Goal: Task Accomplishment & Management: Manage account settings

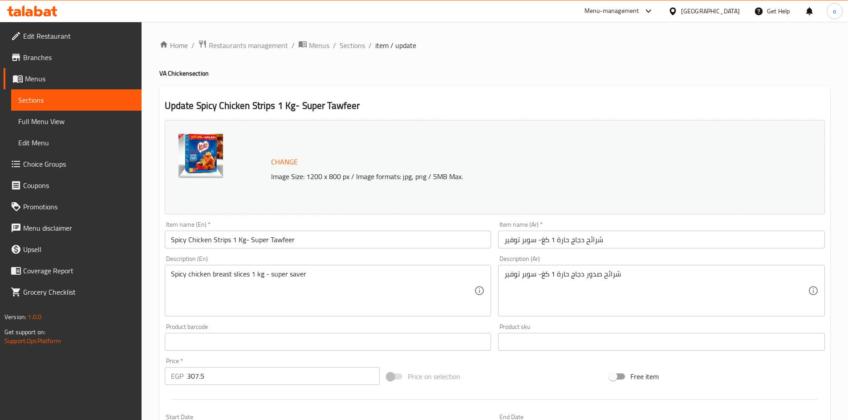
drag, startPoint x: 602, startPoint y: 73, endPoint x: 565, endPoint y: 73, distance: 37.8
click at [602, 73] on h4 "VA Chicken section" at bounding box center [494, 73] width 671 height 9
click at [361, 44] on span "Sections" at bounding box center [351, 45] width 25 height 11
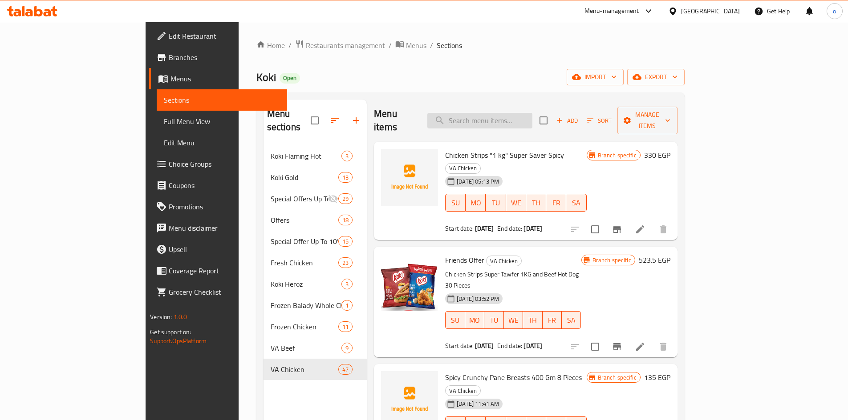
click at [532, 113] on input "search" at bounding box center [479, 121] width 105 height 16
paste input "Chicken Strips 1 KG - Super Tawfeer"
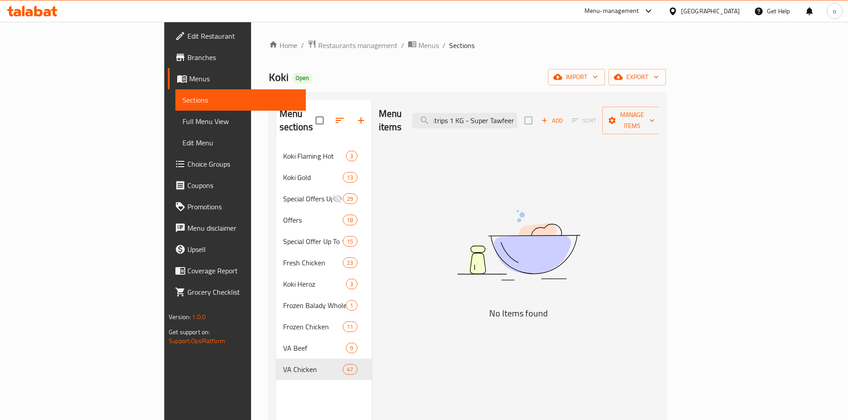
drag, startPoint x: 534, startPoint y: 113, endPoint x: 608, endPoint y: 109, distance: 73.6
click at [608, 109] on div "Menu items Chicken Strips 1 KG - Super Tawfeer Add Sort Manage items" at bounding box center [519, 121] width 280 height 42
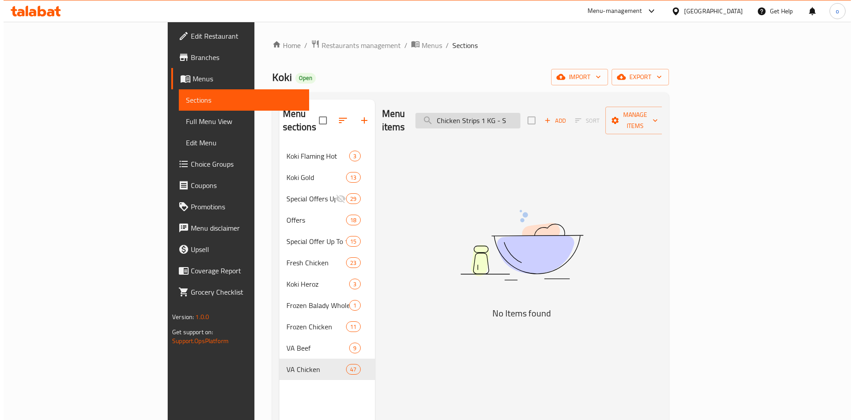
scroll to position [0, 0]
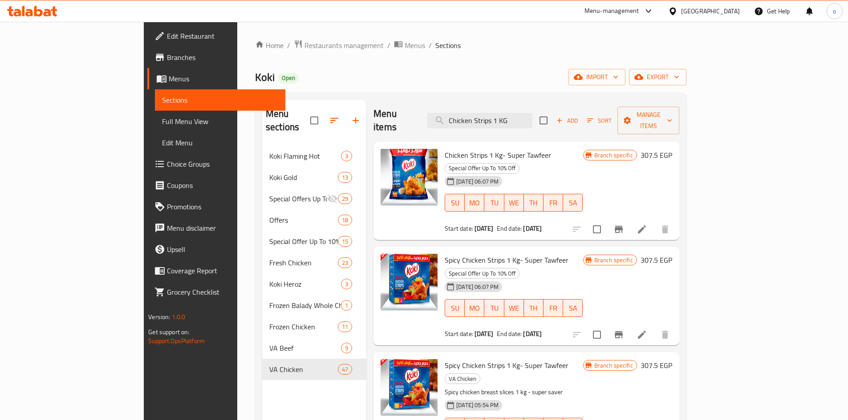
type input "Chicken Strips 1 KG"
click at [629, 219] on button "Branch-specific-item" at bounding box center [618, 229] width 21 height 21
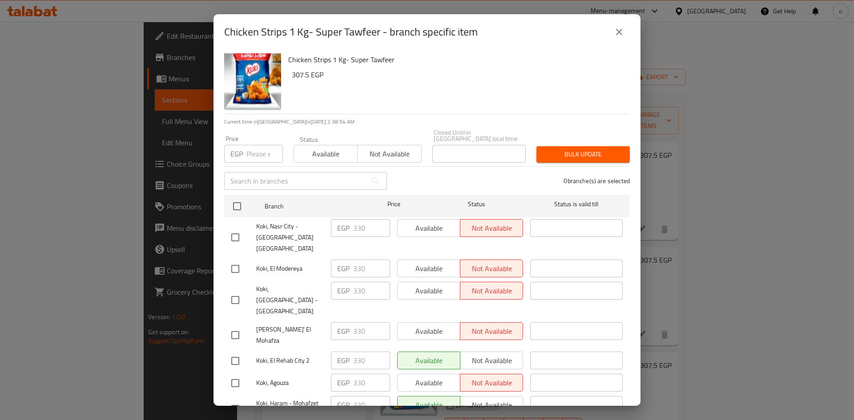
click at [245, 228] on div at bounding box center [243, 237] width 25 height 19
click at [241, 228] on input "checkbox" at bounding box center [235, 237] width 19 height 19
checkbox input "true"
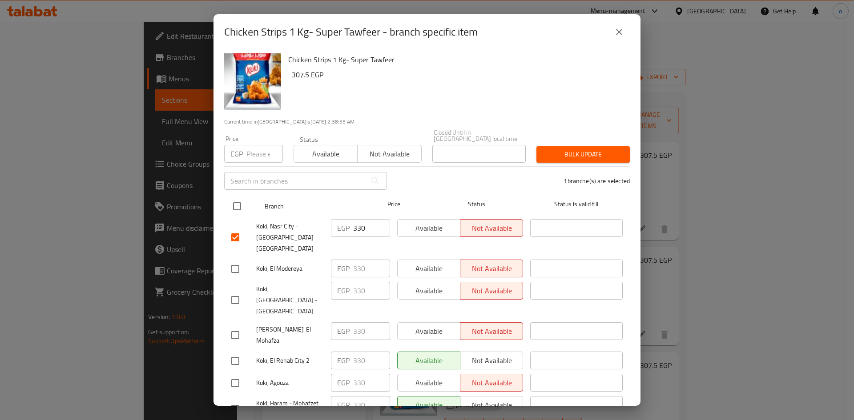
click at [238, 207] on input "checkbox" at bounding box center [237, 206] width 19 height 19
checkbox input "true"
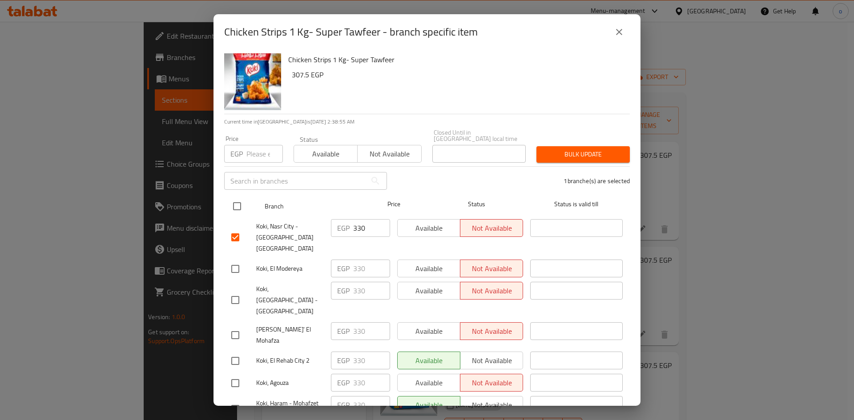
checkbox input "true"
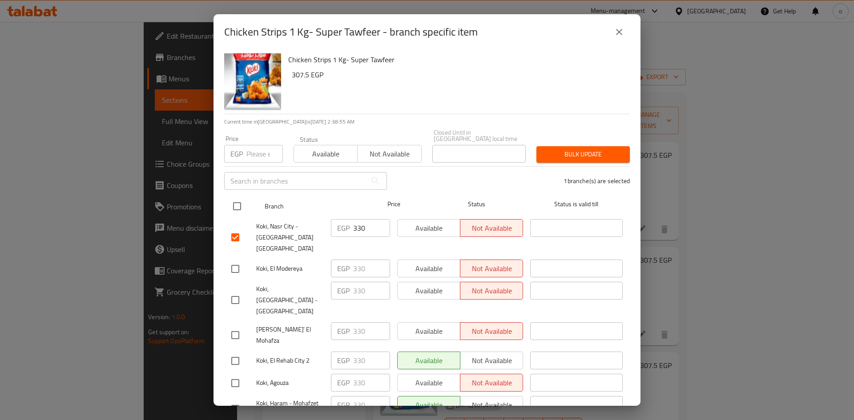
checkbox input "true"
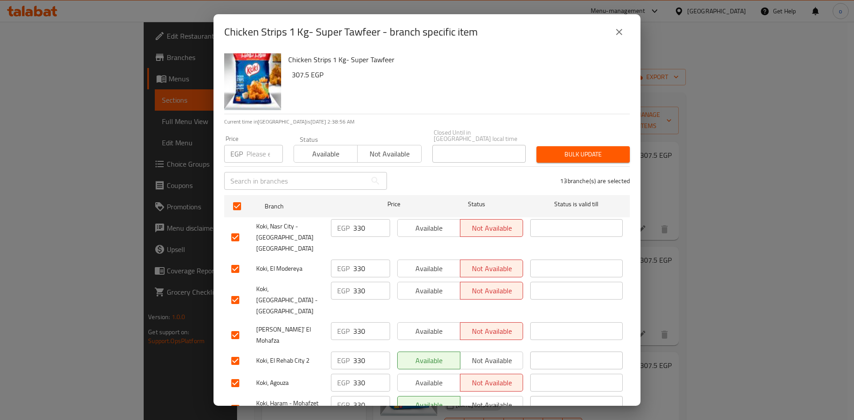
click at [401, 222] on span "Available" at bounding box center [429, 228] width 56 height 13
click at [421, 263] on span "Available" at bounding box center [429, 269] width 56 height 13
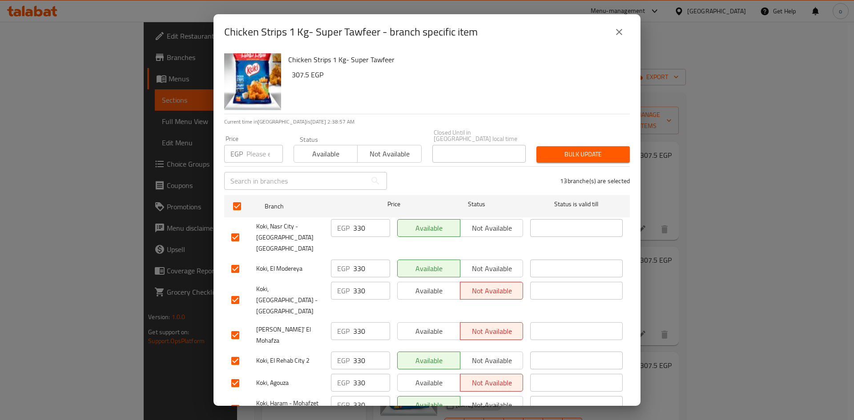
click at [420, 284] on div "Available Not available" at bounding box center [460, 301] width 133 height 44
click at [423, 325] on span "Available" at bounding box center [429, 331] width 56 height 13
click at [431, 285] on span "Available" at bounding box center [429, 291] width 56 height 13
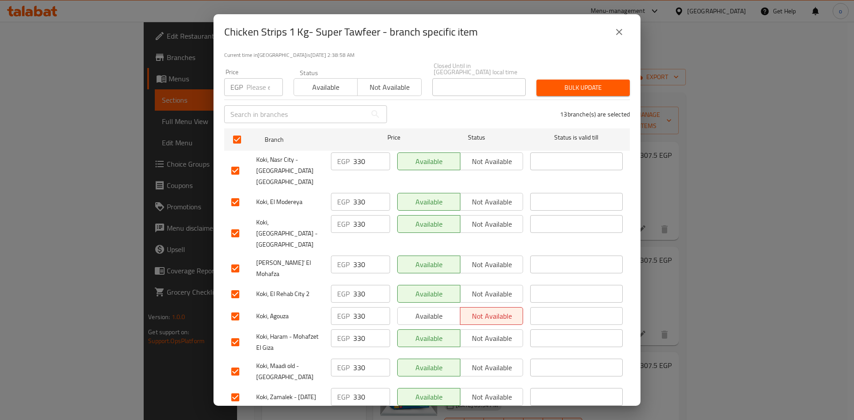
scroll to position [161, 0]
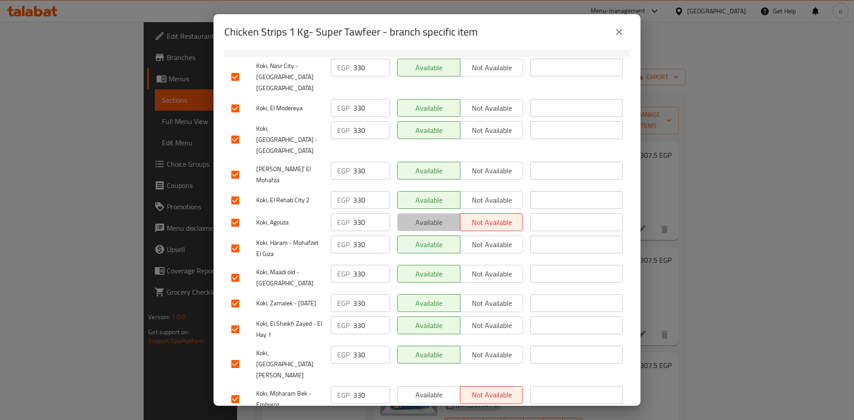
click at [440, 216] on span "Available" at bounding box center [429, 222] width 56 height 13
click at [432, 389] on span "Available" at bounding box center [429, 395] width 56 height 13
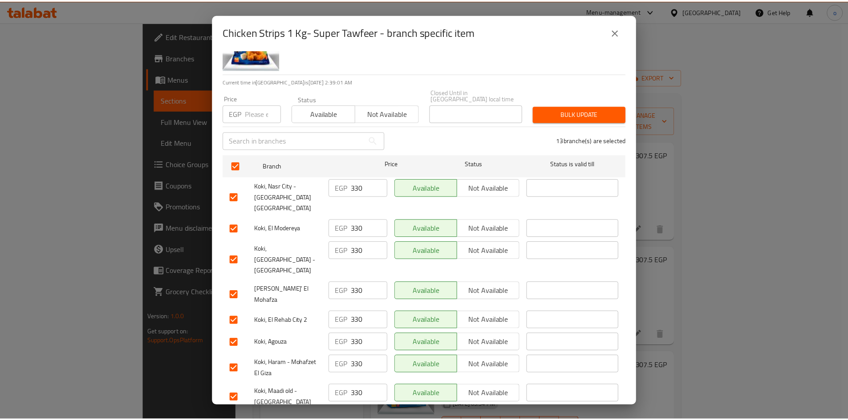
scroll to position [0, 0]
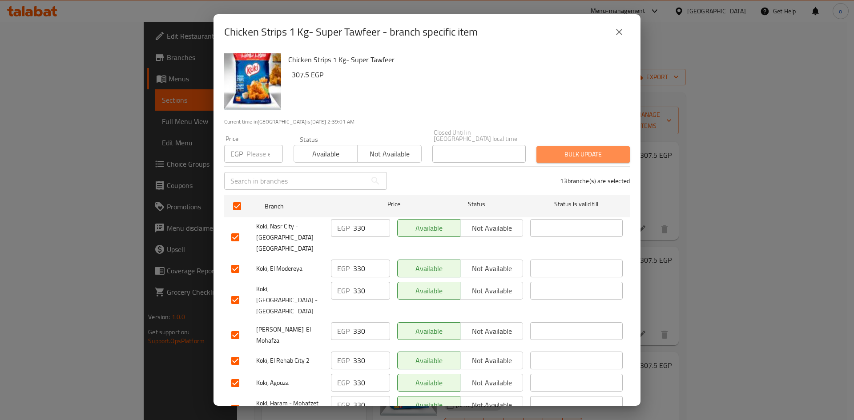
click at [589, 154] on span "Bulk update" at bounding box center [583, 154] width 79 height 11
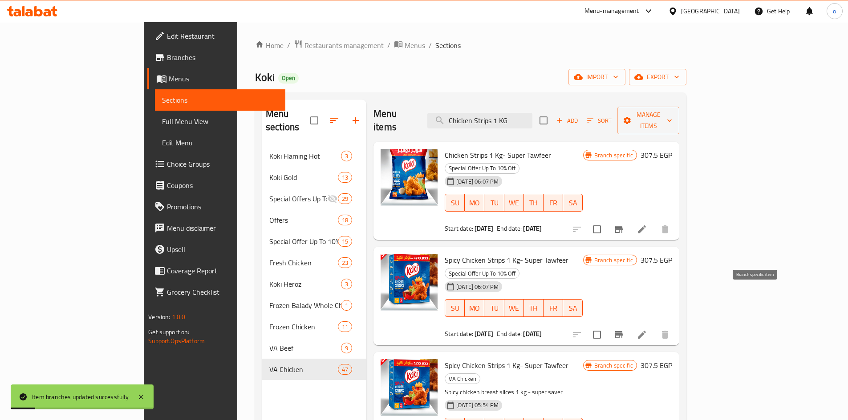
click at [622, 331] on icon "Branch-specific-item" at bounding box center [618, 334] width 8 height 7
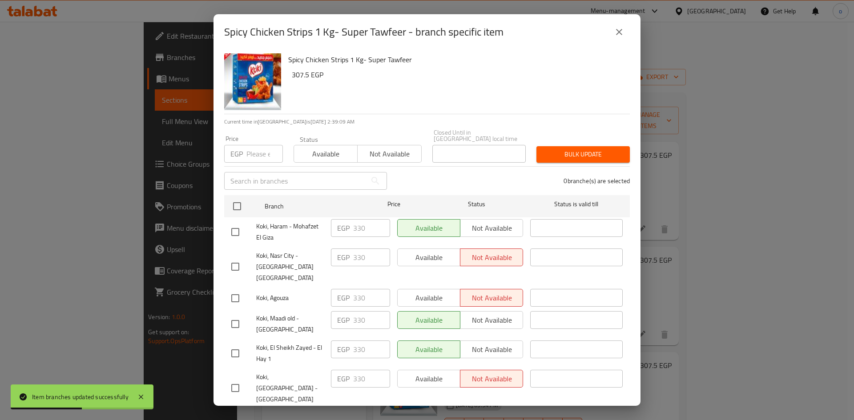
click at [623, 34] on icon "close" at bounding box center [619, 32] width 11 height 11
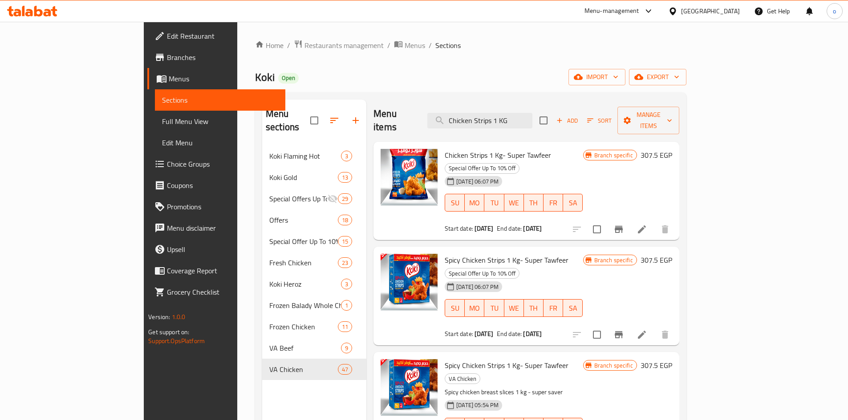
click at [613, 213] on div "Chicken Strips 1 Kg- Super Tawfeer Special Offer Up To 10% Off 05-07-2024 06:07…" at bounding box center [526, 191] width 306 height 99
click at [654, 222] on li at bounding box center [641, 230] width 25 height 16
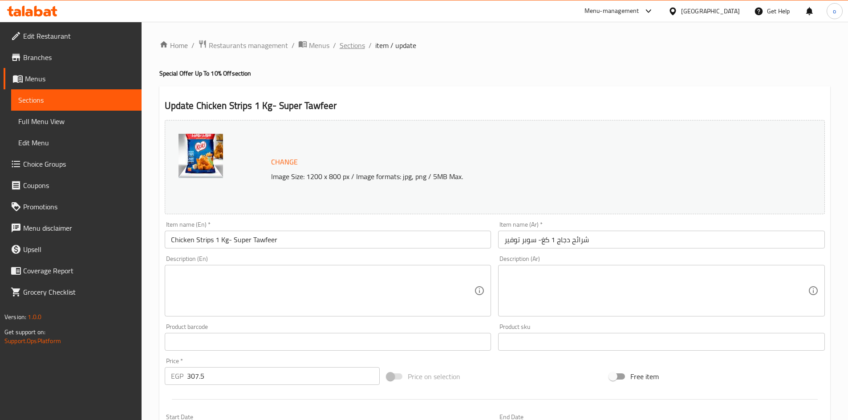
click at [352, 47] on span "Sections" at bounding box center [351, 45] width 25 height 11
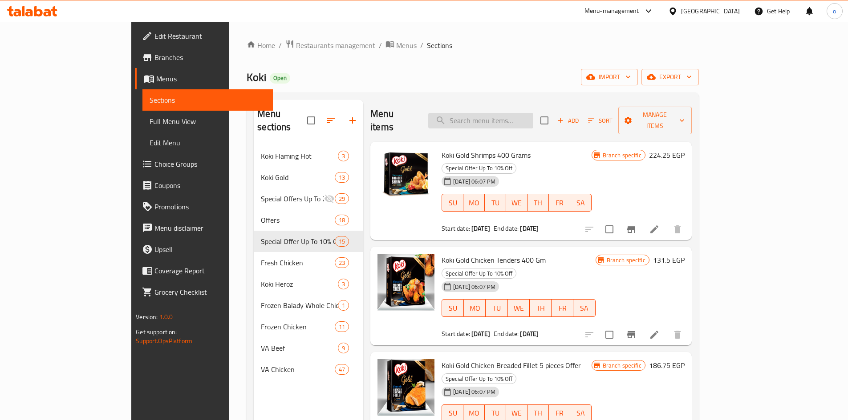
click at [530, 118] on input "search" at bounding box center [480, 121] width 105 height 16
paste input "362035353"
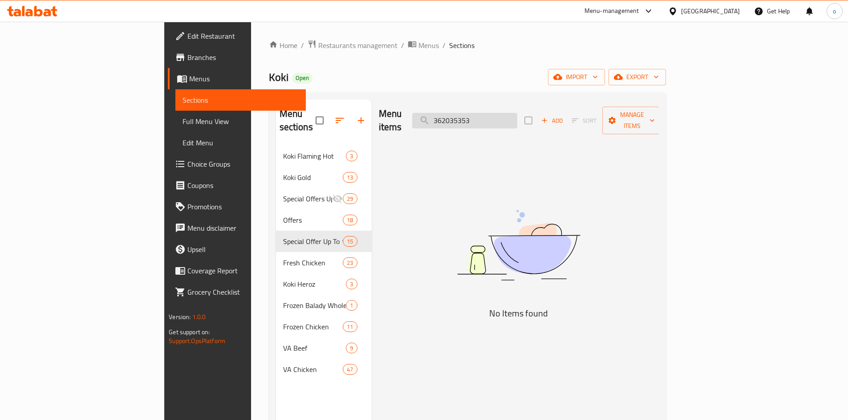
drag, startPoint x: 530, startPoint y: 110, endPoint x: 546, endPoint y: 113, distance: 15.9
click at [517, 113] on input "362035353" at bounding box center [464, 121] width 105 height 16
type input "36203535"
click at [517, 118] on input "36203535" at bounding box center [464, 121] width 105 height 16
drag, startPoint x: 541, startPoint y: 116, endPoint x: 562, endPoint y: 66, distance: 54.2
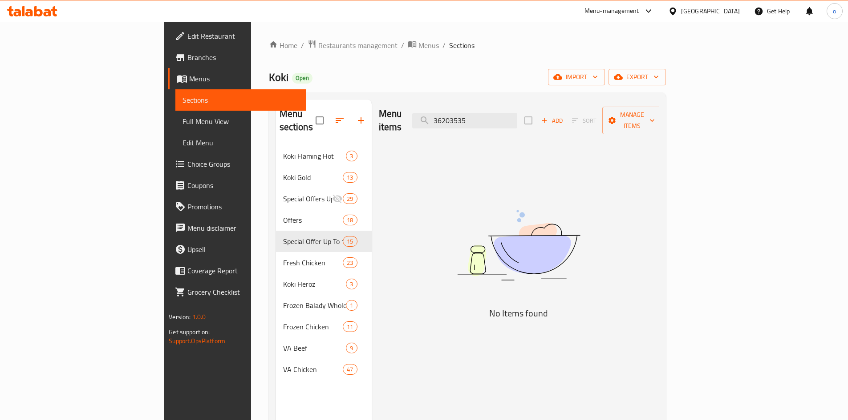
click at [465, 93] on div "Menu sections Koki Flaming Hot 3 Koki Gold 13 Special Offers Up To 25% 29 Offer…" at bounding box center [467, 310] width 397 height 435
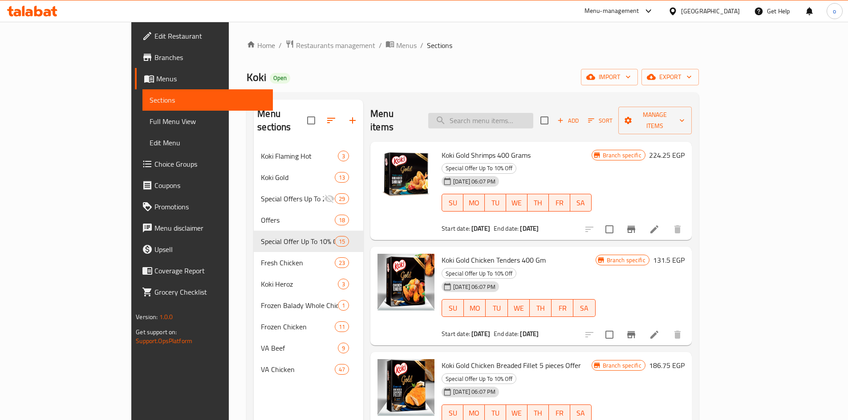
click at [533, 121] on input "search" at bounding box center [480, 121] width 105 height 16
paste input "Spicy Chicken Strips 1 KG - Super Tawfeer"
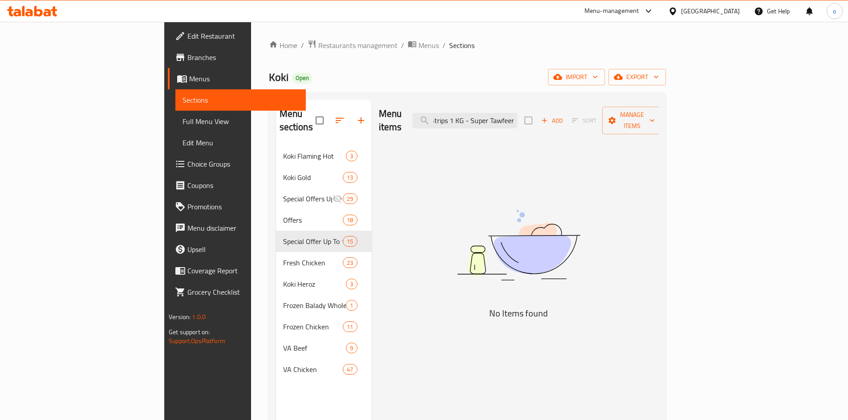
scroll to position [0, 44]
drag, startPoint x: 526, startPoint y: 117, endPoint x: 626, endPoint y: 109, distance: 100.0
click at [626, 109] on div "Menu items Spicy Chicken Strips 1 KG - Super Tawfeer Add Sort Manage items" at bounding box center [519, 121] width 280 height 42
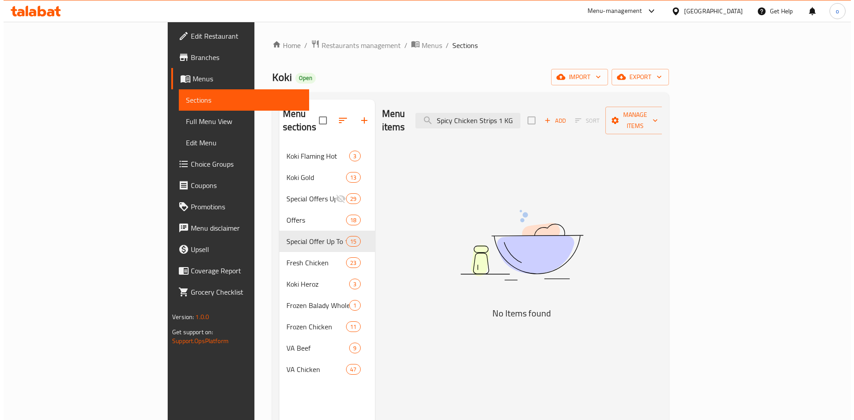
scroll to position [0, 0]
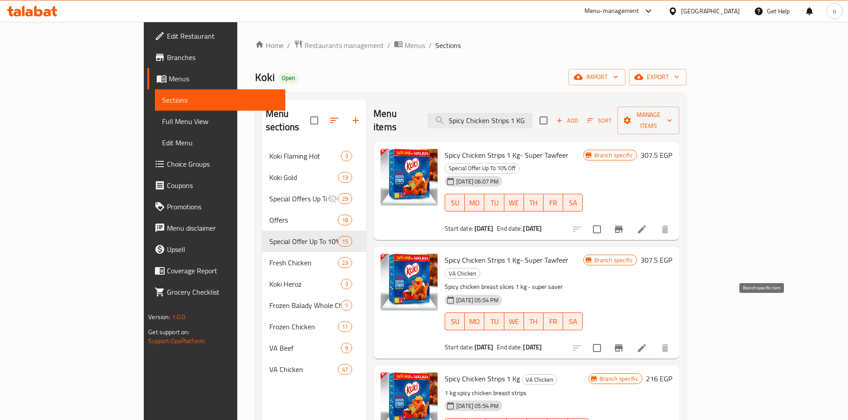
type input "Spicy Chicken Strips 1 KG"
click at [624, 343] on icon "Branch-specific-item" at bounding box center [618, 348] width 11 height 11
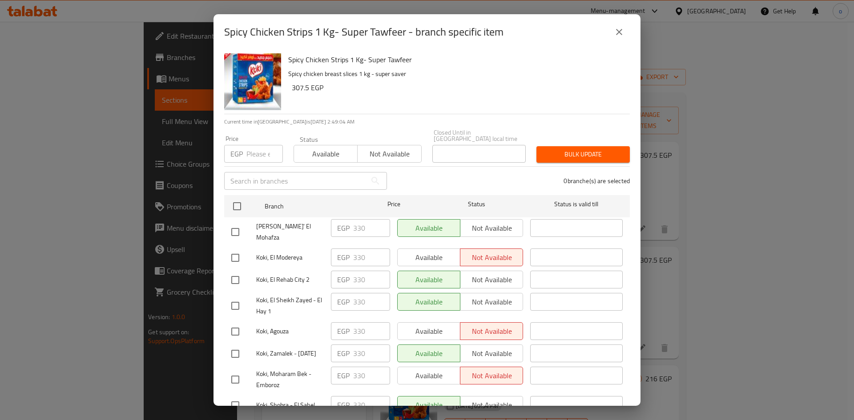
click at [618, 32] on icon "close" at bounding box center [619, 32] width 6 height 6
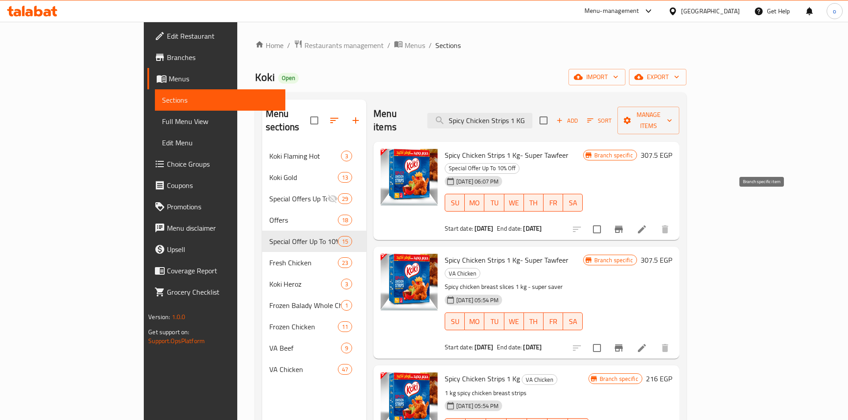
click at [624, 224] on icon "Branch-specific-item" at bounding box center [618, 229] width 11 height 11
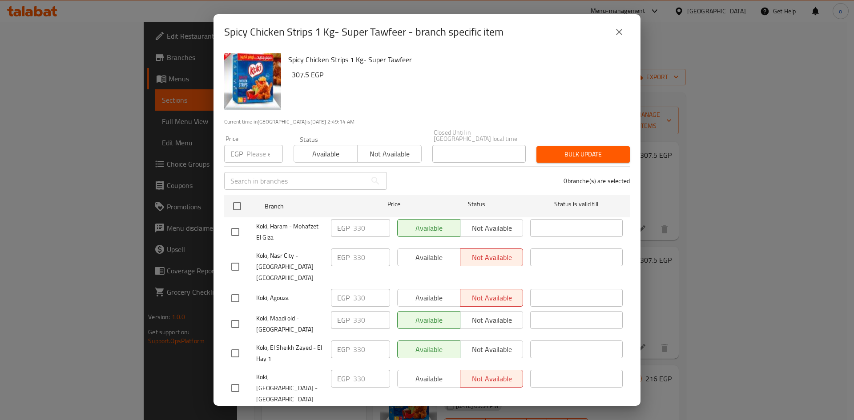
click at [554, 51] on div "Spicy Chicken Strips 1 Kg- Super Tawfeer 307.5 EGP" at bounding box center [456, 82] width 342 height 64
click at [620, 33] on icon "close" at bounding box center [619, 32] width 6 height 6
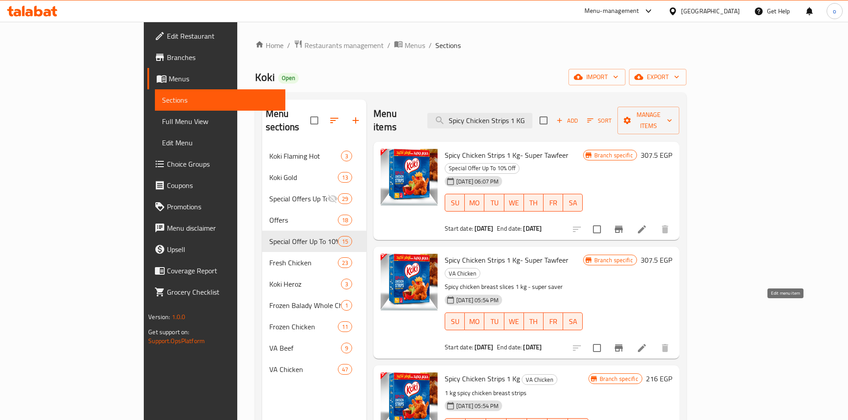
click at [647, 343] on icon at bounding box center [641, 348] width 11 height 11
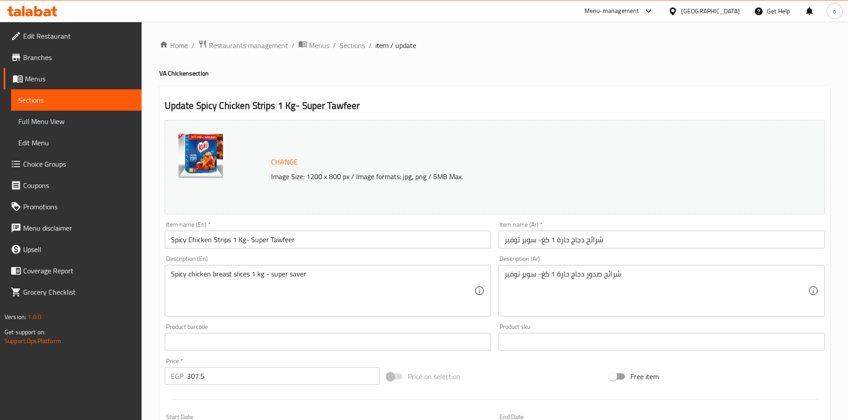
click at [471, 91] on div "Update Spicy Chicken Strips 1 Kg- Super Tawfeer Change Image Size: 1200 x 800 p…" at bounding box center [494, 351] width 671 height 531
click at [342, 41] on span "Sections" at bounding box center [351, 45] width 25 height 11
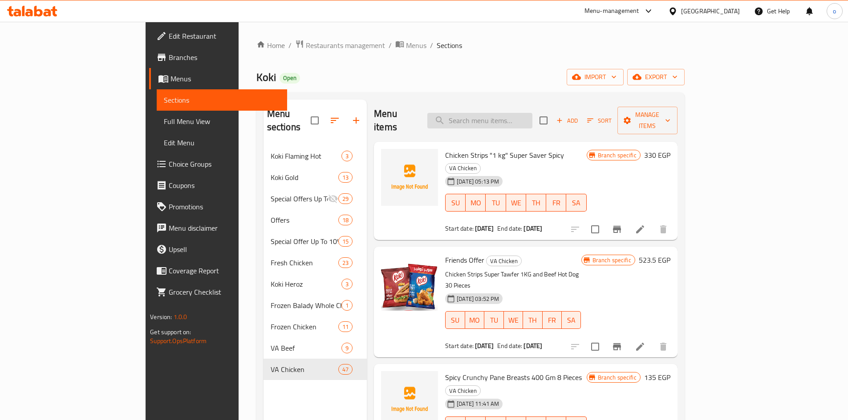
click at [532, 113] on input "search" at bounding box center [479, 121] width 105 height 16
paste input "Spicy Chicken strips 400 gm"
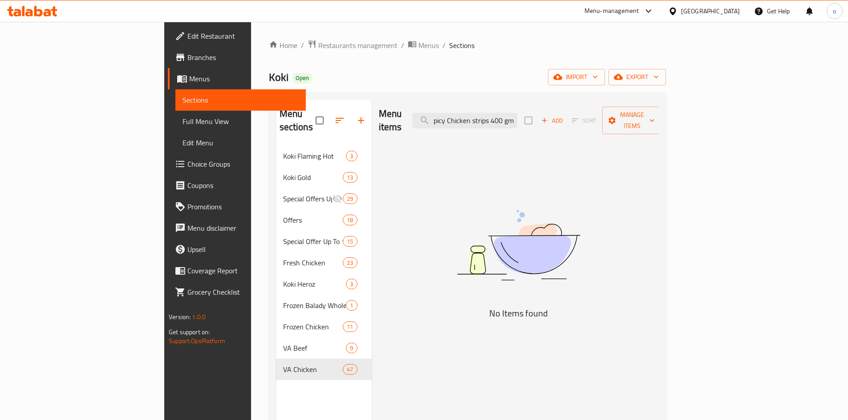
scroll to position [0, 4]
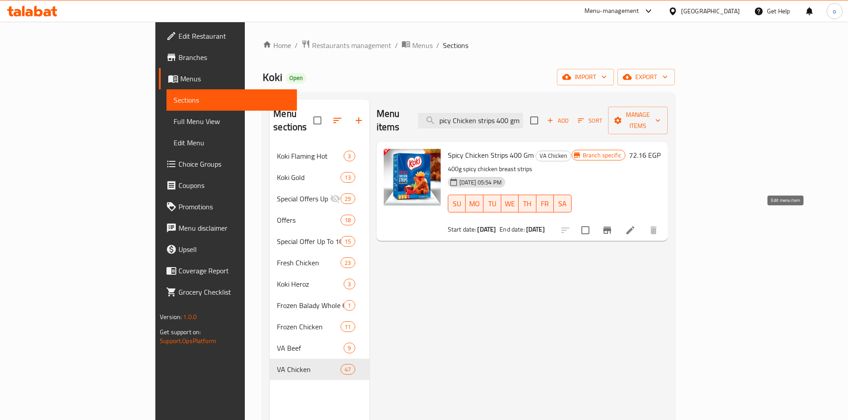
type input "Spicy Chicken strips 400 gm"
click at [634, 226] on icon at bounding box center [630, 230] width 8 height 8
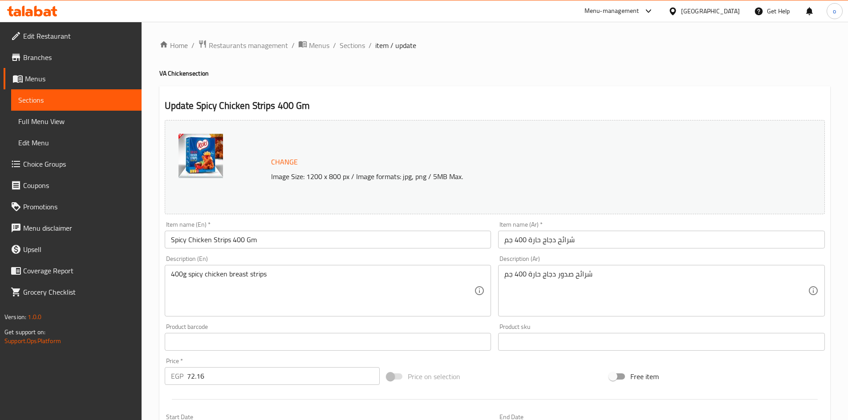
click at [546, 86] on div "Update Spicy Chicken Strips 400 Gm Change Image Size: 1200 x 800 px / Image for…" at bounding box center [494, 351] width 671 height 531
click at [500, 105] on h2 "Update Spicy Chicken Strips 400 Gm" at bounding box center [495, 105] width 660 height 13
click at [361, 44] on span "Sections" at bounding box center [351, 45] width 25 height 11
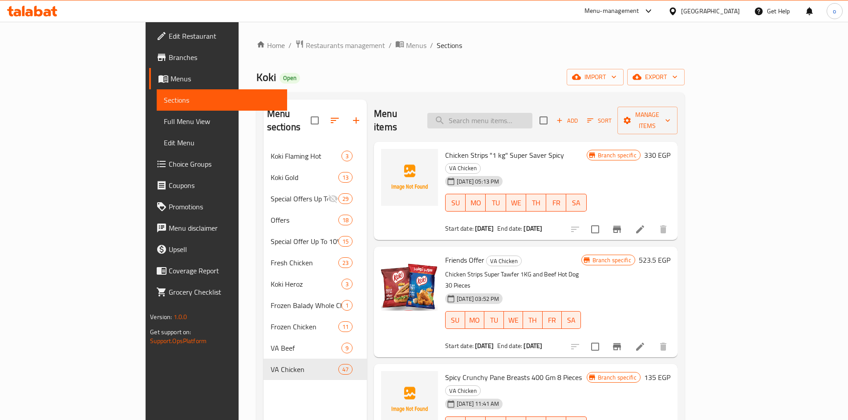
click at [502, 120] on input "search" at bounding box center [479, 121] width 105 height 16
paste input "Spicy Chicken Strips 1 KG - Super Tawfeer"
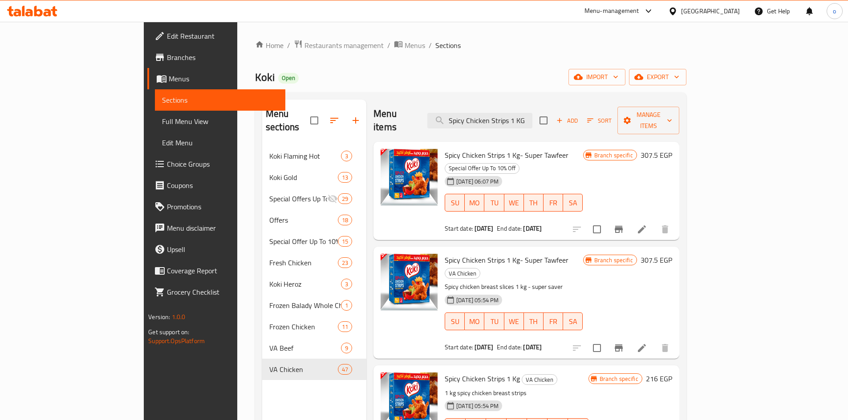
type input "Spicy Chicken Strips 1 KG"
click at [646, 226] on icon at bounding box center [642, 230] width 8 height 8
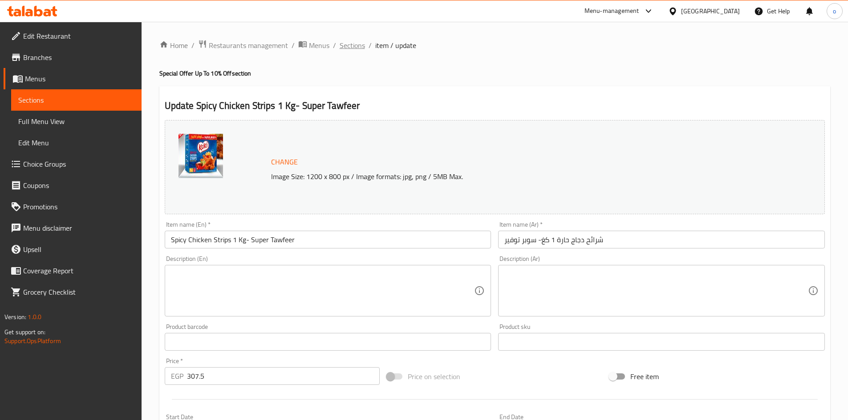
click at [358, 51] on span "Sections" at bounding box center [351, 45] width 25 height 11
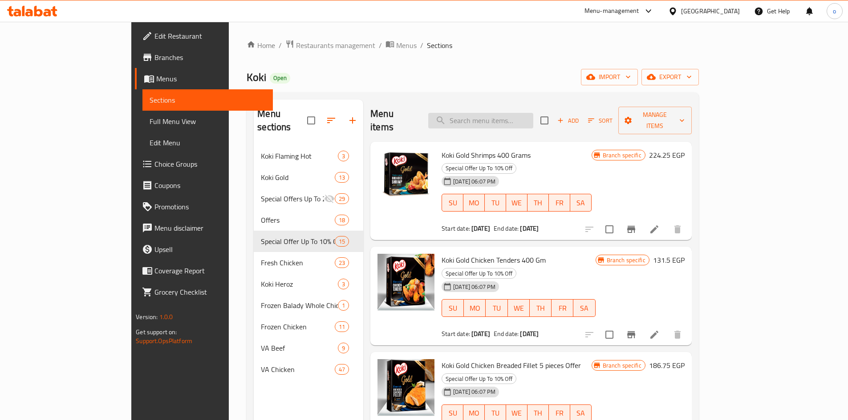
click at [533, 117] on input "search" at bounding box center [480, 121] width 105 height 16
paste input "Chicken Strips 1 KG - Super Tawfeer"
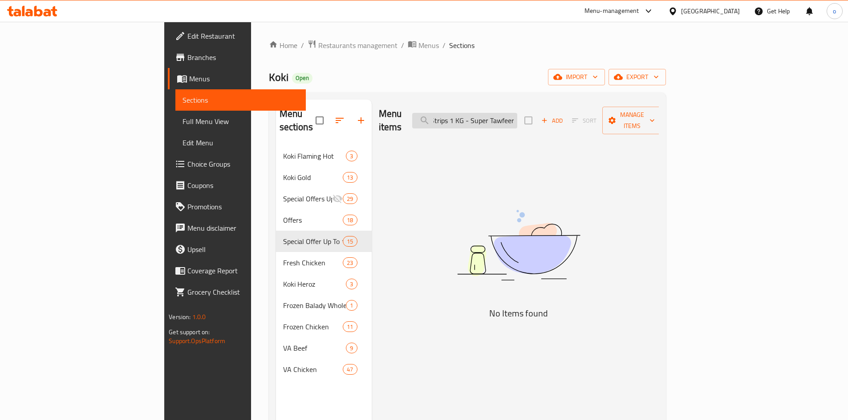
scroll to position [0, 27]
drag, startPoint x: 528, startPoint y: 114, endPoint x: 638, endPoint y: 105, distance: 109.8
click at [638, 105] on div "Menu items Chicken Strips 1 KG - Super Tawfeer Add Sort Manage items" at bounding box center [519, 121] width 280 height 42
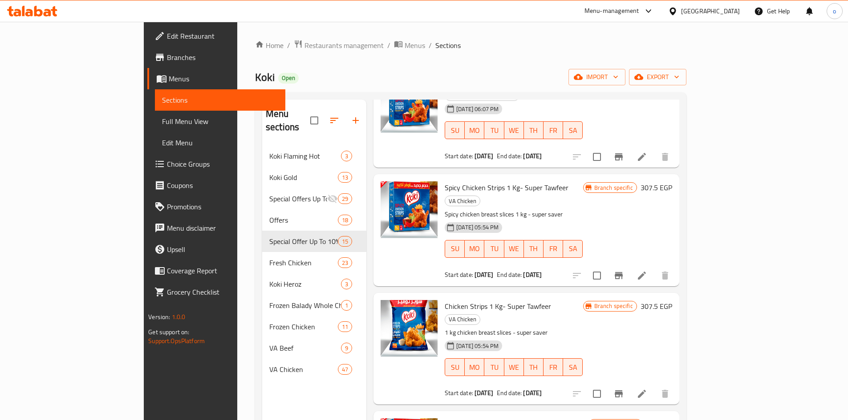
scroll to position [194, 0]
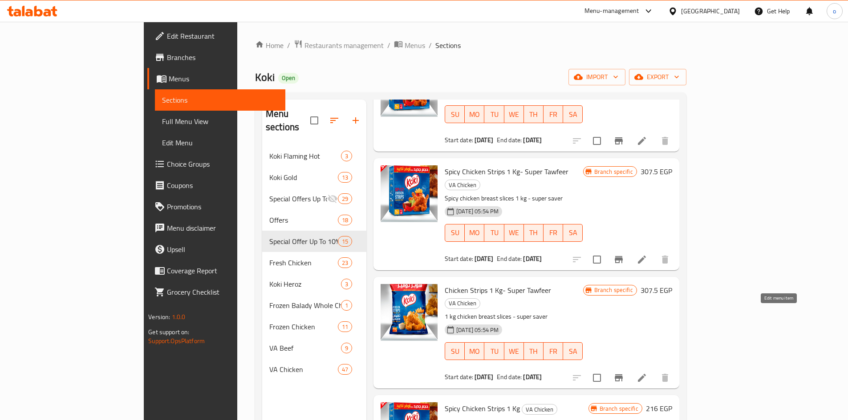
type input "Chicken Strips 1 KG"
click at [646, 374] on icon at bounding box center [642, 378] width 8 height 8
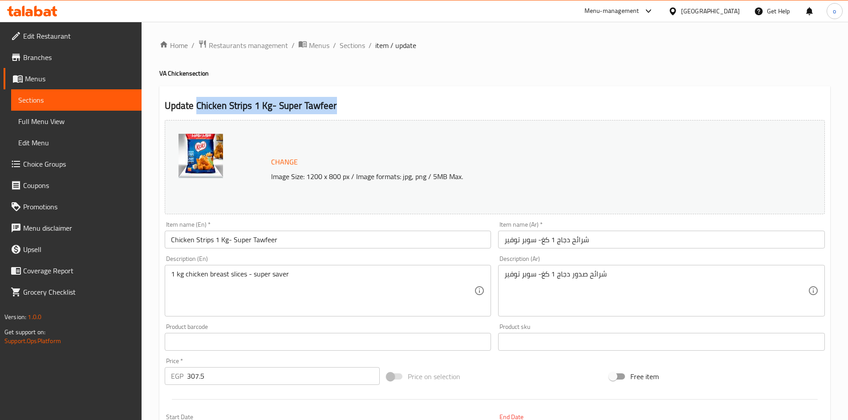
drag, startPoint x: 354, startPoint y: 104, endPoint x: 195, endPoint y: 109, distance: 158.5
click at [195, 109] on h2 "Update Chicken Strips 1 Kg- Super Tawfeer" at bounding box center [495, 105] width 660 height 13
copy h2 "Chicken Strips 1 Kg- Super Tawfeer"
click at [346, 48] on span "Sections" at bounding box center [351, 45] width 25 height 11
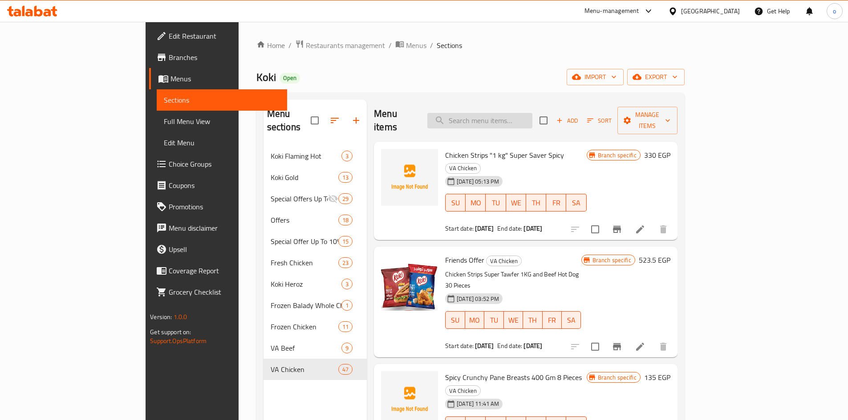
click at [505, 113] on input "search" at bounding box center [479, 121] width 105 height 16
paste input "Chicken Strips 1 Kg"
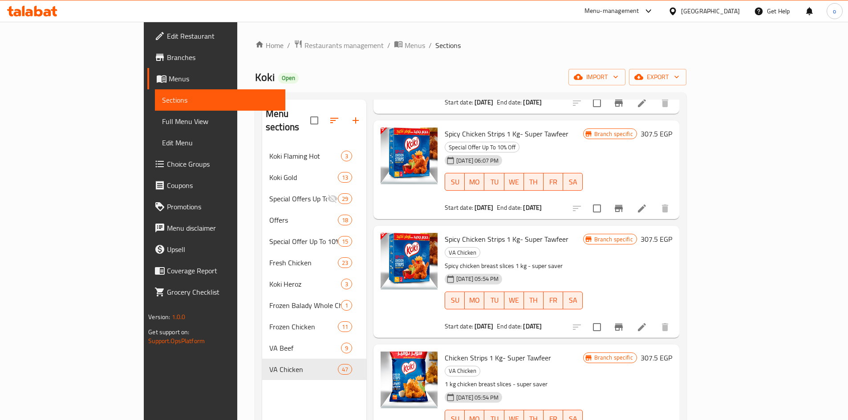
scroll to position [178, 0]
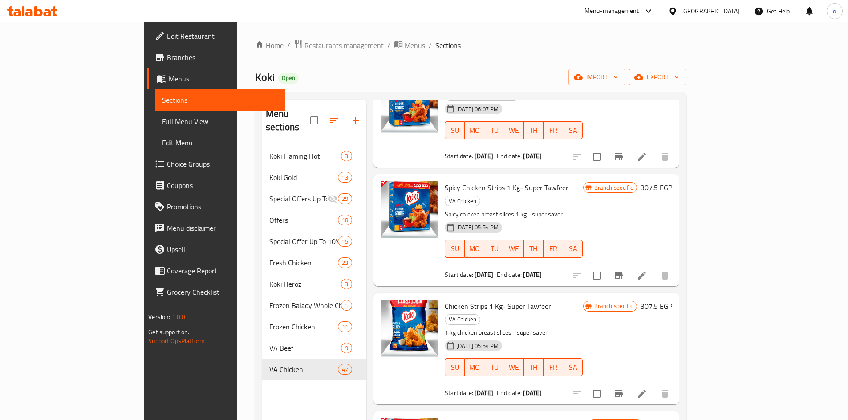
type input "Chicken Strips 1 Kg"
click at [654, 268] on li at bounding box center [641, 276] width 25 height 16
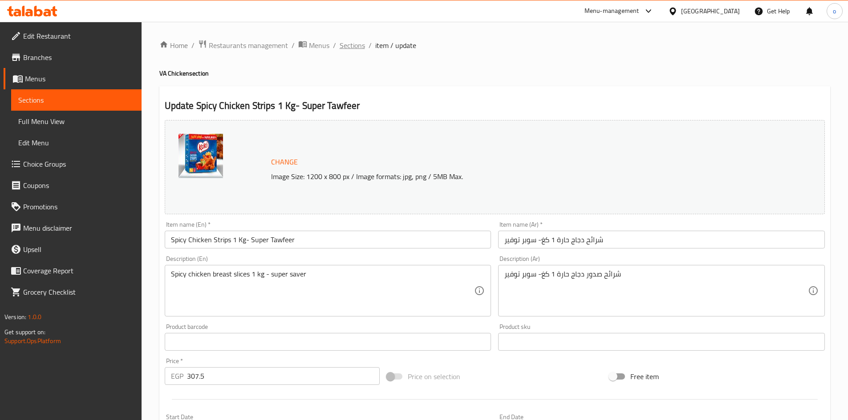
click at [355, 44] on span "Sections" at bounding box center [351, 45] width 25 height 11
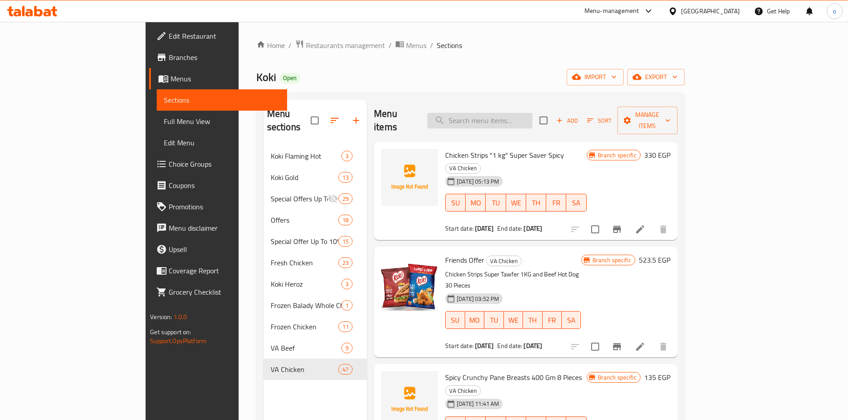
click at [509, 117] on input "search" at bounding box center [479, 121] width 105 height 16
paste input "Spicy Chicken strips 400 gm"
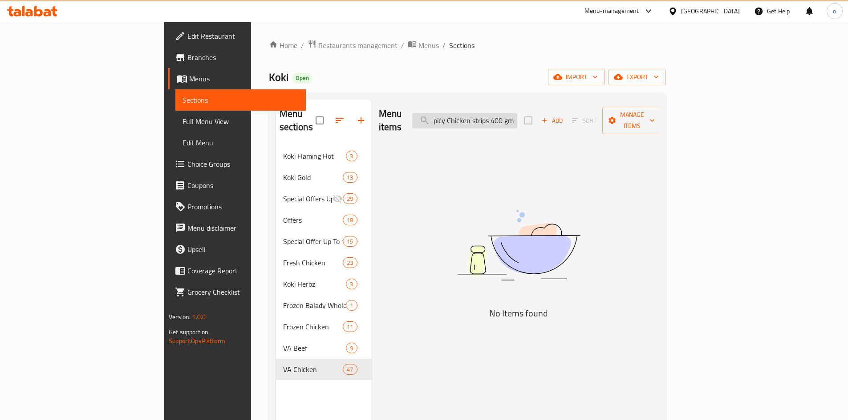
scroll to position [0, 4]
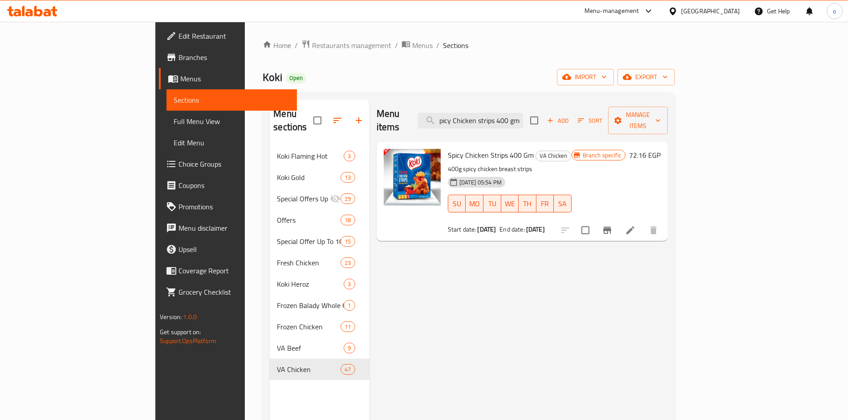
type input "Spicy Chicken strips 400 gm"
click at [643, 222] on li at bounding box center [630, 230] width 25 height 16
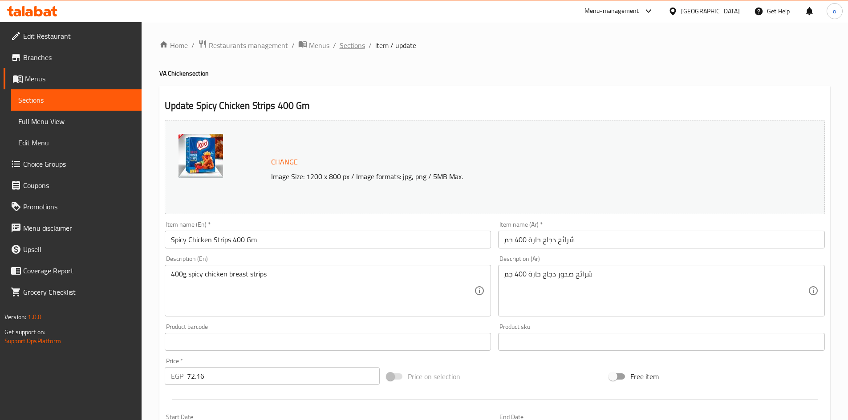
click at [356, 47] on span "Sections" at bounding box center [351, 45] width 25 height 11
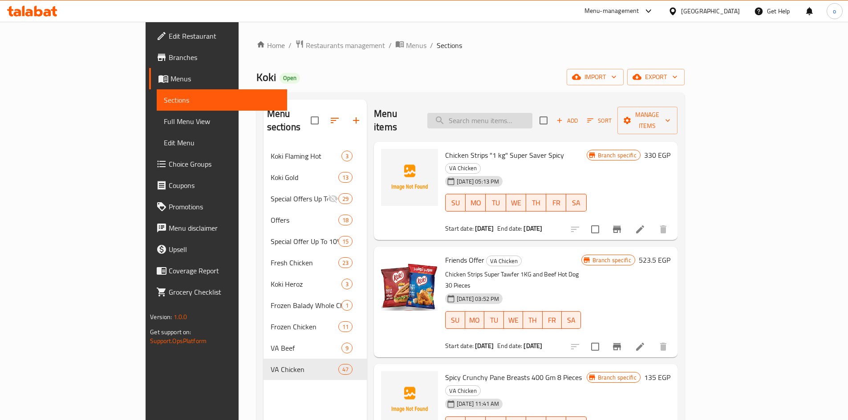
click at [532, 116] on input "search" at bounding box center [479, 121] width 105 height 16
paste input "Spicy Crunchy Pane 40 Pieces"
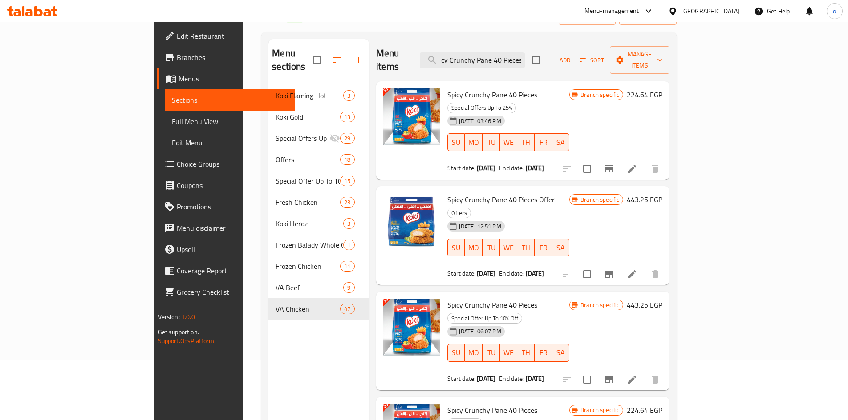
scroll to position [125, 0]
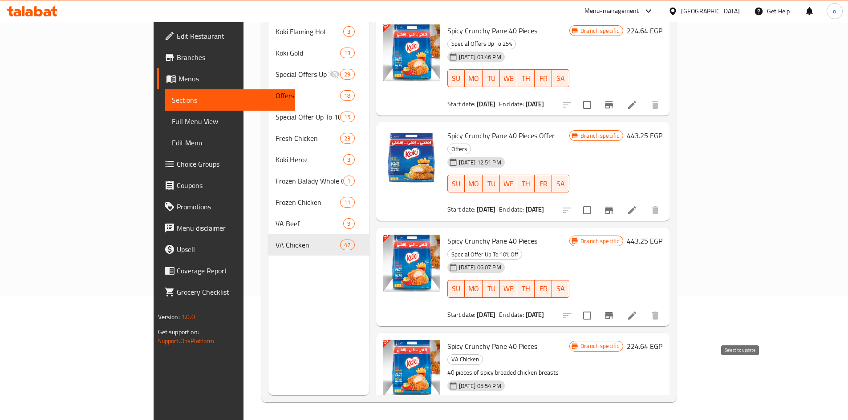
type input "Spicy Crunchy Pane 40 Pieces"
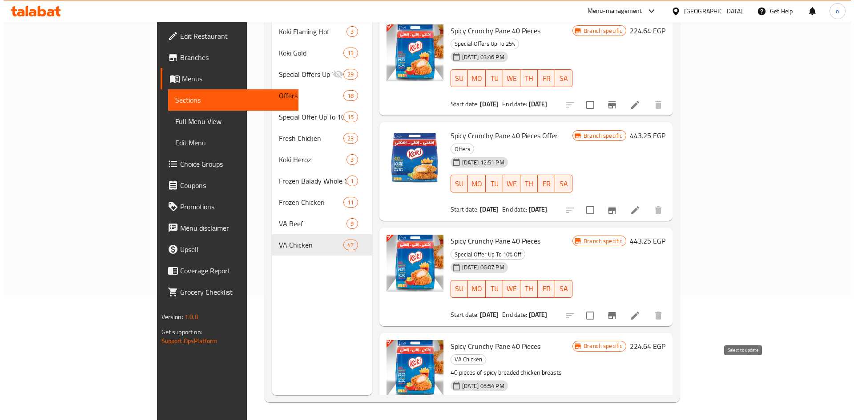
scroll to position [0, 0]
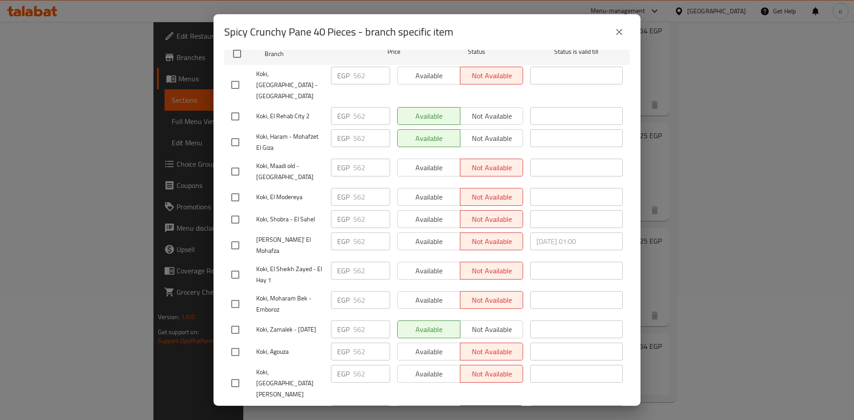
scroll to position [161, 0]
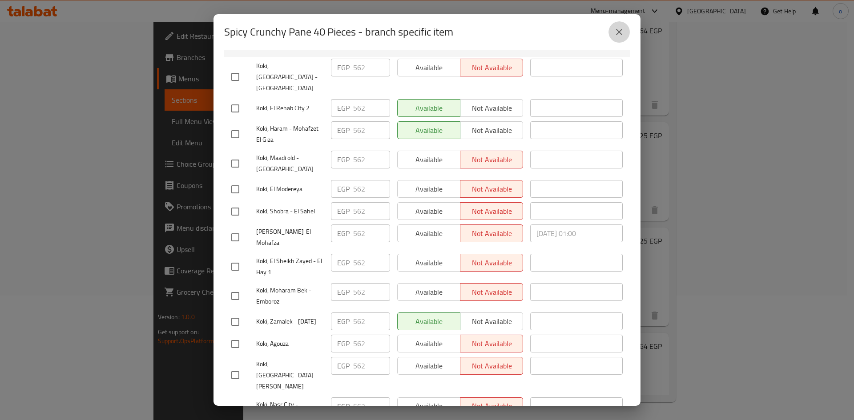
click at [617, 33] on icon "close" at bounding box center [619, 32] width 11 height 11
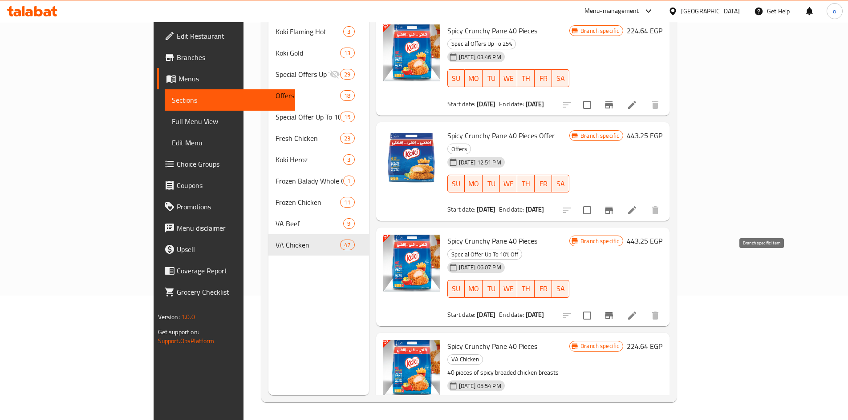
click at [614, 311] on icon "Branch-specific-item" at bounding box center [608, 316] width 11 height 11
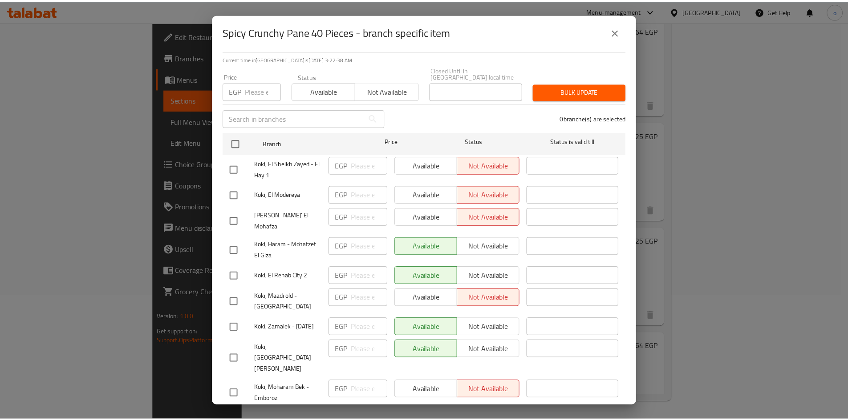
scroll to position [0, 0]
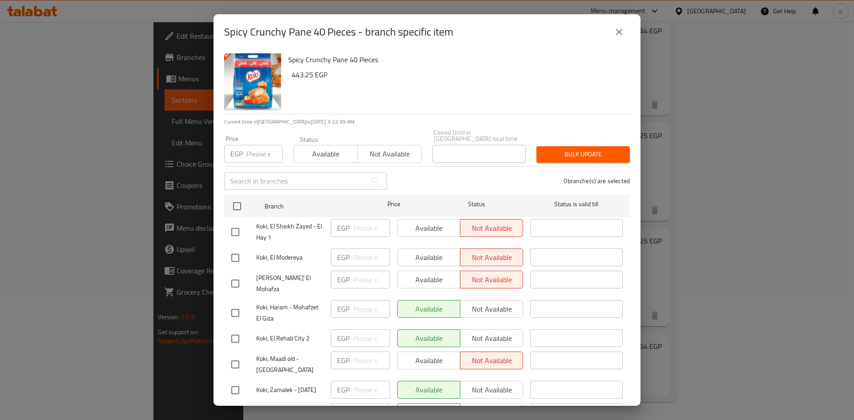
click at [621, 33] on icon "close" at bounding box center [619, 32] width 6 height 6
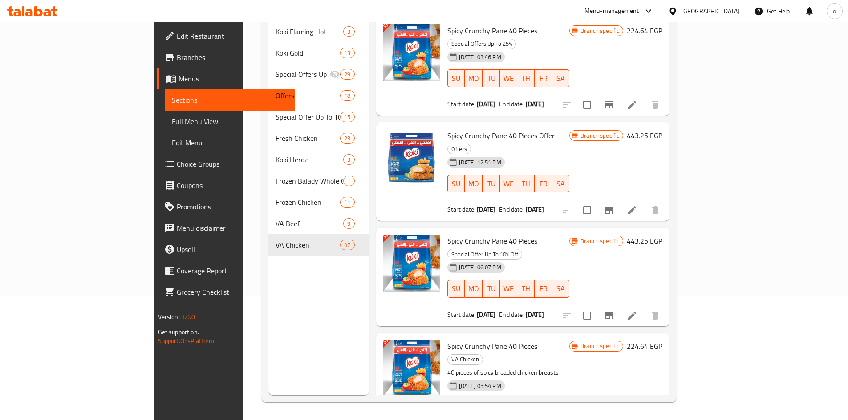
click at [573, 337] on div "Spicy Crunchy Pane 40 Pieces VA Chicken 40 pieces of spicy breaded chicken brea…" at bounding box center [508, 389] width 129 height 105
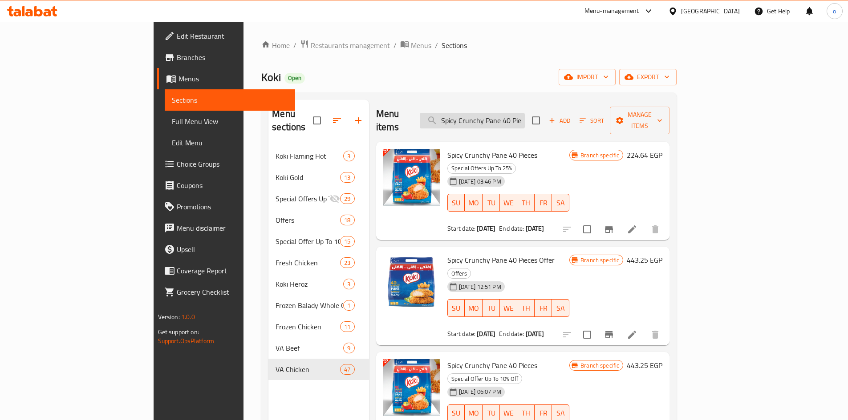
click at [525, 113] on input "Spicy Crunchy Pane 40 Pieces" at bounding box center [472, 121] width 105 height 16
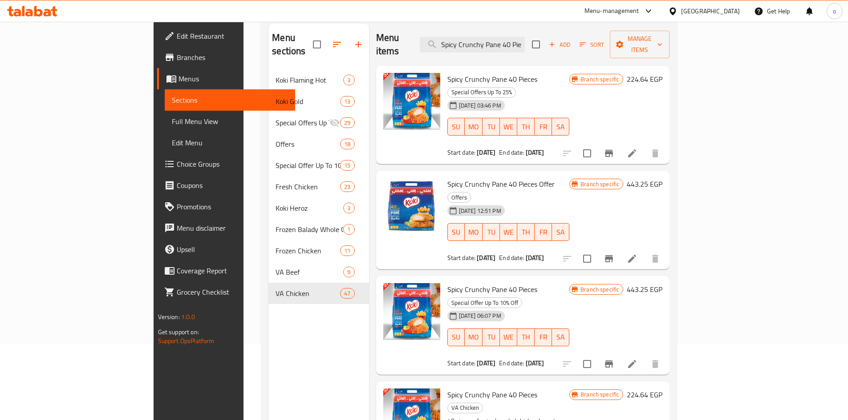
scroll to position [125, 0]
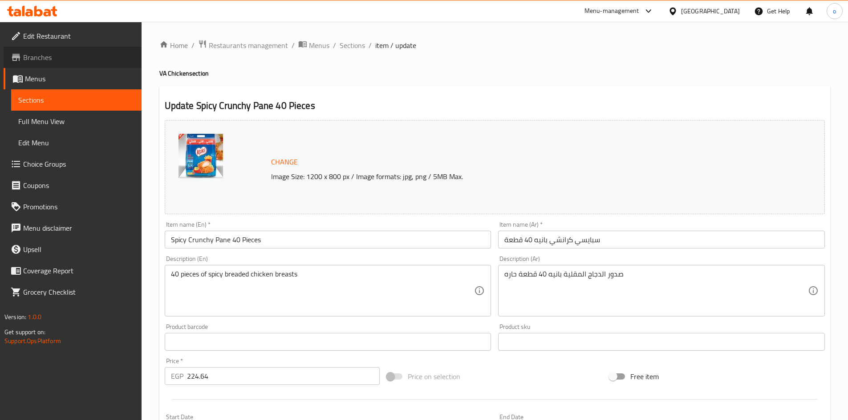
click at [43, 59] on span "Branches" at bounding box center [78, 57] width 111 height 11
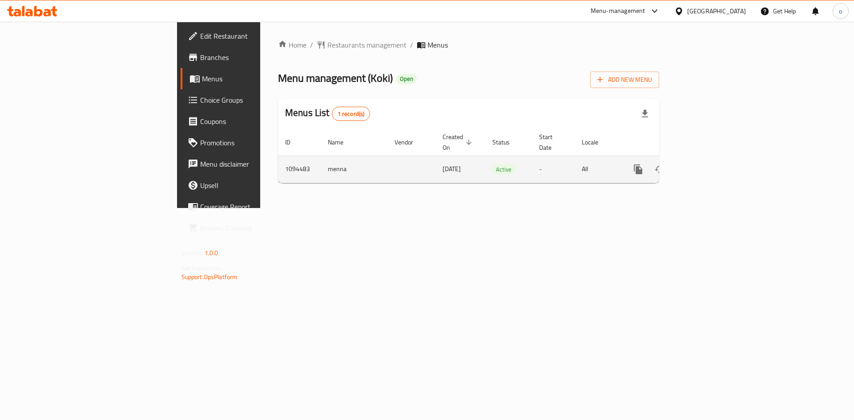
click at [713, 165] on link "enhanced table" at bounding box center [702, 169] width 21 height 21
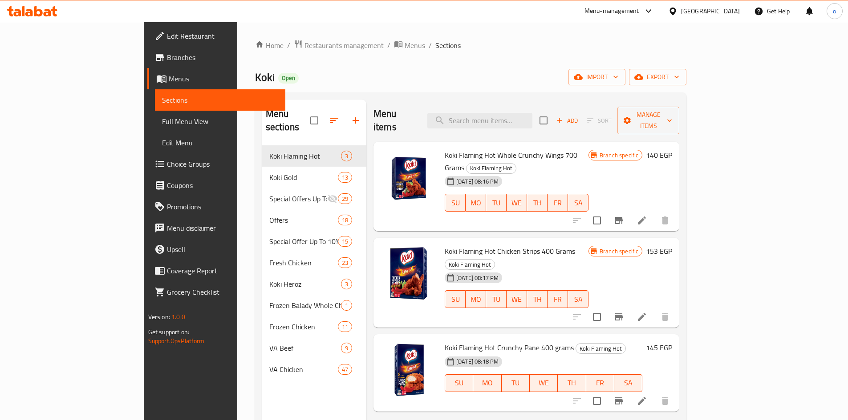
click at [521, 122] on div "Menu items Add Sort Manage items" at bounding box center [526, 121] width 306 height 42
click at [525, 114] on input "search" at bounding box center [479, 121] width 105 height 16
paste input "Chicken Strips 1 KG - Super Tawfeer"
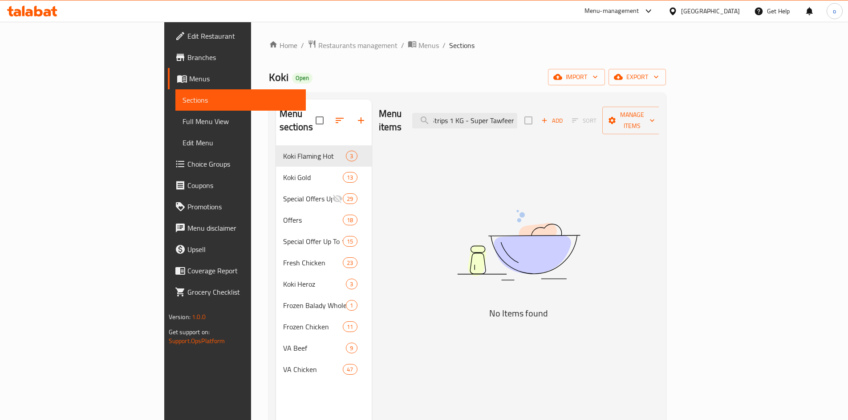
drag, startPoint x: 526, startPoint y: 117, endPoint x: 617, endPoint y: 109, distance: 90.7
click at [617, 109] on div "Menu items Chicken Strips 1 KG - Super Tawfeer Add Sort Manage items" at bounding box center [519, 121] width 280 height 42
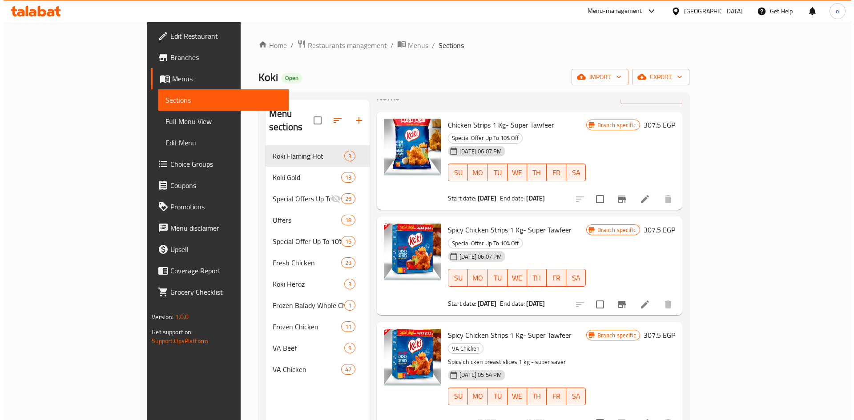
scroll to position [89, 0]
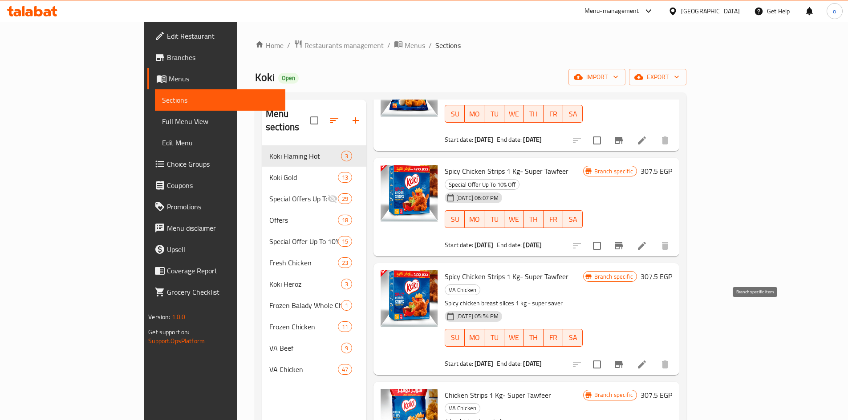
type input "Chicken Strips 1 KG"
click at [629, 354] on button "Branch-specific-item" at bounding box center [618, 364] width 21 height 21
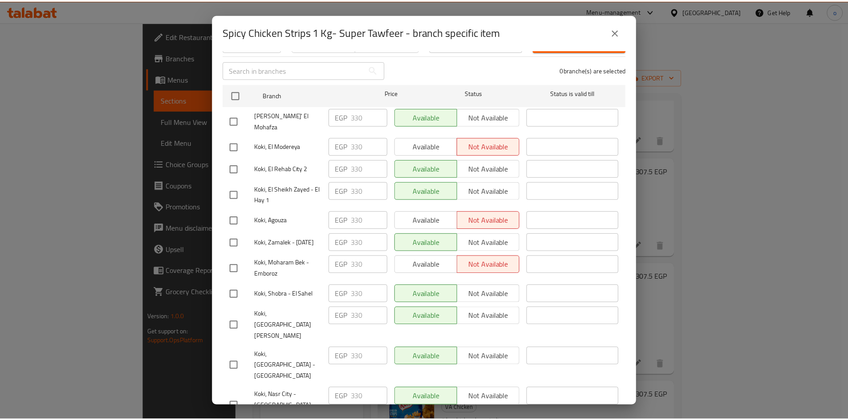
scroll to position [0, 0]
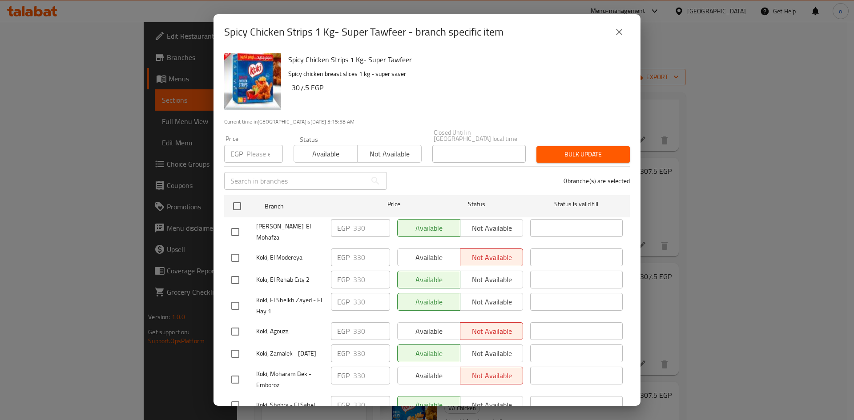
click at [625, 32] on button "close" at bounding box center [619, 31] width 21 height 21
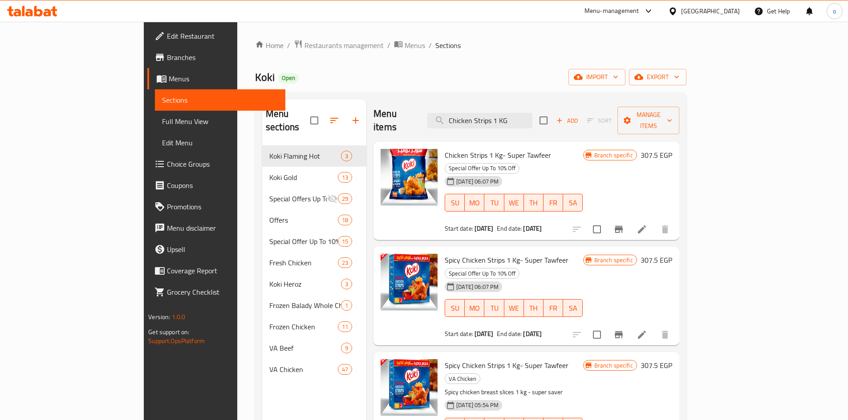
click at [629, 219] on button "Branch-specific-item" at bounding box center [618, 229] width 21 height 21
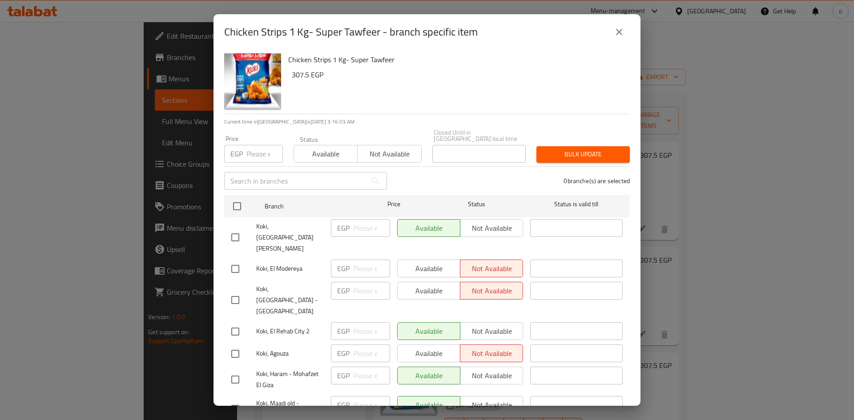
click at [611, 38] on button "close" at bounding box center [619, 31] width 21 height 21
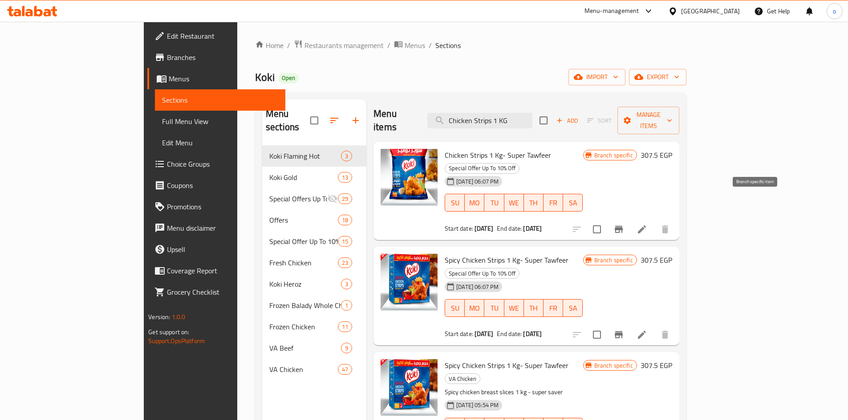
click at [624, 224] on icon "Branch-specific-item" at bounding box center [618, 229] width 11 height 11
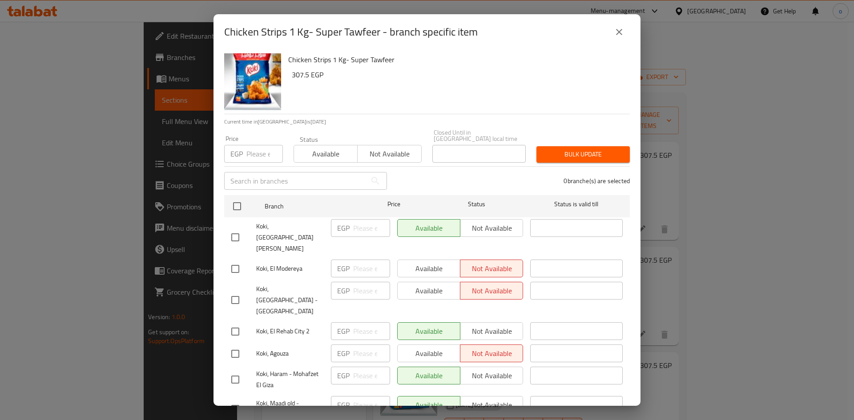
click at [729, 225] on div "Chicken Strips 1 Kg- Super Tawfeer - branch specific item Chicken Strips 1 Kg- …" at bounding box center [427, 210] width 854 height 420
click at [621, 29] on icon "close" at bounding box center [619, 32] width 11 height 11
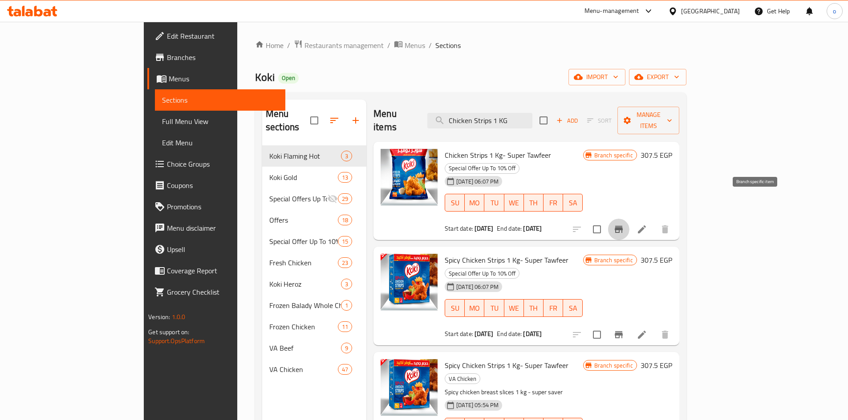
click at [622, 226] on icon "Branch-specific-item" at bounding box center [618, 229] width 8 height 7
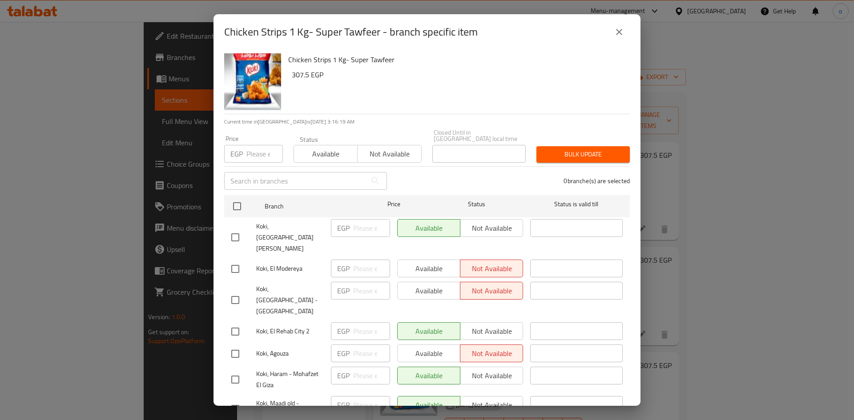
click at [618, 34] on icon "close" at bounding box center [619, 32] width 11 height 11
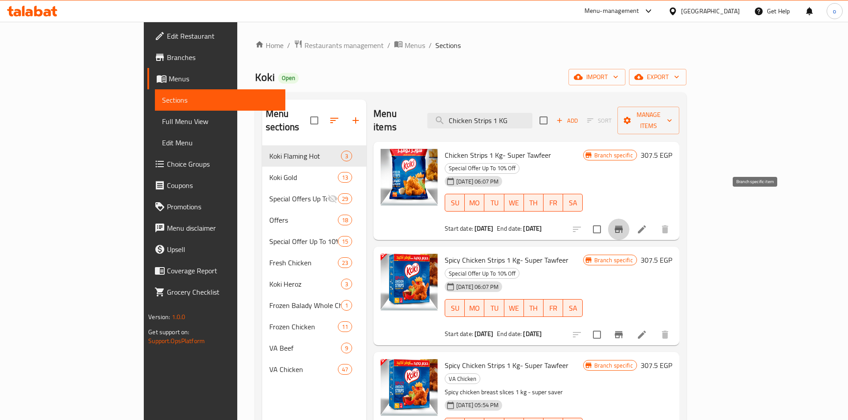
click at [622, 226] on icon "Branch-specific-item" at bounding box center [618, 229] width 8 height 7
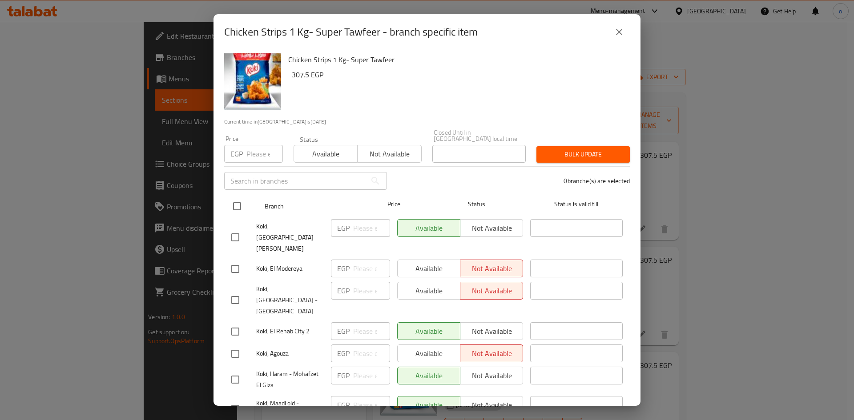
click at [240, 197] on input "checkbox" at bounding box center [237, 206] width 19 height 19
checkbox input "true"
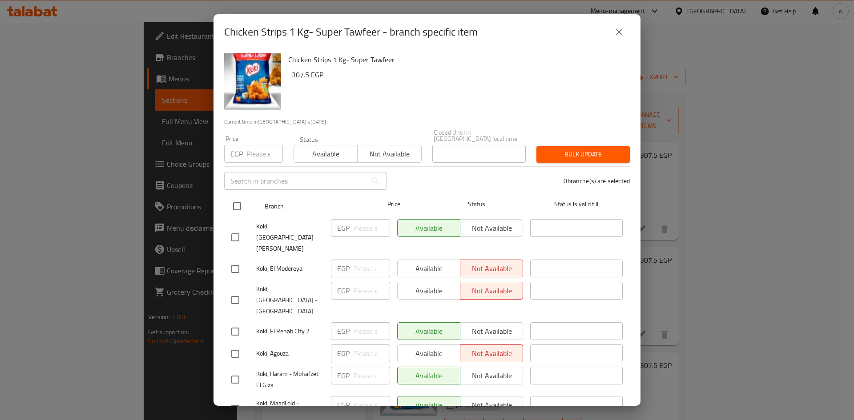
checkbox input "true"
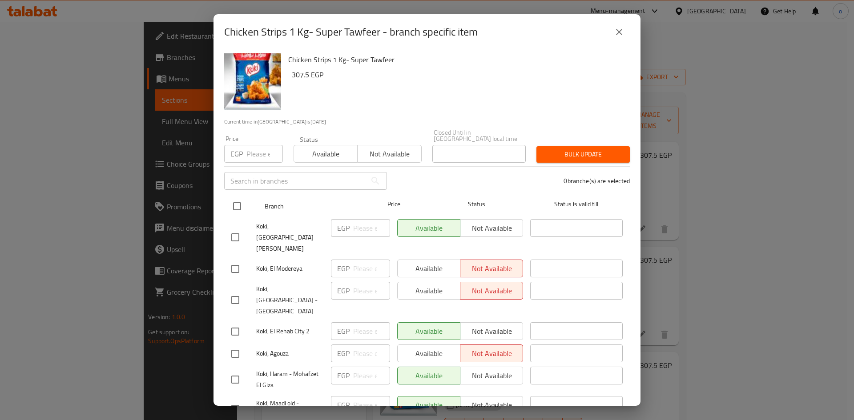
checkbox input "true"
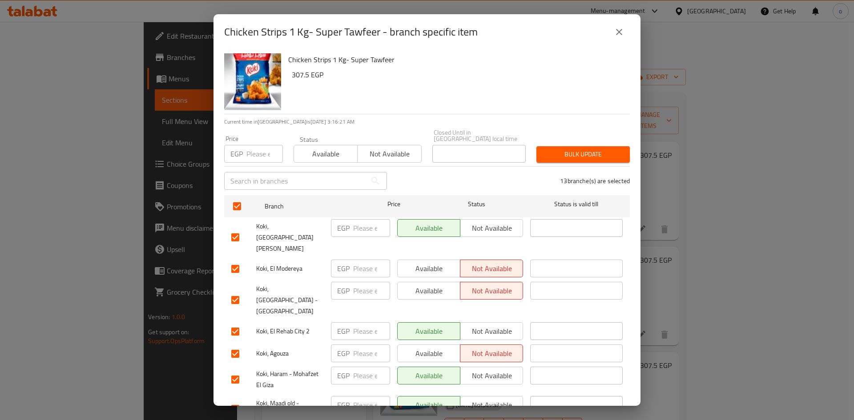
click at [405, 263] on span "Available" at bounding box center [429, 269] width 56 height 13
click at [476, 224] on span "Not available" at bounding box center [492, 228] width 56 height 13
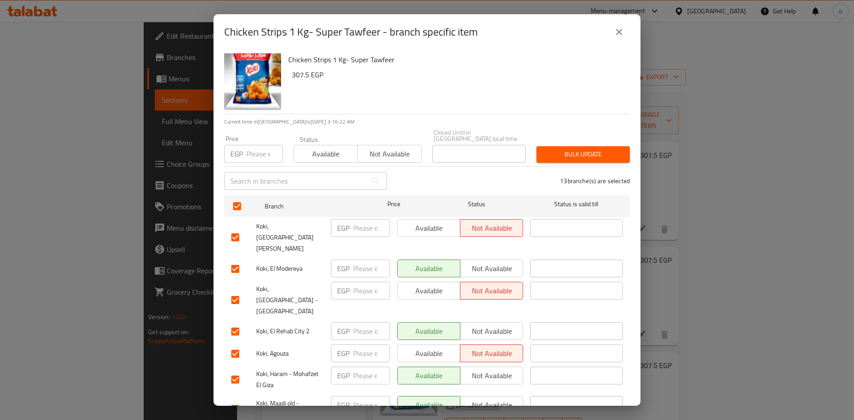
drag, startPoint x: 475, startPoint y: 238, endPoint x: 463, endPoint y: 248, distance: 16.1
click at [474, 263] on span "Not available" at bounding box center [492, 269] width 56 height 13
drag, startPoint x: 469, startPoint y: 299, endPoint x: 436, endPoint y: 320, distance: 39.5
click at [469, 325] on span "Not available" at bounding box center [492, 331] width 56 height 13
drag, startPoint x: 486, startPoint y: 348, endPoint x: 489, endPoint y: 366, distance: 18.5
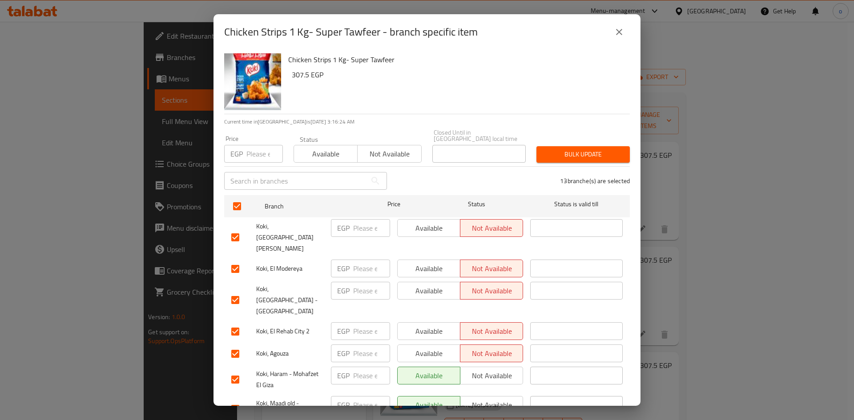
click at [486, 367] on button "Not available" at bounding box center [491, 376] width 63 height 18
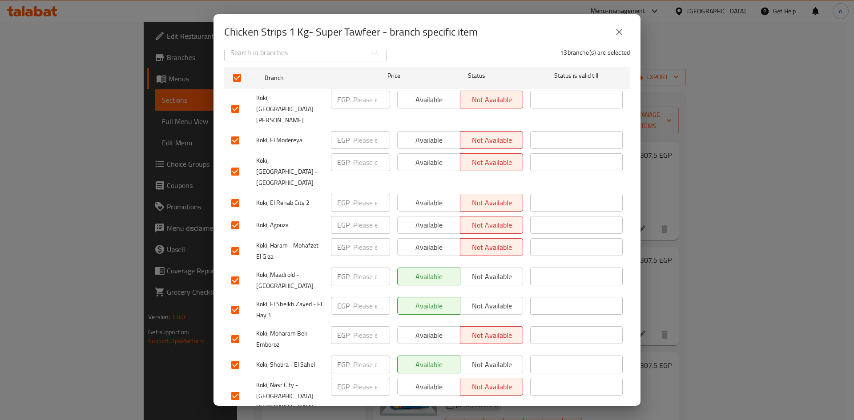
scroll to position [133, 0]
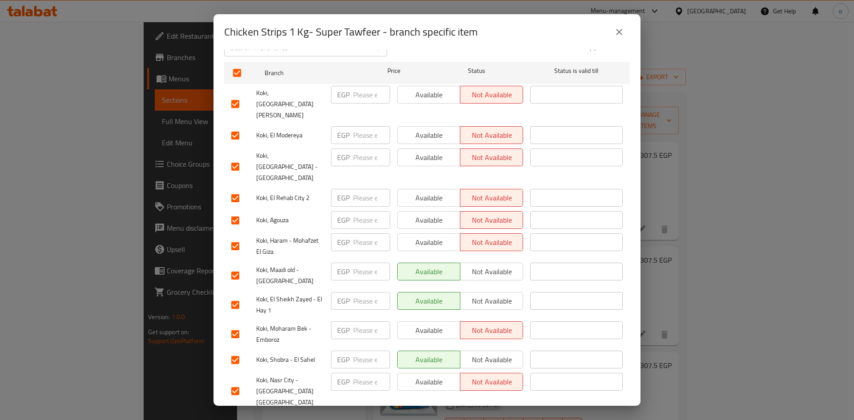
drag, startPoint x: 491, startPoint y: 335, endPoint x: 492, endPoint y: 325, distance: 10.2
click at [492, 331] on ul "Branch Price Status Status is valid till Koki, El Daher EGP ​ Available Not ava…" at bounding box center [427, 262] width 406 height 409
click at [492, 354] on span "Not available" at bounding box center [492, 360] width 56 height 13
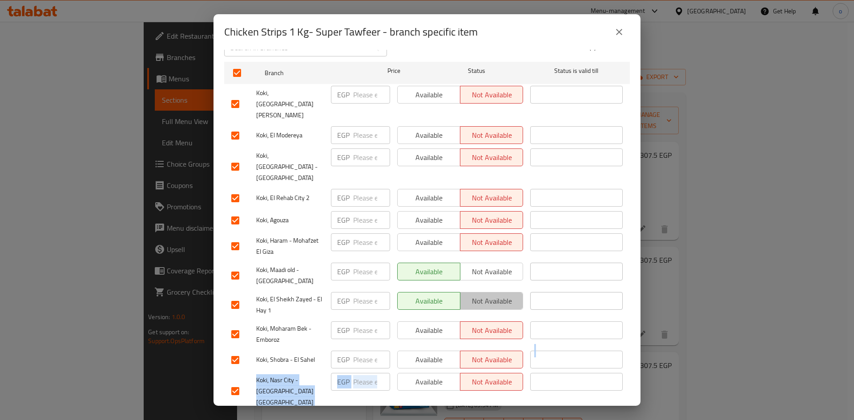
click at [486, 292] on button "Not available" at bounding box center [491, 301] width 63 height 18
click at [485, 266] on span "Not available" at bounding box center [492, 272] width 56 height 13
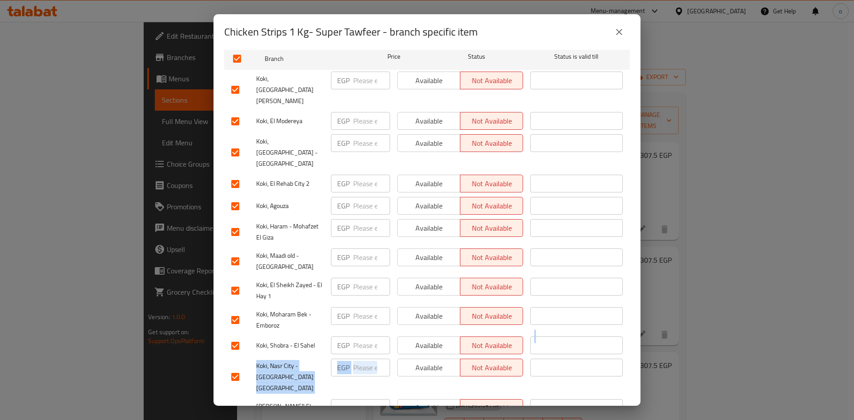
scroll to position [161, 0]
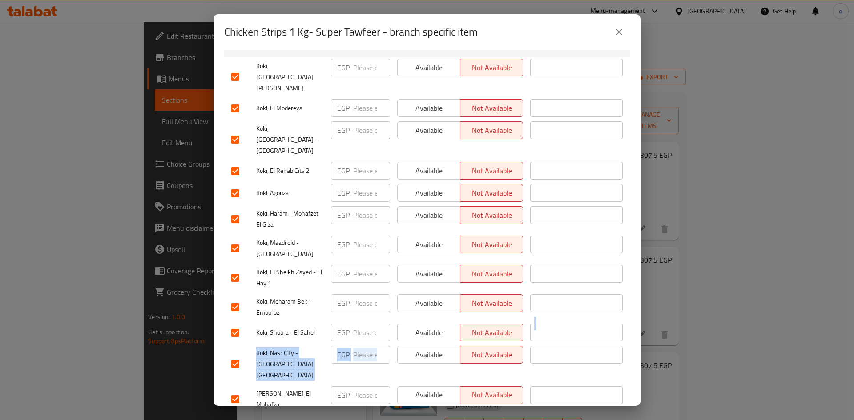
click at [489, 418] on span "Not available" at bounding box center [492, 424] width 56 height 13
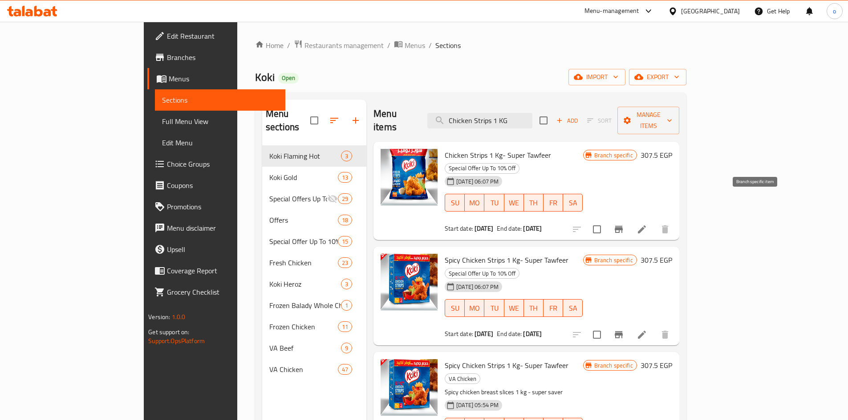
click at [624, 224] on icon "Branch-specific-item" at bounding box center [618, 229] width 11 height 11
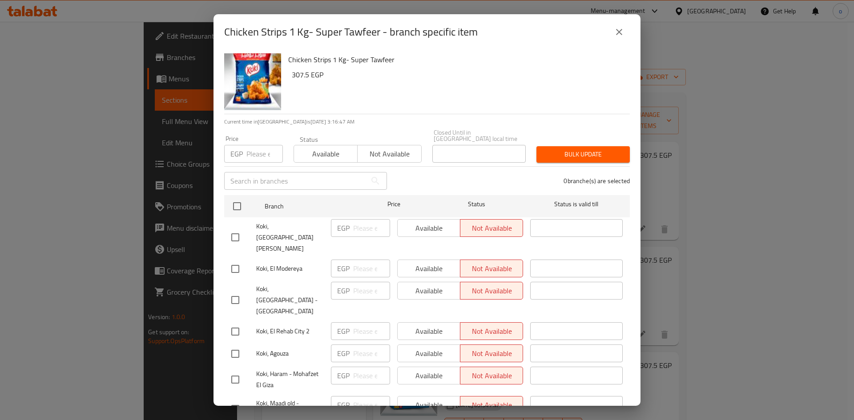
click at [623, 32] on icon "close" at bounding box center [619, 32] width 11 height 11
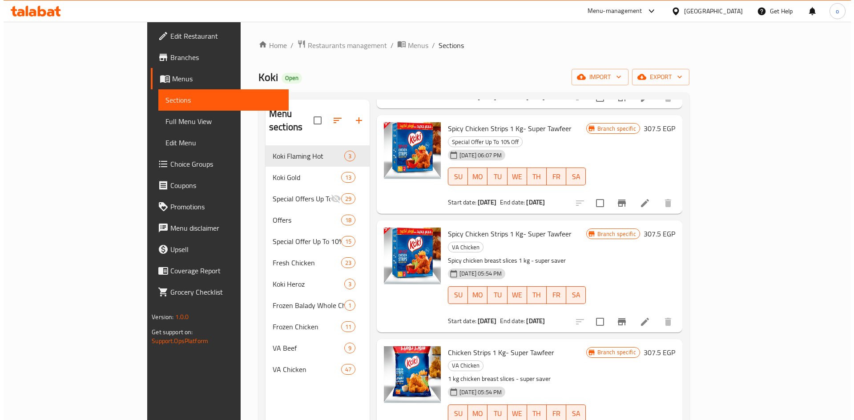
scroll to position [133, 0]
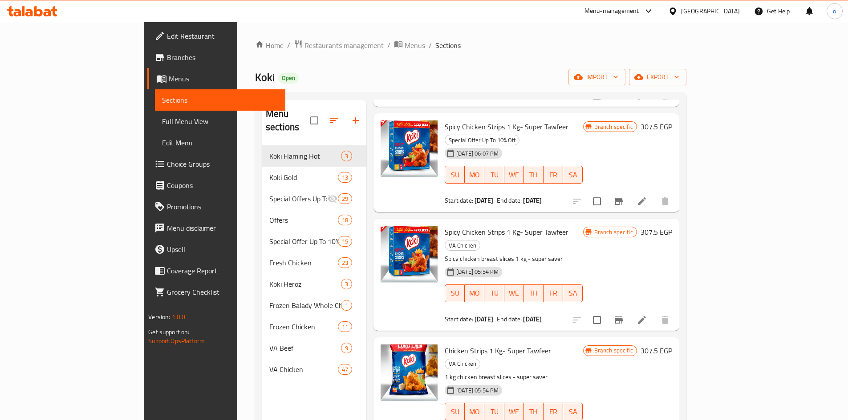
click at [624, 315] on icon "Branch-specific-item" at bounding box center [618, 320] width 11 height 11
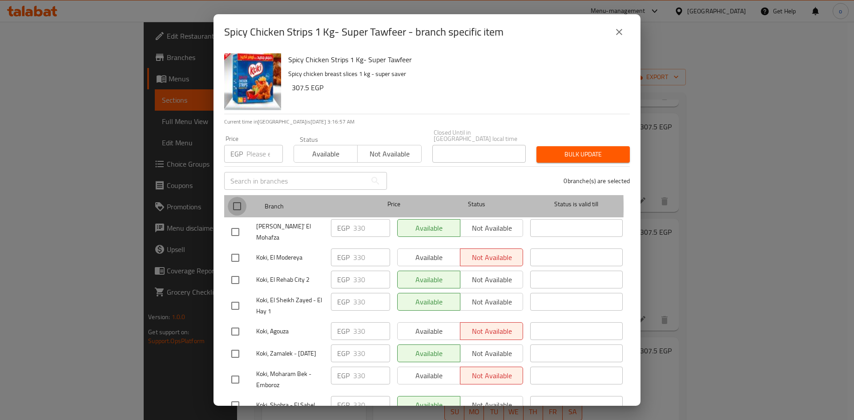
click at [238, 201] on input "checkbox" at bounding box center [237, 206] width 19 height 19
checkbox input "true"
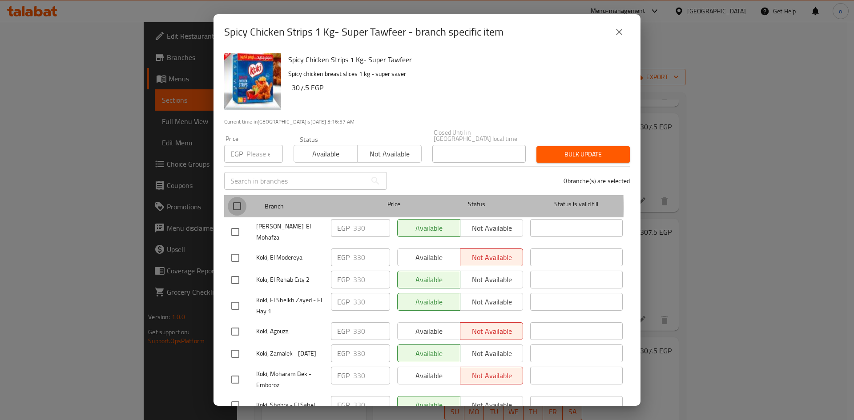
checkbox input "true"
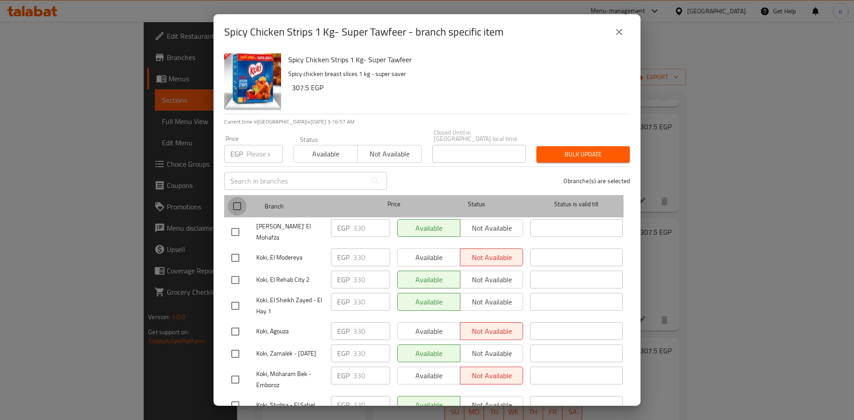
checkbox input "true"
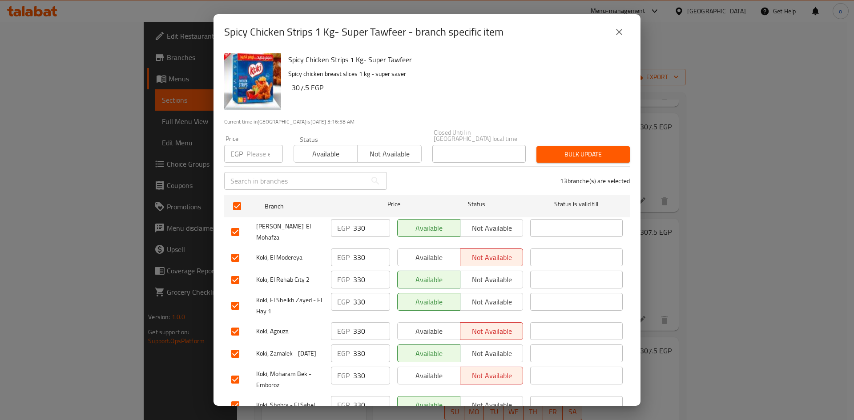
click at [444, 251] on span "Available" at bounding box center [429, 257] width 56 height 13
drag, startPoint x: 431, startPoint y: 317, endPoint x: 441, endPoint y: 348, distance: 33.3
click at [431, 325] on span "Available" at bounding box center [429, 331] width 56 height 13
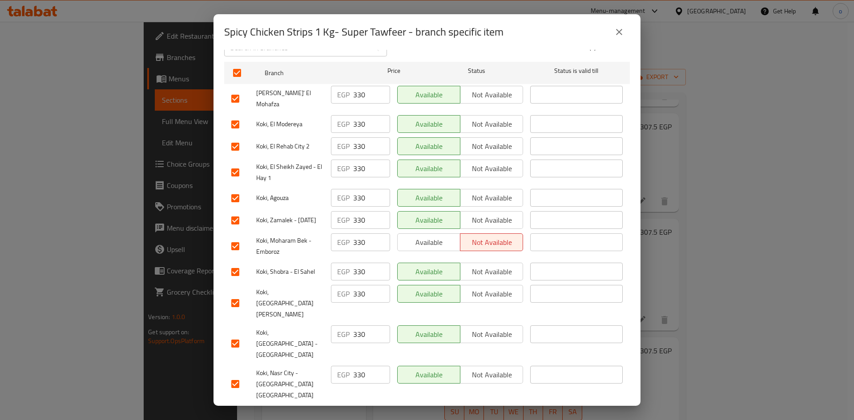
click at [432, 238] on div "Available Not available" at bounding box center [460, 246] width 133 height 33
drag, startPoint x: 433, startPoint y: 232, endPoint x: 439, endPoint y: 245, distance: 14.4
click at [433, 236] on span "Available" at bounding box center [429, 242] width 56 height 13
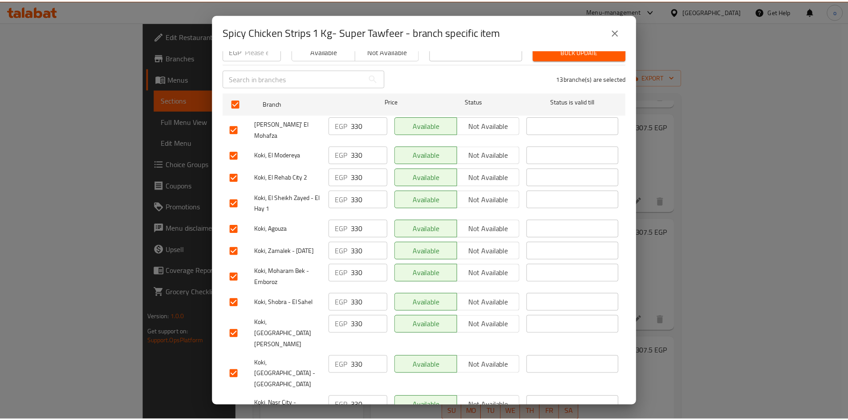
scroll to position [161, 0]
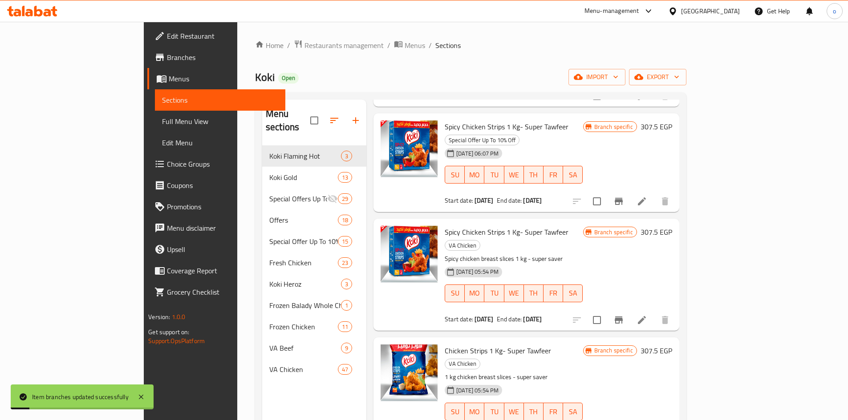
click at [582, 345] on h6 "Chicken Strips 1 Kg- Super Tawfeer VA Chicken" at bounding box center [514, 357] width 138 height 25
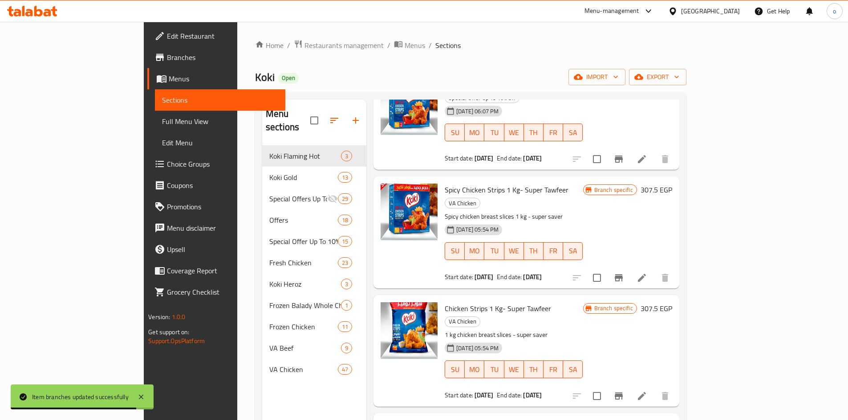
scroll to position [178, 0]
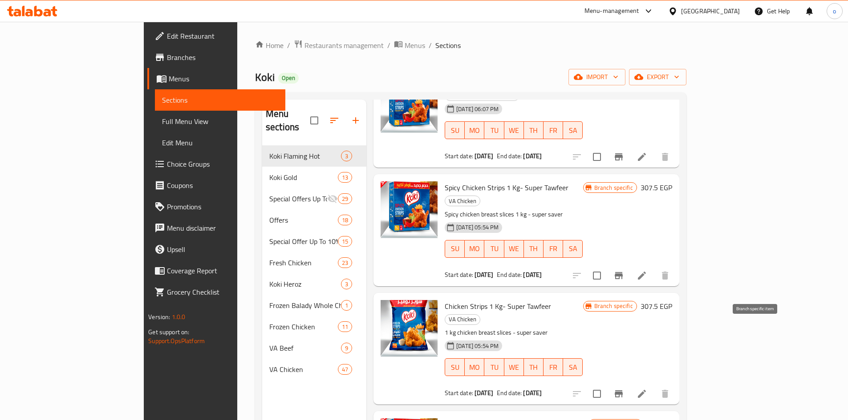
click at [624, 389] on icon "Branch-specific-item" at bounding box center [618, 394] width 11 height 11
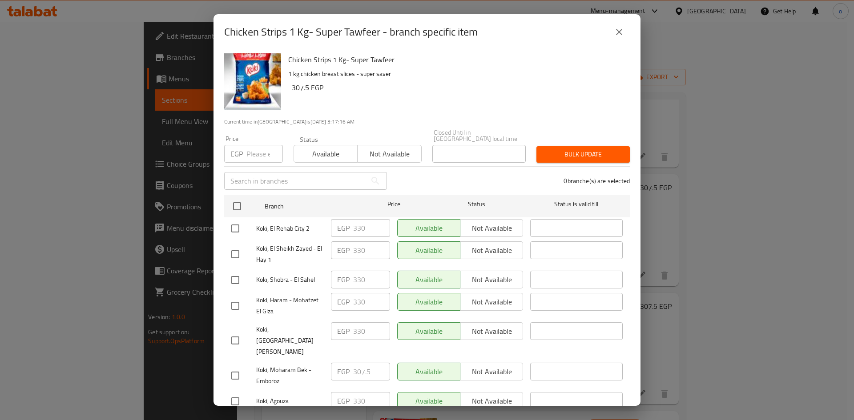
click at [615, 32] on icon "close" at bounding box center [619, 32] width 11 height 11
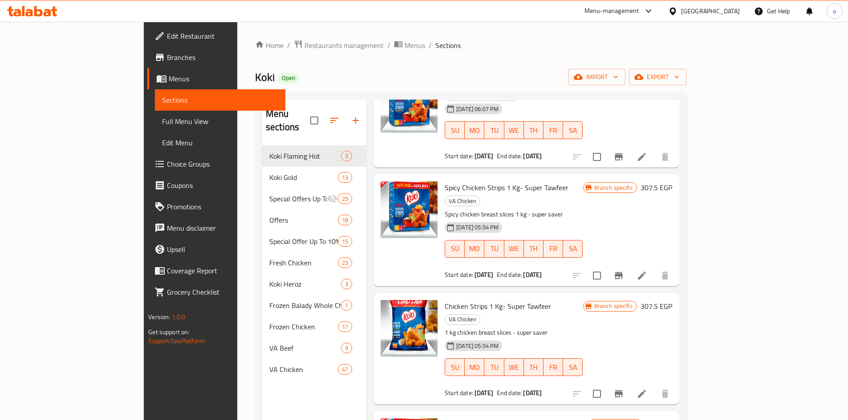
scroll to position [0, 0]
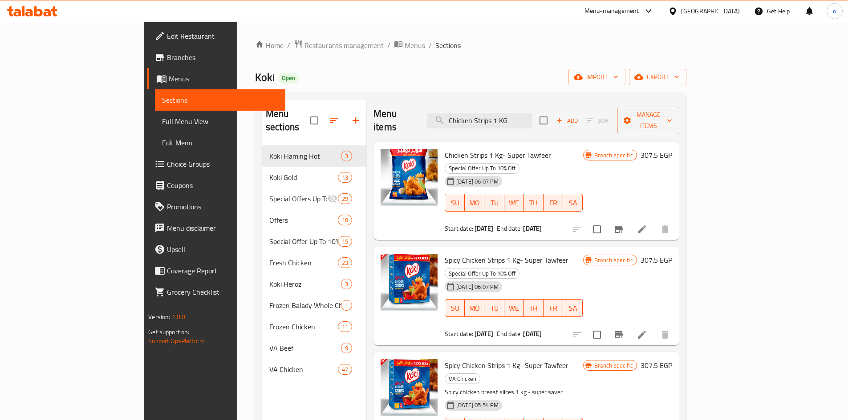
drag, startPoint x: 551, startPoint y: 113, endPoint x: 439, endPoint y: 112, distance: 112.1
click at [439, 112] on div "Menu items Chicken Strips 1 KG Add Sort Manage items" at bounding box center [526, 121] width 306 height 42
paste input "runchy Pane 40 Pieces"
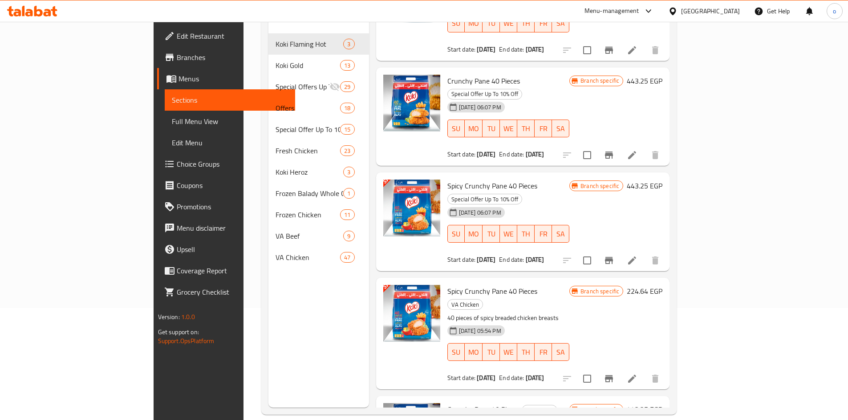
scroll to position [125, 0]
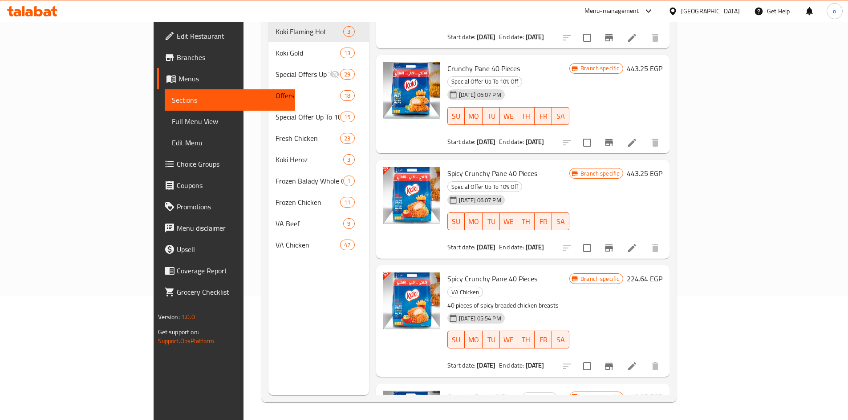
type input "Crunchy Pane 40 Pieces"
click at [637, 361] on icon at bounding box center [631, 366] width 11 height 11
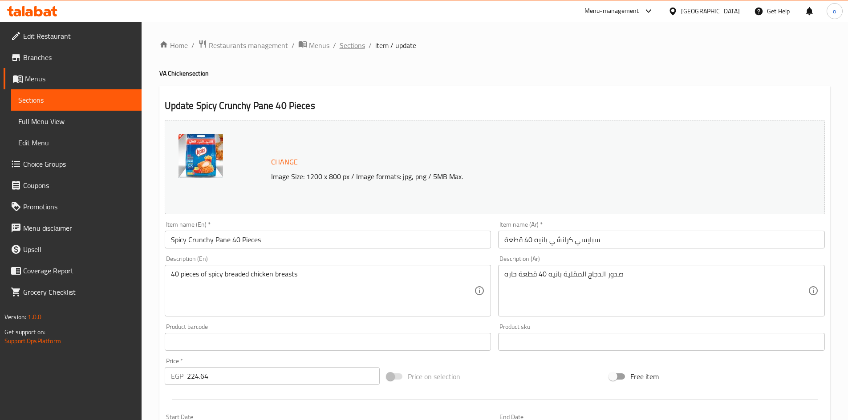
click at [356, 47] on span "Sections" at bounding box center [351, 45] width 25 height 11
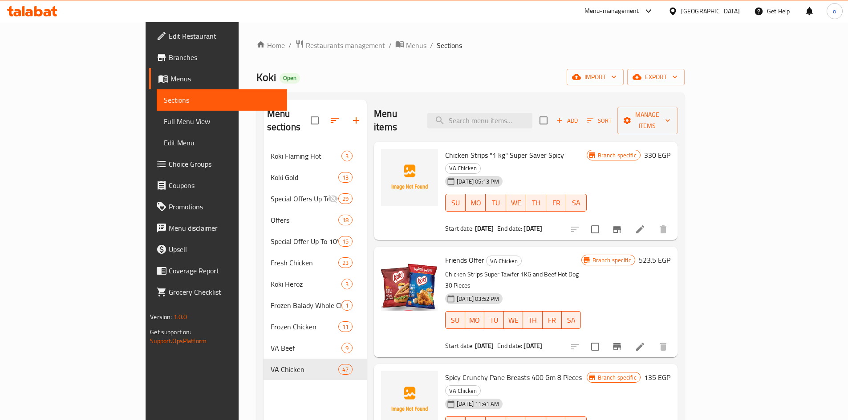
drag, startPoint x: 602, startPoint y: 239, endPoint x: 602, endPoint y: 246, distance: 6.7
click at [581, 254] on h6 "Friends Offer VA Chicken" at bounding box center [513, 260] width 136 height 12
click at [614, 57] on div "Home / Restaurants management / Menus / Sections Koki Open import export Menu s…" at bounding box center [470, 284] width 428 height 488
click at [529, 113] on input "search" at bounding box center [479, 121] width 105 height 16
paste input "Crunchy Pane 40 Pieces"
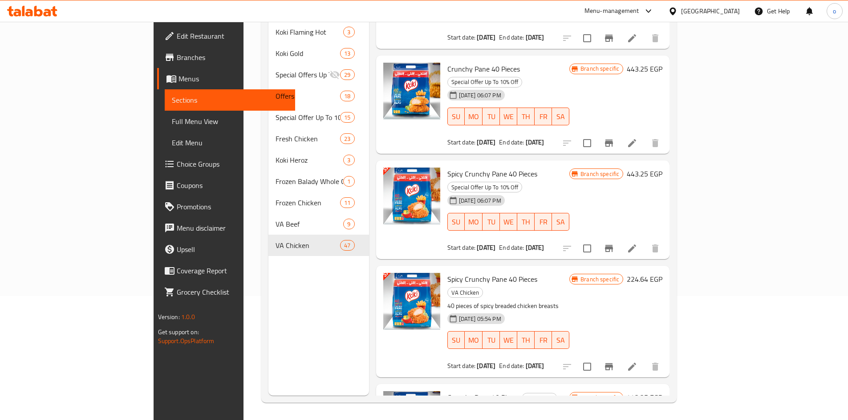
scroll to position [125, 0]
type input "Crunchy Pane 40 Pieces"
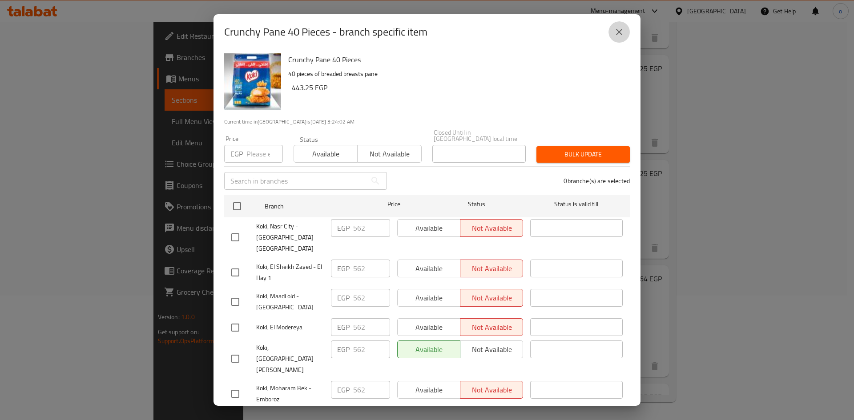
click at [619, 25] on button "close" at bounding box center [619, 31] width 21 height 21
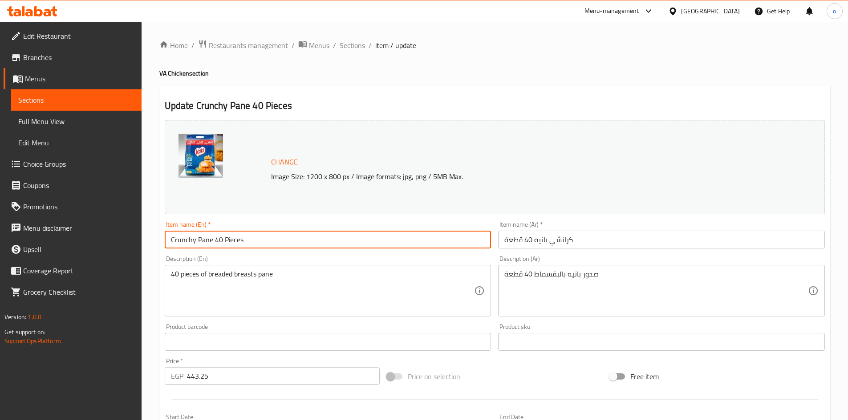
drag, startPoint x: 267, startPoint y: 242, endPoint x: 162, endPoint y: 240, distance: 104.6
click at [162, 240] on div "Item name (En)   * Crunchy Pane 40 Pieces Item name (En) *" at bounding box center [328, 235] width 334 height 34
click at [362, 48] on span "Sections" at bounding box center [351, 45] width 25 height 11
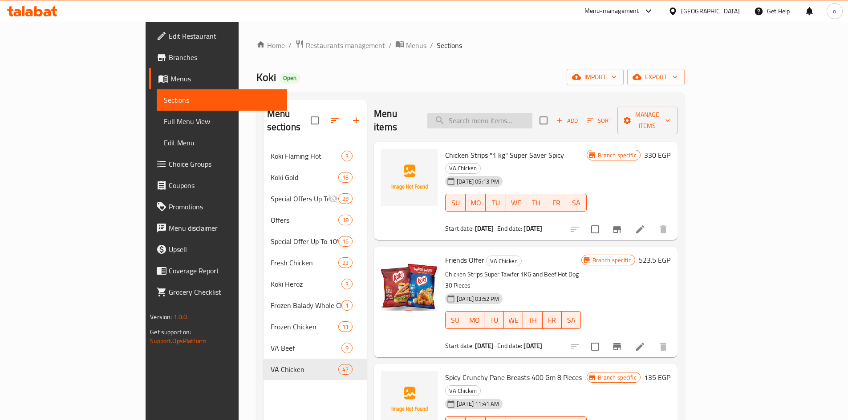
click at [524, 120] on input "search" at bounding box center [479, 121] width 105 height 16
paste input "Crunchy Pane 40 Pieces"
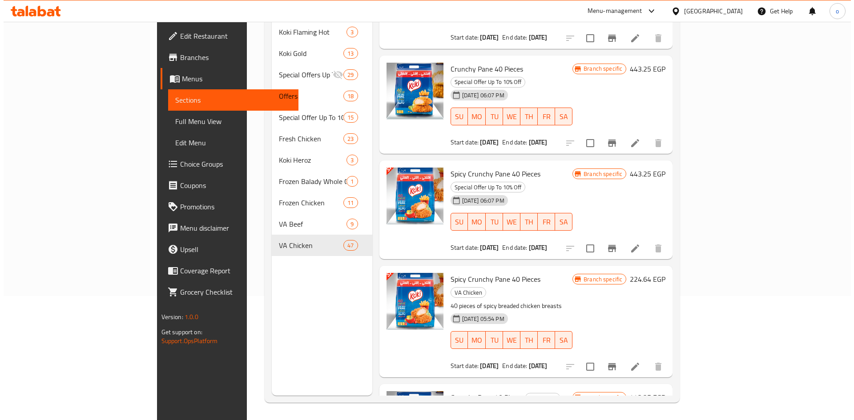
scroll to position [125, 0]
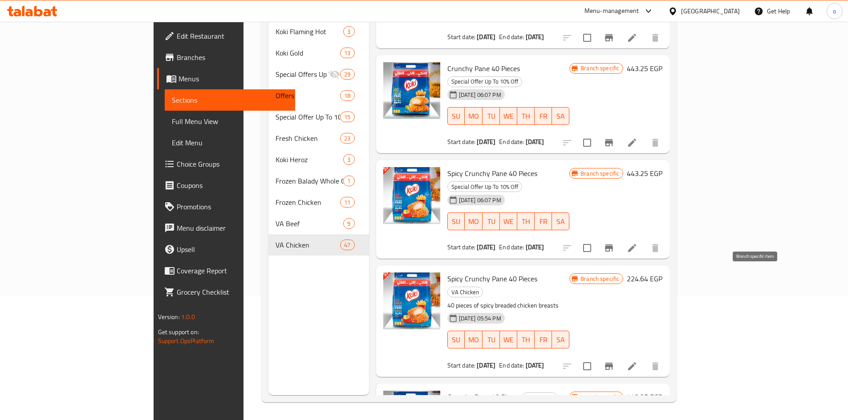
type input "Crunchy Pane 40 Pieces"
click at [613, 363] on icon "Branch-specific-item" at bounding box center [609, 366] width 8 height 7
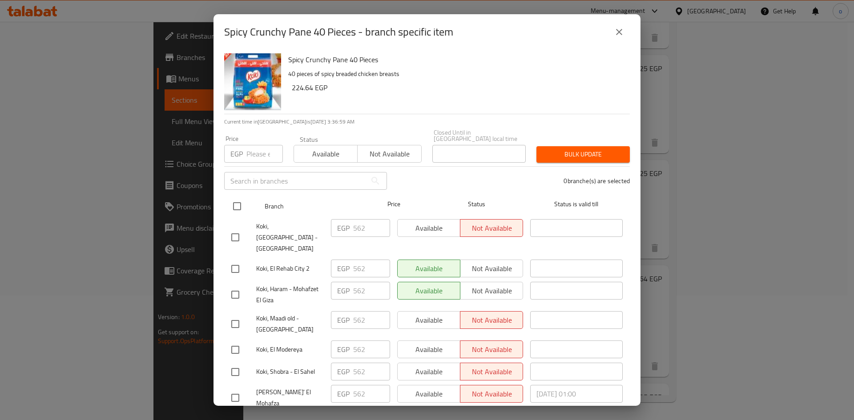
click at [240, 200] on input "checkbox" at bounding box center [237, 206] width 19 height 19
checkbox input "true"
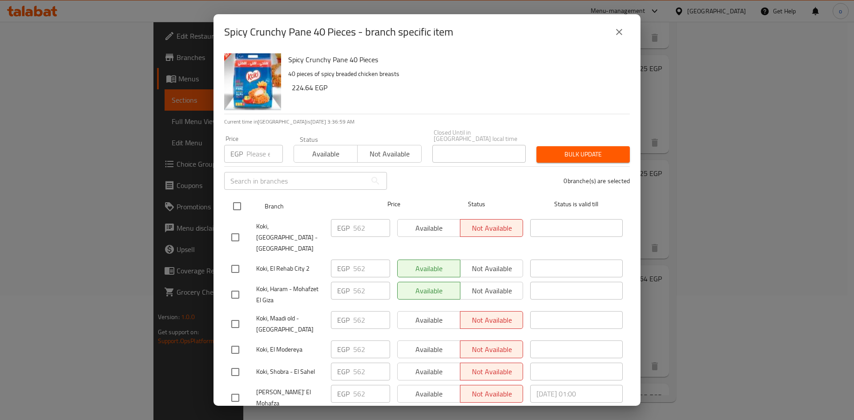
checkbox input "true"
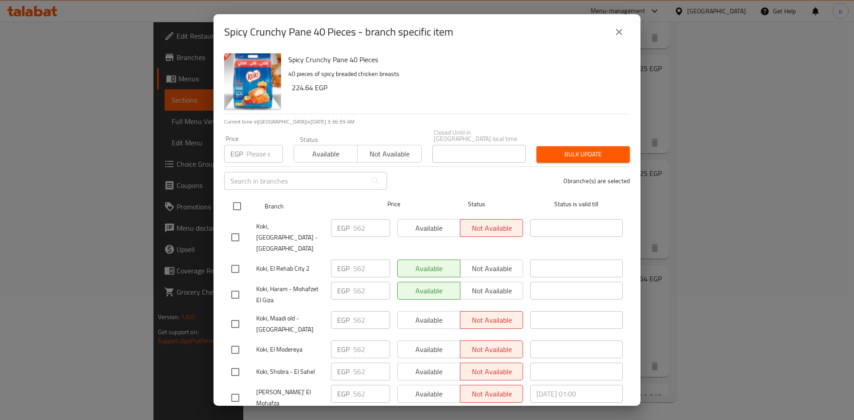
checkbox input "true"
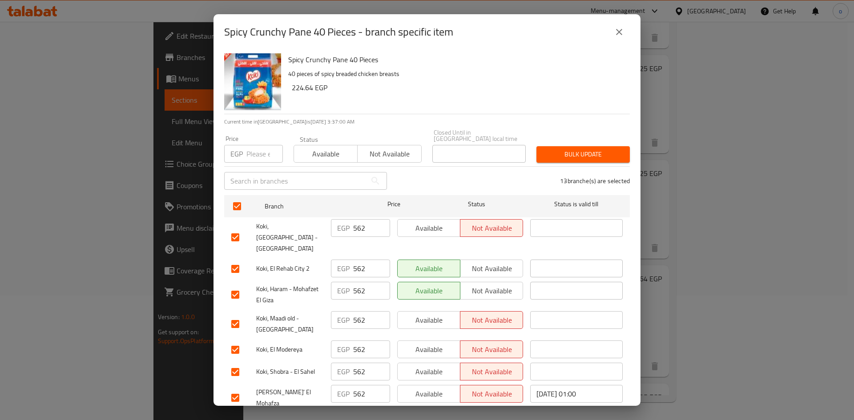
click at [426, 226] on span "Available" at bounding box center [429, 228] width 56 height 13
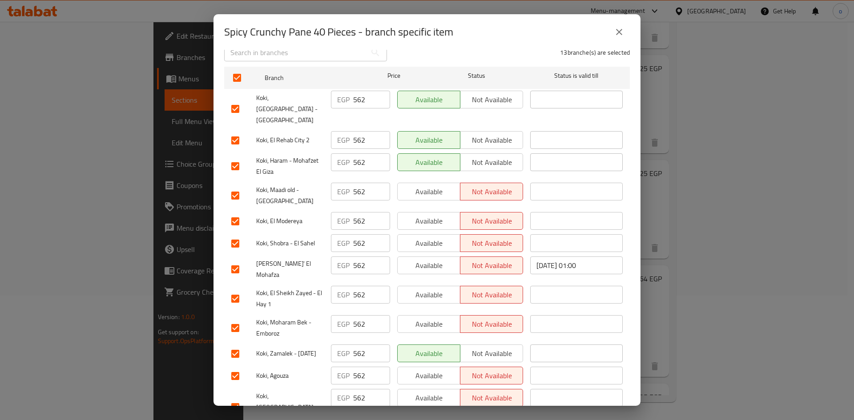
scroll to position [133, 0]
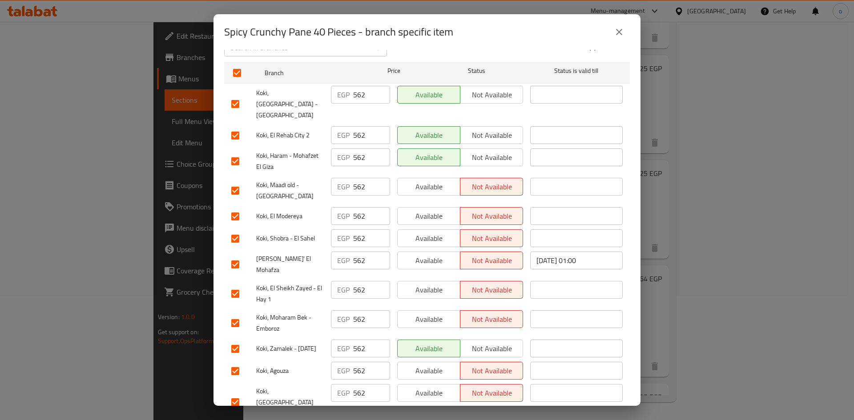
click at [428, 365] on span "Available" at bounding box center [429, 371] width 56 height 13
drag, startPoint x: 428, startPoint y: 291, endPoint x: 430, endPoint y: 273, distance: 18.9
click at [428, 313] on span "Available" at bounding box center [429, 319] width 56 height 13
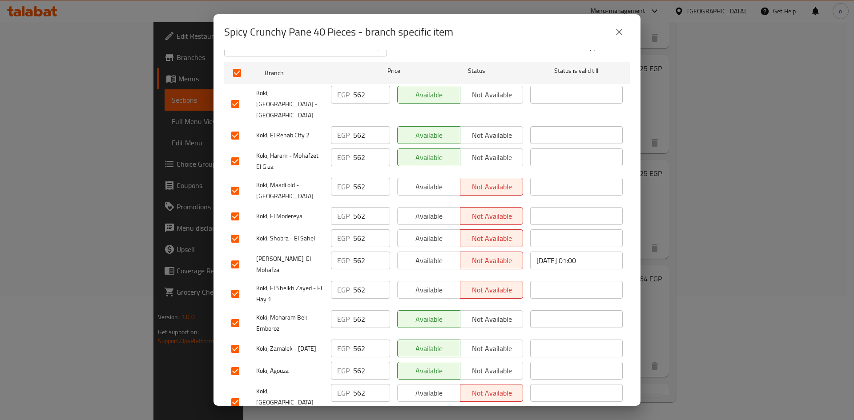
click at [431, 284] on span "Available" at bounding box center [429, 290] width 56 height 13
click at [432, 255] on span "Available" at bounding box center [429, 261] width 56 height 13
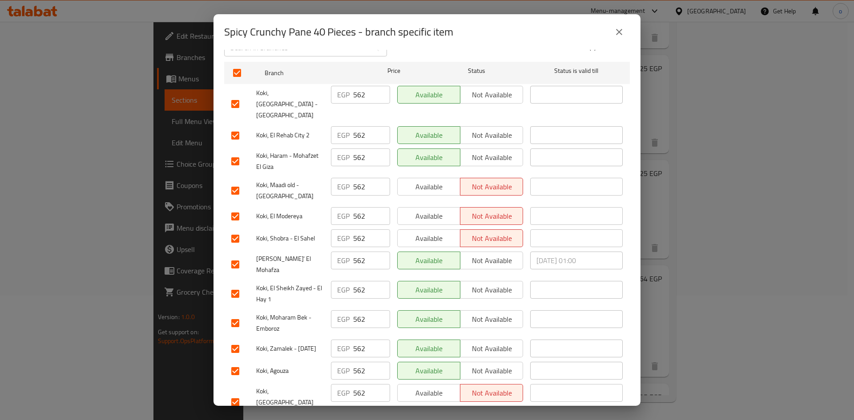
drag, startPoint x: 430, startPoint y: 211, endPoint x: 427, endPoint y: 198, distance: 14.1
click at [430, 226] on div "Available Not available" at bounding box center [460, 239] width 133 height 26
click at [426, 207] on button "Available" at bounding box center [428, 216] width 63 height 18
click at [425, 181] on span "Available" at bounding box center [429, 187] width 56 height 13
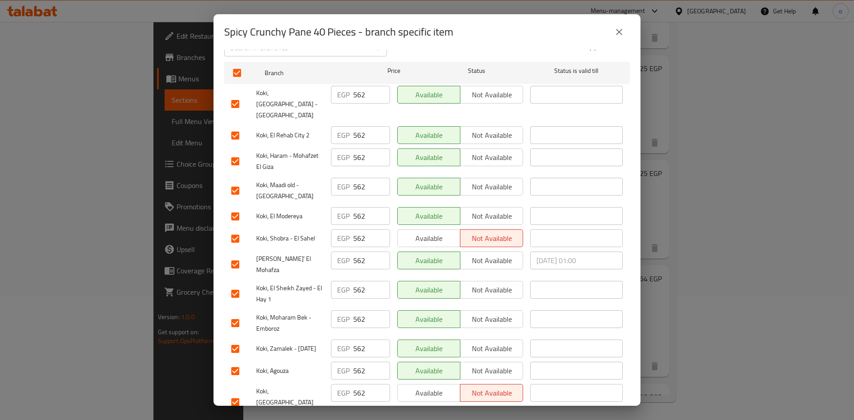
click at [432, 232] on span "Available" at bounding box center [429, 238] width 56 height 13
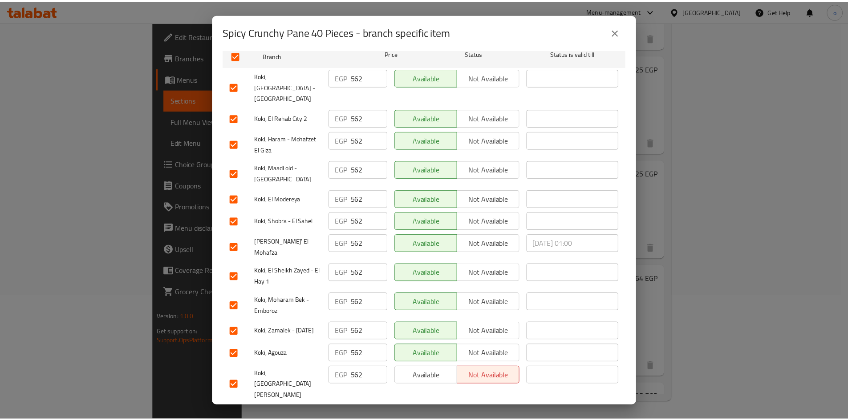
scroll to position [161, 0]
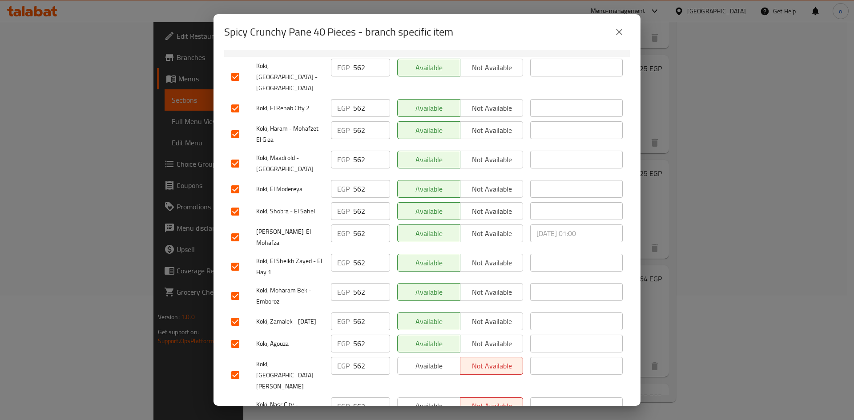
click at [437, 400] on span "Available" at bounding box center [429, 406] width 56 height 13
drag, startPoint x: 436, startPoint y: 341, endPoint x: 452, endPoint y: 319, distance: 27.7
click at [436, 360] on span "Available" at bounding box center [429, 366] width 56 height 13
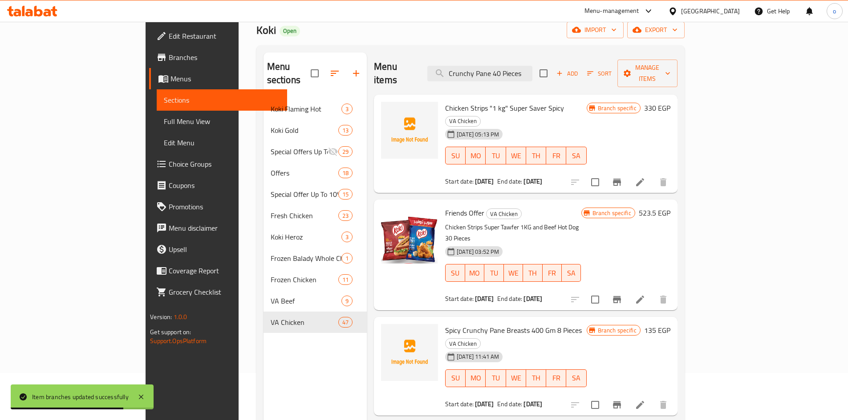
scroll to position [0, 0]
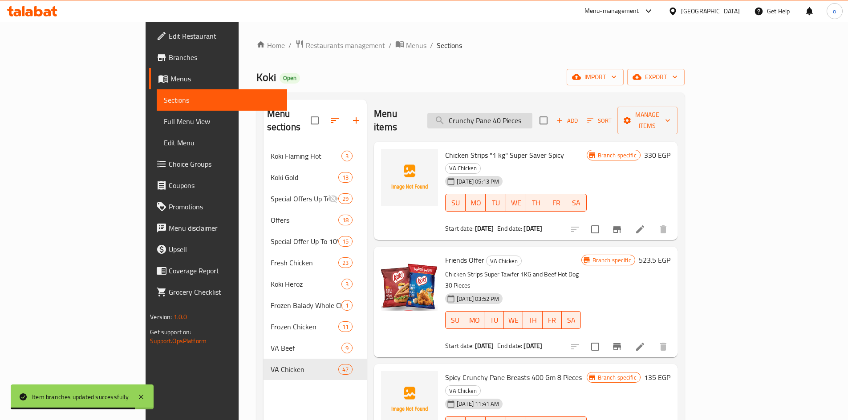
click at [532, 117] on input "Crunchy Pane 40 Pieces" at bounding box center [479, 121] width 105 height 16
paste input "Spicy Crunchy Pane 40 Pieces"
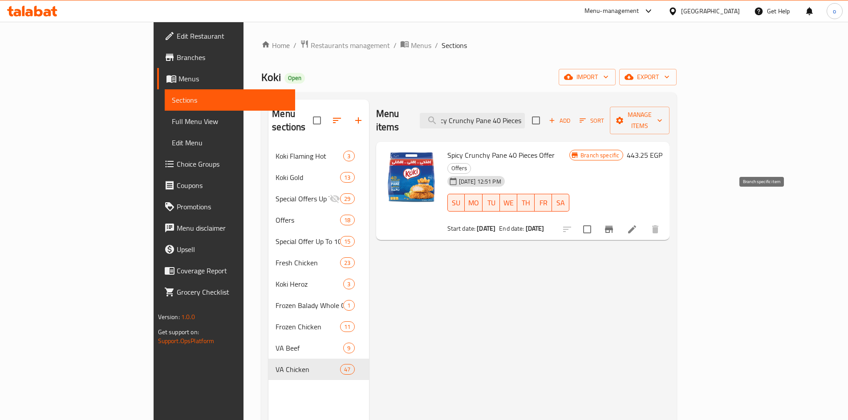
type input "Spicy Crunchy Pane 40 Pieces"
click at [614, 224] on icon "Branch-specific-item" at bounding box center [608, 229] width 11 height 11
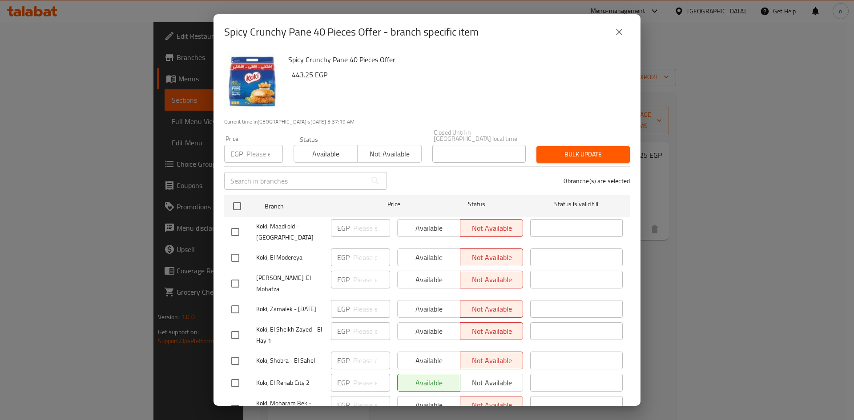
click at [620, 30] on icon "close" at bounding box center [619, 32] width 11 height 11
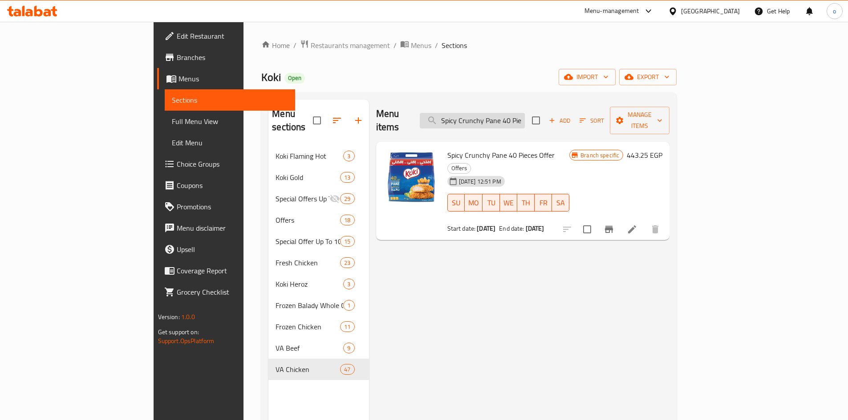
click at [525, 113] on input "Spicy Crunchy Pane 40 Pieces" at bounding box center [472, 121] width 105 height 16
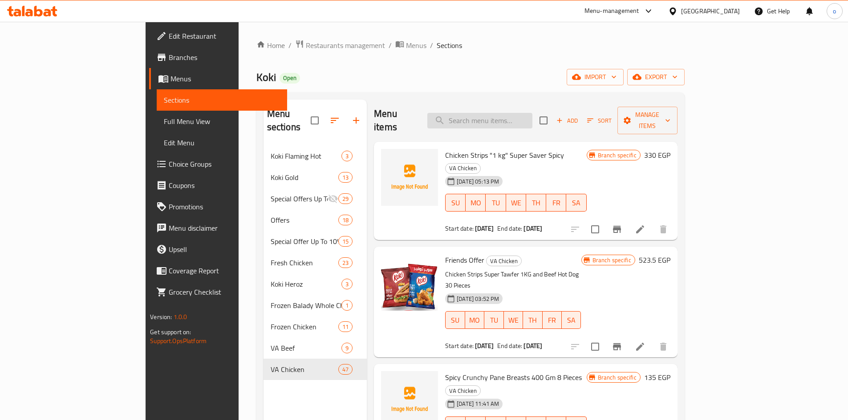
click at [532, 113] on input "search" at bounding box center [479, 121] width 105 height 16
paste input "Crunchy Pane 40 Pieces"
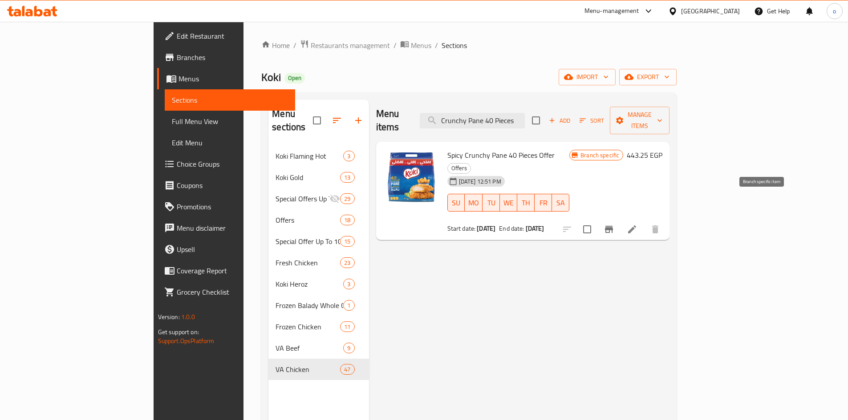
click at [613, 226] on icon "Branch-specific-item" at bounding box center [609, 229] width 8 height 7
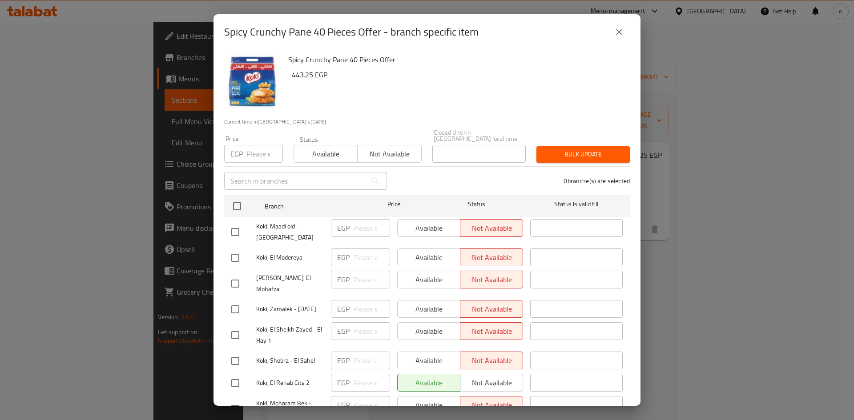
click at [622, 43] on div "Spicy Crunchy Pane 40 Pieces Offer - branch specific item" at bounding box center [427, 32] width 427 height 36
click at [622, 40] on button "close" at bounding box center [619, 31] width 21 height 21
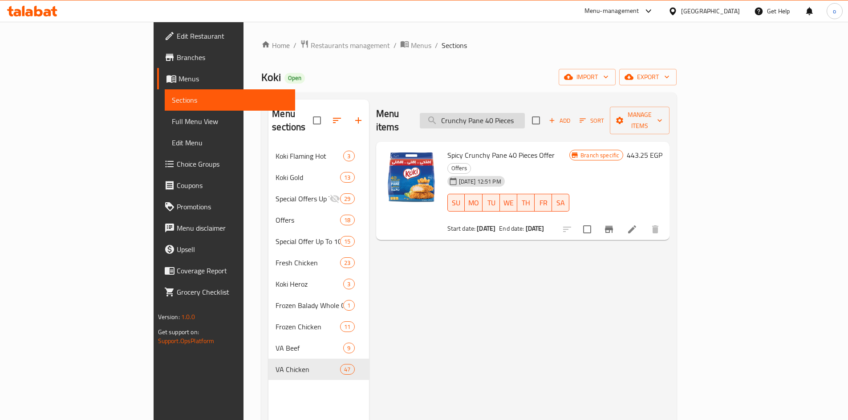
click at [525, 114] on input "Crunchy Pane 40 Pieces" at bounding box center [472, 121] width 105 height 16
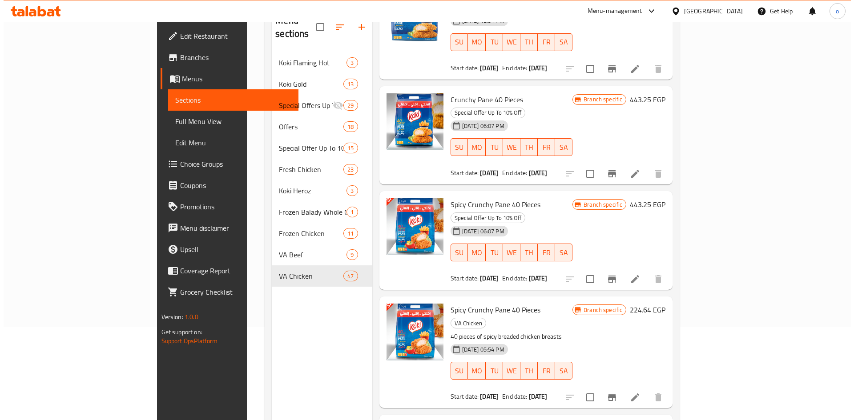
scroll to position [125, 0]
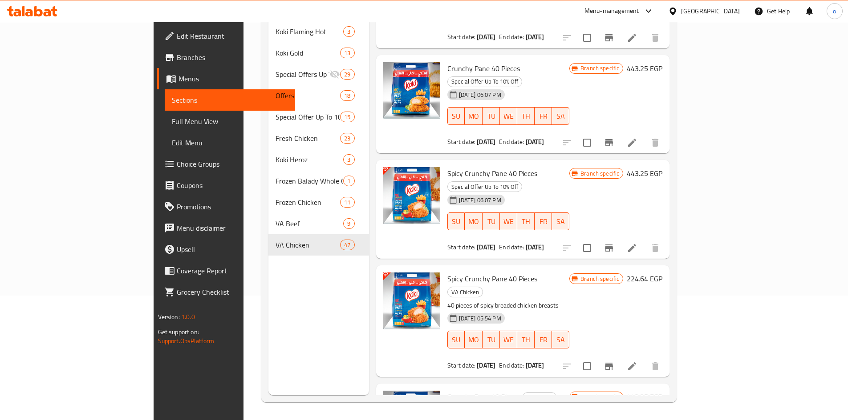
type input "Crunchy Pane 40 Pieces"
click at [619, 356] on button "Branch-specific-item" at bounding box center [608, 366] width 21 height 21
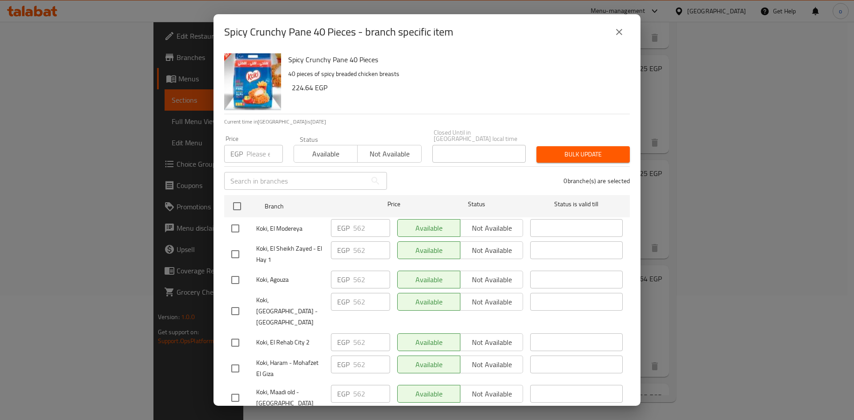
click at [617, 28] on icon "close" at bounding box center [619, 32] width 11 height 11
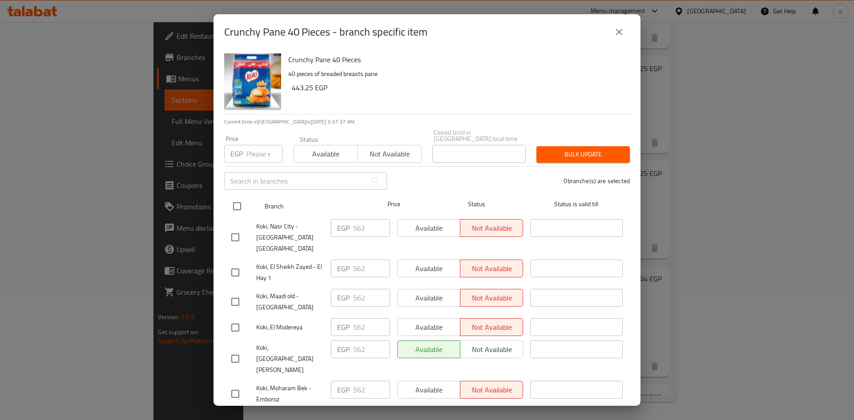
click at [239, 207] on input "checkbox" at bounding box center [237, 206] width 19 height 19
checkbox input "true"
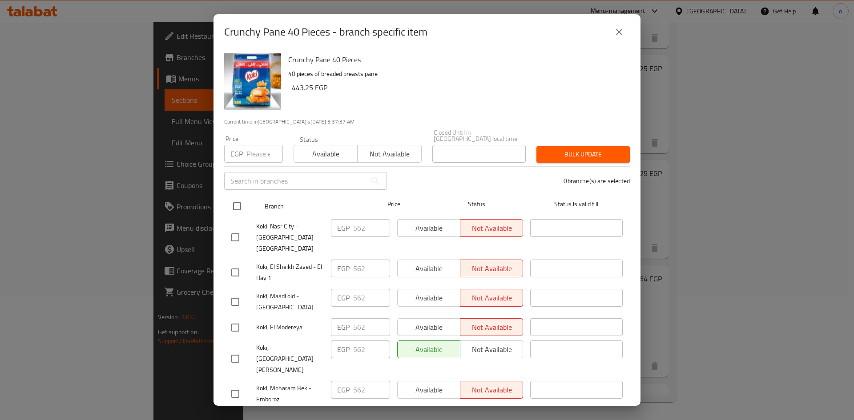
checkbox input "true"
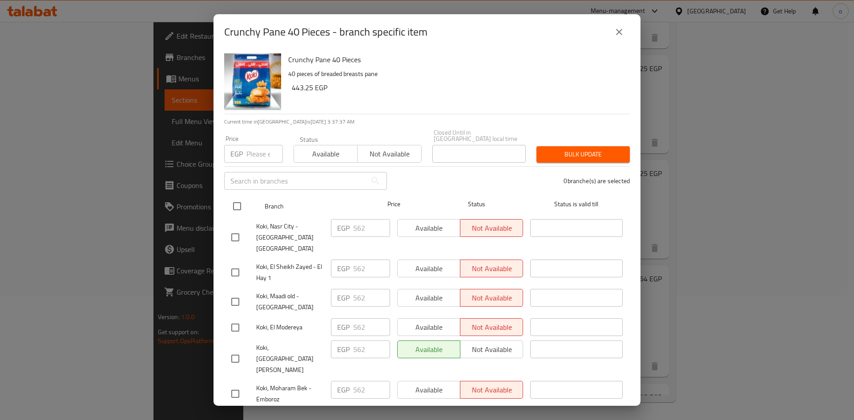
checkbox input "true"
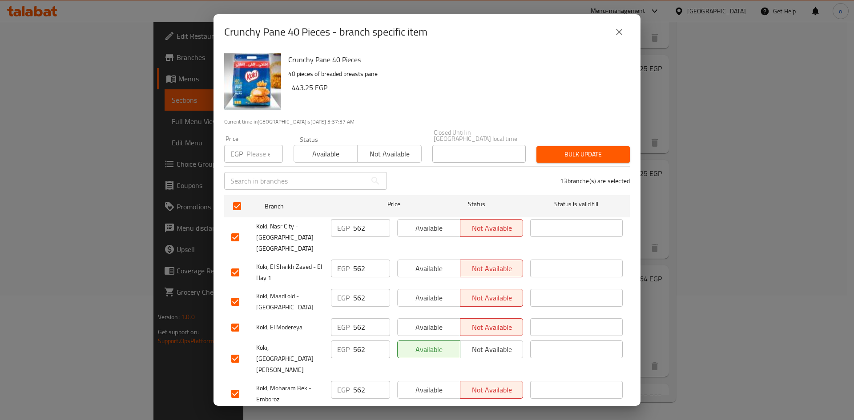
drag, startPoint x: 422, startPoint y: 224, endPoint x: 425, endPoint y: 227, distance: 4.7
click at [424, 225] on span "Available" at bounding box center [429, 228] width 56 height 13
drag, startPoint x: 435, startPoint y: 255, endPoint x: 431, endPoint y: 289, distance: 33.6
click at [435, 263] on span "Available" at bounding box center [429, 269] width 56 height 13
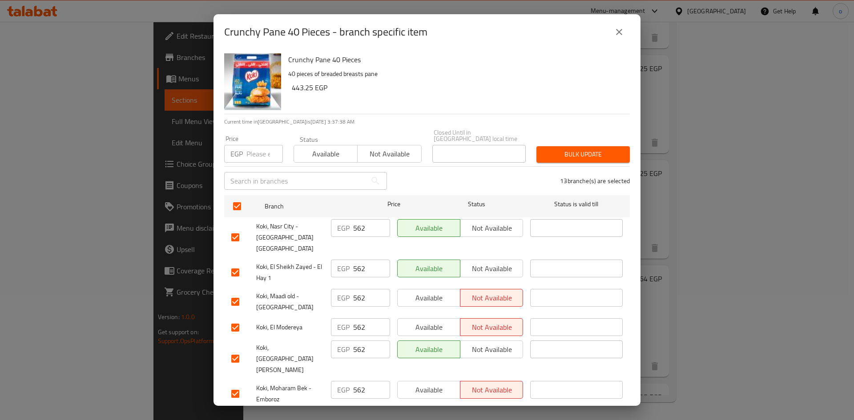
drag, startPoint x: 431, startPoint y: 289, endPoint x: 435, endPoint y: 311, distance: 22.3
click at [431, 290] on div "Available Not available" at bounding box center [460, 302] width 133 height 33
click at [435, 321] on span "Available" at bounding box center [429, 327] width 56 height 13
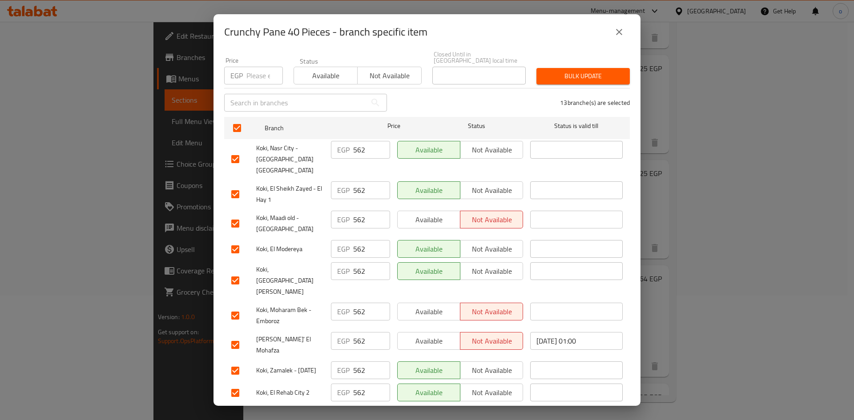
scroll to position [161, 0]
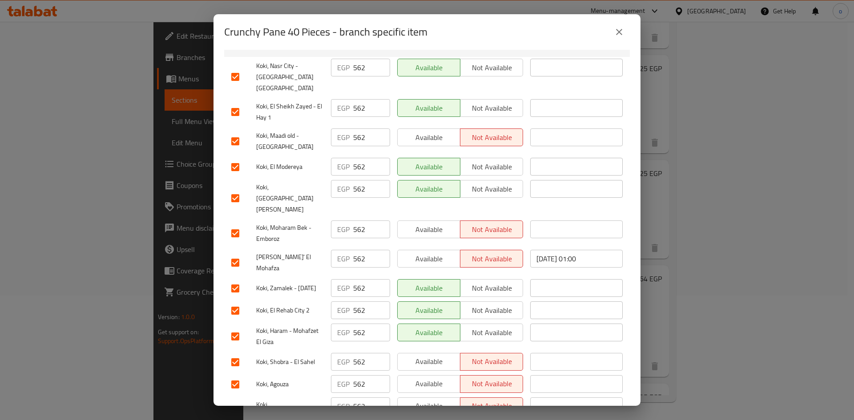
drag, startPoint x: 427, startPoint y: 340, endPoint x: 429, endPoint y: 333, distance: 7.8
click at [428, 378] on span "Available" at bounding box center [429, 384] width 56 height 13
click at [432, 356] on span "Available" at bounding box center [429, 362] width 56 height 13
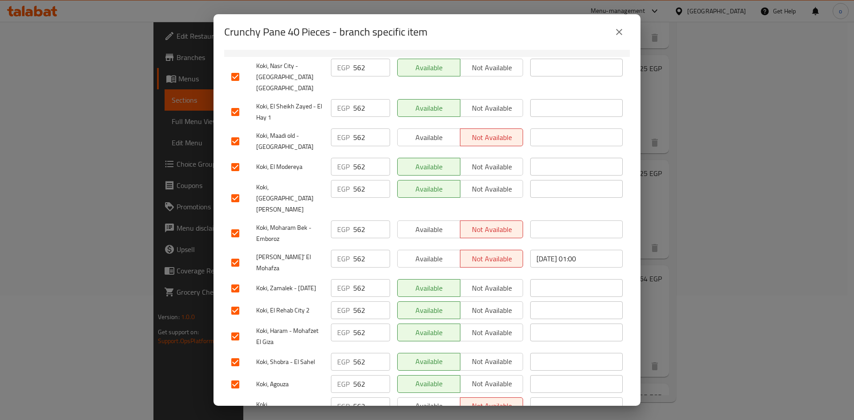
click at [432, 253] on span "Available" at bounding box center [429, 259] width 56 height 13
click at [432, 223] on span "Available" at bounding box center [429, 229] width 56 height 13
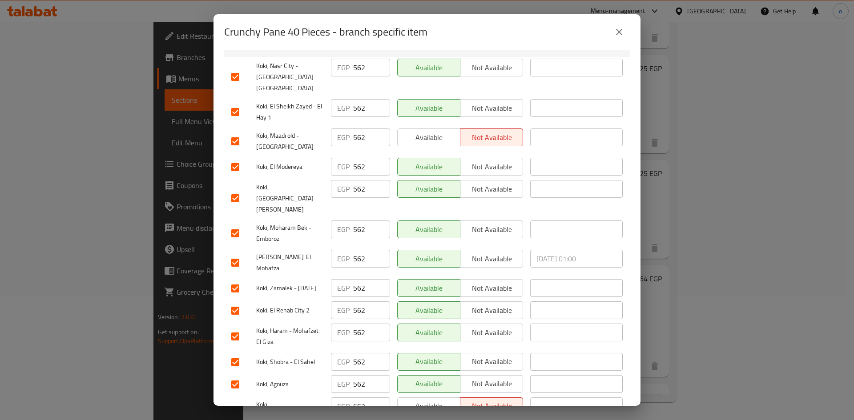
click at [436, 398] on button "Available" at bounding box center [428, 407] width 63 height 18
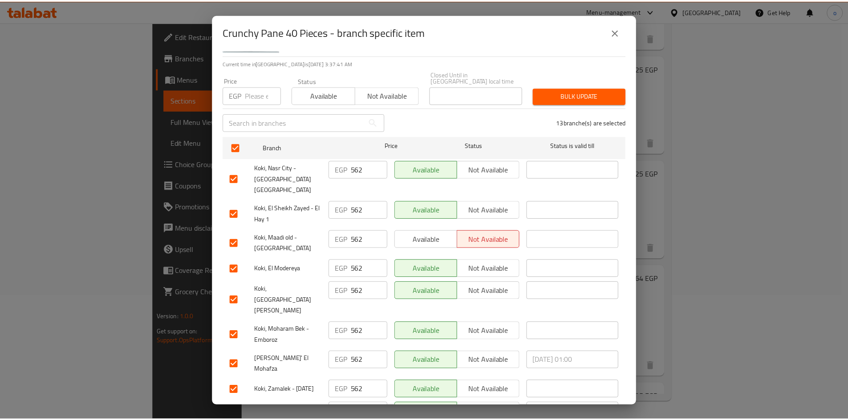
scroll to position [0, 0]
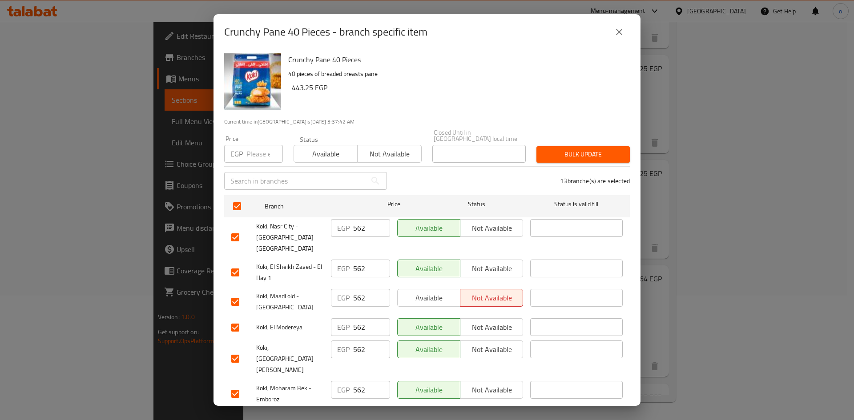
click at [590, 141] on div "Bulk update" at bounding box center [583, 154] width 104 height 27
click at [581, 151] on span "Bulk update" at bounding box center [583, 154] width 79 height 11
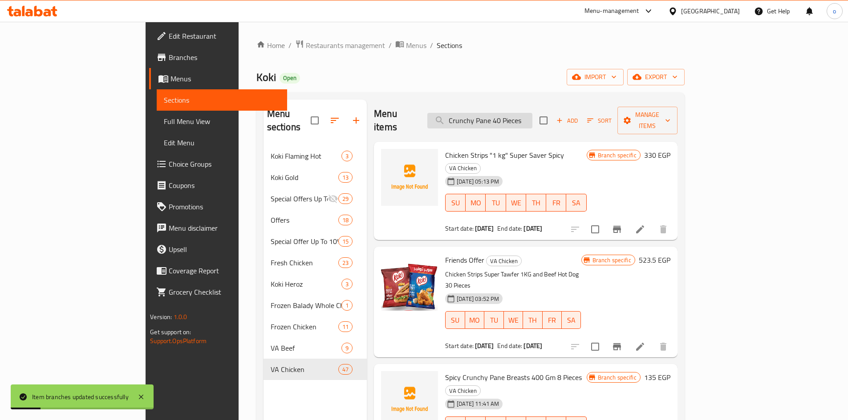
click at [532, 114] on input "Crunchy Pane 40 Pieces" at bounding box center [479, 121] width 105 height 16
click at [532, 115] on input "Crunchy Pane 40 Pieces" at bounding box center [479, 121] width 105 height 16
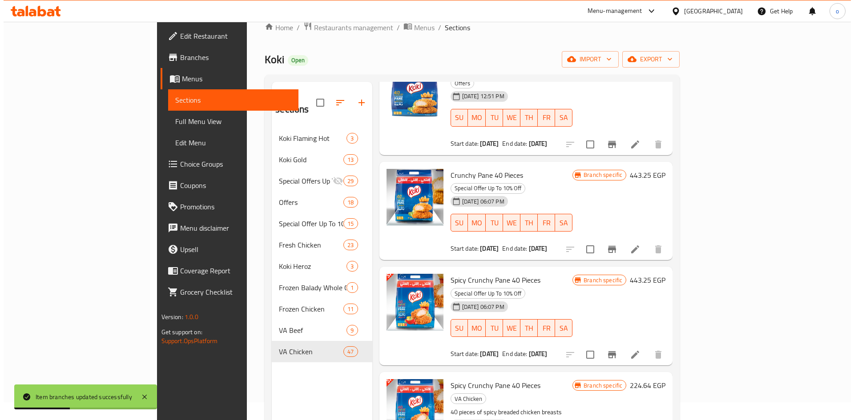
scroll to position [125, 0]
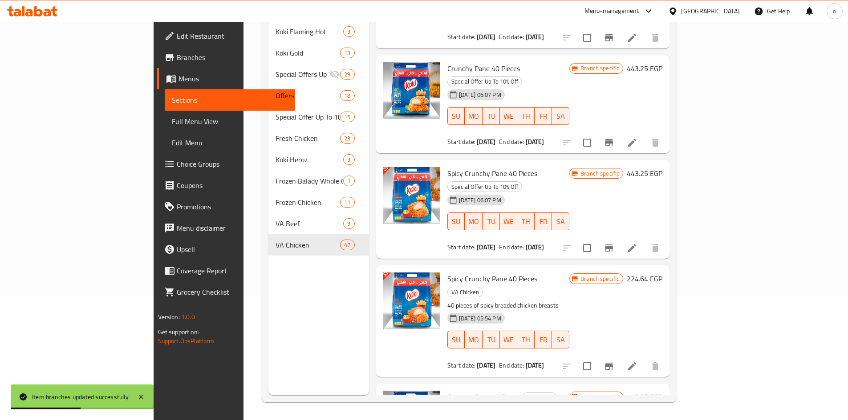
type input "Crunchy Pane 40 Piece"
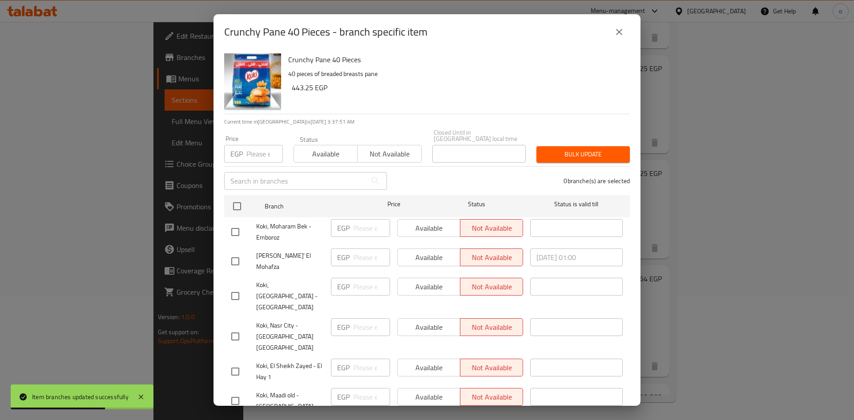
click at [616, 40] on button "close" at bounding box center [619, 31] width 21 height 21
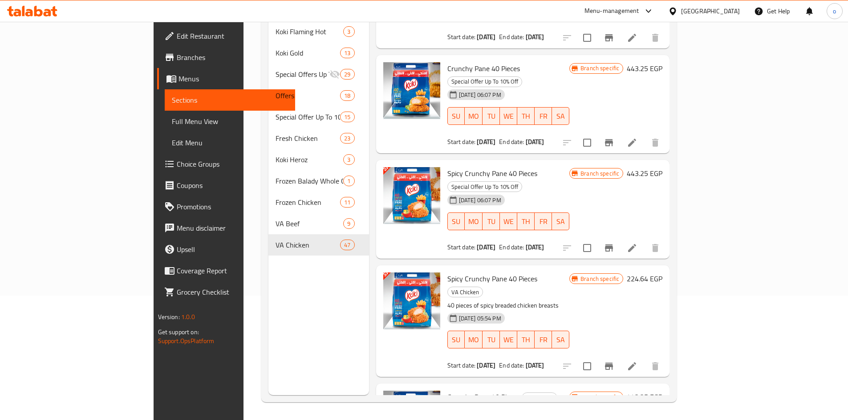
click at [613, 363] on icon "Branch-specific-item" at bounding box center [609, 366] width 8 height 7
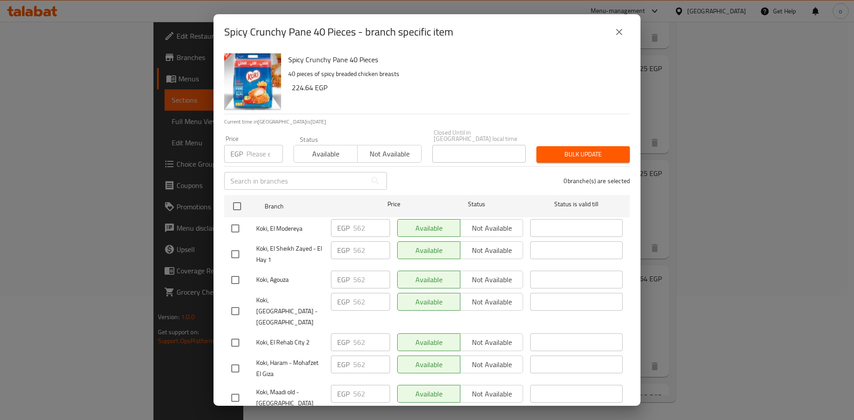
click at [618, 32] on icon "close" at bounding box center [619, 32] width 11 height 11
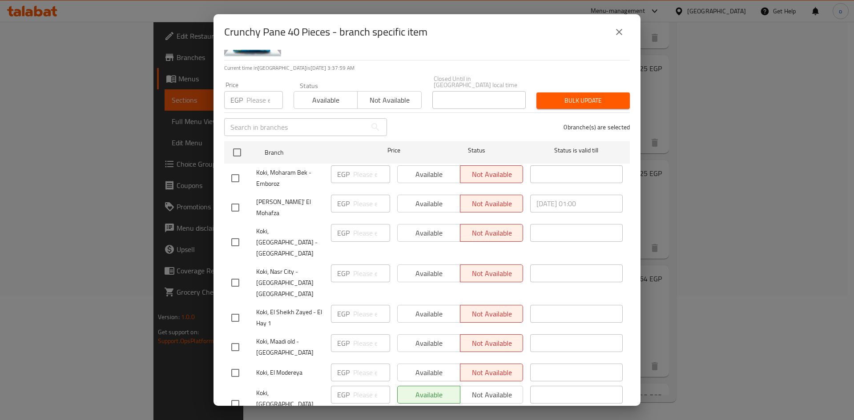
scroll to position [0, 0]
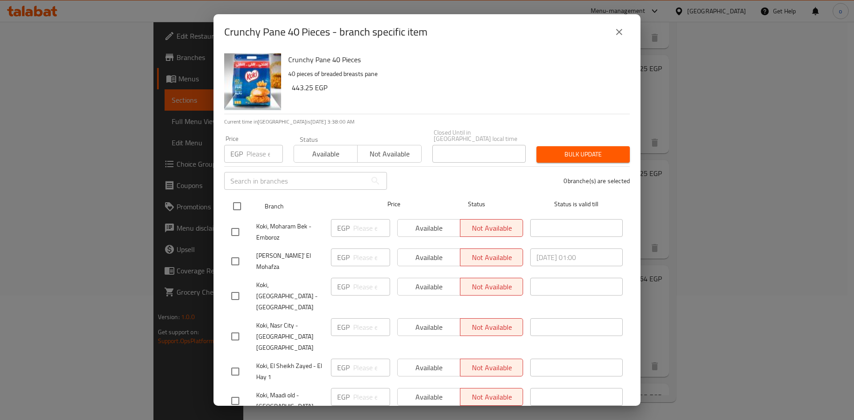
click at [238, 197] on input "checkbox" at bounding box center [237, 206] width 19 height 19
checkbox input "true"
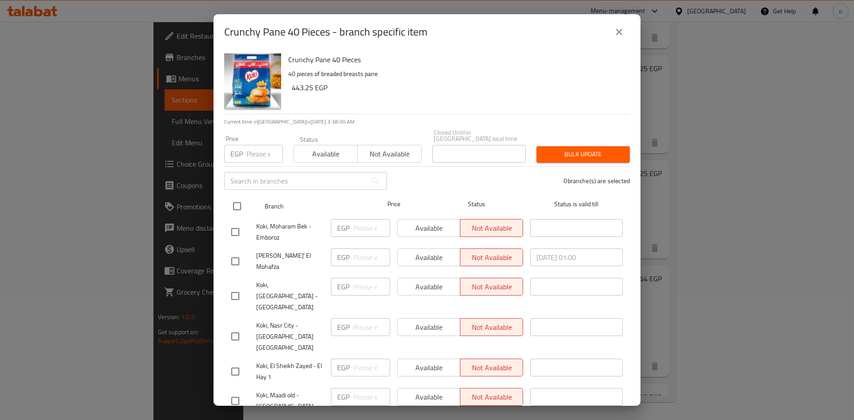
checkbox input "true"
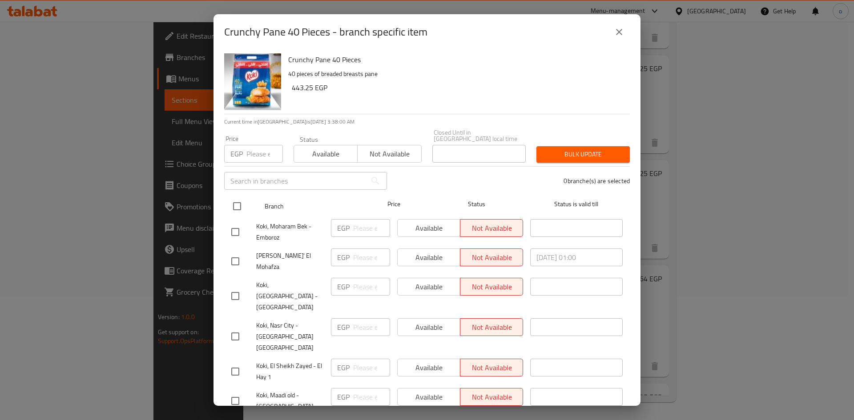
checkbox input "true"
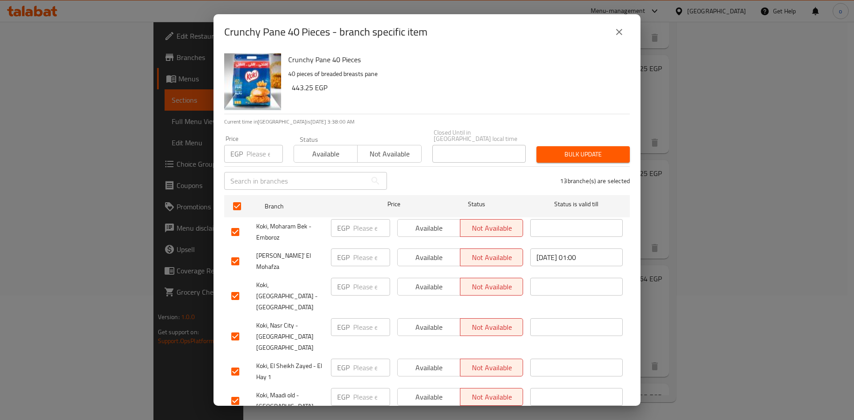
click at [441, 231] on div "Available Not available" at bounding box center [460, 232] width 133 height 33
click at [437, 227] on span "Available" at bounding box center [429, 228] width 56 height 13
drag, startPoint x: 435, startPoint y: 249, endPoint x: 437, endPoint y: 263, distance: 14.3
click at [435, 251] on span "Available" at bounding box center [429, 257] width 56 height 13
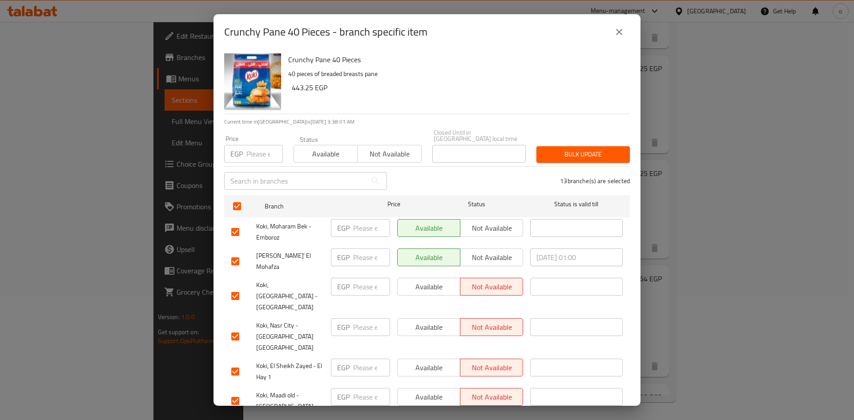
click at [436, 281] on span "Available" at bounding box center [429, 287] width 56 height 13
drag, startPoint x: 436, startPoint y: 304, endPoint x: 432, endPoint y: 323, distance: 19.6
click at [436, 321] on span "Available" at bounding box center [429, 327] width 56 height 13
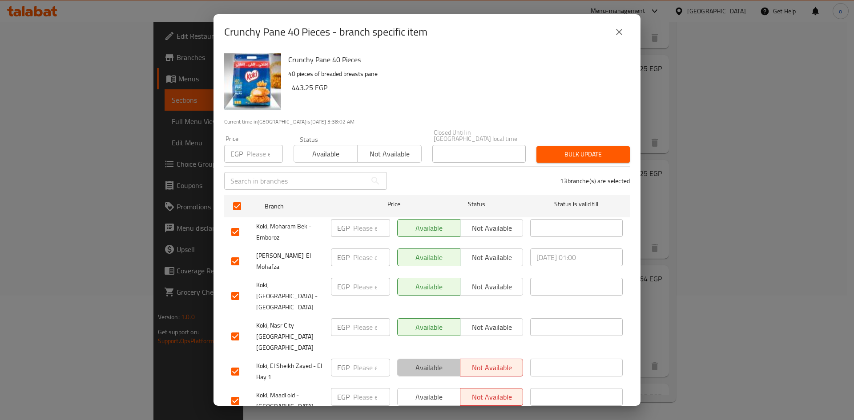
drag, startPoint x: 432, startPoint y: 324, endPoint x: 432, endPoint y: 328, distance: 4.5
click at [432, 359] on button "Available" at bounding box center [428, 368] width 63 height 18
click at [433, 391] on span "Available" at bounding box center [429, 397] width 56 height 13
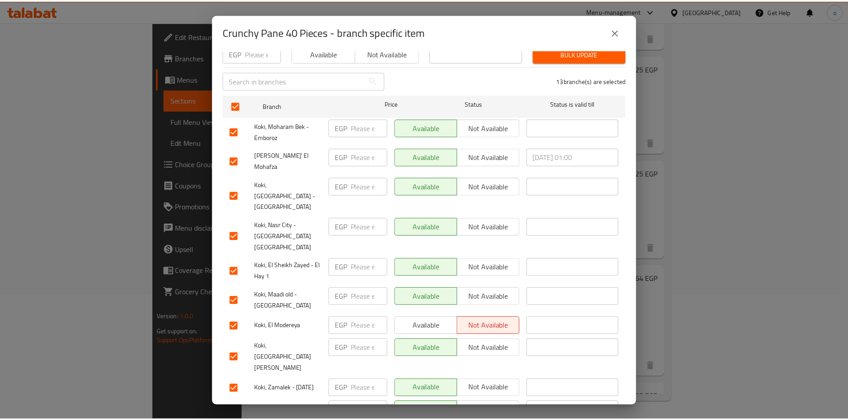
scroll to position [161, 0]
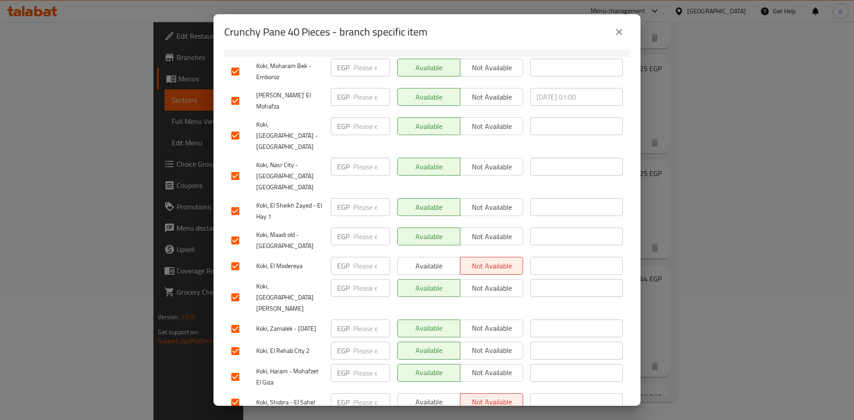
click at [429, 260] on span "Available" at bounding box center [429, 266] width 56 height 13
click at [430, 396] on span "Available" at bounding box center [429, 402] width 56 height 13
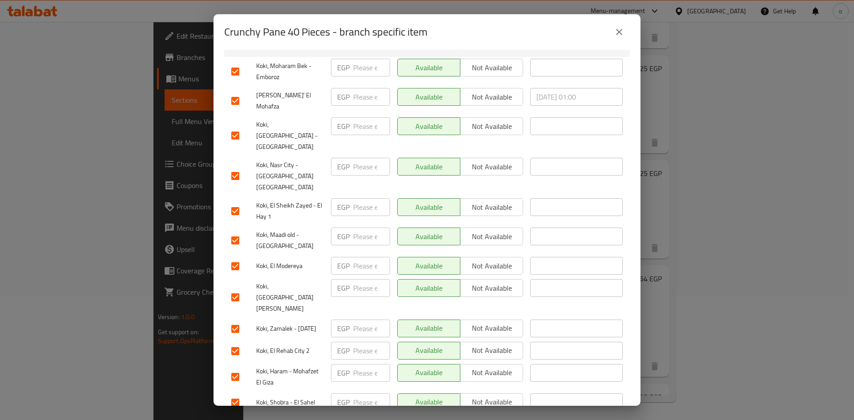
drag, startPoint x: 431, startPoint y: 370, endPoint x: 432, endPoint y: 389, distance: 19.2
click at [431, 418] on span "Available" at bounding box center [429, 424] width 56 height 13
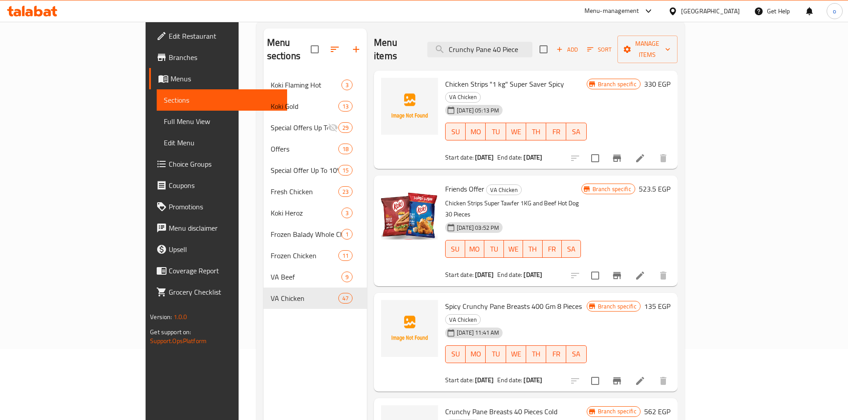
scroll to position [0, 0]
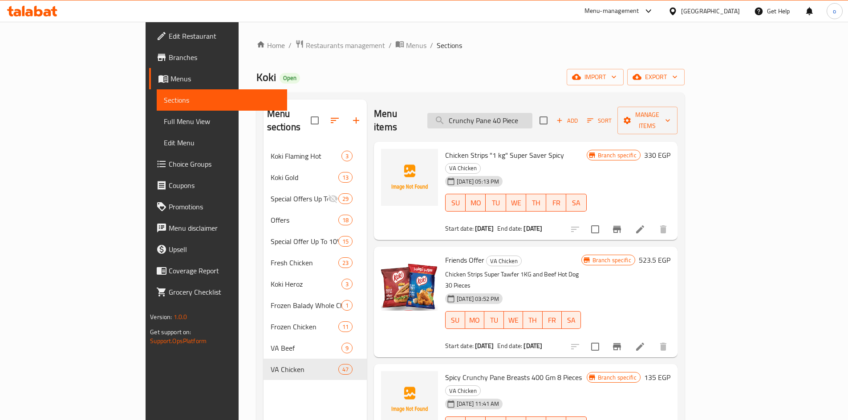
drag, startPoint x: 524, startPoint y: 116, endPoint x: 531, endPoint y: 116, distance: 7.1
click at [525, 116] on input "Crunchy Pane 40 Piece" at bounding box center [479, 121] width 105 height 16
click at [532, 114] on input "Crunchy Pane 40 Piece" at bounding box center [479, 121] width 105 height 16
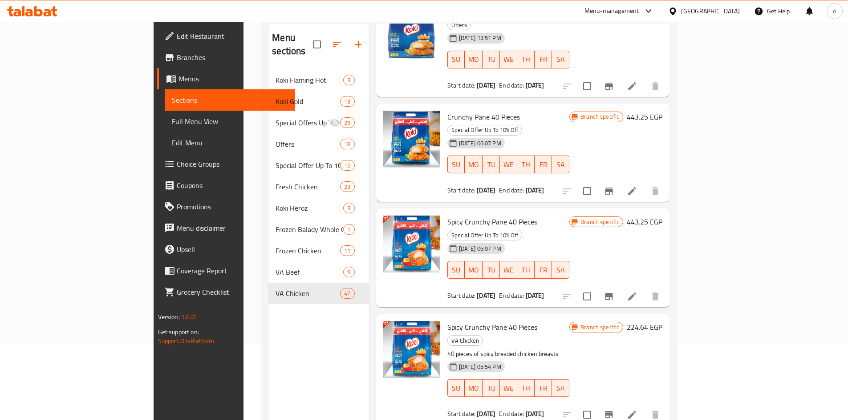
scroll to position [125, 0]
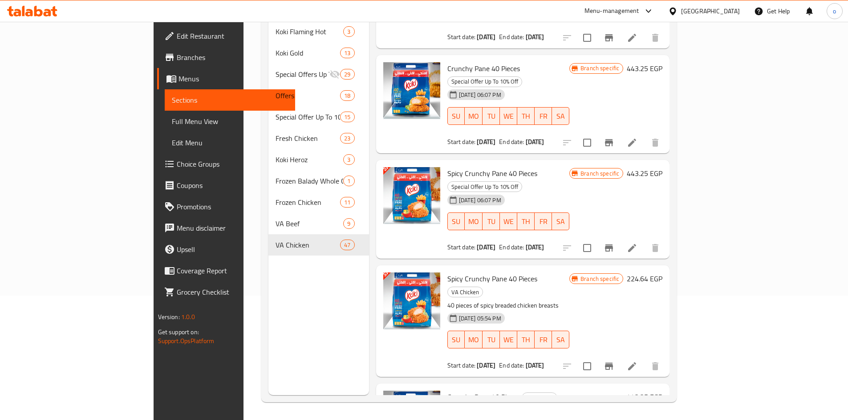
type input "Crunchy Pane 40 Pi"
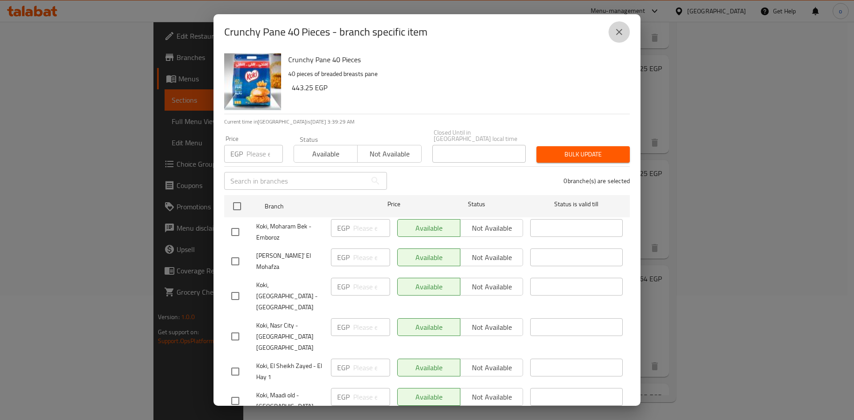
click at [620, 35] on icon "close" at bounding box center [619, 32] width 11 height 11
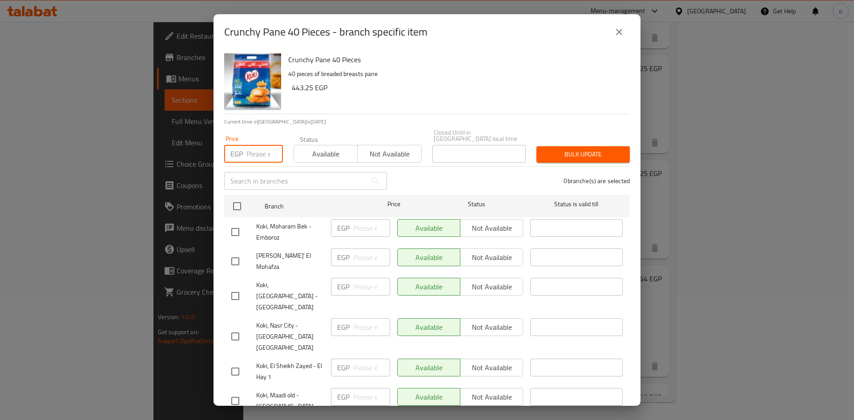
click at [259, 151] on input "number" at bounding box center [265, 154] width 36 height 18
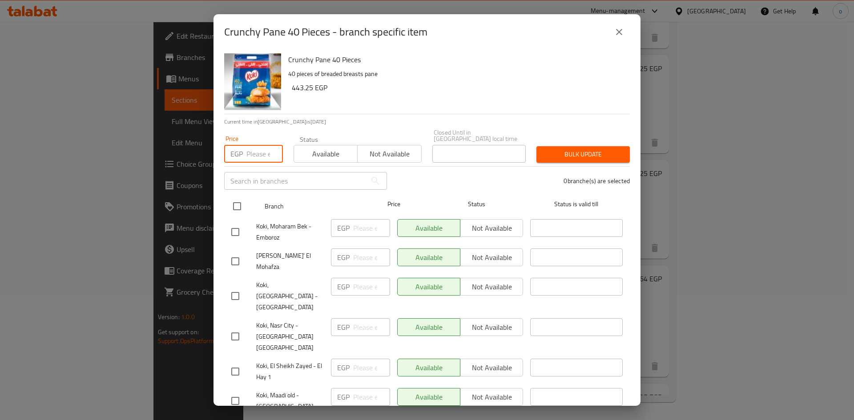
paste input "562"
type input "562"
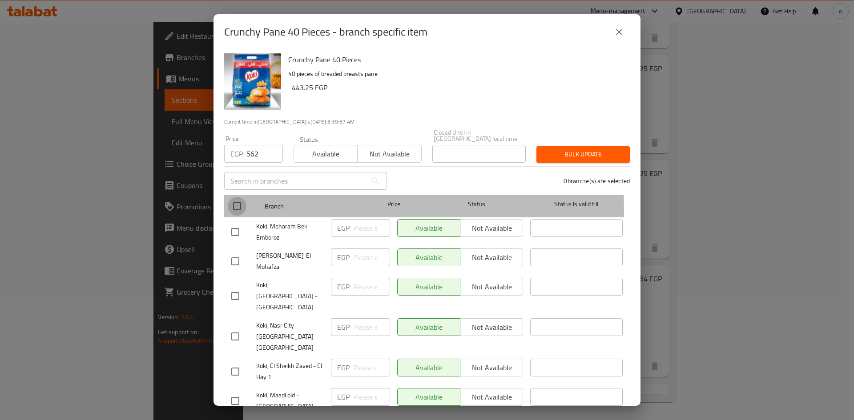
click at [244, 205] on input "checkbox" at bounding box center [237, 206] width 19 height 19
checkbox input "true"
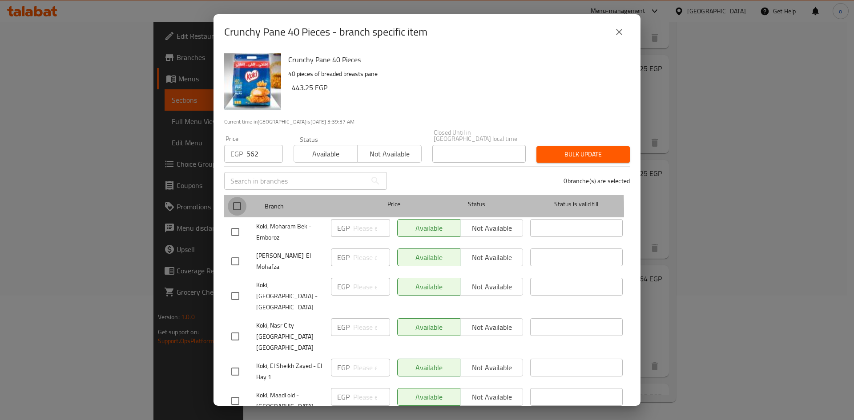
checkbox input "true"
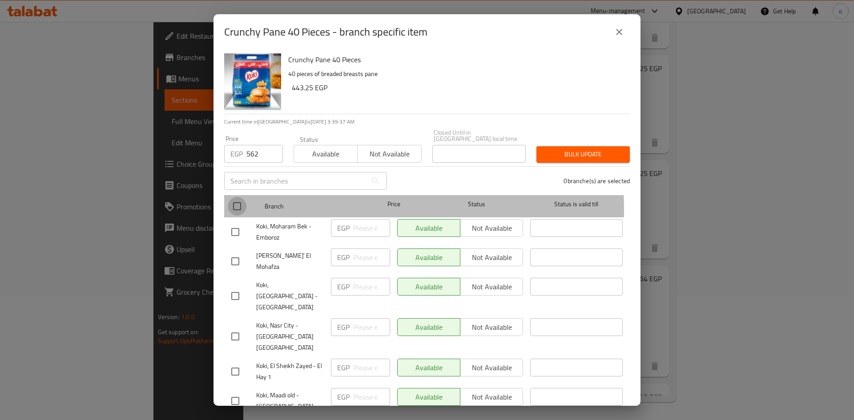
checkbox input "true"
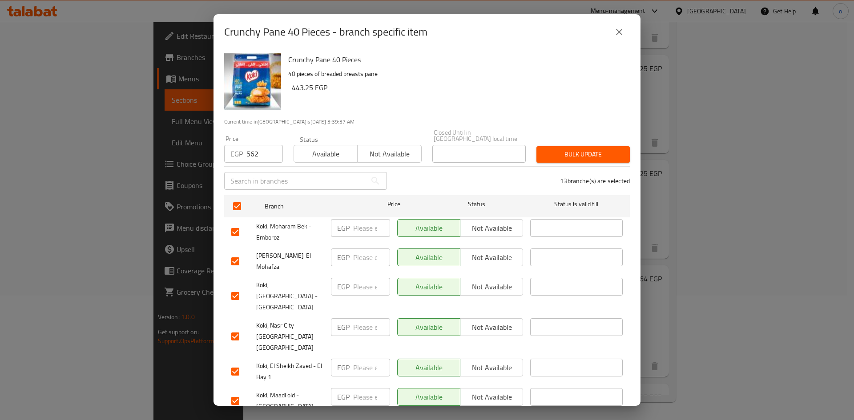
click at [541, 165] on div "13 branche(s) are selected" at bounding box center [513, 181] width 243 height 32
click at [543, 157] on div "Bulk update" at bounding box center [583, 154] width 104 height 27
click at [550, 151] on span "Bulk update" at bounding box center [583, 154] width 79 height 11
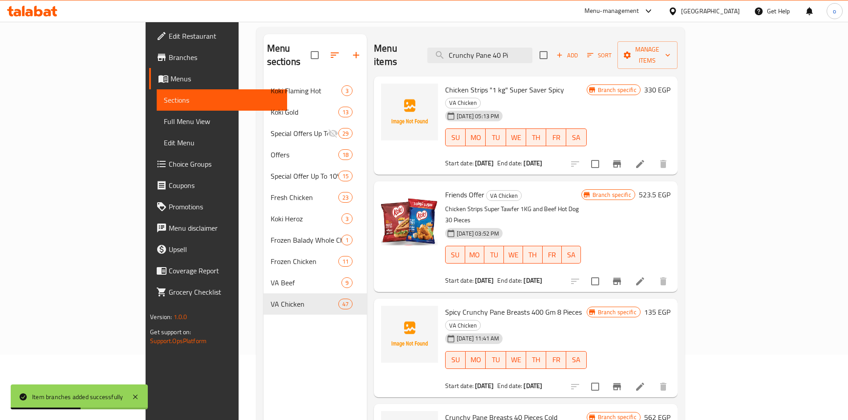
scroll to position [0, 0]
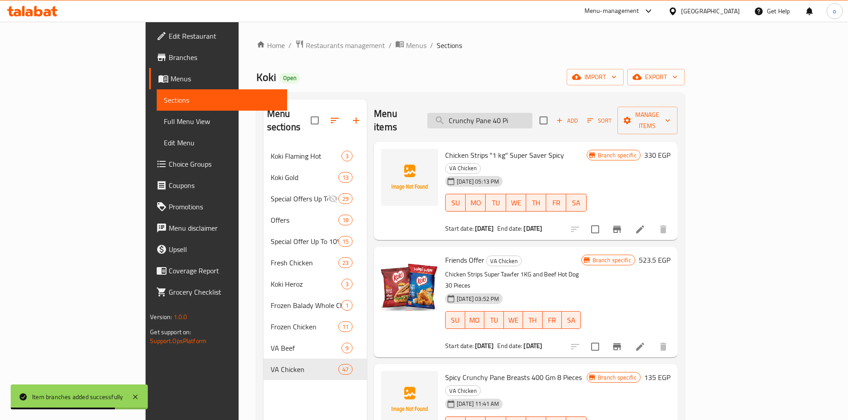
click at [532, 113] on input "Crunchy Pane 40 Pi" at bounding box center [479, 121] width 105 height 16
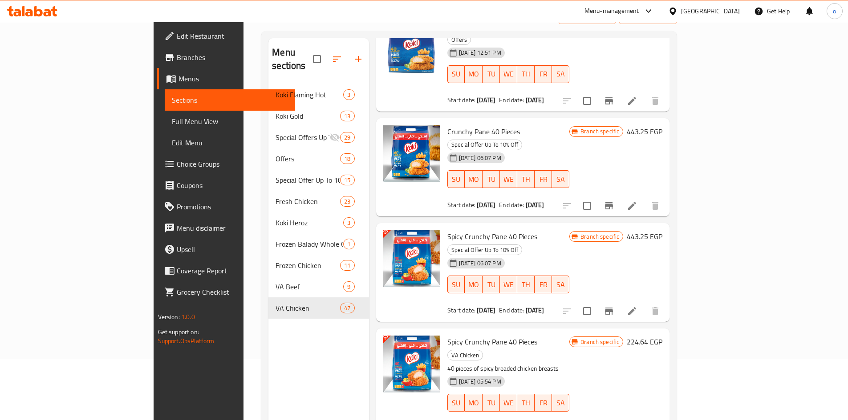
scroll to position [125, 0]
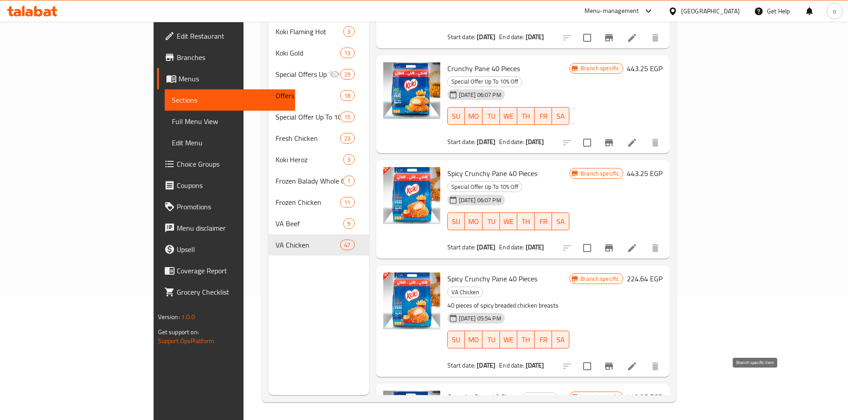
type input "Crunchy Pane 40 P"
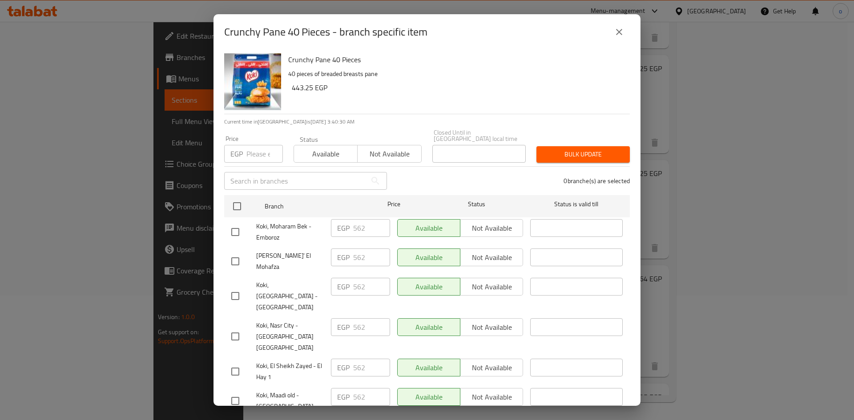
click at [613, 36] on button "close" at bounding box center [619, 31] width 21 height 21
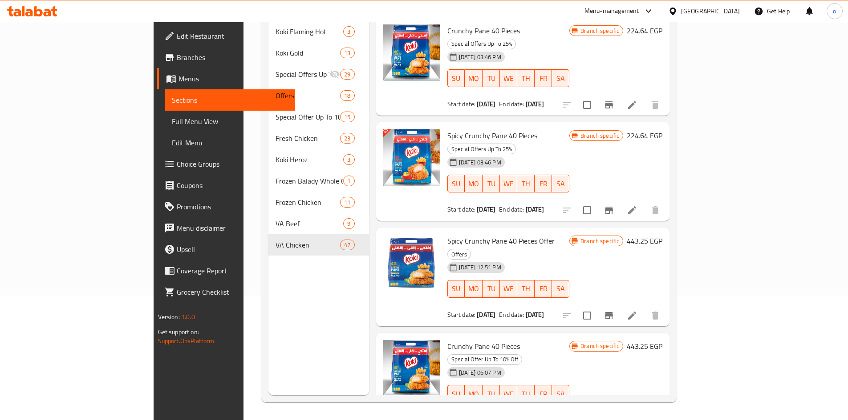
scroll to position [0, 0]
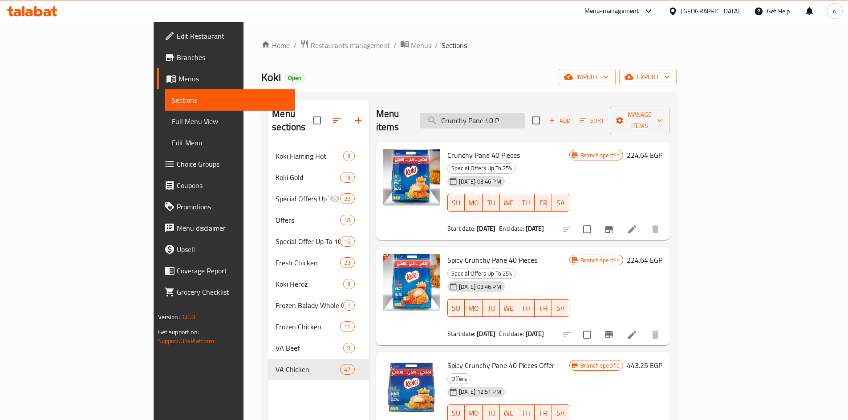
click at [518, 121] on input "Crunchy Pane 40 P" at bounding box center [472, 121] width 105 height 16
click at [520, 120] on input "Crunchy Pane 40 P" at bounding box center [472, 121] width 105 height 16
paste input "Fried Chicken 12 Pieces and fries"
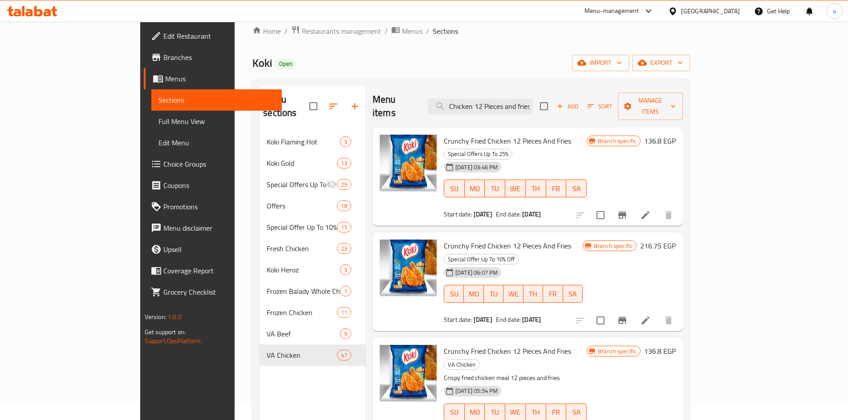
scroll to position [125, 0]
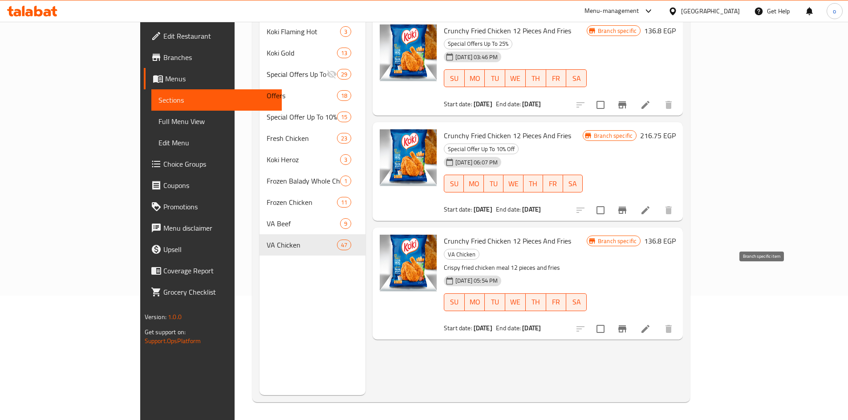
type input "Crunchy Fried Chicken 12 Pieces and fries"
click at [626, 326] on icon "Branch-specific-item" at bounding box center [622, 329] width 8 height 7
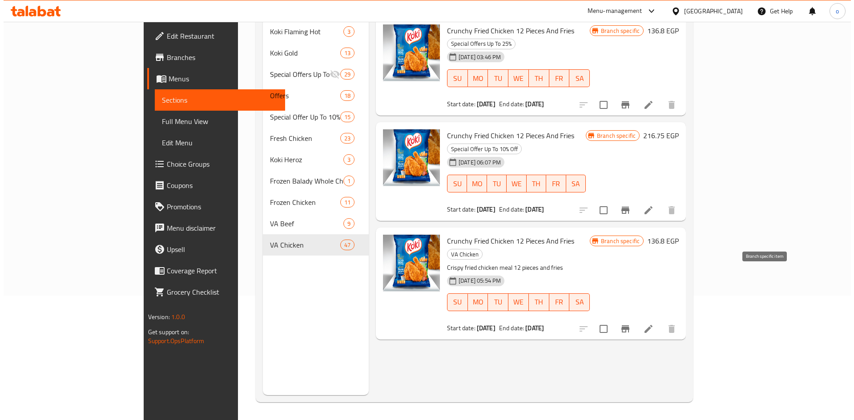
scroll to position [0, 0]
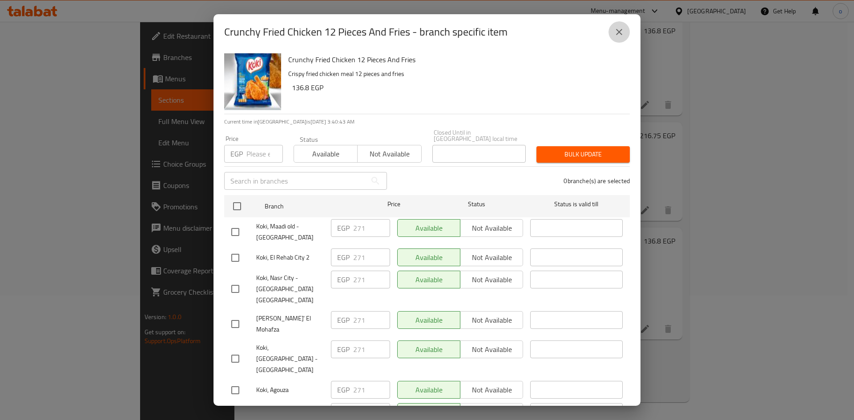
click at [621, 29] on icon "close" at bounding box center [619, 32] width 11 height 11
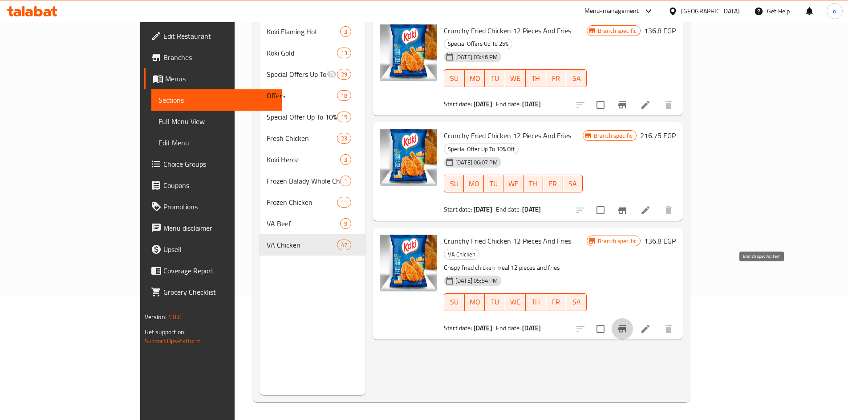
click at [626, 326] on icon "Branch-specific-item" at bounding box center [622, 329] width 8 height 7
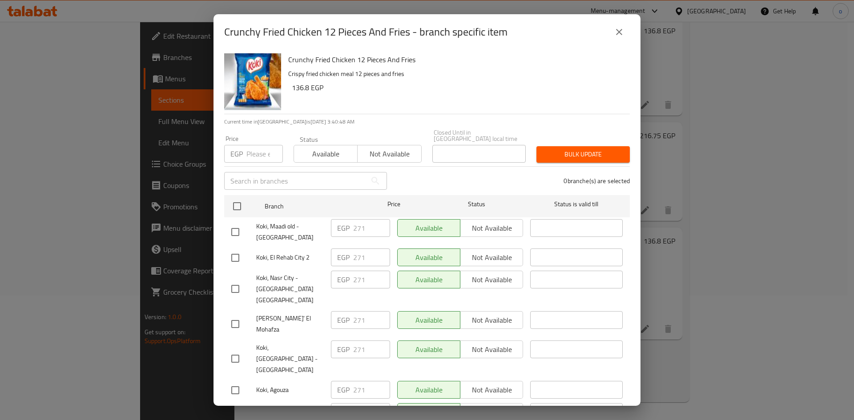
click at [630, 35] on div "Crunchy Fried Chicken 12 Pieces And Fries - branch specific item" at bounding box center [427, 32] width 427 height 36
click at [622, 35] on icon "close" at bounding box center [619, 32] width 11 height 11
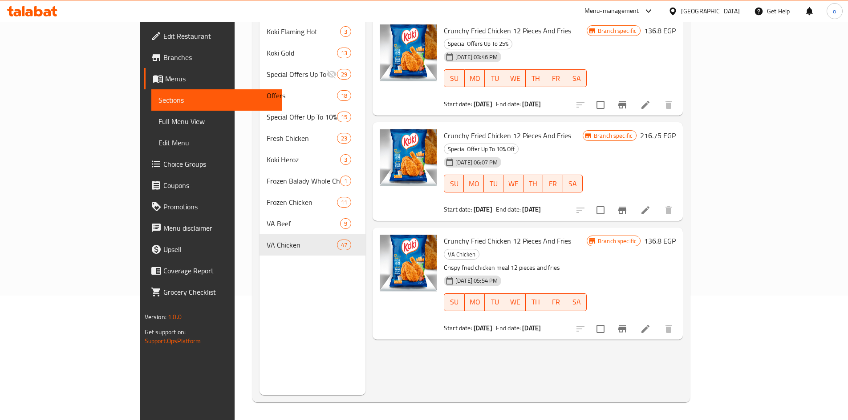
click at [567, 361] on div "Menu items Crunchy Fried Chicken 12 Pieces and fries Add Sort Manage items Crun…" at bounding box center [523, 185] width 317 height 420
click at [658, 321] on li at bounding box center [645, 329] width 25 height 16
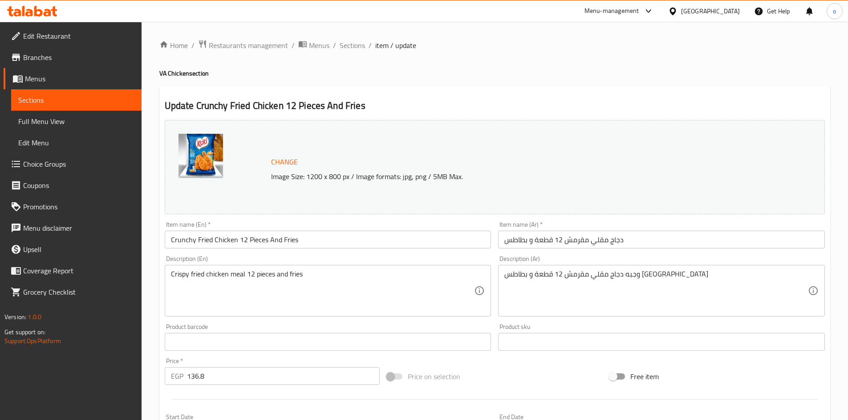
drag, startPoint x: 348, startPoint y: 49, endPoint x: 541, endPoint y: 89, distance: 197.5
click at [348, 49] on span "Sections" at bounding box center [351, 45] width 25 height 11
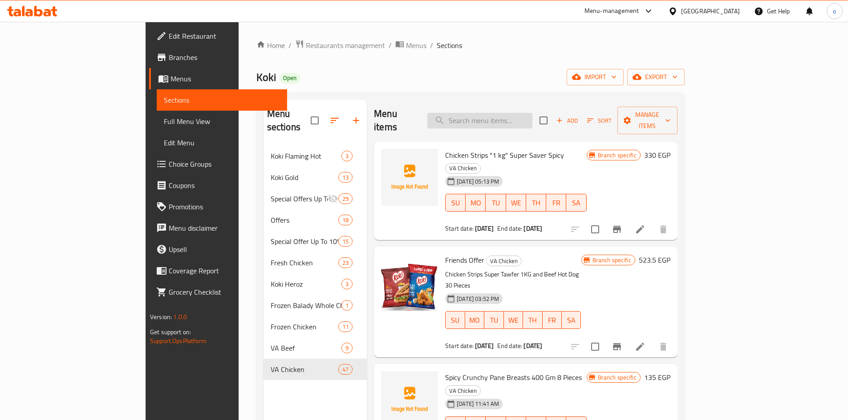
drag, startPoint x: 522, startPoint y: 124, endPoint x: 520, endPoint y: 114, distance: 9.5
click at [522, 122] on div "Menu items Add Sort Manage items" at bounding box center [525, 121] width 303 height 42
click at [520, 114] on input "search" at bounding box center [479, 121] width 105 height 16
paste input "Spicy Crunchy Fried Chicken 12 Pieces and fries"
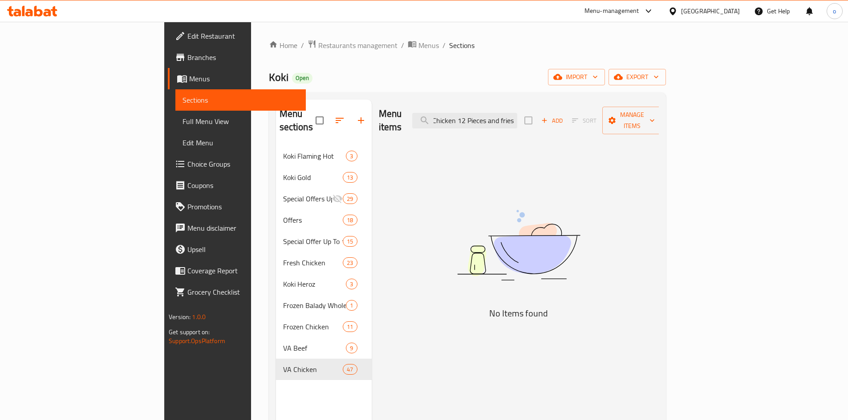
scroll to position [0, 61]
drag, startPoint x: 562, startPoint y: 115, endPoint x: 623, endPoint y: 113, distance: 61.4
click at [623, 113] on div "Menu items Spicy Crunchy Fried Chicken 12 Pieces and fries Add Sort Manage items" at bounding box center [519, 121] width 280 height 42
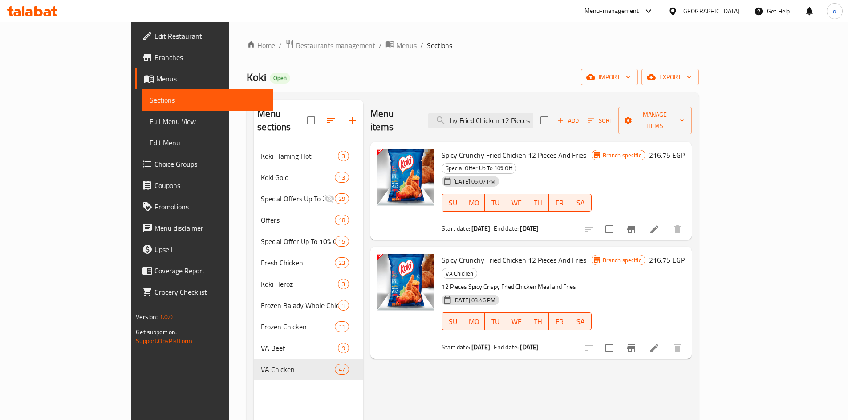
scroll to position [0, 33]
type input "Spicy Crunchy Fried Chicken 12 Pieces"
click at [667, 340] on li at bounding box center [654, 348] width 25 height 16
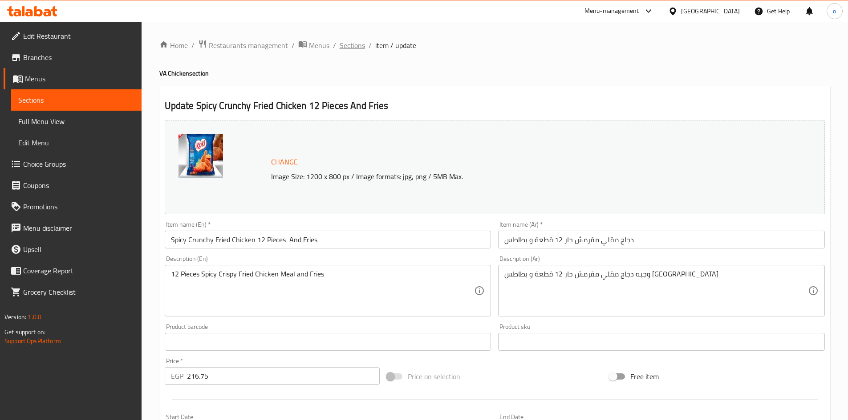
click at [351, 44] on span "Sections" at bounding box center [351, 45] width 25 height 11
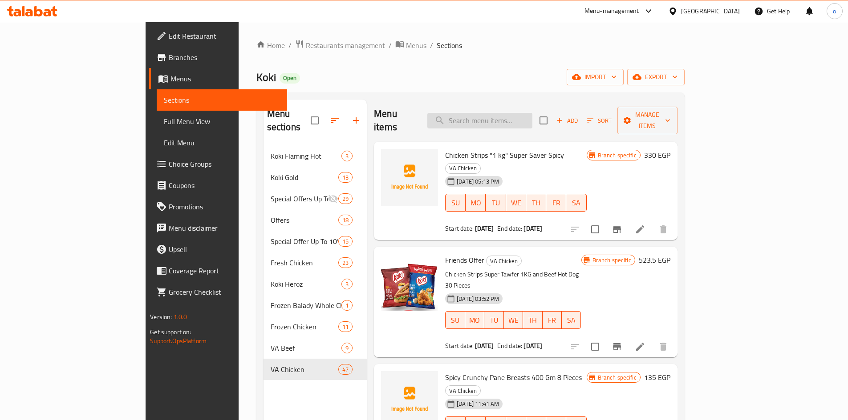
click at [490, 114] on input "search" at bounding box center [479, 121] width 105 height 16
paste input "Crunchy Pane 40 Pieces"
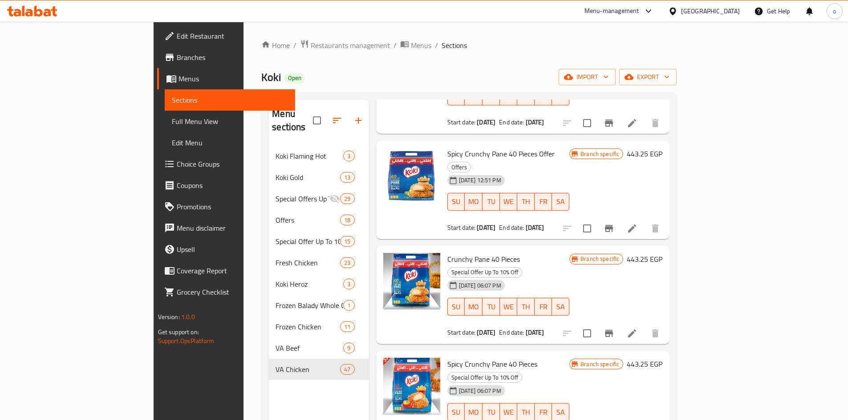
scroll to position [278, 0]
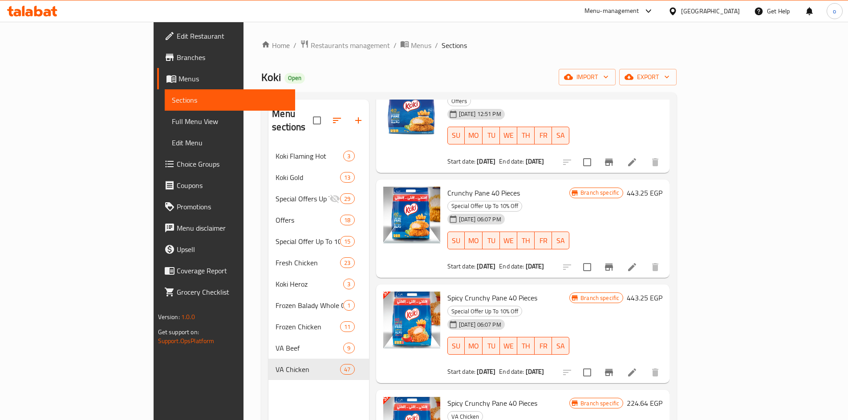
type input "Crunchy Pane 40 Pieces"
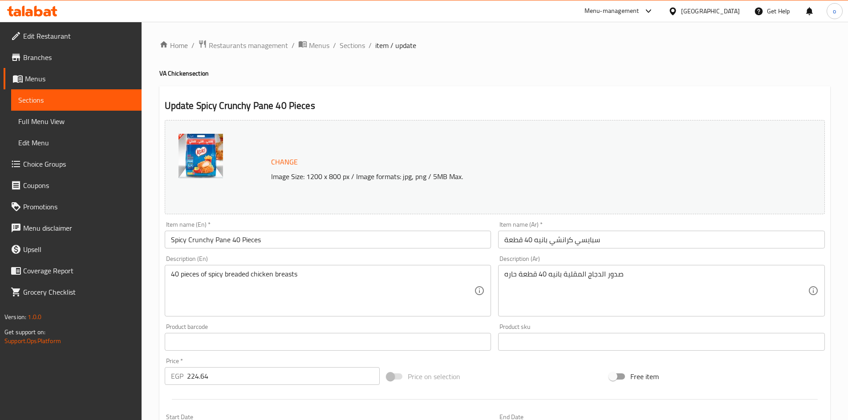
drag, startPoint x: 352, startPoint y: 41, endPoint x: 410, endPoint y: 62, distance: 61.5
click at [352, 41] on span "Sections" at bounding box center [351, 45] width 25 height 11
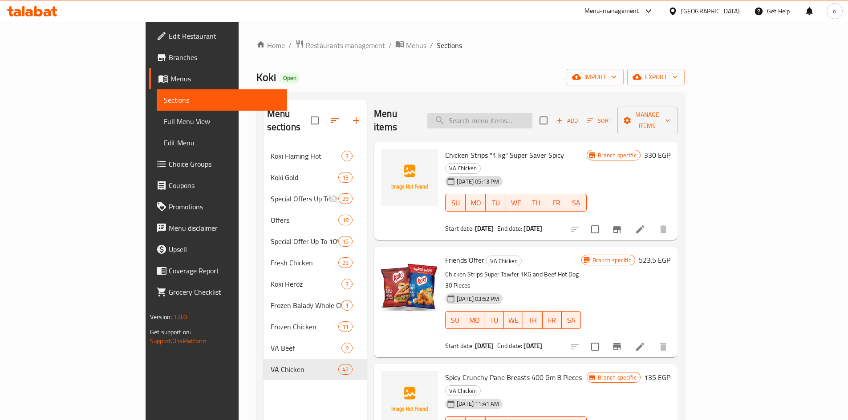
click at [525, 117] on input "search" at bounding box center [479, 121] width 105 height 16
paste input "Spicy Crunchy Pane 40 Pieces"
type input "Spicy Crunchy Pane 40 Pieces"
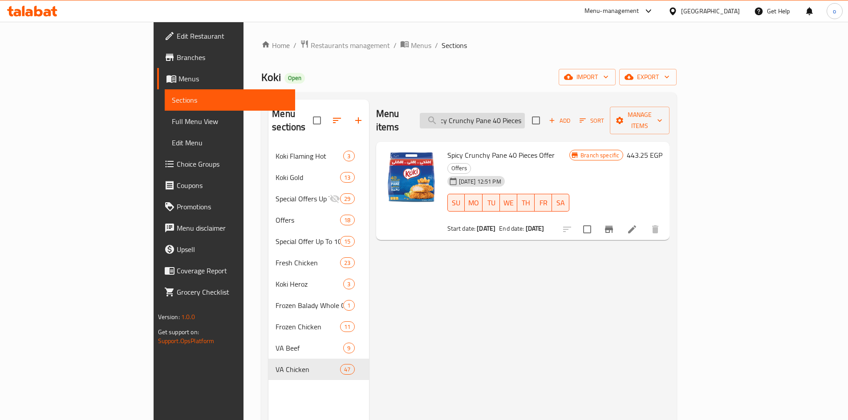
click at [525, 117] on input "Spicy Crunchy Pane 40 Pieces" at bounding box center [472, 121] width 105 height 16
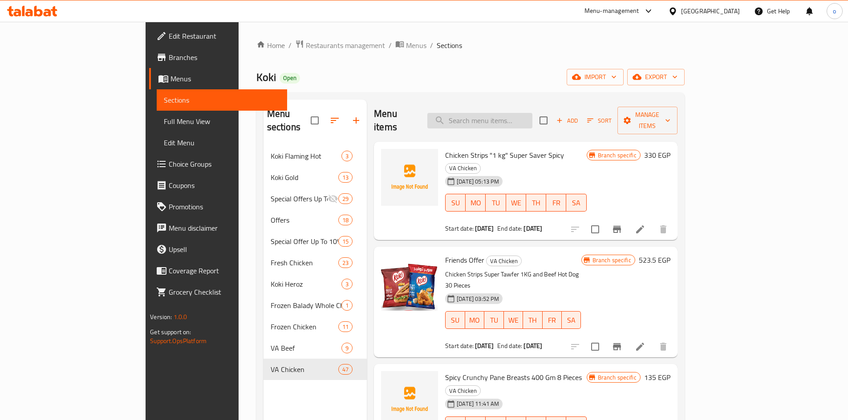
click at [532, 121] on input "search" at bounding box center [479, 121] width 105 height 16
paste input "Crunchy Pane 40 Pieces"
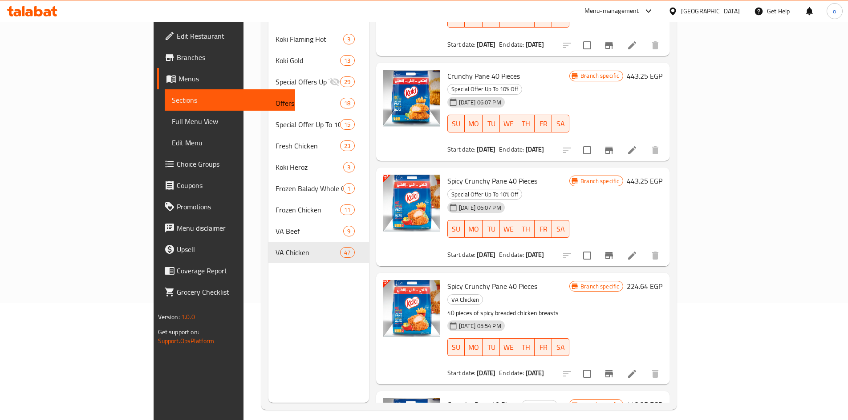
scroll to position [125, 0]
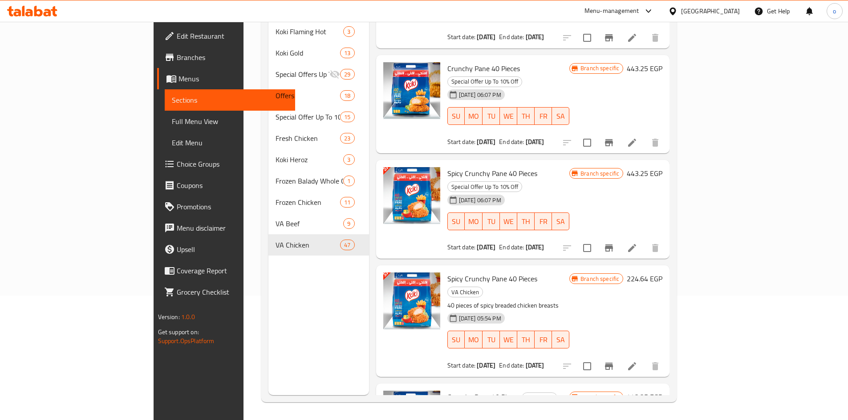
type input "Crunchy Pane 40 Pieces"
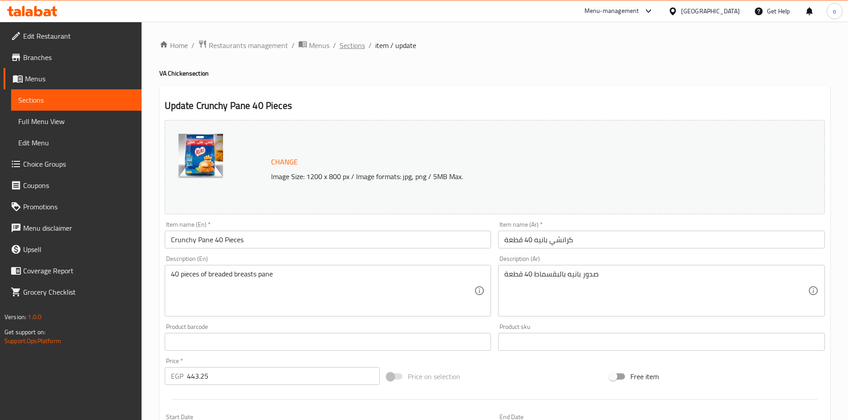
click at [348, 47] on span "Sections" at bounding box center [351, 45] width 25 height 11
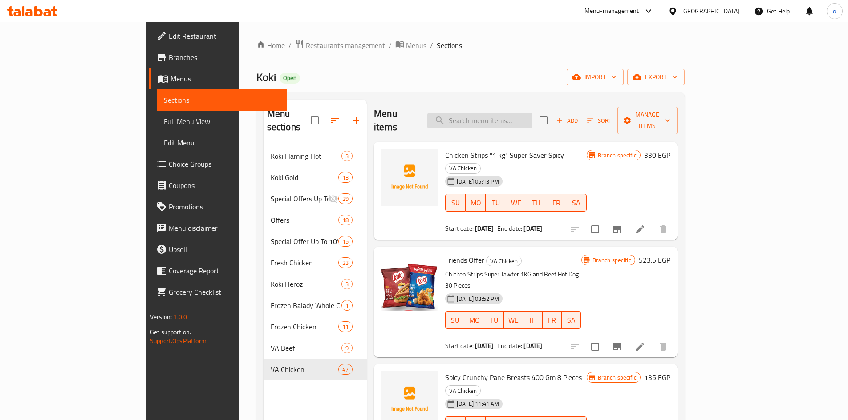
click at [508, 120] on input "search" at bounding box center [479, 121] width 105 height 16
paste input "Koki Beef Haty Kofta 400 gm"
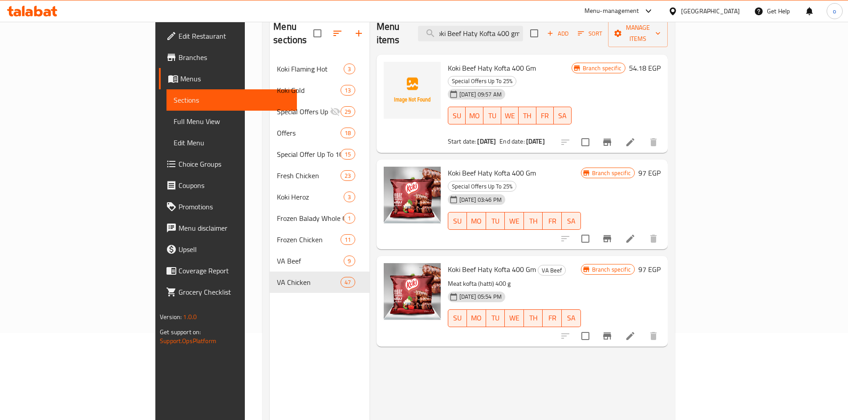
scroll to position [89, 0]
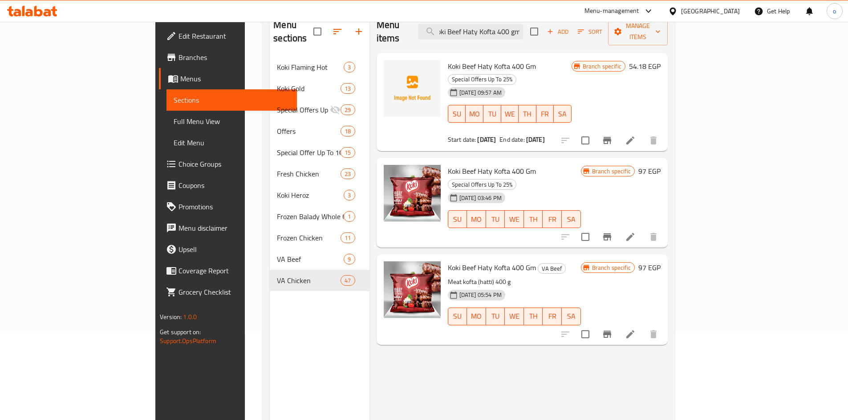
type input "Koki Beef Haty Kofta 400 gm"
click at [612, 232] on icon "Branch-specific-item" at bounding box center [607, 237] width 11 height 11
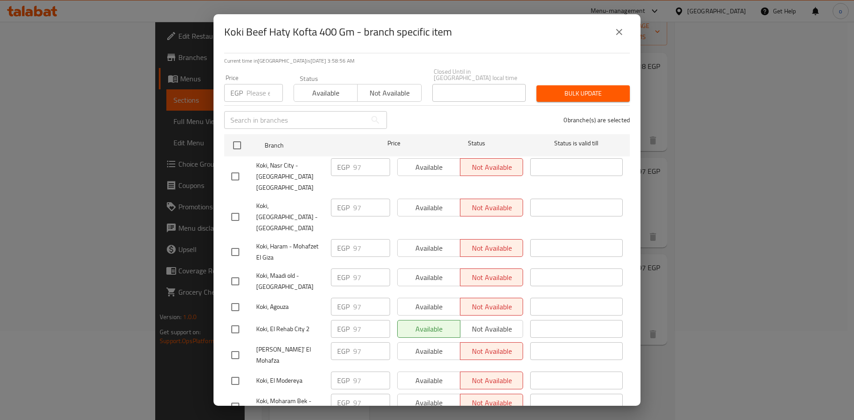
scroll to position [161, 0]
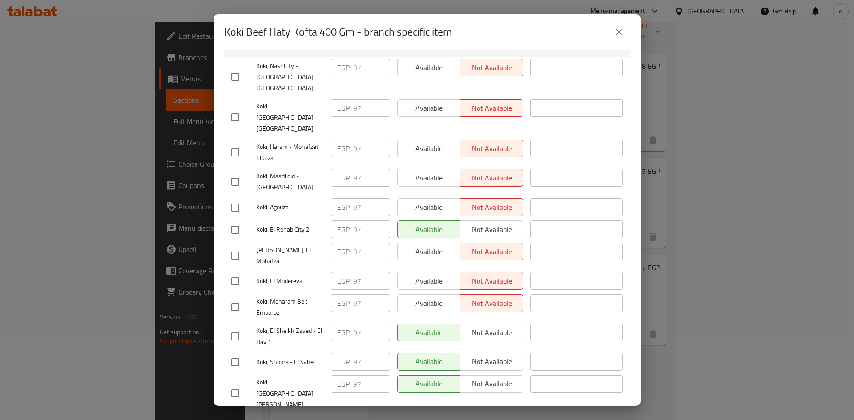
drag, startPoint x: 622, startPoint y: 32, endPoint x: 643, endPoint y: 51, distance: 27.7
click at [622, 31] on icon "close" at bounding box center [619, 32] width 11 height 11
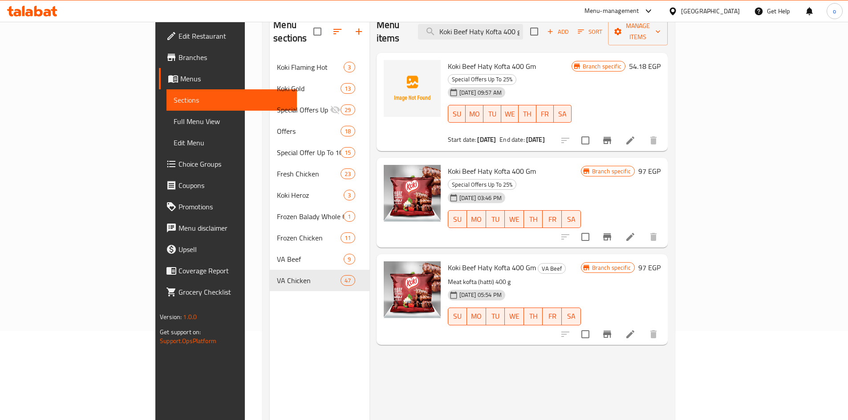
click at [611, 331] on icon "Branch-specific-item" at bounding box center [607, 334] width 8 height 7
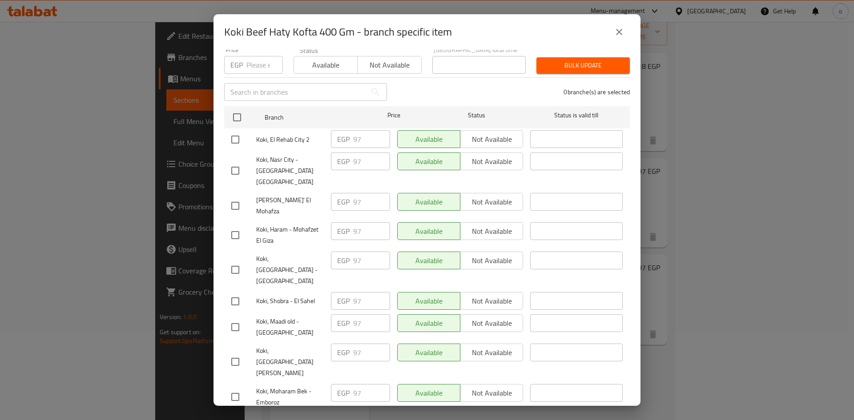
scroll to position [0, 0]
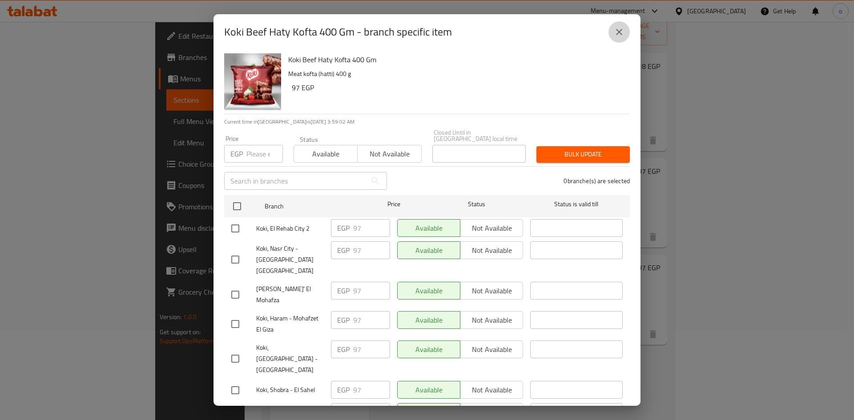
click at [618, 35] on icon "close" at bounding box center [619, 32] width 11 height 11
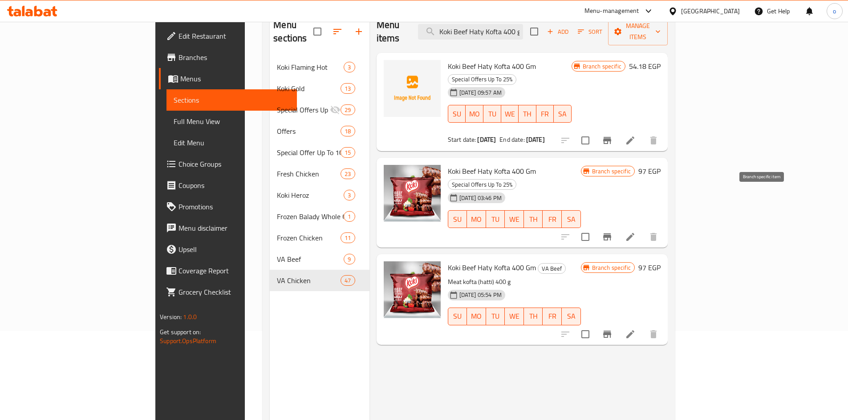
click at [611, 234] on icon "Branch-specific-item" at bounding box center [607, 237] width 8 height 7
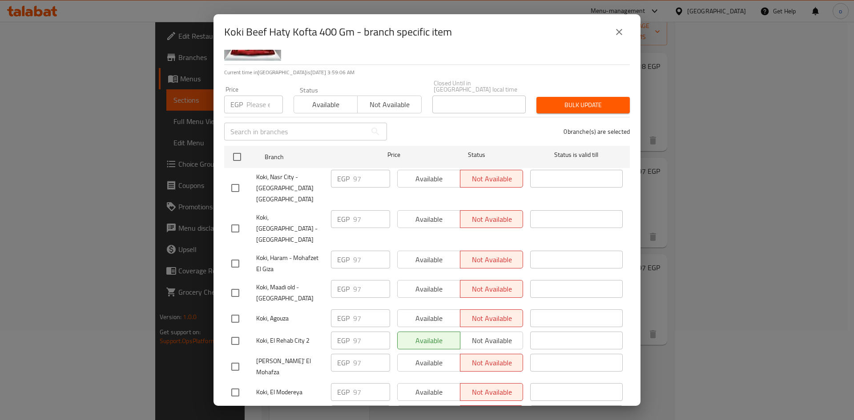
scroll to position [89, 0]
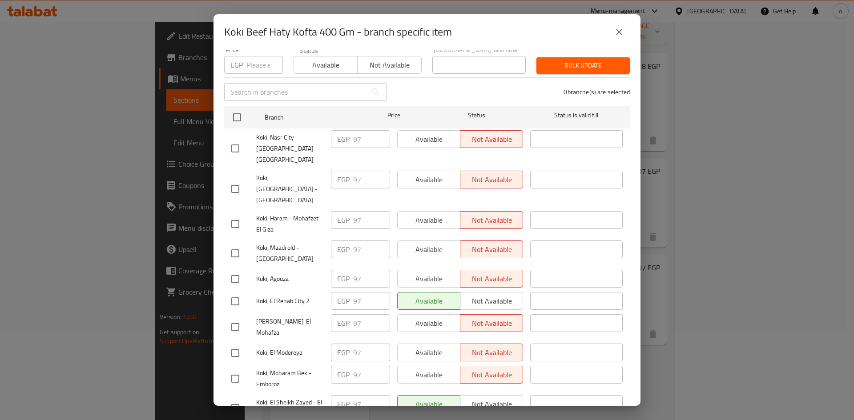
click at [237, 292] on input "checkbox" at bounding box center [235, 301] width 19 height 19
checkbox input "true"
click at [496, 295] on span "Not available" at bounding box center [492, 301] width 56 height 13
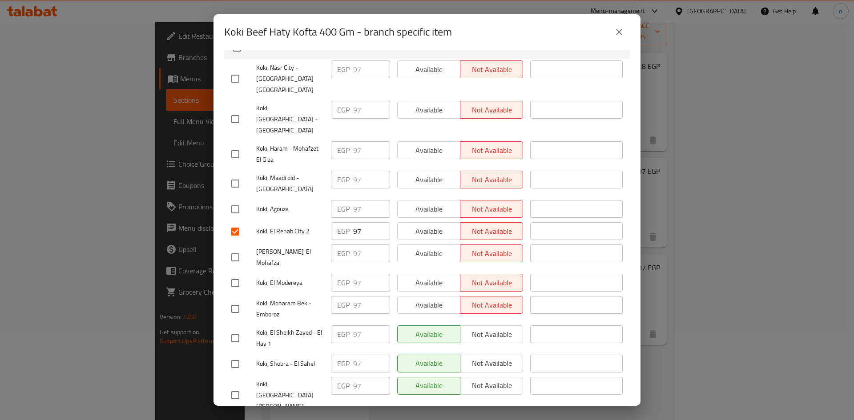
scroll to position [161, 0]
click at [239, 416] on input "checkbox" at bounding box center [235, 425] width 19 height 19
checkbox input "true"
click at [242, 384] on input "checkbox" at bounding box center [235, 393] width 19 height 19
checkbox input "true"
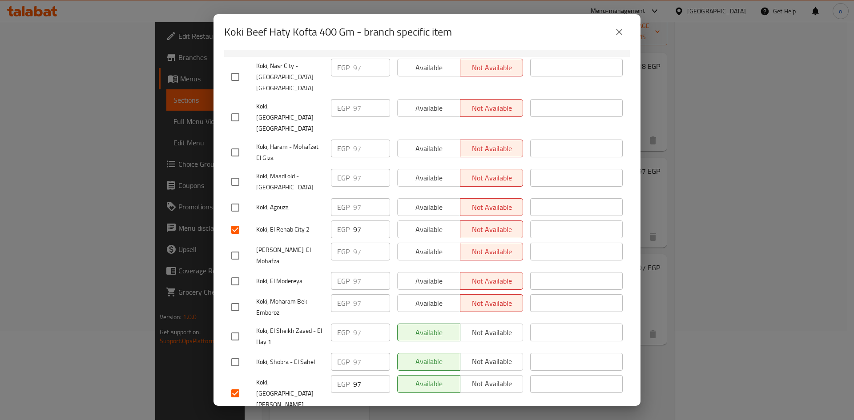
click at [230, 353] on input "checkbox" at bounding box center [235, 362] width 19 height 19
checkbox input "true"
drag, startPoint x: 240, startPoint y: 293, endPoint x: 245, endPoint y: 302, distance: 10.2
click at [241, 327] on input "checkbox" at bounding box center [235, 336] width 19 height 19
checkbox input "true"
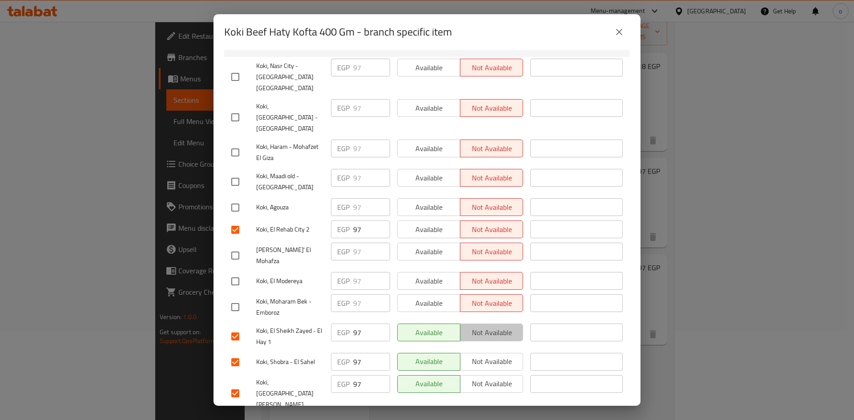
click at [490, 327] on span "Not available" at bounding box center [492, 333] width 56 height 13
drag, startPoint x: 492, startPoint y: 320, endPoint x: 488, endPoint y: 338, distance: 17.7
click at [492, 356] on span "Not available" at bounding box center [492, 362] width 56 height 13
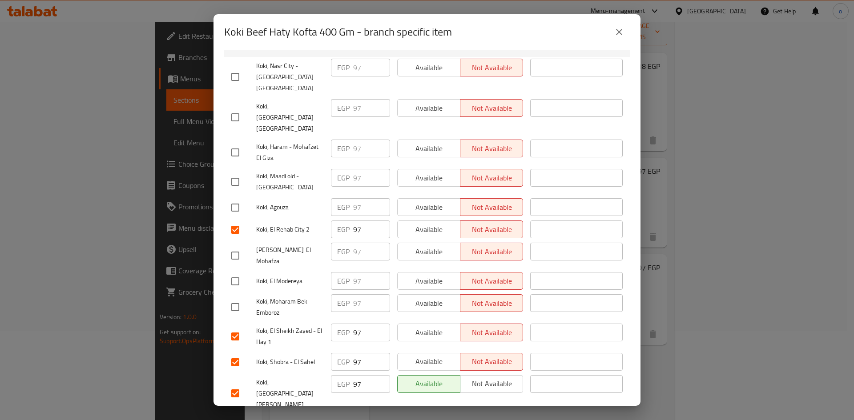
drag, startPoint x: 487, startPoint y: 339, endPoint x: 482, endPoint y: 348, distance: 9.4
click at [487, 376] on button "Not available" at bounding box center [491, 385] width 63 height 18
drag, startPoint x: 480, startPoint y: 360, endPoint x: 484, endPoint y: 374, distance: 14.2
click at [480, 412] on div "Available Not available" at bounding box center [460, 425] width 133 height 26
click at [490, 418] on span "Not available" at bounding box center [492, 424] width 56 height 13
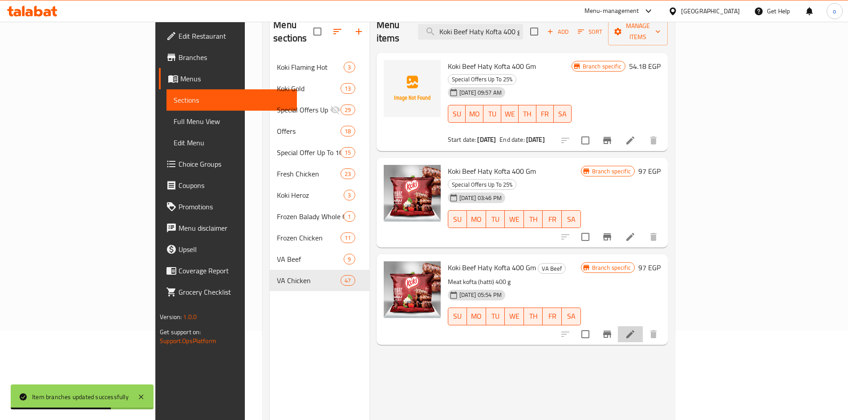
click at [643, 327] on li at bounding box center [630, 335] width 25 height 16
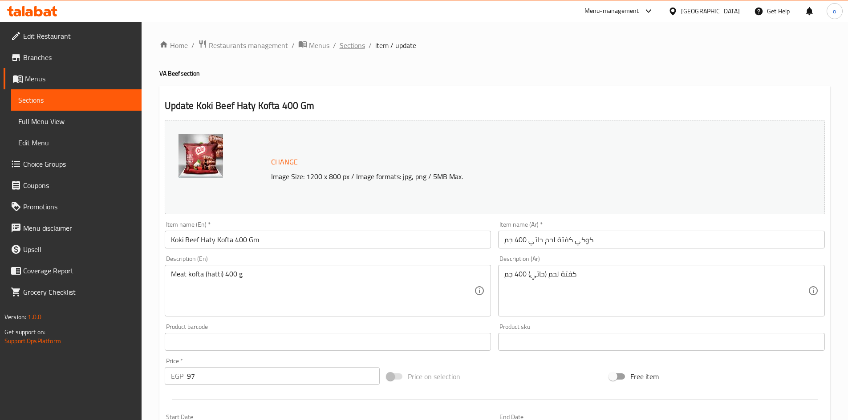
click at [353, 41] on span "Sections" at bounding box center [351, 45] width 25 height 11
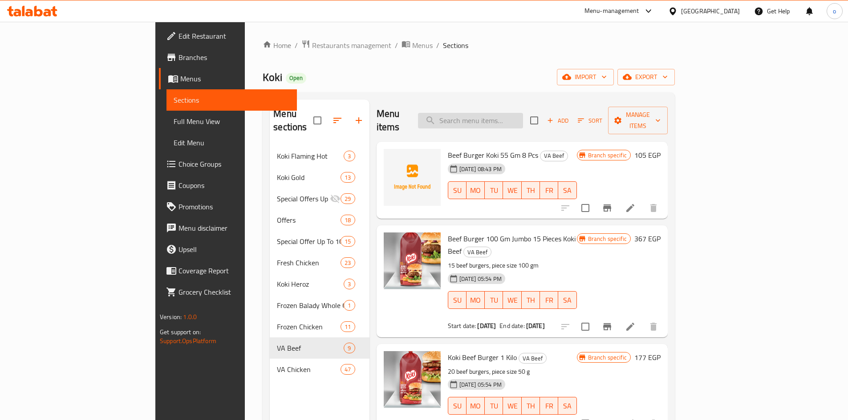
click at [523, 117] on input "search" at bounding box center [470, 121] width 105 height 16
paste input "Koki Beef Burger 1 Kilo"
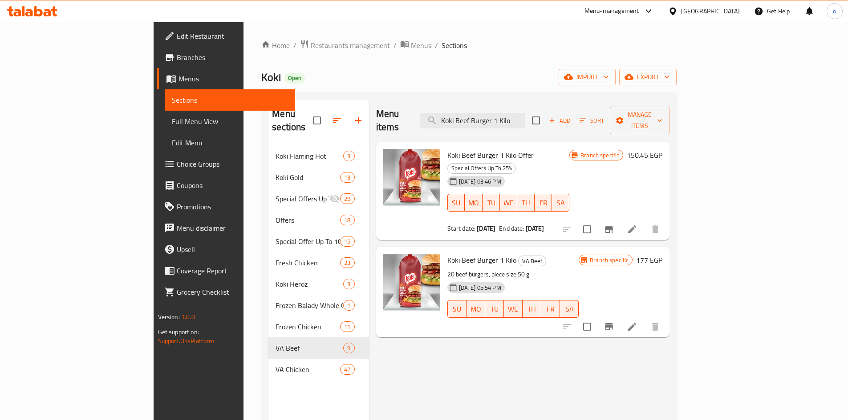
type input "Koki Beef Burger 1 Kilo"
click at [614, 322] on icon "Branch-specific-item" at bounding box center [608, 327] width 11 height 11
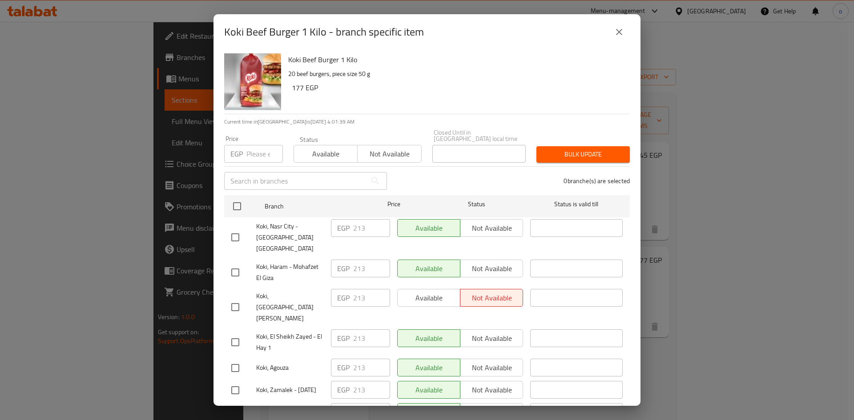
click at [631, 27] on div "Koki Beef Burger 1 Kilo - branch specific item" at bounding box center [427, 32] width 427 height 36
click at [618, 32] on icon "close" at bounding box center [619, 32] width 11 height 11
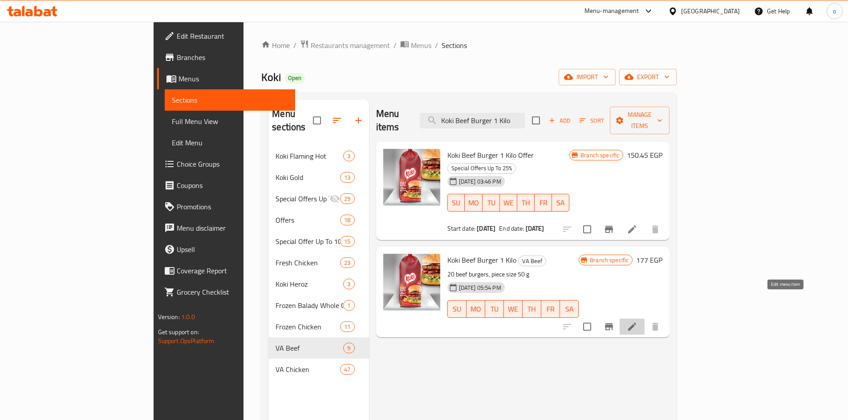
click at [637, 322] on icon at bounding box center [631, 327] width 11 height 11
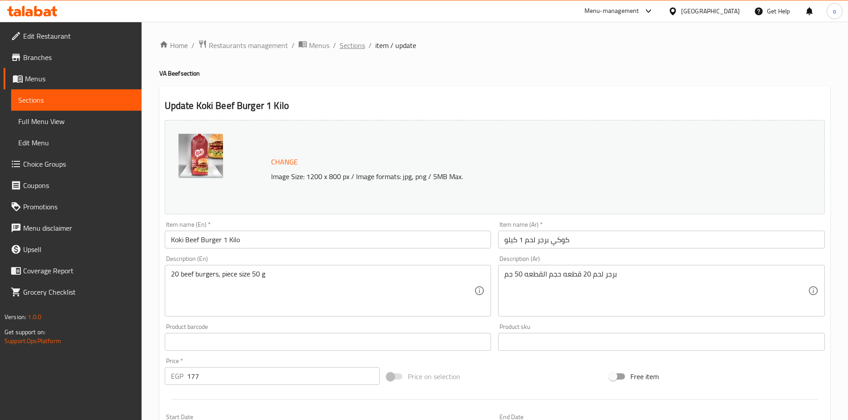
click at [353, 44] on span "Sections" at bounding box center [351, 45] width 25 height 11
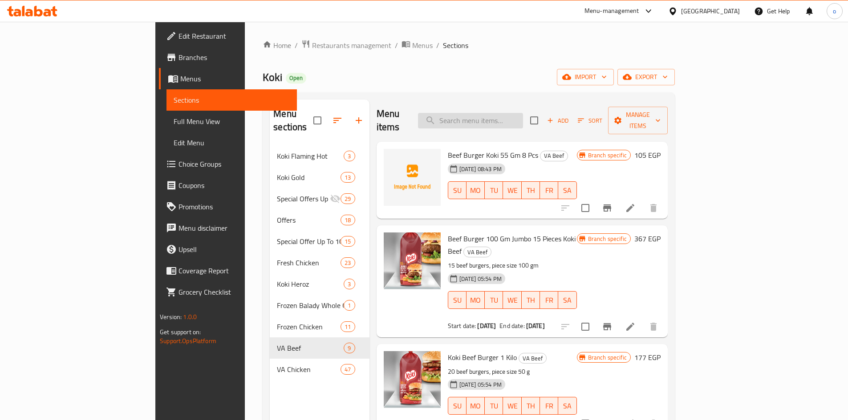
click at [518, 117] on input "search" at bounding box center [470, 121] width 105 height 16
paste input "Beef Burger Koki 55 Gm 8 PCS"
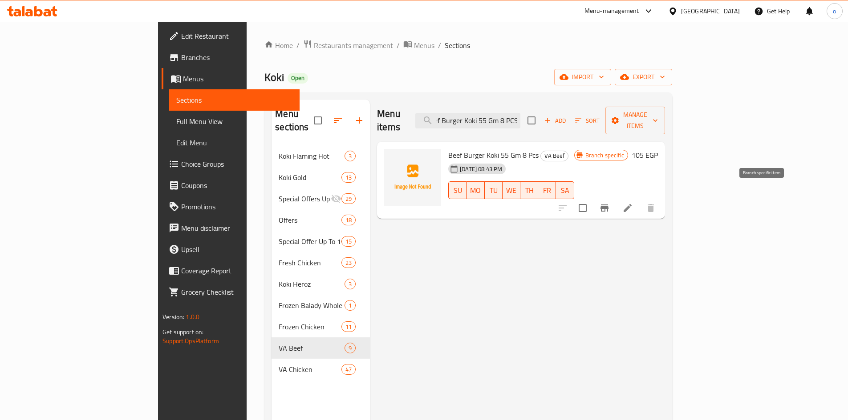
type input "Beef Burger Koki 55 Gm 8 PCS"
click at [610, 203] on icon "Branch-specific-item" at bounding box center [604, 208] width 11 height 11
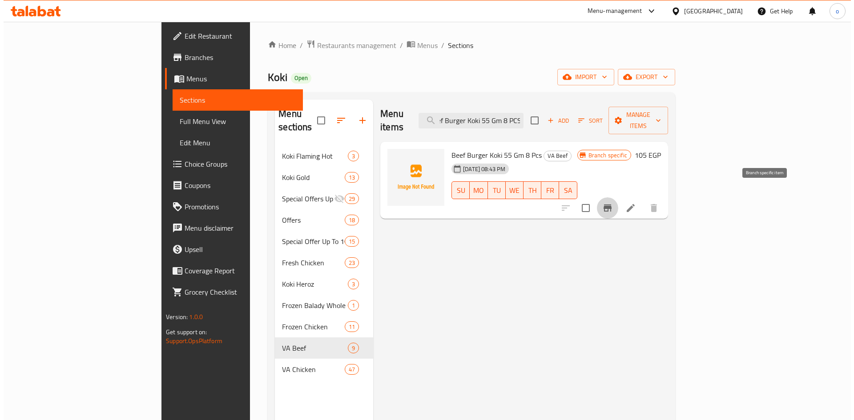
scroll to position [0, 0]
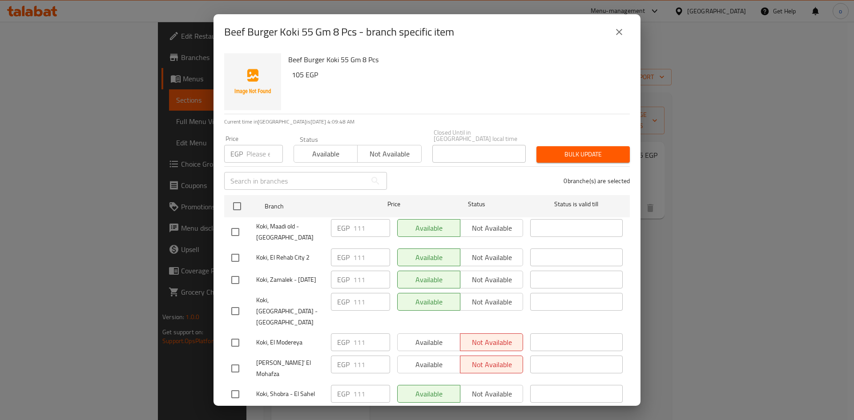
click at [716, 284] on div "Beef Burger Koki 55 Gm 8 Pcs - branch specific item Beef Burger Koki 55 Gm 8 Pc…" at bounding box center [427, 210] width 854 height 420
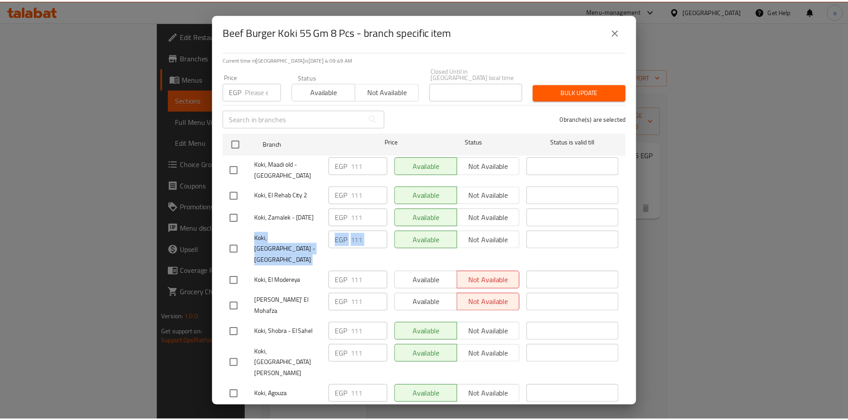
scroll to position [161, 0]
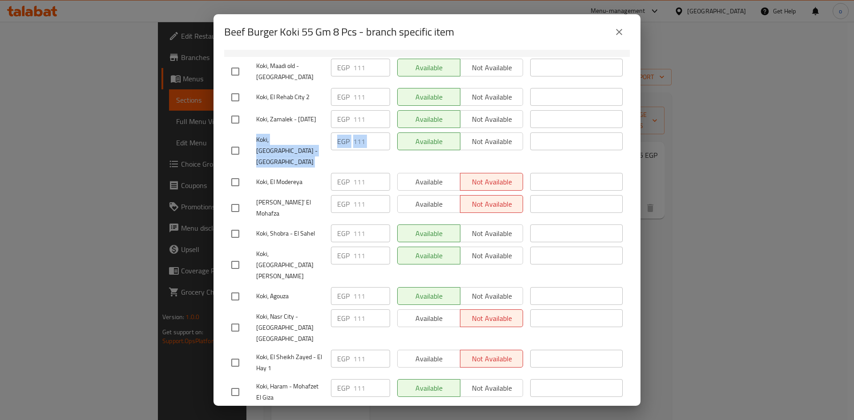
click at [619, 24] on button "close" at bounding box center [619, 31] width 21 height 21
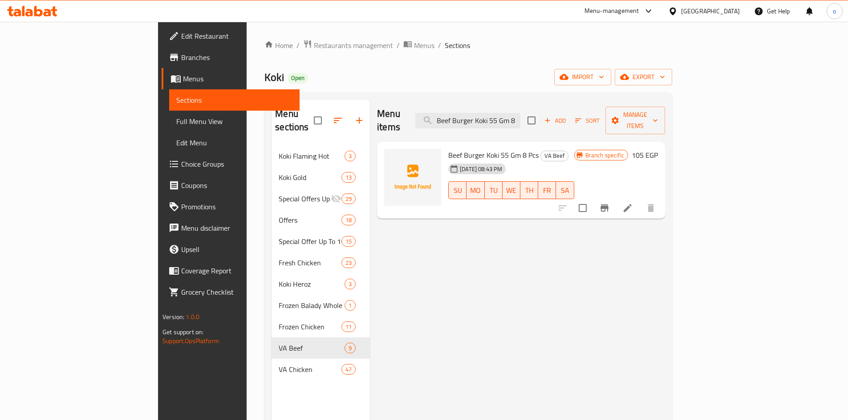
click at [633, 203] on icon at bounding box center [627, 208] width 11 height 11
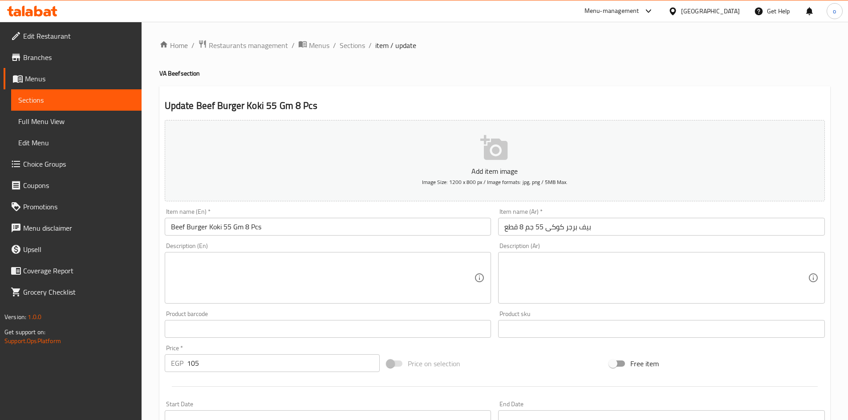
click at [392, 98] on div "Update Beef Burger Koki 55 Gm 8 Pcs Add item image Image Size: 1200 x 800 px / …" at bounding box center [494, 345] width 671 height 518
click at [346, 42] on span "Sections" at bounding box center [351, 45] width 25 height 11
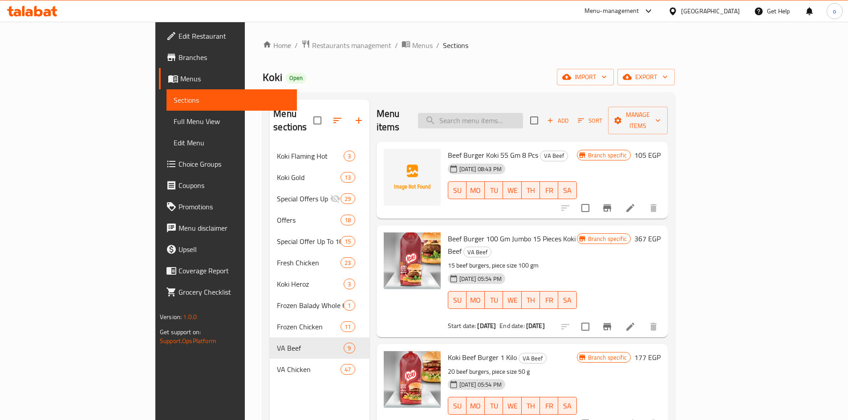
click at [509, 113] on input "search" at bounding box center [470, 121] width 105 height 16
paste input "Koki Gold Gourmet Burger 6 Pieces"
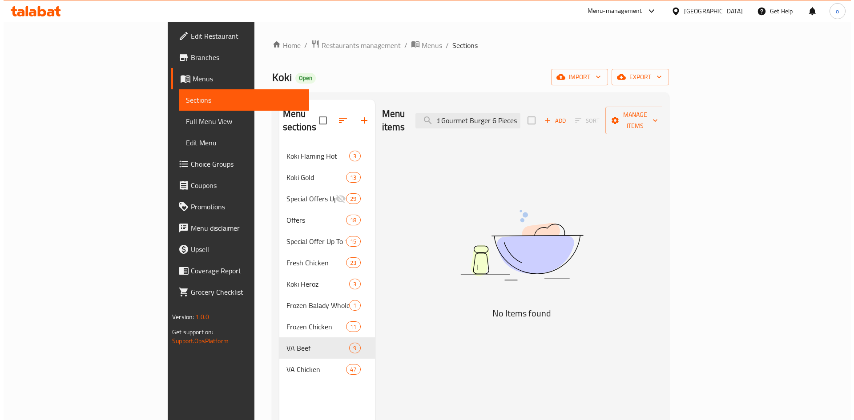
scroll to position [0, 24]
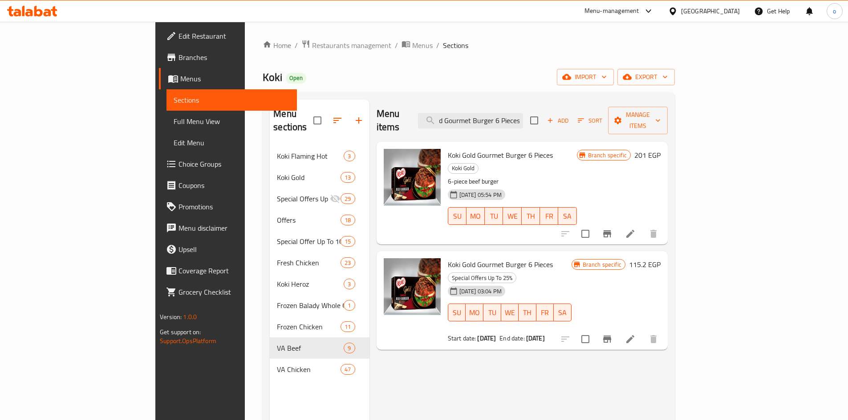
type input "Koki Gold Gourmet Burger 6 Pieces"
click at [612, 229] on icon "Branch-specific-item" at bounding box center [607, 234] width 11 height 11
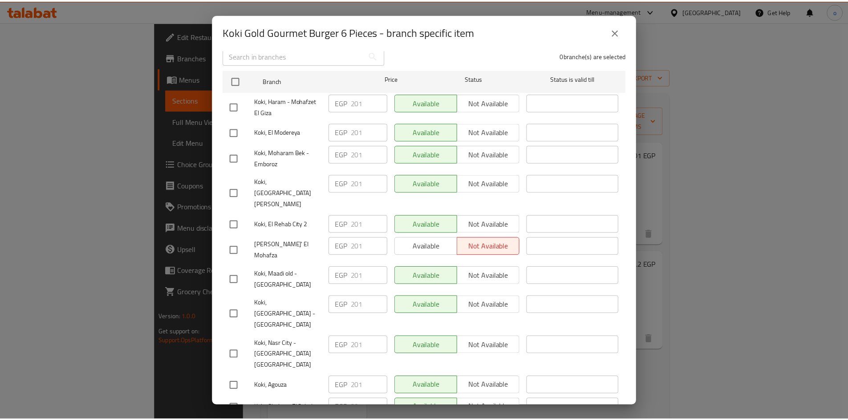
scroll to position [161, 0]
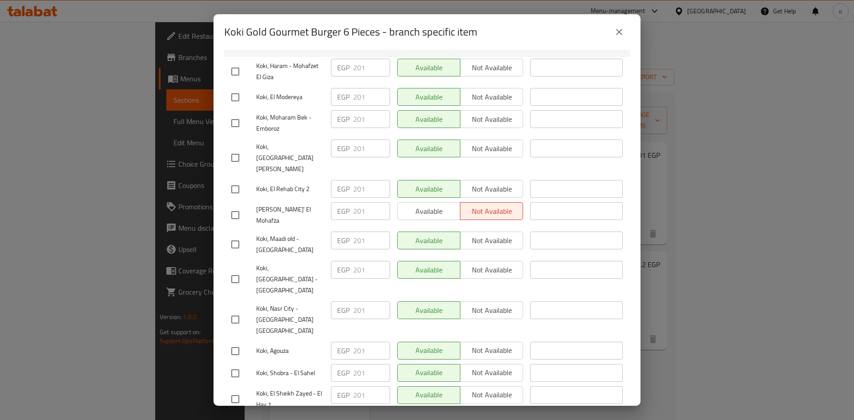
click at [618, 35] on icon "close" at bounding box center [619, 32] width 11 height 11
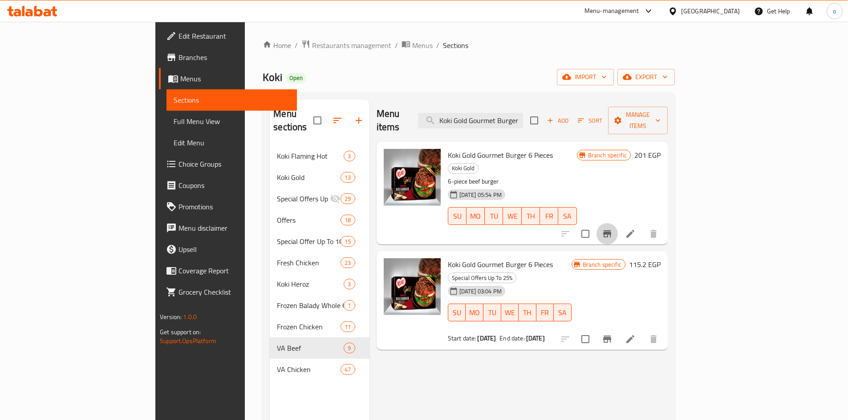
click at [611, 230] on icon "Branch-specific-item" at bounding box center [607, 233] width 8 height 7
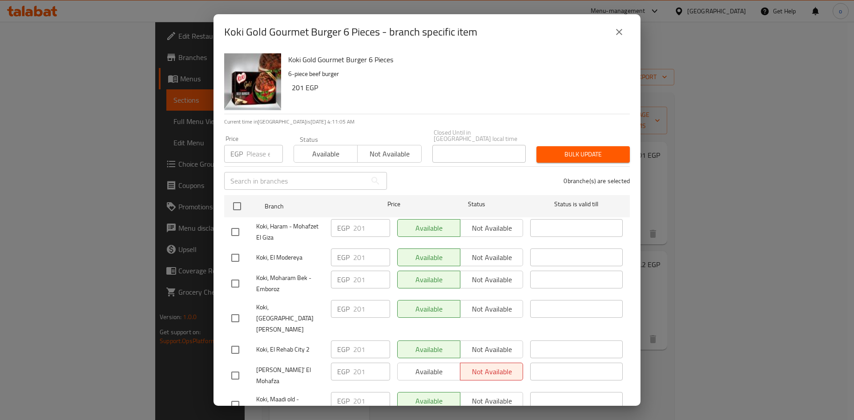
click at [619, 33] on icon "close" at bounding box center [619, 32] width 11 height 11
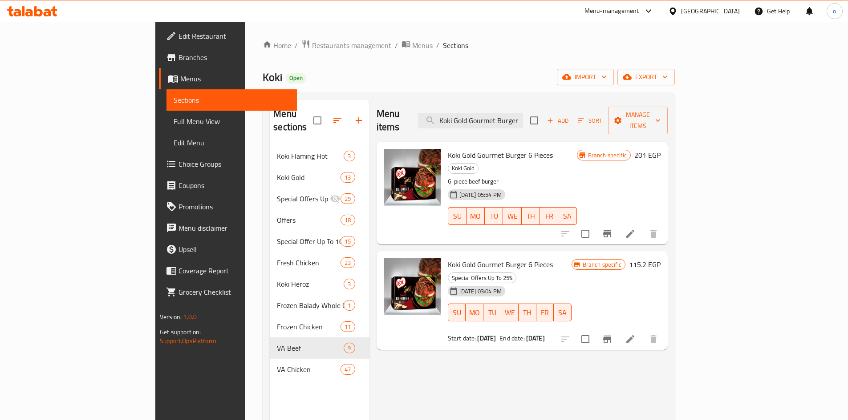
click at [635, 229] on icon at bounding box center [630, 234] width 11 height 11
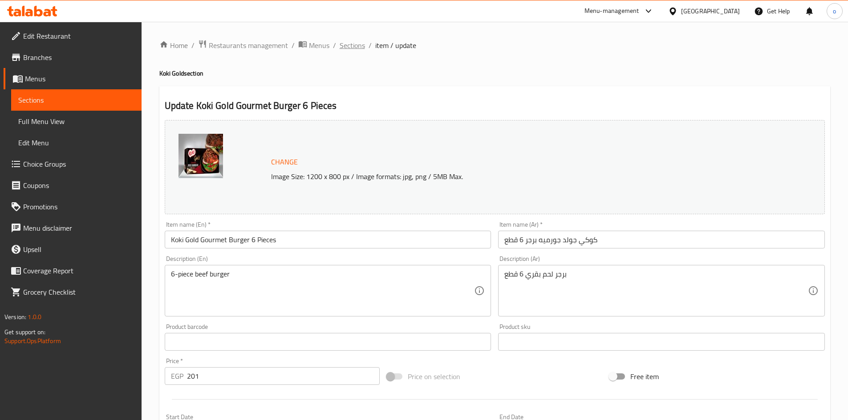
click at [348, 47] on span "Sections" at bounding box center [351, 45] width 25 height 11
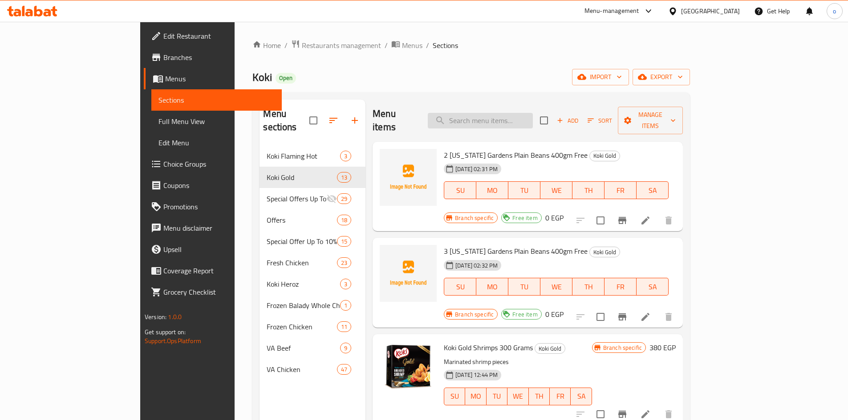
click at [517, 113] on input "search" at bounding box center [480, 121] width 105 height 16
paste input "Koki Gold New York Hot Dog 5 Pieces"
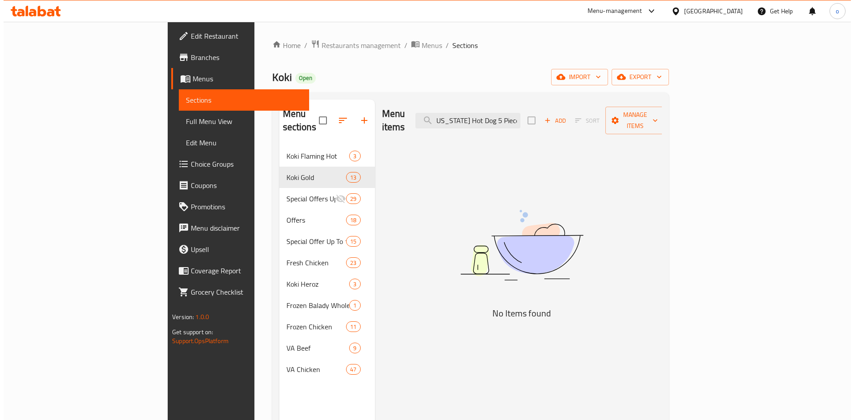
scroll to position [0, 31]
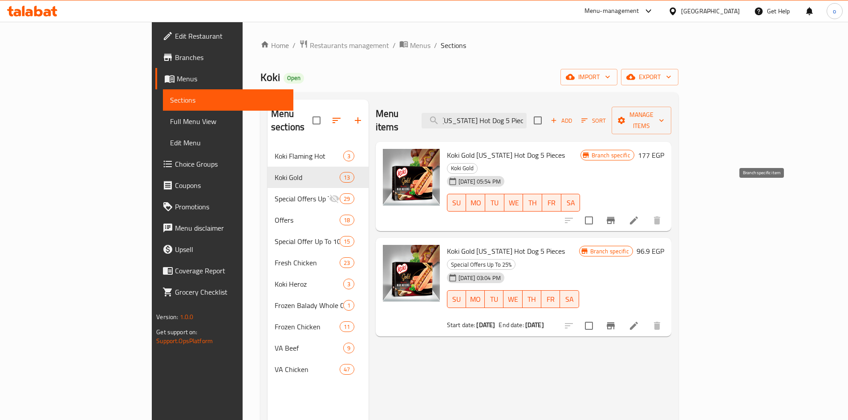
type input "Koki Gold New York Hot Dog 5 Pieces"
click at [638, 217] on icon at bounding box center [634, 221] width 8 height 8
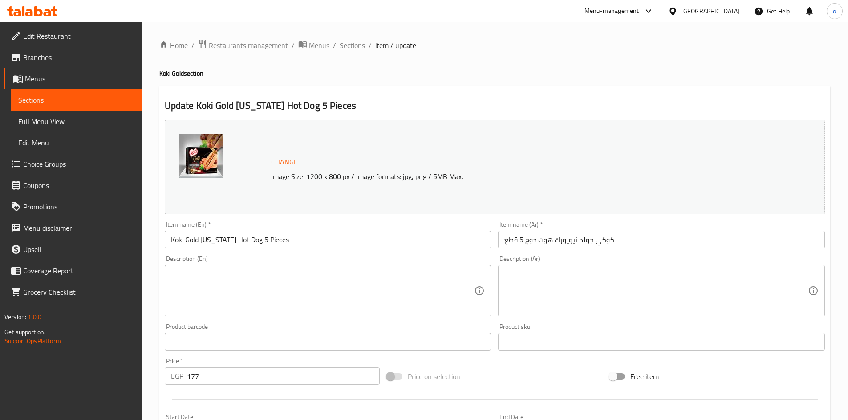
click at [356, 63] on div "Home / Restaurants management / Menus / Sections / item / update Koki Gold sect…" at bounding box center [494, 332] width 671 height 584
click at [353, 49] on span "Sections" at bounding box center [351, 45] width 25 height 11
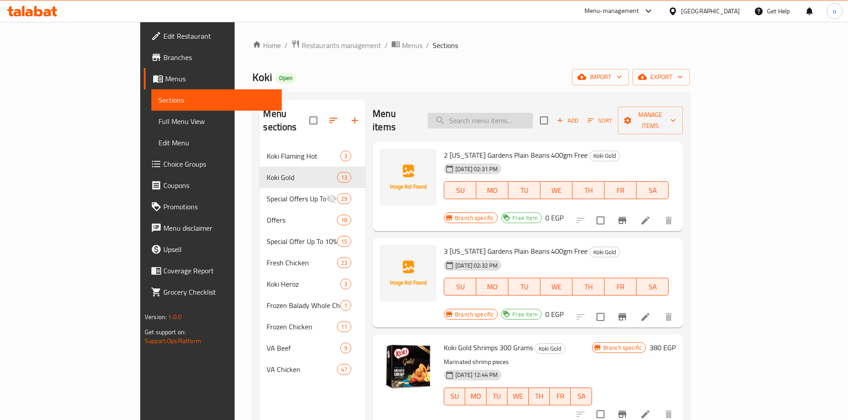
click at [525, 120] on input "search" at bounding box center [480, 121] width 105 height 16
click at [535, 104] on div "Menu items Add Sort Manage items" at bounding box center [527, 121] width 310 height 42
click at [530, 115] on input "search" at bounding box center [480, 121] width 105 height 16
paste input "Beef Burger Koki 55 Gm 8 PCS"
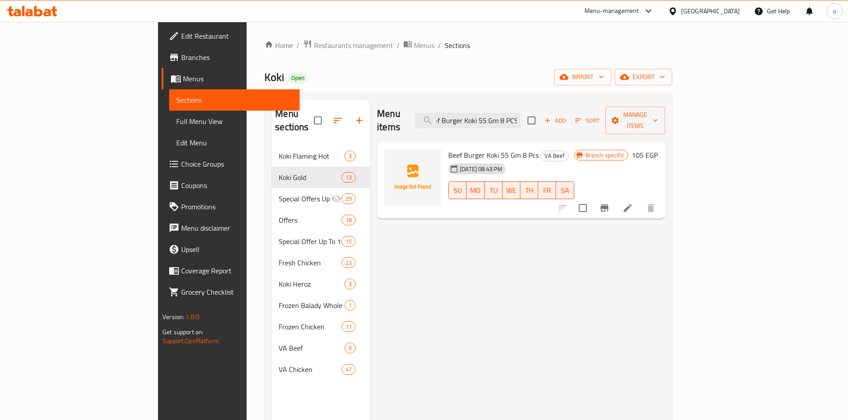
type input "Beef Burger Koki 55 Gm 8 PCS"
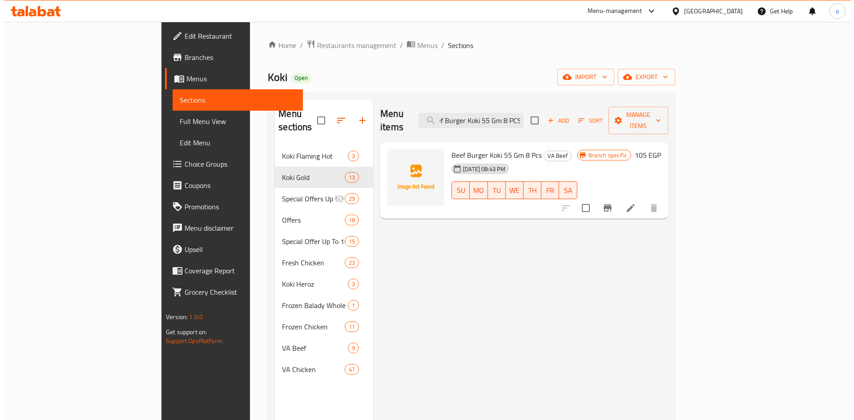
scroll to position [0, 0]
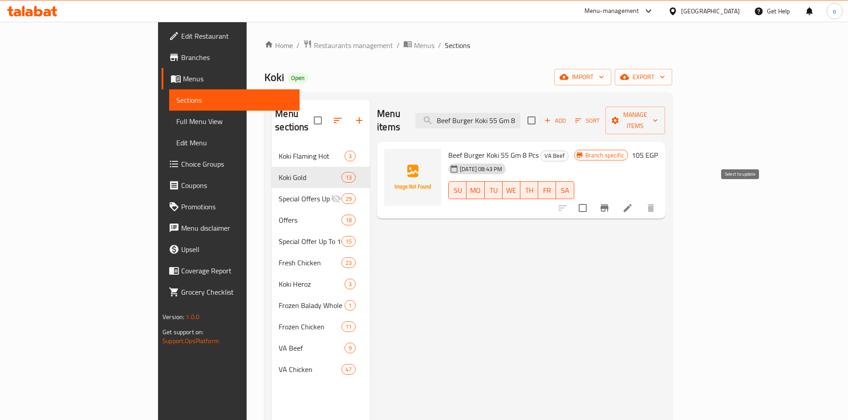
click at [592, 199] on input "checkbox" at bounding box center [582, 208] width 19 height 19
checkbox input "true"
click at [658, 111] on span "Manage items" at bounding box center [634, 120] width 45 height 22
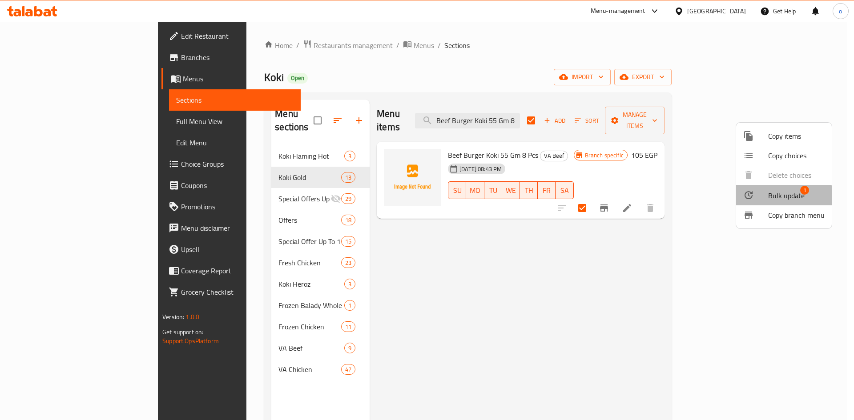
click at [776, 196] on span "Bulk update" at bounding box center [786, 195] width 36 height 11
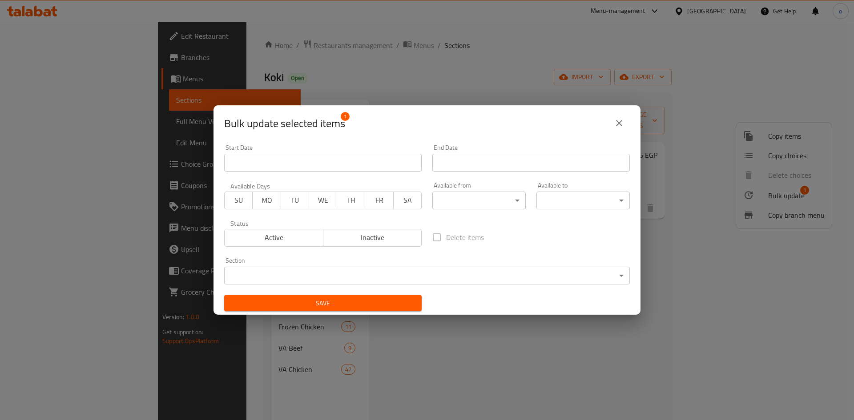
click at [394, 238] on span "Inactive" at bounding box center [373, 237] width 92 height 13
click at [386, 312] on div "Save" at bounding box center [323, 303] width 208 height 27
click at [384, 297] on button "Save" at bounding box center [323, 303] width 198 height 16
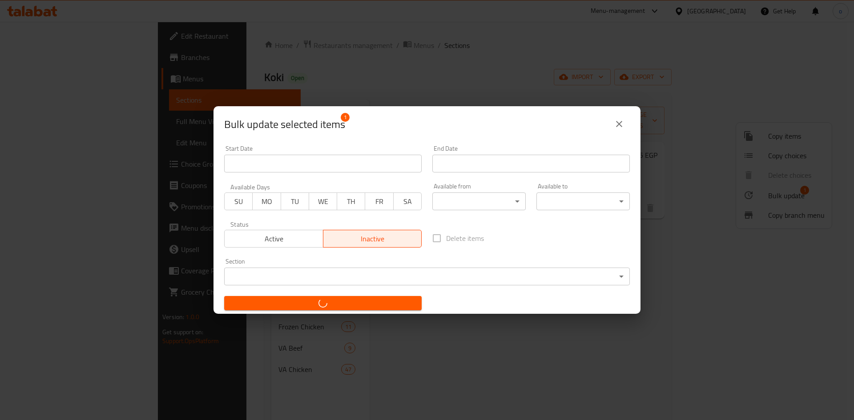
checkbox input "false"
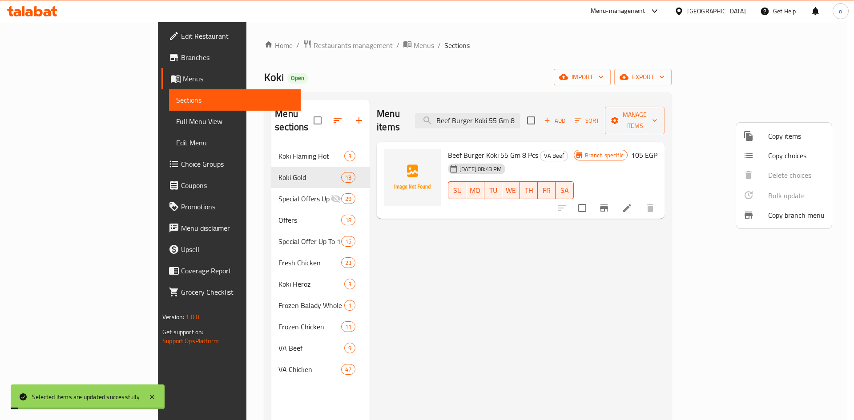
click at [519, 279] on div at bounding box center [427, 210] width 854 height 420
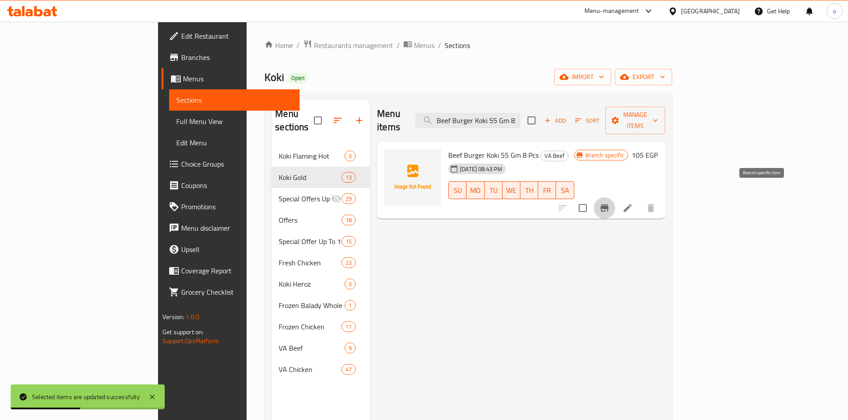
click at [610, 203] on icon "Branch-specific-item" at bounding box center [604, 208] width 11 height 11
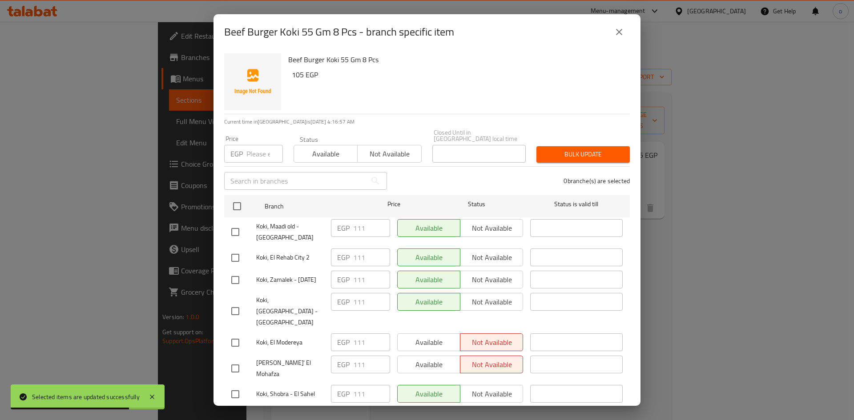
click at [364, 151] on span "Not available" at bounding box center [389, 154] width 57 height 13
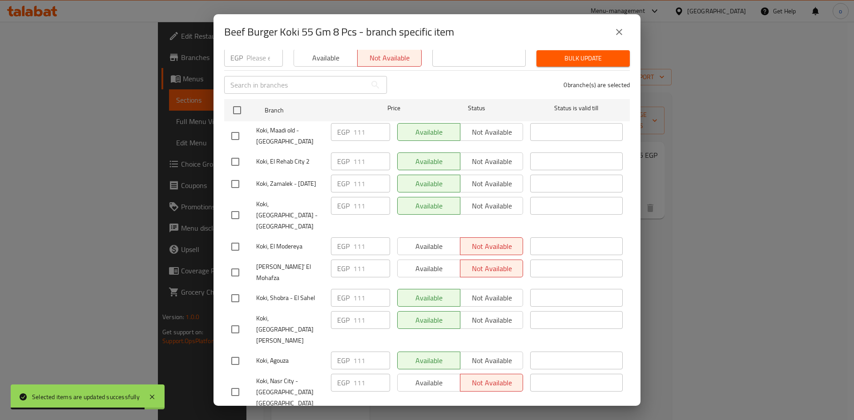
scroll to position [161, 0]
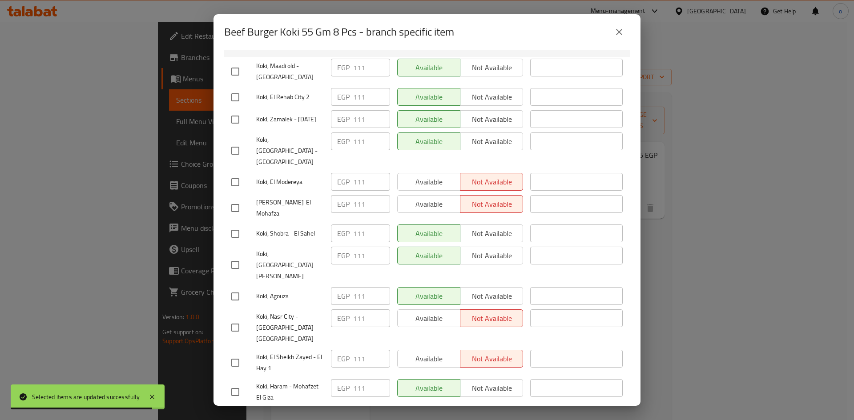
drag, startPoint x: 454, startPoint y: 393, endPoint x: 458, endPoint y: 391, distance: 5.2
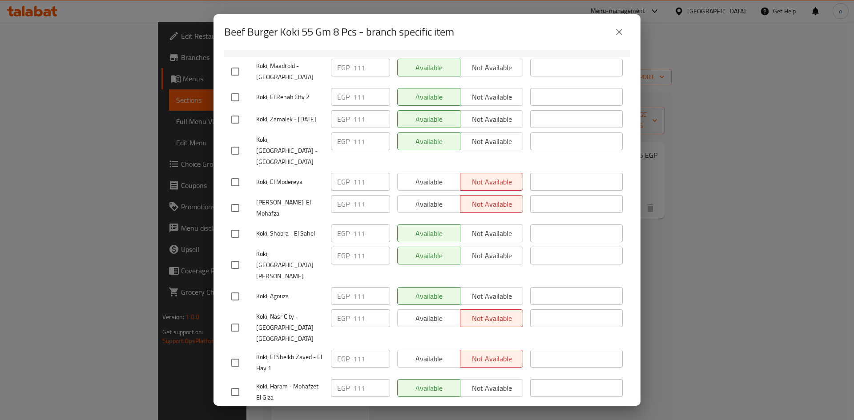
click at [505, 385] on ul "Branch Price Status Status is valid till Koki, Maadi old - El nahda Street EGP …" at bounding box center [427, 235] width 406 height 409
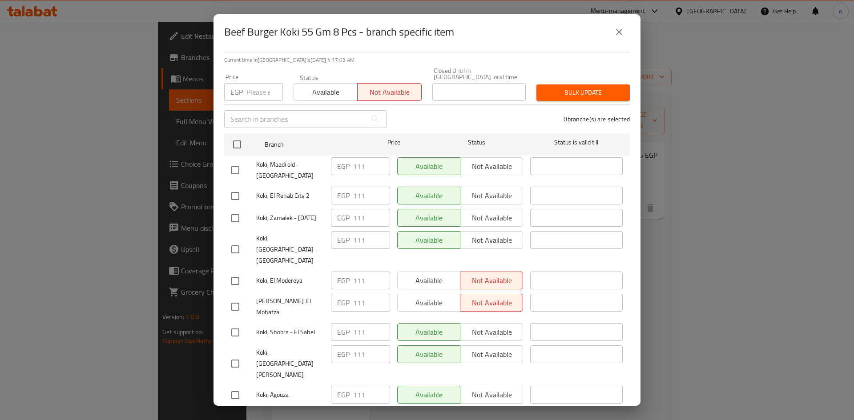
scroll to position [0, 0]
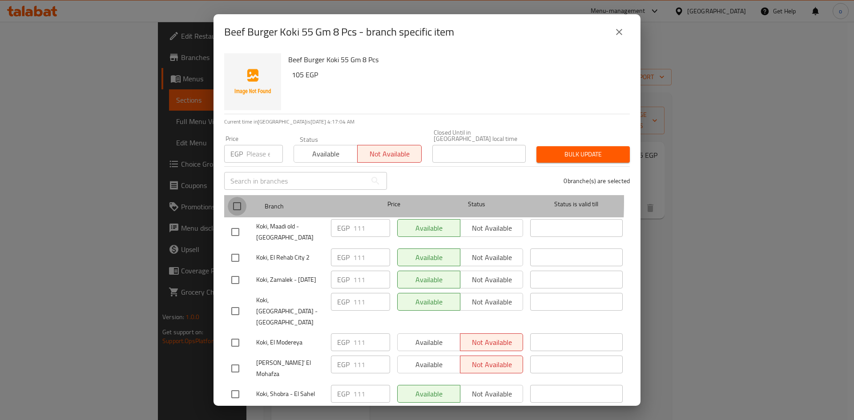
click at [245, 197] on input "checkbox" at bounding box center [237, 206] width 19 height 19
checkbox input "true"
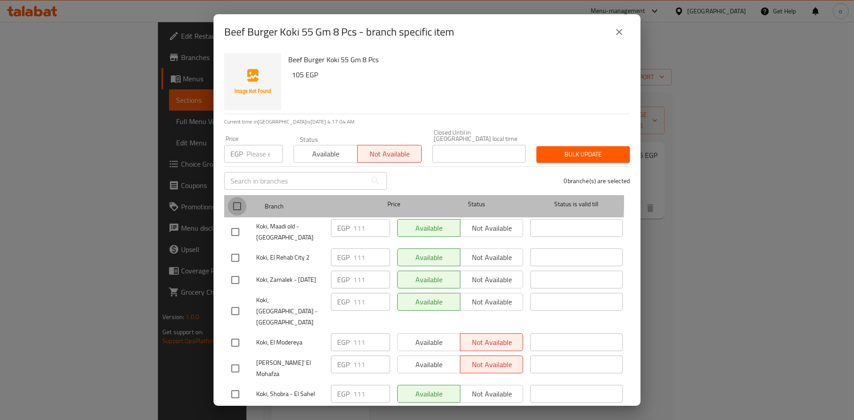
checkbox input "true"
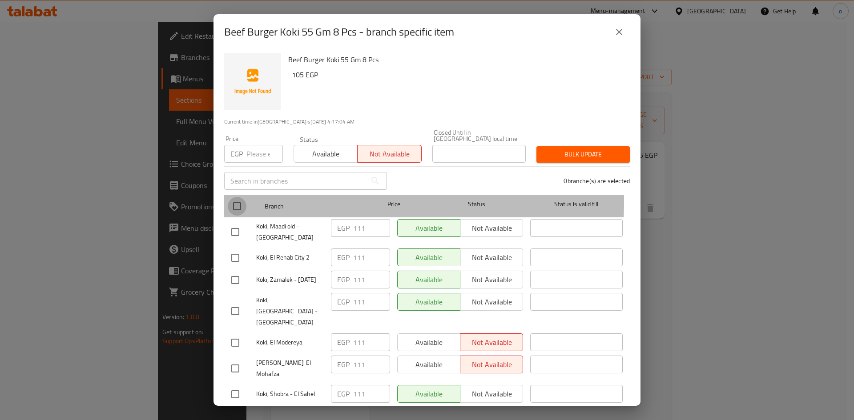
checkbox input "true"
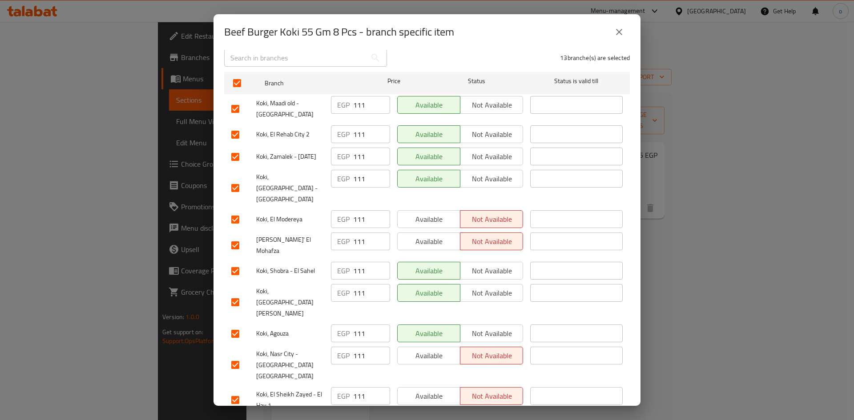
scroll to position [161, 0]
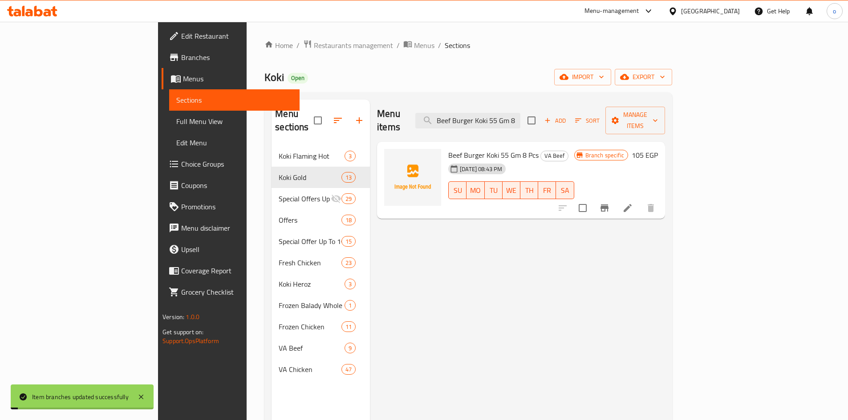
click at [665, 287] on div "Menu items Beef Burger Koki 55 Gm 8 PCS Add Sort Manage items Beef Burger Koki …" at bounding box center [517, 310] width 295 height 420
click at [633, 203] on icon at bounding box center [627, 208] width 11 height 11
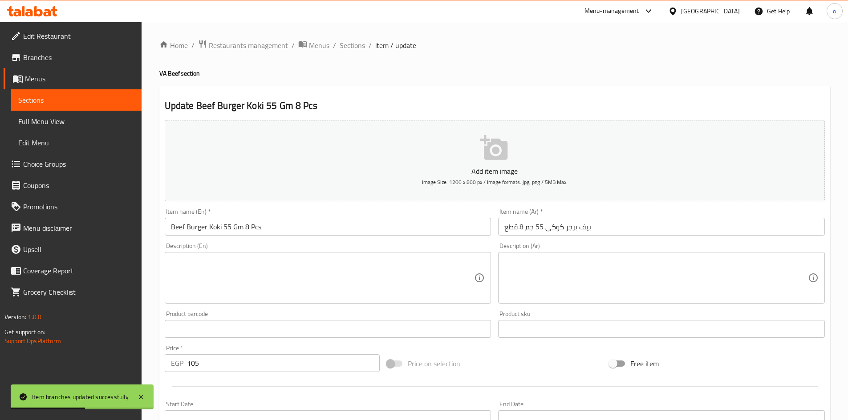
click at [328, 60] on div "Home / Restaurants management / Menus / Sections / item / update VA Beef sectio…" at bounding box center [494, 325] width 671 height 571
click at [349, 40] on span "Sections" at bounding box center [351, 45] width 25 height 11
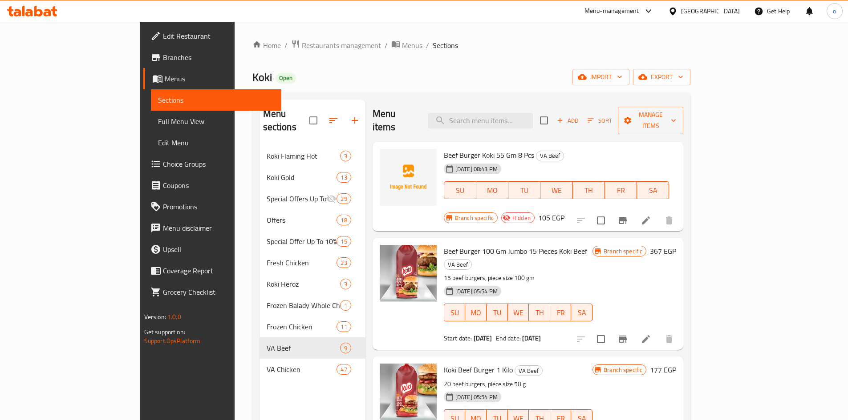
click at [537, 104] on div "Menu items Add Sort Manage items" at bounding box center [527, 121] width 311 height 42
click at [533, 113] on input "search" at bounding box center [480, 121] width 105 height 16
paste input "Crunchy Nuggets 20 Pieces"
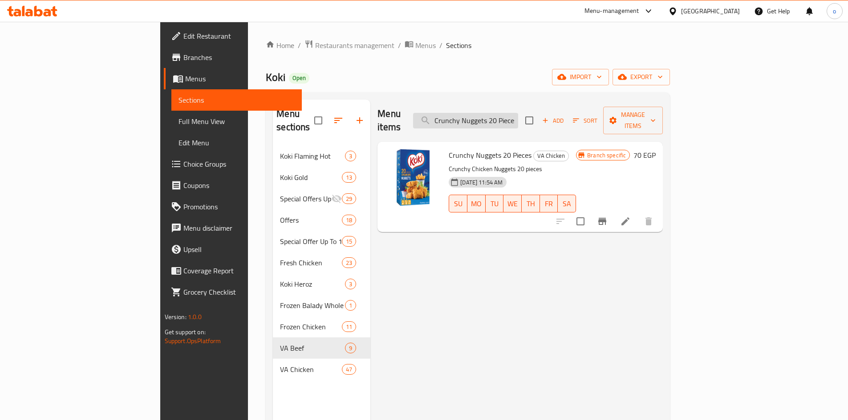
click at [501, 114] on input "Crunchy Nuggets 20 Pieces" at bounding box center [465, 121] width 105 height 16
paste input "60 pieces and fries"
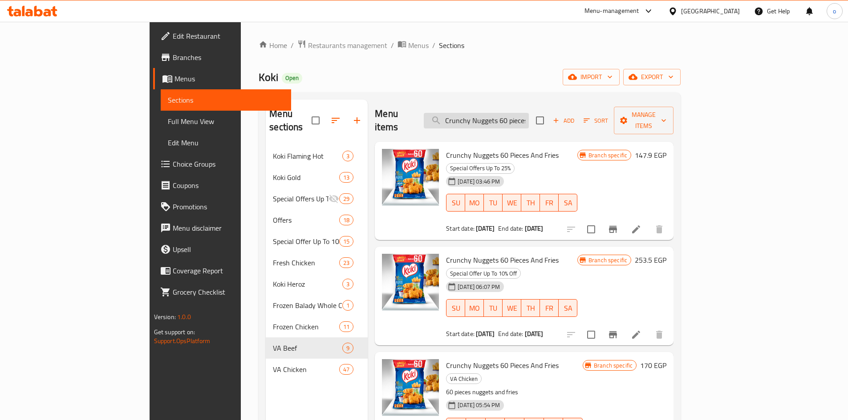
click at [524, 113] on input "Crunchy Nuggets 60 pieces and fries" at bounding box center [476, 121] width 105 height 16
paste input "crunchy pane 8 pieces"
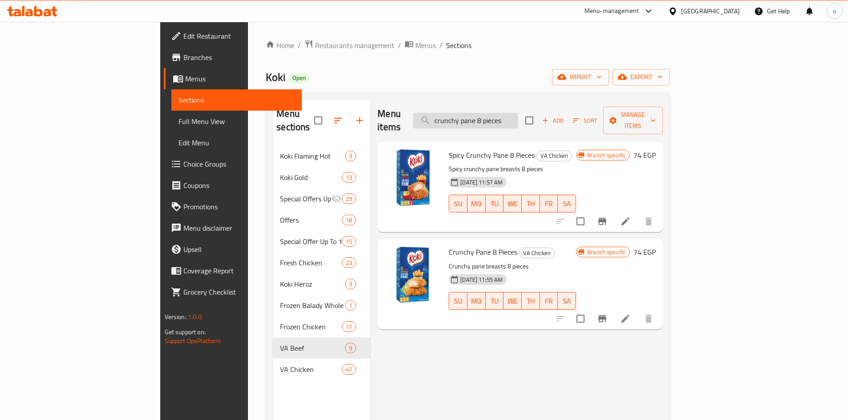
click at [518, 113] on input "crunchy pane 8 pieces" at bounding box center [465, 121] width 105 height 16
paste input "Crunchy pane 20 Pieces super tawfeer"
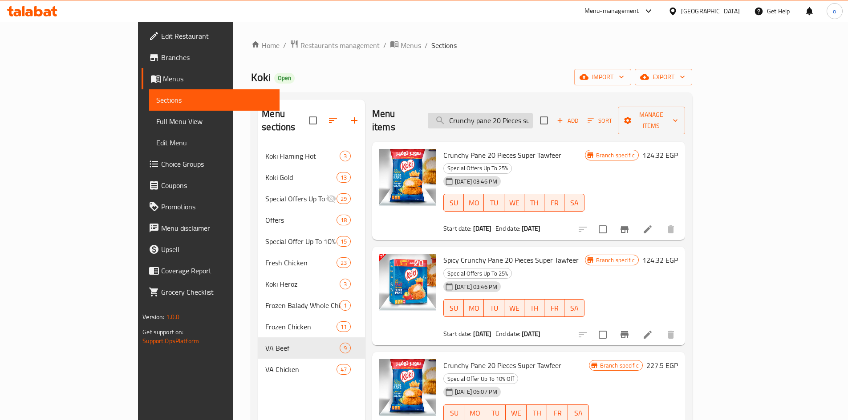
click at [533, 116] on input "Crunchy pane 20 Pieces super tawfeer" at bounding box center [480, 121] width 105 height 16
paste input "Spicy Crunchy pane 20 Pieces super tawfeer"
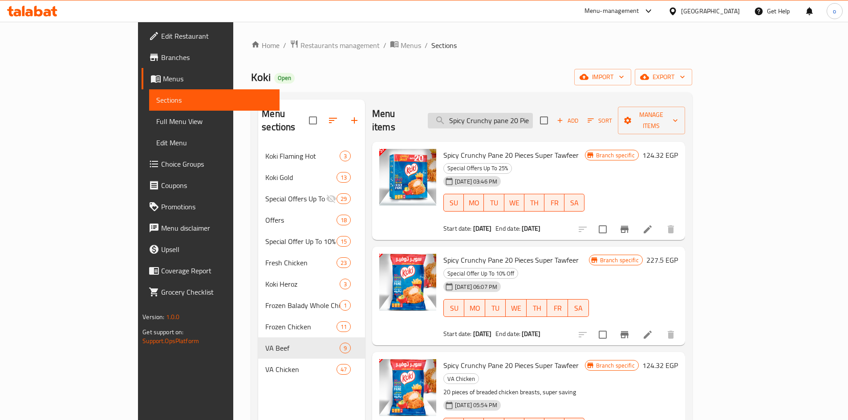
click at [533, 113] on input "Spicy Crunchy pane 20 Pieces super tawfeer" at bounding box center [480, 121] width 105 height 16
paste input "Chicken strips 400 gm"
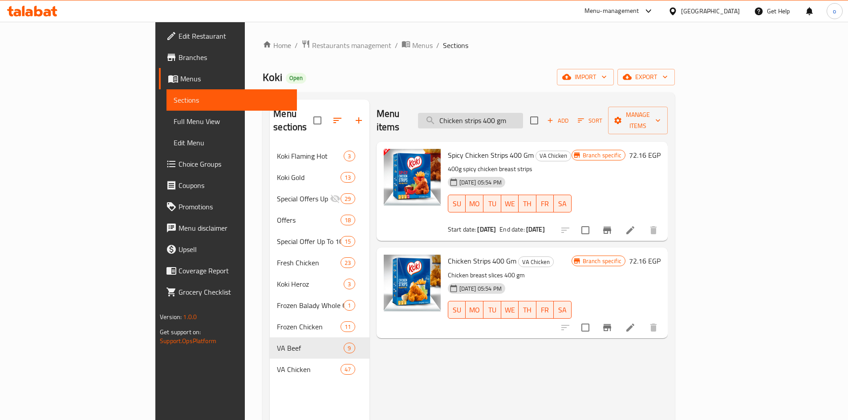
click at [523, 120] on input "Chicken strips 400 gm" at bounding box center [470, 121] width 105 height 16
click at [523, 119] on input "Chicken strips 400 gm" at bounding box center [470, 121] width 105 height 16
paste input "Strips 1 KG - Super Tawfeer"
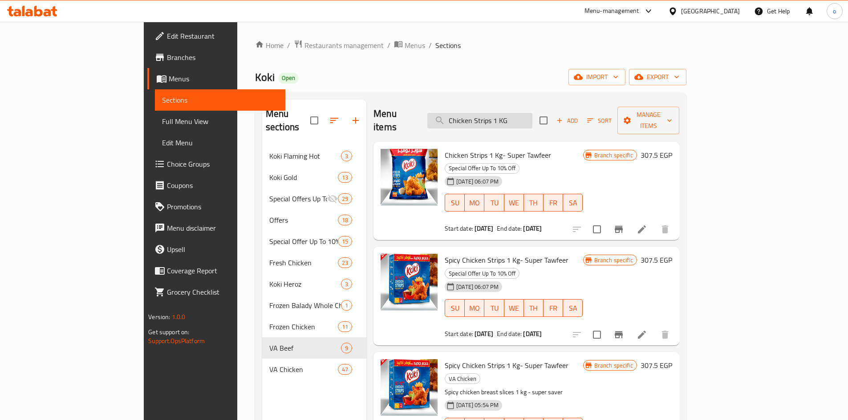
click at [532, 117] on input "Chicken Strips 1 KG" at bounding box center [479, 121] width 105 height 16
paste input "runchy Pane 40 Pieces"
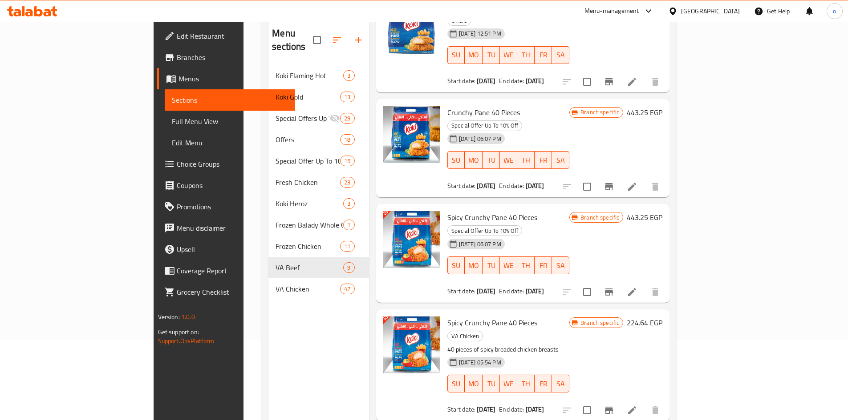
scroll to position [125, 0]
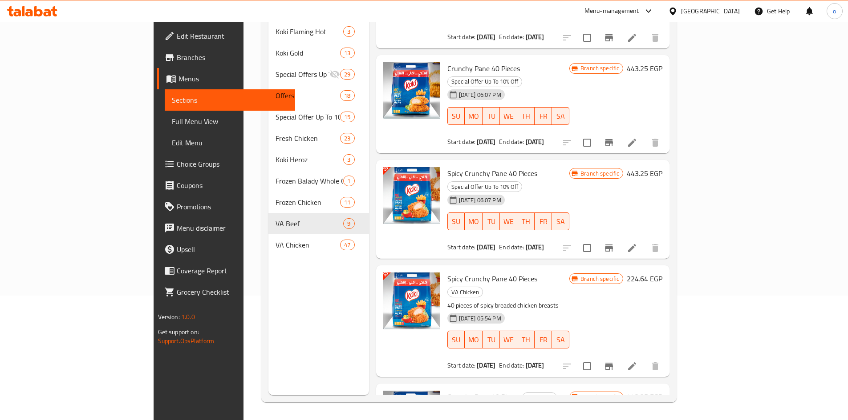
click at [541, 419] on div "Home / Restaurants management / Menus / Sections Koki Open import export Menu s…" at bounding box center [468, 158] width 451 height 523
click at [512, 391] on h6 "Crunchy Pane 40 Pieces VA Chicken" at bounding box center [508, 397] width 122 height 12
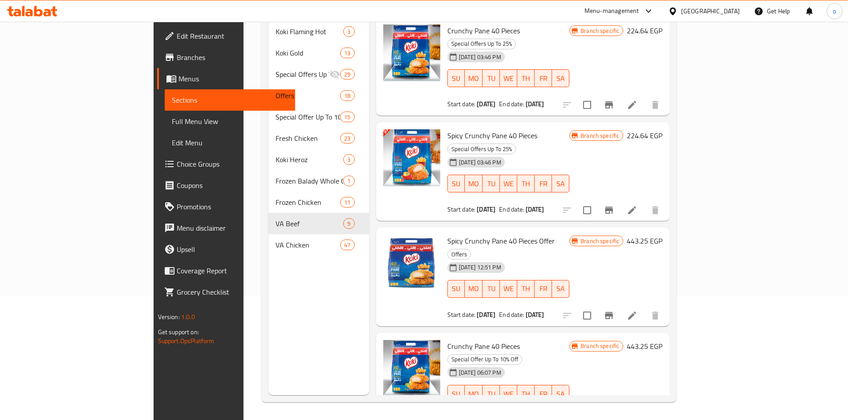
scroll to position [0, 0]
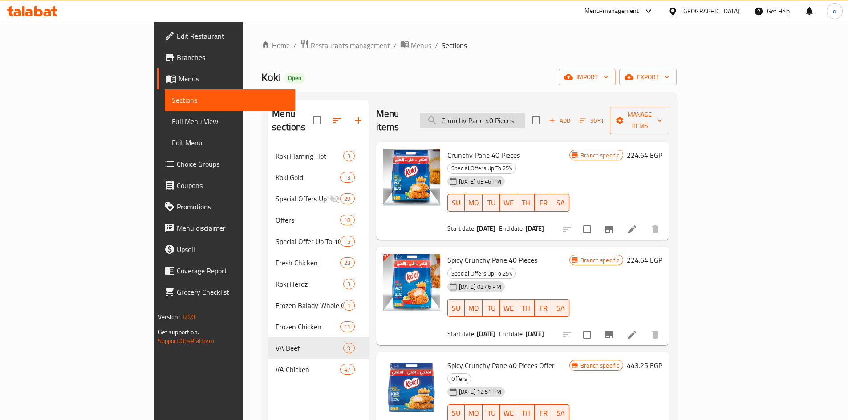
click at [525, 116] on input "Crunchy Pane 40 Pieces" at bounding box center [472, 121] width 105 height 16
paste input "Fried Chicken 12 Pieces and fries"
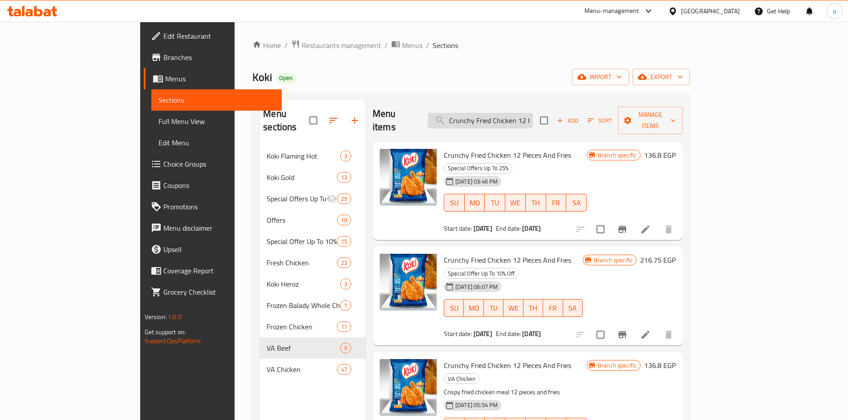
click at [533, 113] on input "Crunchy Fried Chicken 12 Pieces and fries" at bounding box center [480, 121] width 105 height 16
paste input "Spicy Crunchy Fried Chicken 12 Pieces and fries"
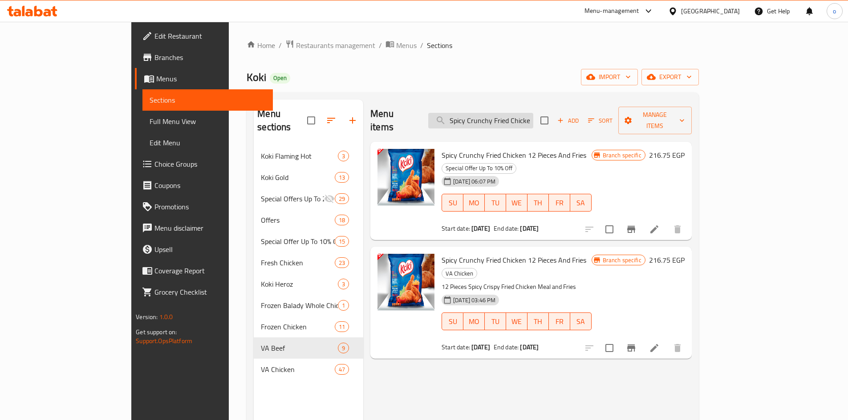
click at [530, 118] on input "Spicy Crunchy Fried Chicken 12 Pieces" at bounding box center [480, 121] width 105 height 16
paste input "Koki Beef Haty Kofta 400 gm"
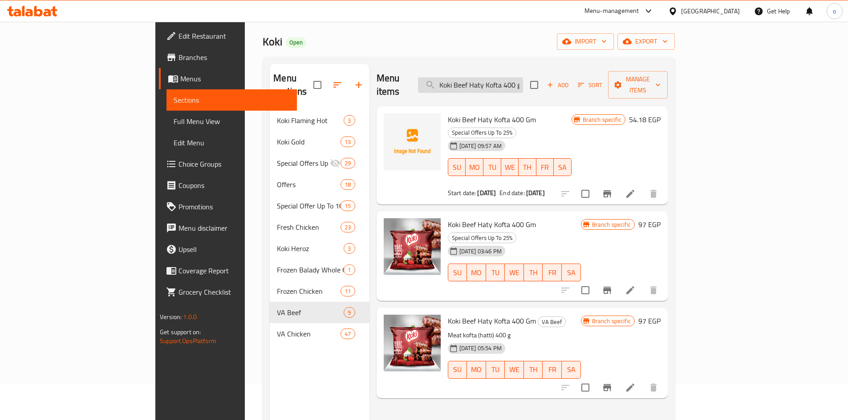
click at [523, 77] on input "Koki Beef Haty Kofta 400 gm" at bounding box center [470, 85] width 105 height 16
paste input "Burger 1 Kilo"
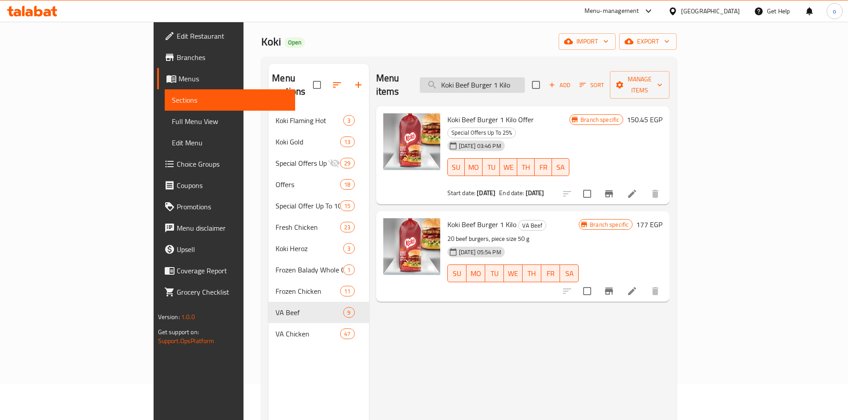
click at [523, 78] on input "Koki Beef Burger 1 Kilo" at bounding box center [472, 85] width 105 height 16
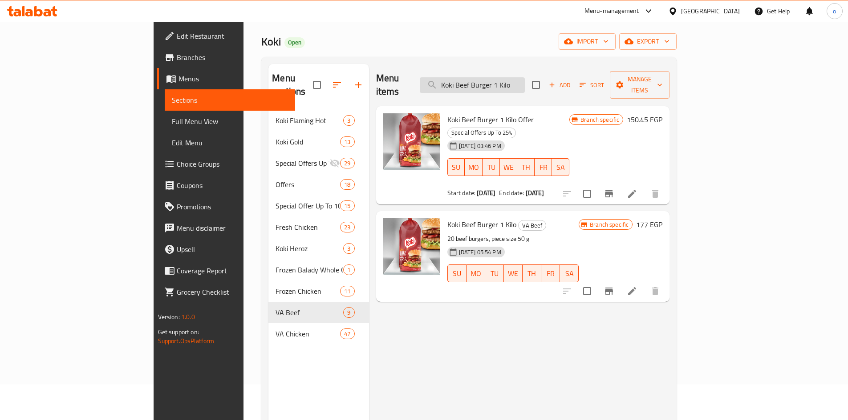
paste input "Beef Burger Koki 55 Gm 8 PCS"
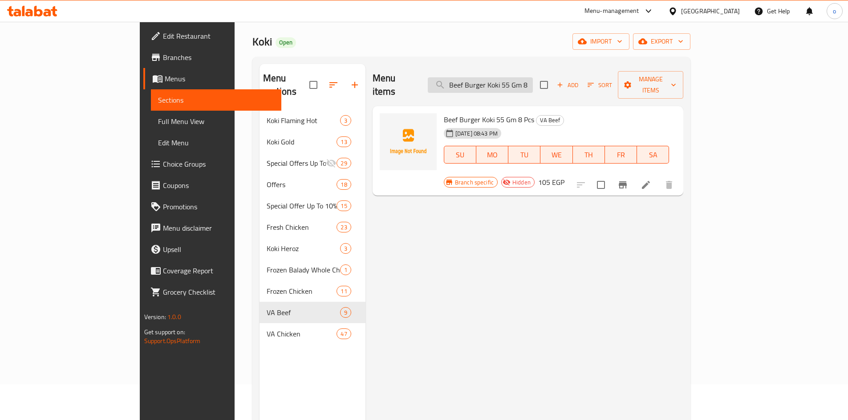
click at [521, 86] on input "Beef Burger Koki 55 Gm 8 PCS" at bounding box center [480, 85] width 105 height 16
click at [521, 85] on input "Beef Burger Koki 55 Gm 8 PCS" at bounding box center [480, 85] width 105 height 16
paste input "Koki Gold Gourmet Burger 6 Pieces"
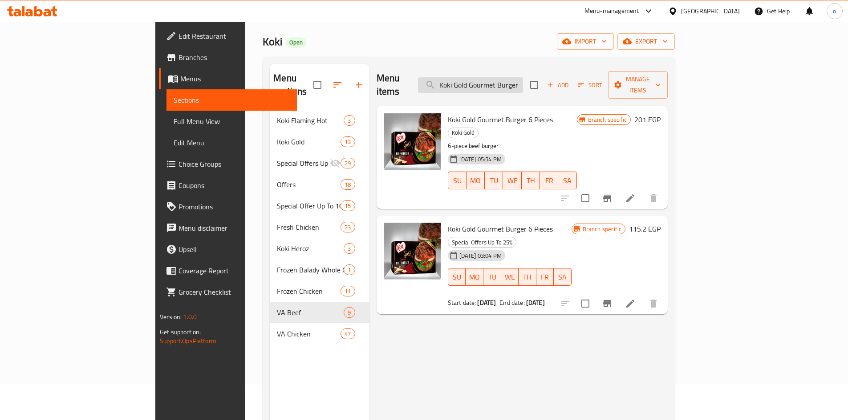
click at [523, 77] on input "Koki Gold Gourmet Burger 6 Pieces" at bounding box center [470, 85] width 105 height 16
paste input "New York Hot Dog 5 Pieces"
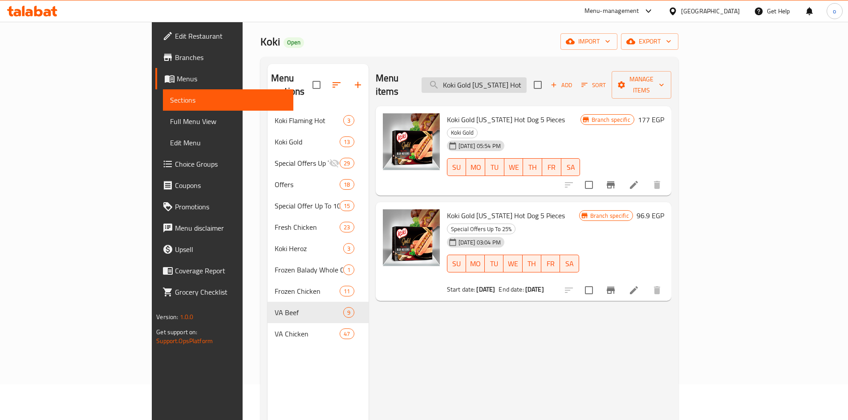
click at [511, 77] on input "Koki Gold New York Hot Dog 5 Pieces" at bounding box center [473, 85] width 105 height 16
paste input "Beef Burger 1 Kilo"
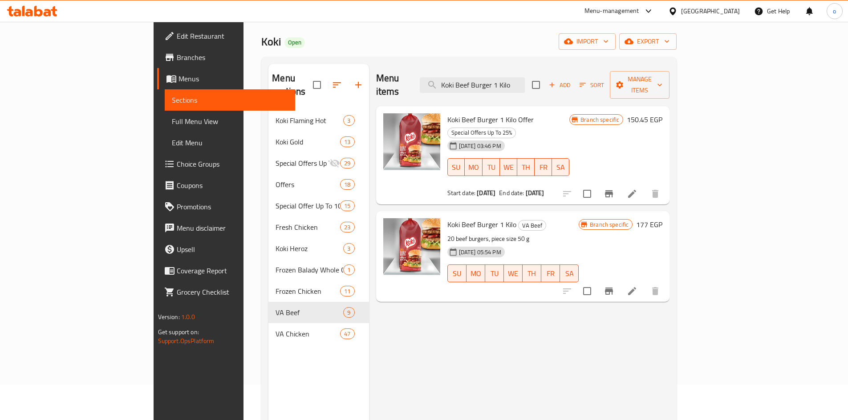
click at [525, 88] on div "Menu items Koki Beef Burger 1 Kilo Add Sort Manage items" at bounding box center [523, 85] width 294 height 42
click at [525, 85] on input "Koki Beef Burger 1 Kilo" at bounding box center [472, 85] width 105 height 16
paste input "search"
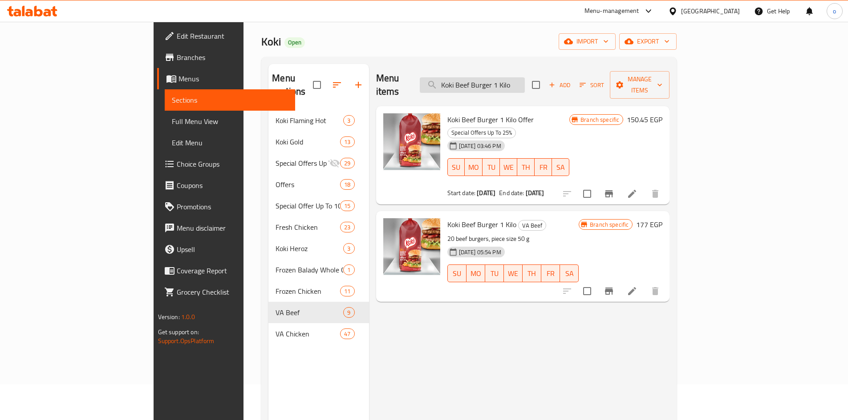
click at [525, 77] on input "Koki Beef Burger 1 Kilo" at bounding box center [472, 85] width 105 height 16
paste input "Beef Burger Koki 55 Gm 8 PCS"
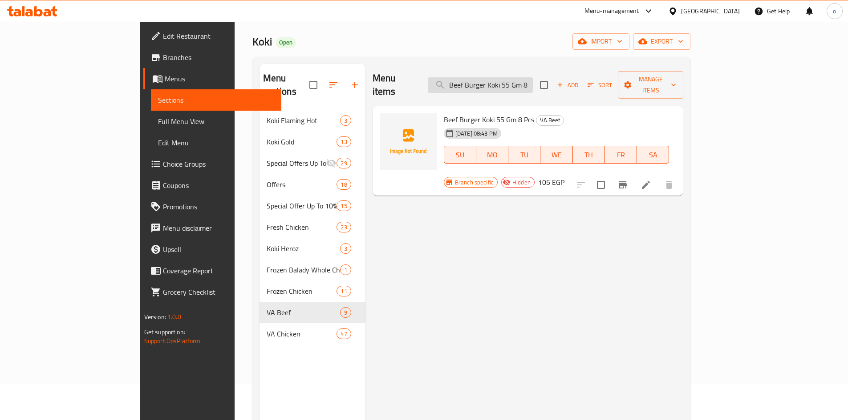
click at [526, 83] on input "Beef Burger Koki 55 Gm 8 PCS" at bounding box center [480, 85] width 105 height 16
paste input "Crunchy Nuggets 20 Pieces"
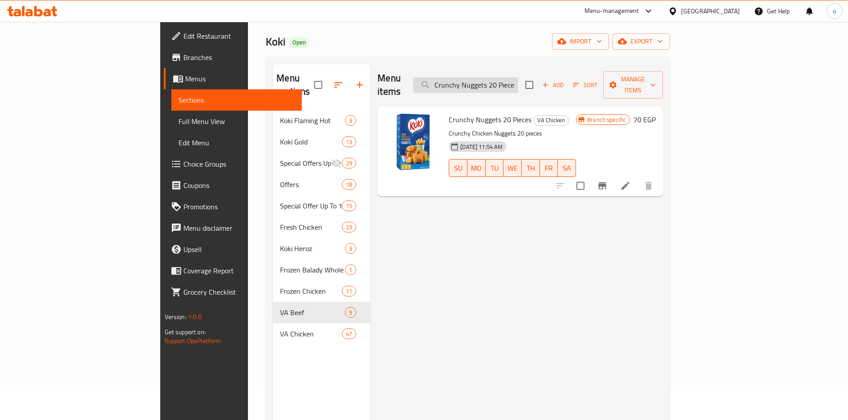
click at [515, 79] on input "Crunchy Nuggets 20 Pieces" at bounding box center [465, 85] width 105 height 16
click at [514, 79] on input "Crunchy Nuggets 20 Pieces" at bounding box center [465, 85] width 105 height 16
paste input "60 pieces and fries"
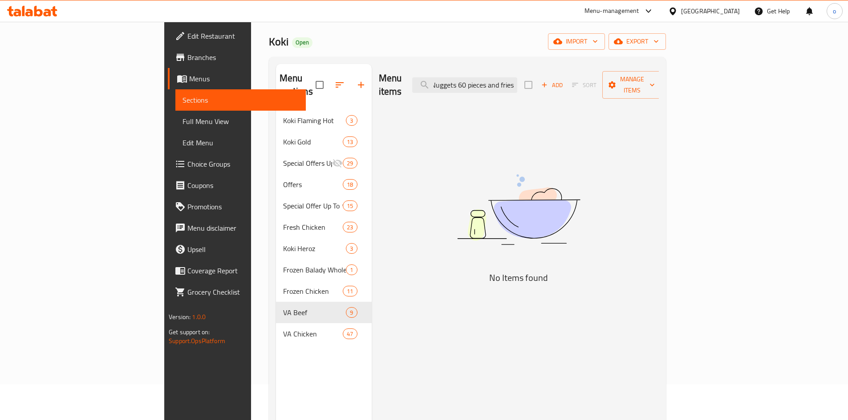
scroll to position [0, 29]
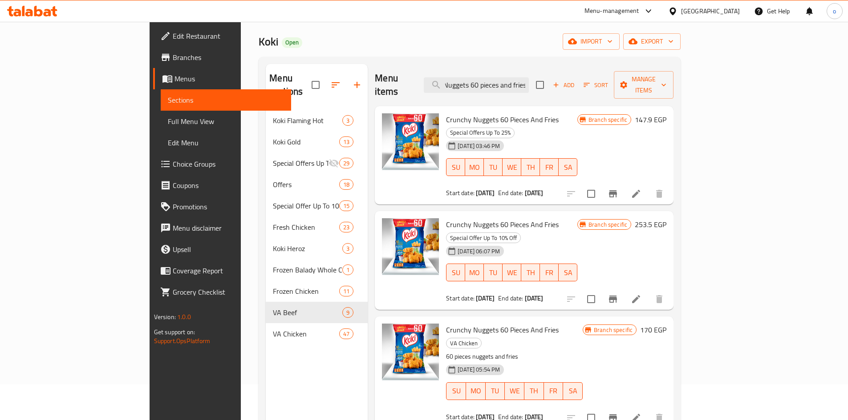
type input "Crunchy Nuggets 60 pieces and fries"
click at [498, 211] on div "Crunchy Nuggets 60 Pieces And Fries Special Offer Up To 10% Off 05-07-2024 06:0…" at bounding box center [524, 260] width 299 height 99
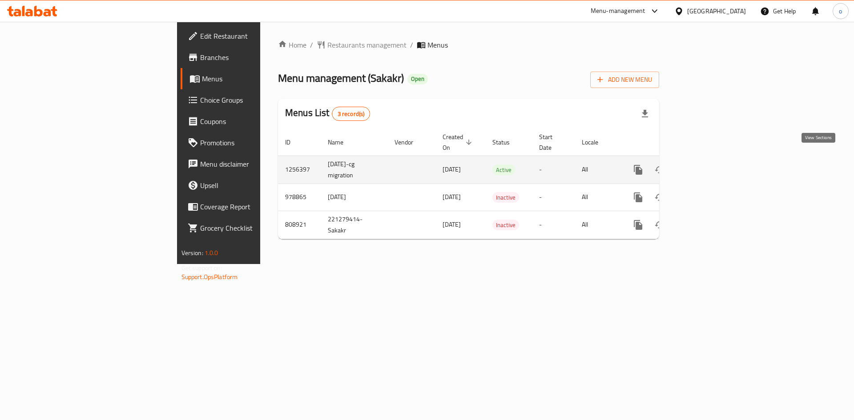
click at [708, 165] on icon "enhanced table" at bounding box center [702, 170] width 11 height 11
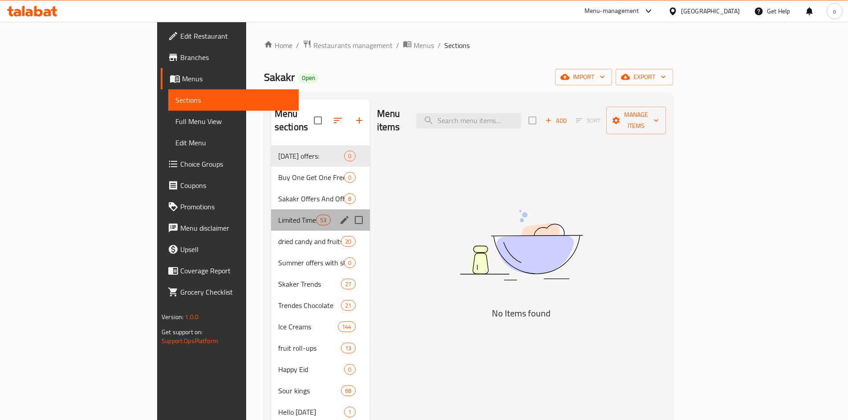
click at [278, 210] on div "Limited Time Offer 53" at bounding box center [320, 220] width 99 height 21
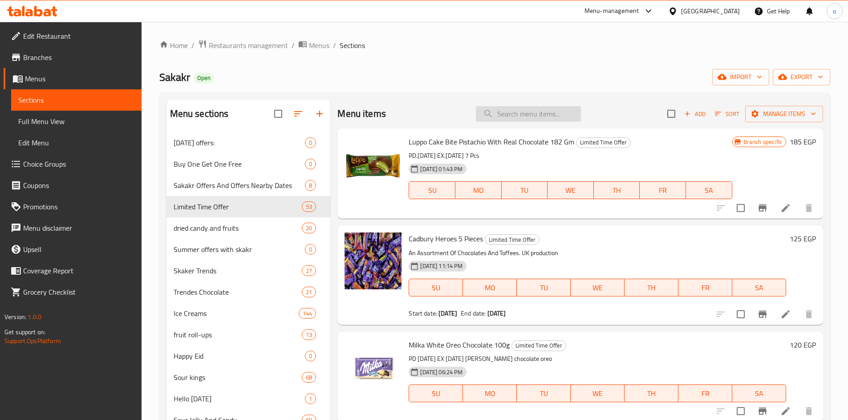
click at [500, 117] on input "search" at bounding box center [528, 114] width 105 height 16
paste input "كرات بنكهة الجبن المخبوزة مياو مياو 60 جرام"
type input "كرات بنكهة الجبن المخبوزة مياو مياو 60 جرام"
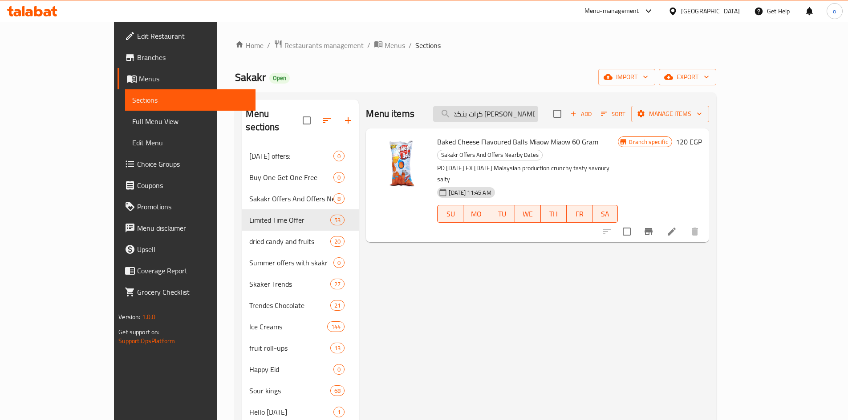
click at [538, 118] on input "كرات بنكهة الجبن المخبوزة مياو مياو 60 جرام" at bounding box center [485, 114] width 105 height 16
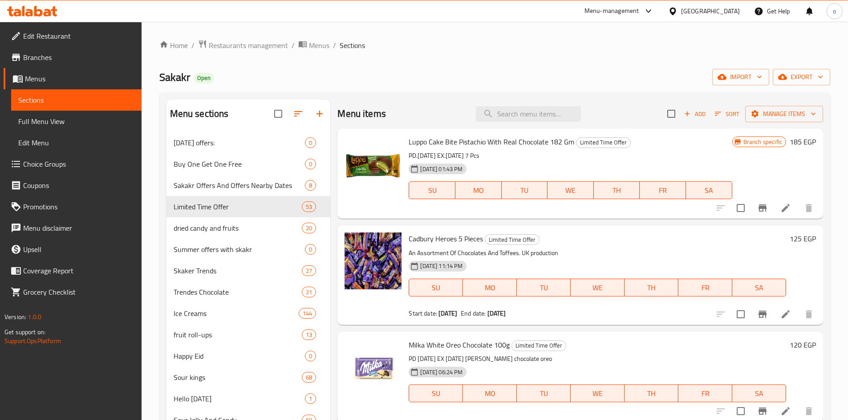
drag, startPoint x: 515, startPoint y: 127, endPoint x: 513, endPoint y: 122, distance: 5.6
click at [515, 126] on div "Menu items Add Sort Manage items" at bounding box center [579, 114] width 485 height 29
click at [513, 122] on div "Menu items Add Sort Manage items" at bounding box center [579, 114] width 485 height 29
click at [512, 114] on input "search" at bounding box center [528, 114] width 105 height 16
paste input "كرات بنكهة الجبن المخبوزة مياو مياو 60 جرام"
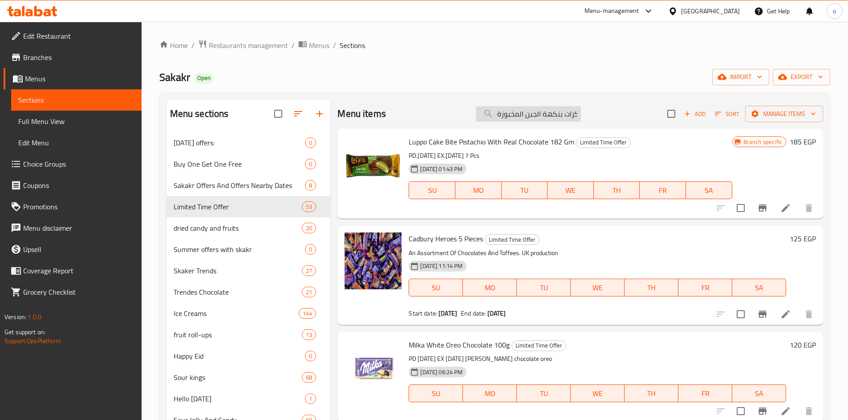
scroll to position [0, 53]
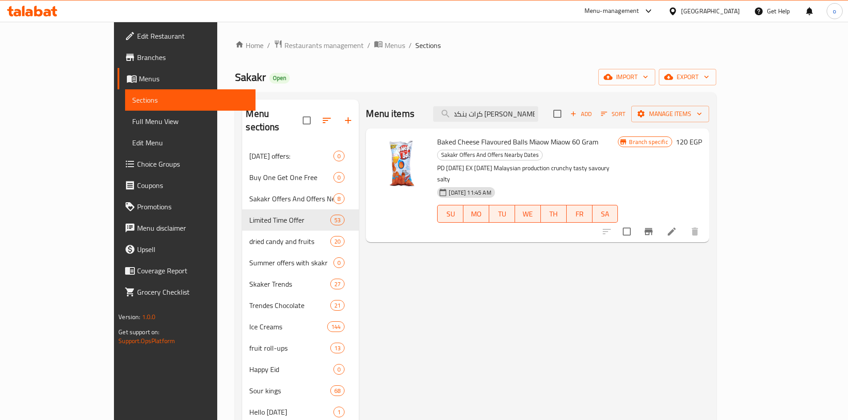
type input "كرات بنكهة الجبن المخبوزة مياو مياو 60 جرام"
click at [137, 52] on span "Branches" at bounding box center [192, 57] width 111 height 11
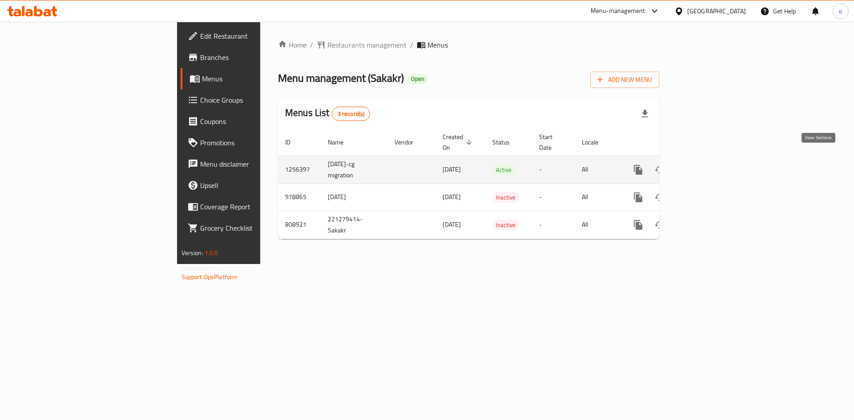
click at [713, 159] on link "enhanced table" at bounding box center [702, 169] width 21 height 21
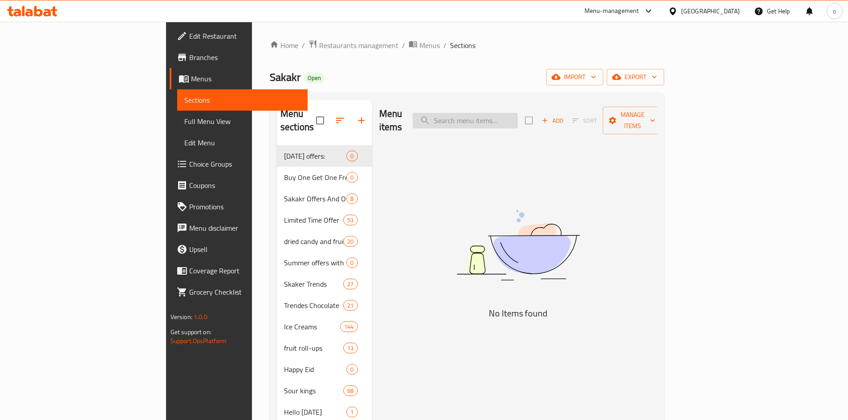
click at [514, 117] on input "search" at bounding box center [464, 121] width 105 height 16
paste input "ويفر رولز اسبريسو محشو ١٥٠جم"
drag, startPoint x: 501, startPoint y: 117, endPoint x: 417, endPoint y: 127, distance: 85.2
click at [379, 126] on div "Menu items ويفر رولز اسبريسو محشو ١٥٠جم Add Sort Manage items" at bounding box center [518, 121] width 278 height 42
click at [499, 121] on input "ويفر رولز اسبريسو محشو ١٥٠جم" at bounding box center [464, 121] width 105 height 16
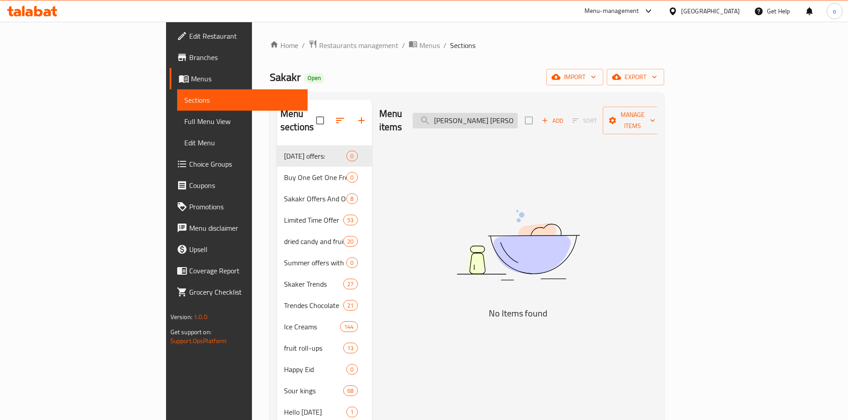
drag, startPoint x: 508, startPoint y: 115, endPoint x: 481, endPoint y: 119, distance: 27.4
click at [481, 119] on input "ويفر رولز اسبريسو محشو ١٥٠جم" at bounding box center [464, 121] width 105 height 16
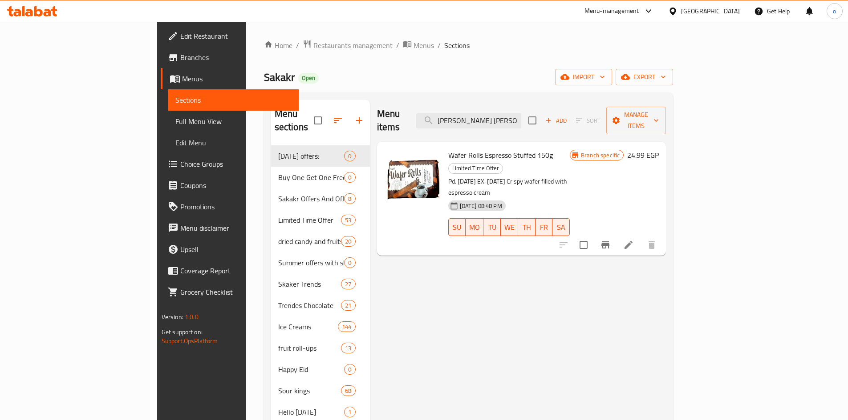
type input "ويفر رولز اسبريسو محشو ١٥٠جم"
click at [489, 149] on div "Wafer Rolls Espresso Stuffed 150g Limited Time Offer Pd. 29/2/2025 EX. 30/10/20…" at bounding box center [509, 198] width 129 height 107
drag, startPoint x: 489, startPoint y: 148, endPoint x: 485, endPoint y: 144, distance: 5.1
click at [489, 149] on span "Wafer Rolls Espresso Stuffed 150g" at bounding box center [500, 155] width 105 height 13
click at [485, 149] on span "Wafer Rolls Espresso Stuffed 150g" at bounding box center [500, 155] width 105 height 13
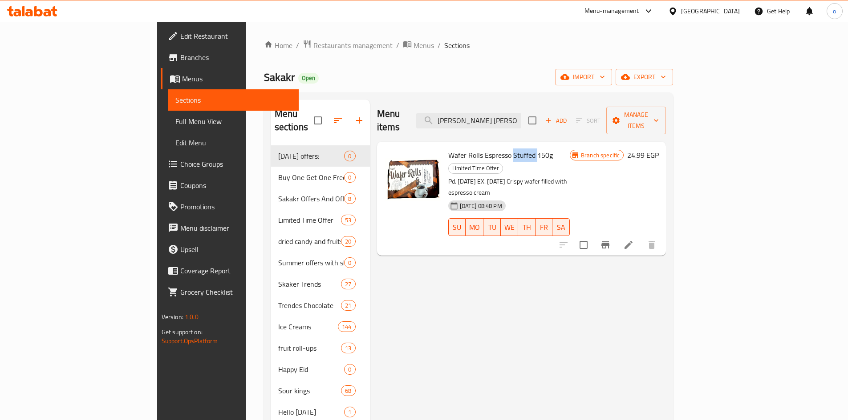
click at [485, 149] on span "Wafer Rolls Espresso Stuffed 150g" at bounding box center [500, 155] width 105 height 13
copy h6 "Wafer Rolls Espresso Stuffed 150g"
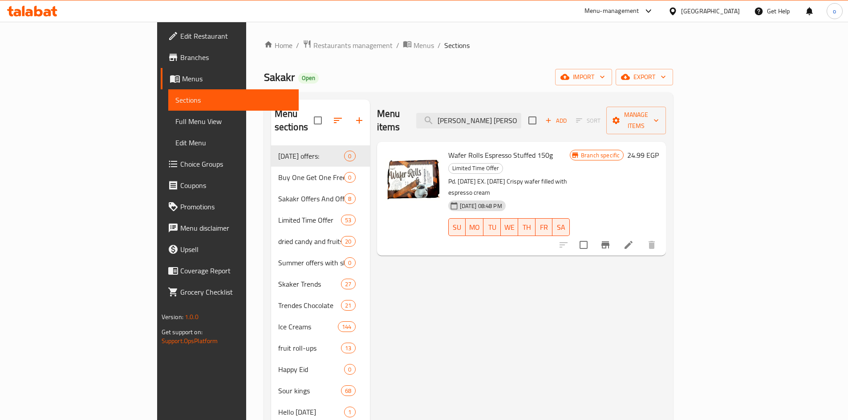
click at [180, 59] on span "Branches" at bounding box center [235, 57] width 111 height 11
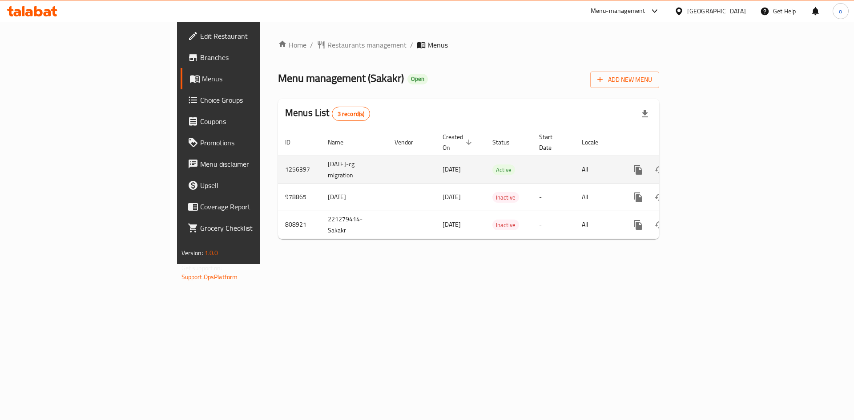
click at [708, 165] on icon "enhanced table" at bounding box center [702, 170] width 11 height 11
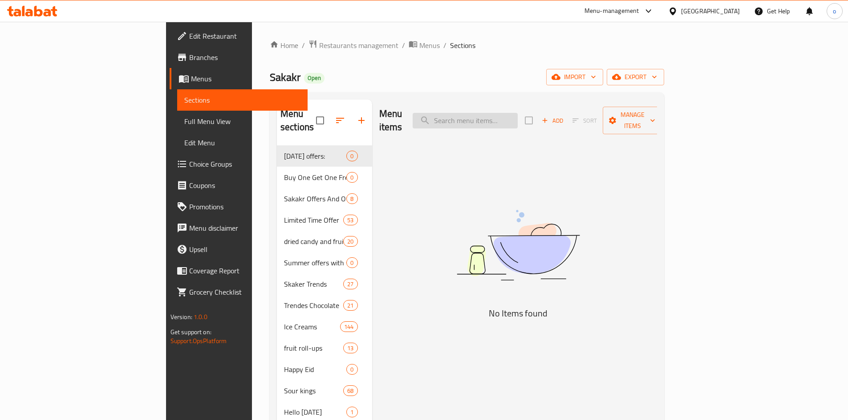
click at [517, 113] on input "search" at bounding box center [464, 121] width 105 height 16
paste input "[PERSON_NAME] [PERSON_NAME] ١٥٠جم"
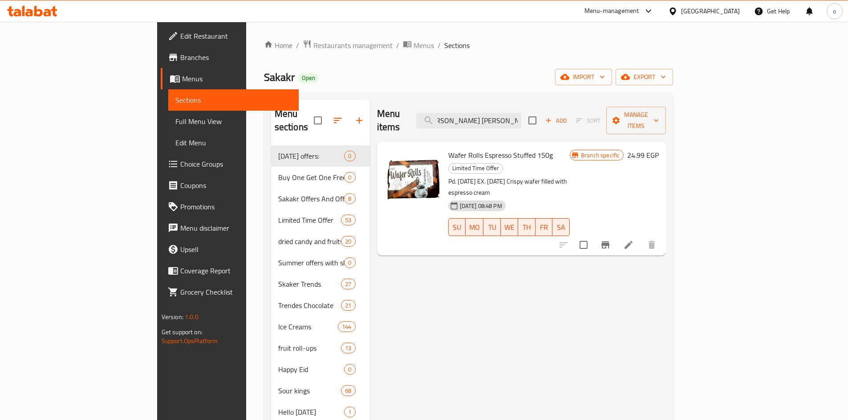
type input "[PERSON_NAME] [PERSON_NAME] ١٥٠جم"
click at [641, 237] on li at bounding box center [628, 245] width 25 height 16
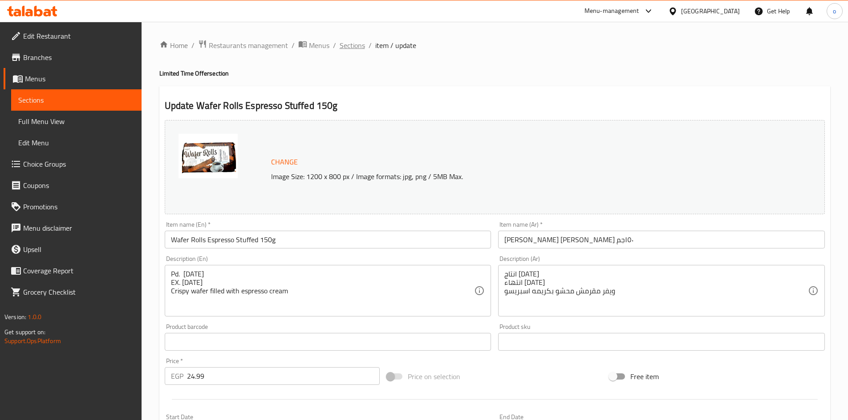
click at [344, 46] on span "Sections" at bounding box center [351, 45] width 25 height 11
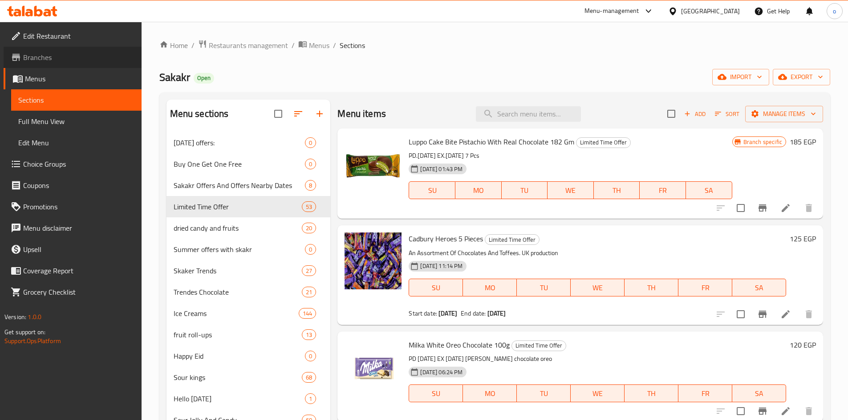
click at [45, 61] on span "Branches" at bounding box center [78, 57] width 111 height 11
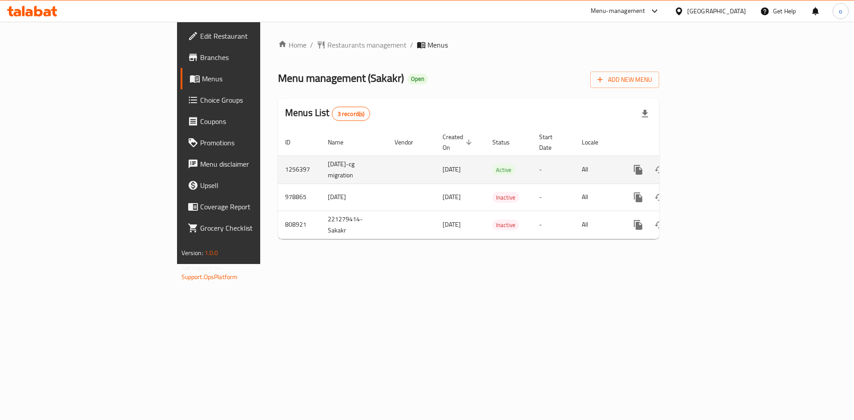
drag, startPoint x: 251, startPoint y: 167, endPoint x: 552, endPoint y: 166, distance: 301.2
click at [552, 166] on tr "1256397 [DATE]-cg migration [DATE] Active - All" at bounding box center [499, 170] width 442 height 28
click at [708, 165] on icon "enhanced table" at bounding box center [702, 170] width 11 height 11
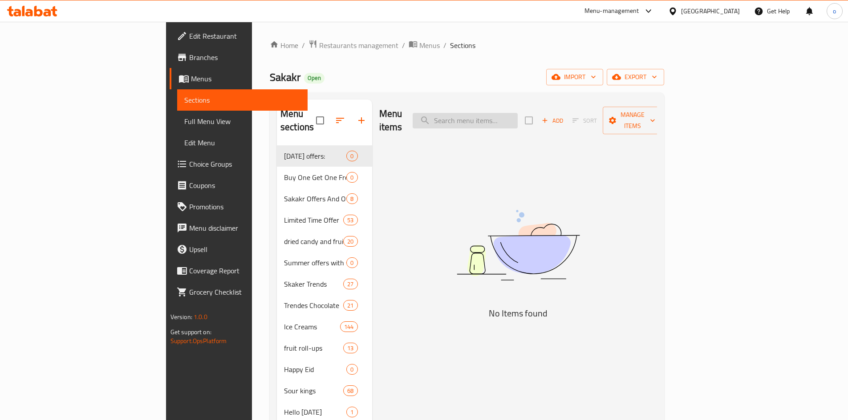
click at [517, 113] on input "search" at bounding box center [464, 121] width 105 height 16
paste input "[PERSON_NAME] [PERSON_NAME] ١٥٠جم"
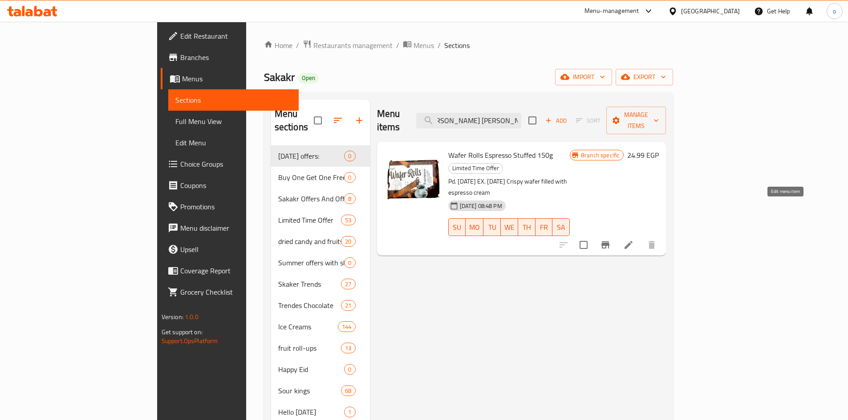
type input "ويفر رولز اسبريسو محشو ١٥٠جم"
click at [632, 241] on icon at bounding box center [628, 245] width 8 height 8
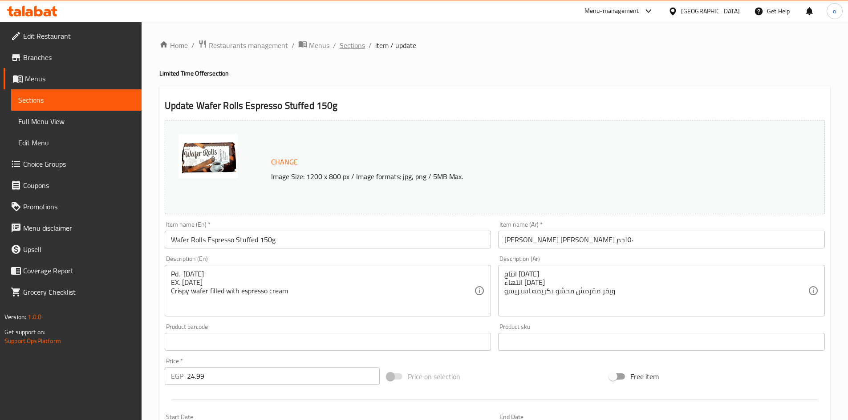
click at [369, 59] on div "Home / Restaurants management / Menus / Sections / item / update Limited Time O…" at bounding box center [494, 332] width 671 height 584
click at [355, 44] on span "Sections" at bounding box center [351, 45] width 25 height 11
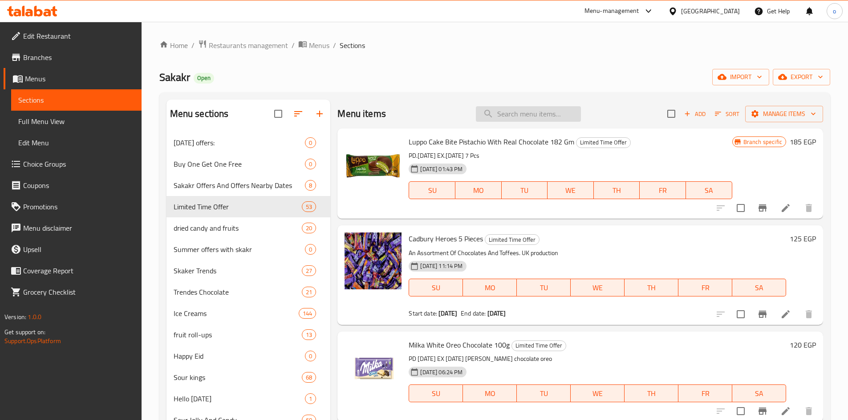
click at [543, 114] on input "search" at bounding box center [528, 114] width 105 height 16
paste input "[PERSON_NAME] كاو 40 جرام"
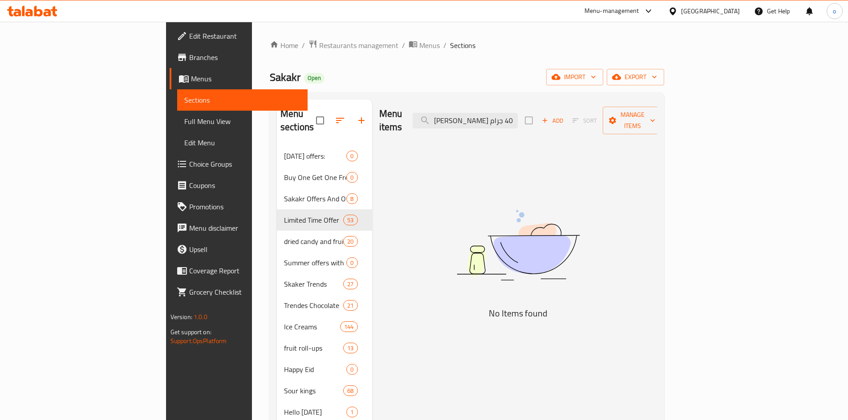
drag, startPoint x: 505, startPoint y: 114, endPoint x: 460, endPoint y: 117, distance: 45.5
click at [460, 117] on div "Menu items ميلكا شوكو كاو 40 جرام Add Sort Manage items" at bounding box center [518, 121] width 278 height 42
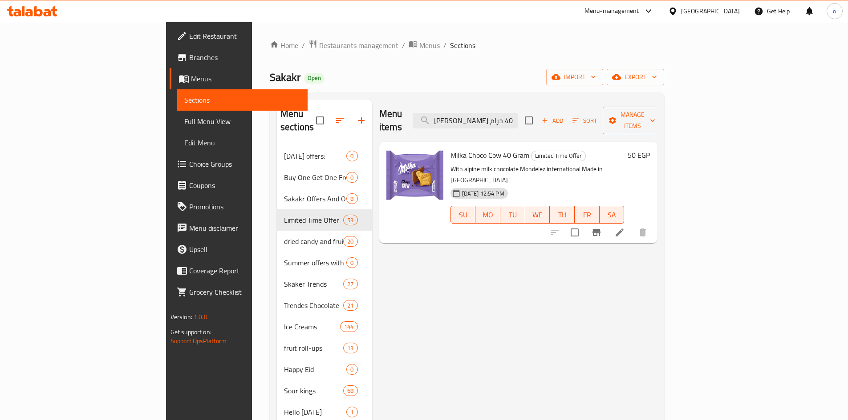
type input "[PERSON_NAME] كاو 40 جرام"
drag, startPoint x: 784, startPoint y: 217, endPoint x: 780, endPoint y: 212, distance: 6.6
click at [653, 222] on div at bounding box center [598, 232] width 109 height 21
click at [625, 227] on icon at bounding box center [619, 232] width 11 height 11
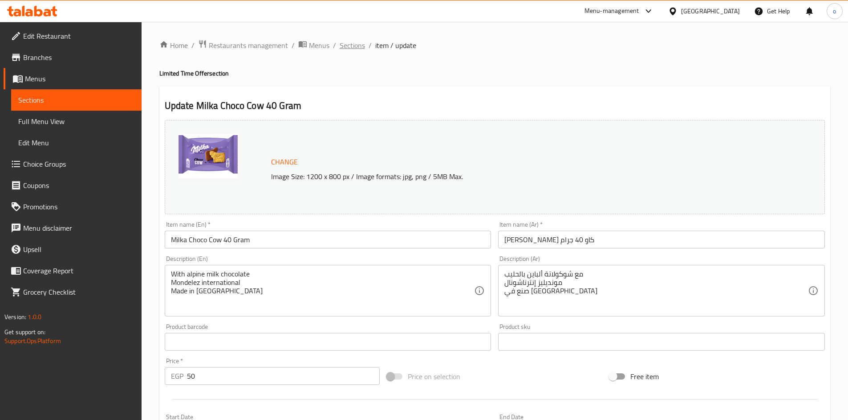
click at [355, 47] on span "Sections" at bounding box center [351, 45] width 25 height 11
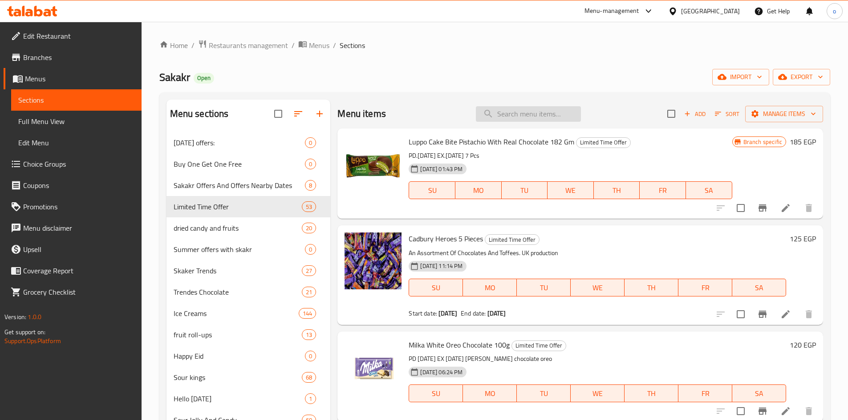
click at [522, 113] on input "search" at bounding box center [528, 114] width 105 height 16
paste input "[PERSON_NAME] كاو 40 جرام"
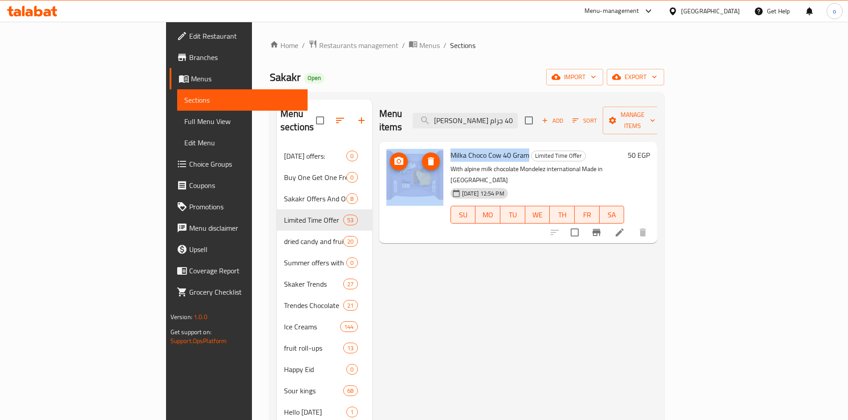
drag, startPoint x: 486, startPoint y: 141, endPoint x: 394, endPoint y: 143, distance: 92.1
click at [394, 145] on div "Milka Choco Cow 40 Gram Limited Time Offer With alpine milk chocolate Mondelez …" at bounding box center [518, 192] width 271 height 94
copy div "Milka Choco Cow 40 Gram"
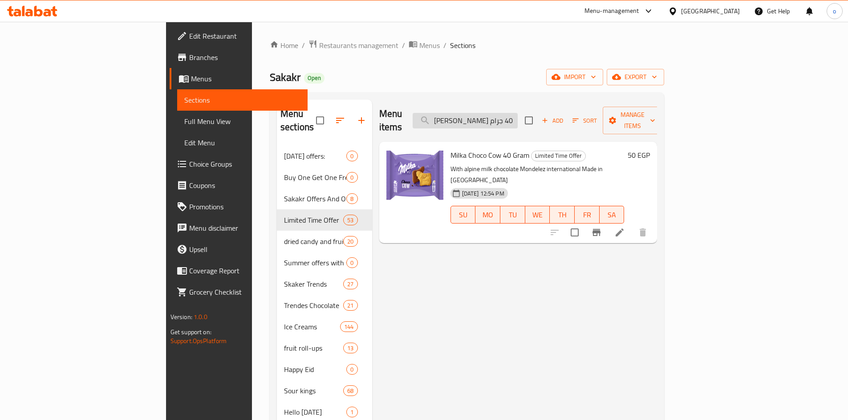
click at [510, 118] on input "[PERSON_NAME] كاو 40 جرام" at bounding box center [464, 121] width 105 height 16
paste input "Milka Choco Cow 40 Gram Milka Choco Cow 40 Gram"
type input "Milka Choco Cow 40 Gram Milka Choco Cow 40 Gram"
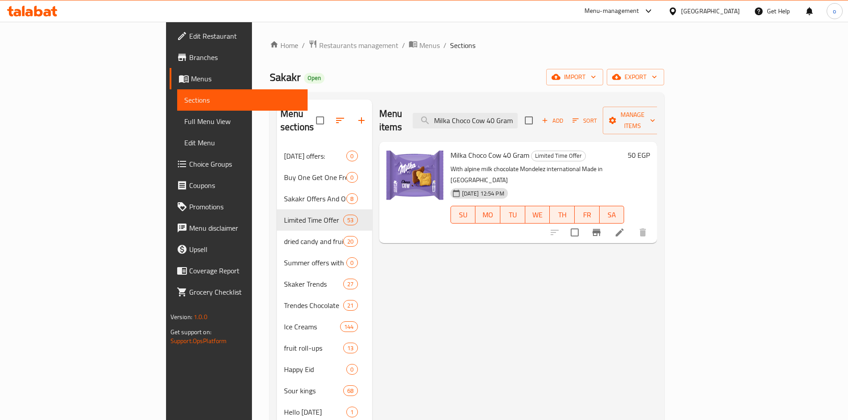
scroll to position [0, 79]
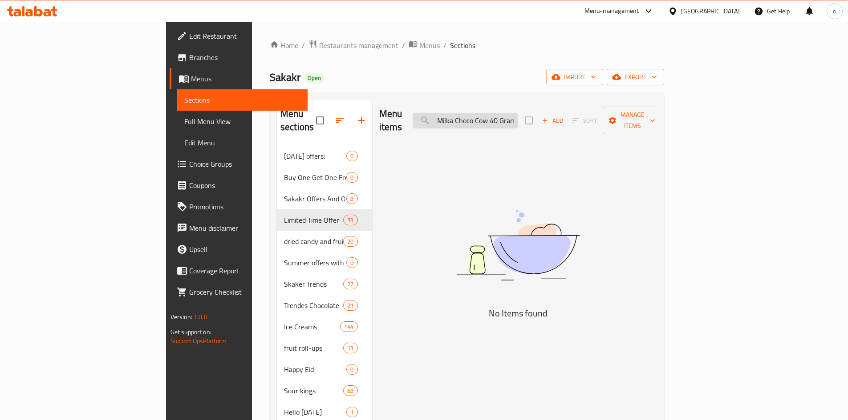
click at [517, 118] on input "Milka Choco Cow 40 Gram Milka Choco Cow 40 Gram" at bounding box center [464, 121] width 105 height 16
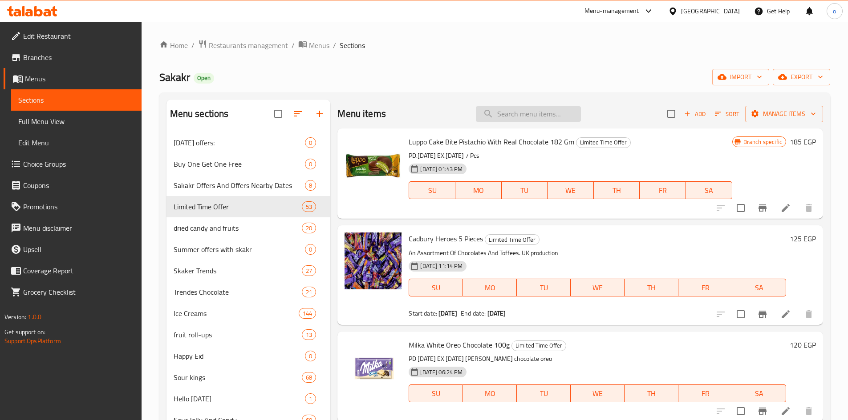
click at [525, 117] on input "search" at bounding box center [528, 114] width 105 height 16
paste input "ويفر رولز اسبريسو محشو ١٥٠جم"
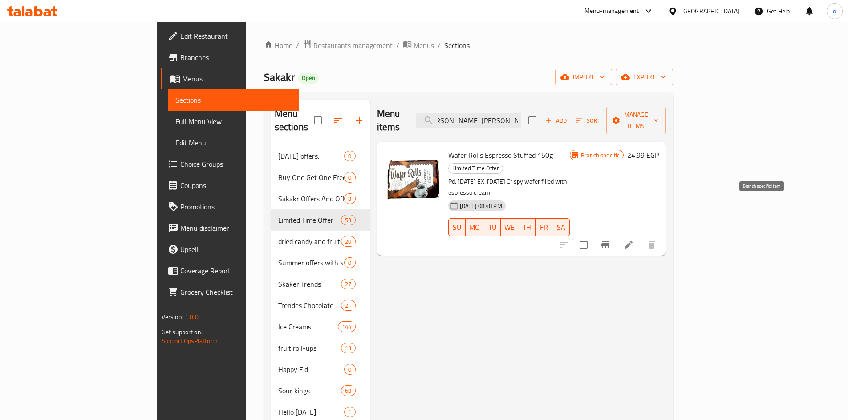
click at [616, 234] on button "Branch-specific-item" at bounding box center [604, 244] width 21 height 21
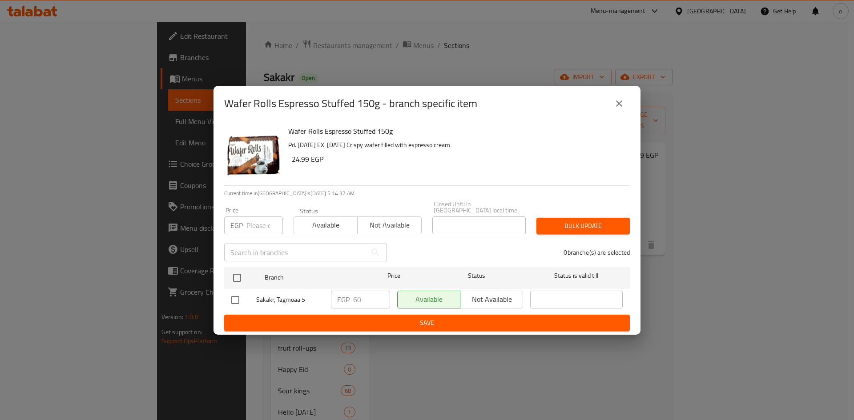
click at [615, 105] on icon "close" at bounding box center [619, 103] width 11 height 11
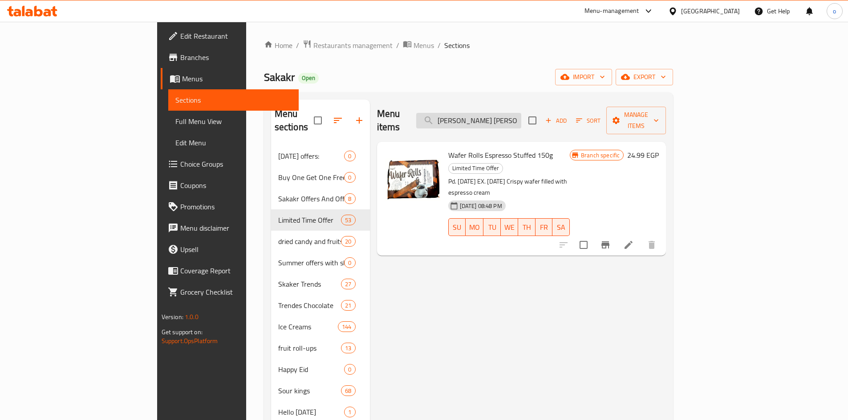
click at [521, 113] on input "ويفر رولز اسبريسو محشو ١٥٠جم" at bounding box center [468, 121] width 105 height 16
paste input "ميلكا شوكو كاو 40 جرا"
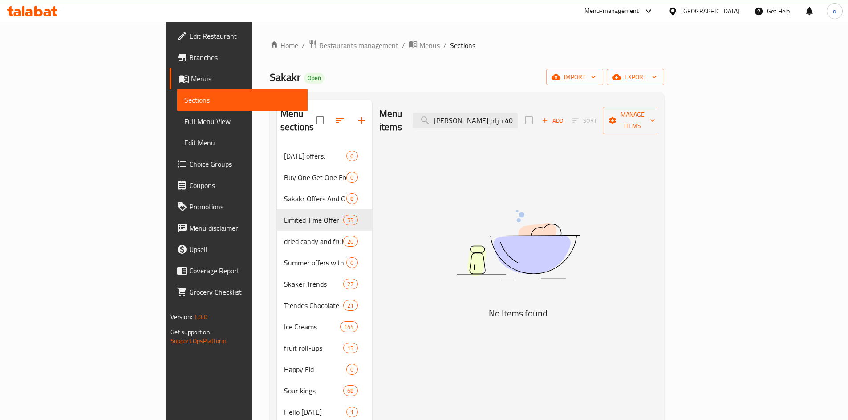
drag, startPoint x: 502, startPoint y: 117, endPoint x: 473, endPoint y: 117, distance: 28.9
click at [473, 117] on div "Menu items ميلكا شوكو كاو 40 جرام Add Sort Manage items" at bounding box center [518, 121] width 278 height 42
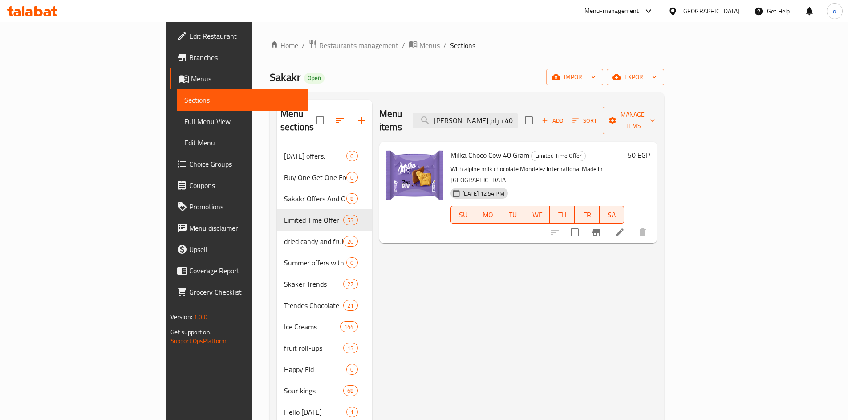
click at [600, 229] on icon "Branch-specific-item" at bounding box center [596, 232] width 8 height 7
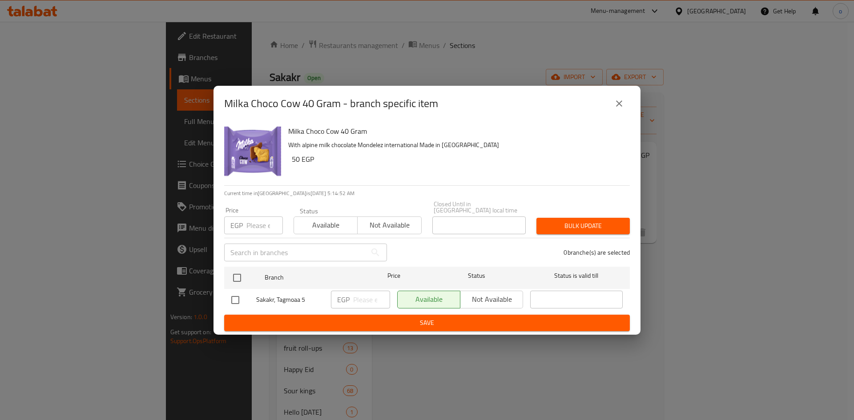
click at [621, 109] on icon "close" at bounding box center [619, 103] width 11 height 11
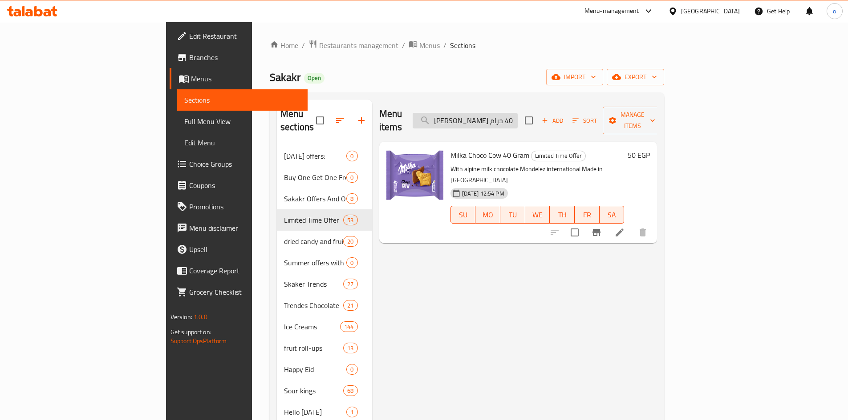
click at [517, 121] on input "[PERSON_NAME] كاو 40 جرام" at bounding box center [464, 121] width 105 height 16
paste input "[PERSON_NAME] 44"
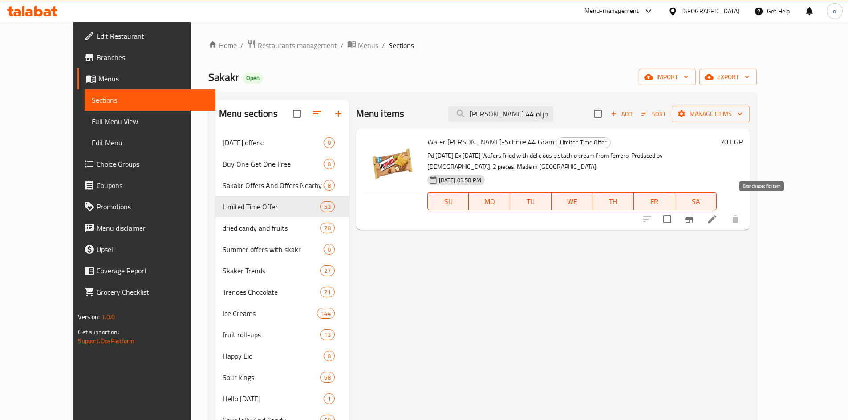
click at [694, 214] on icon "Branch-specific-item" at bounding box center [688, 219] width 11 height 11
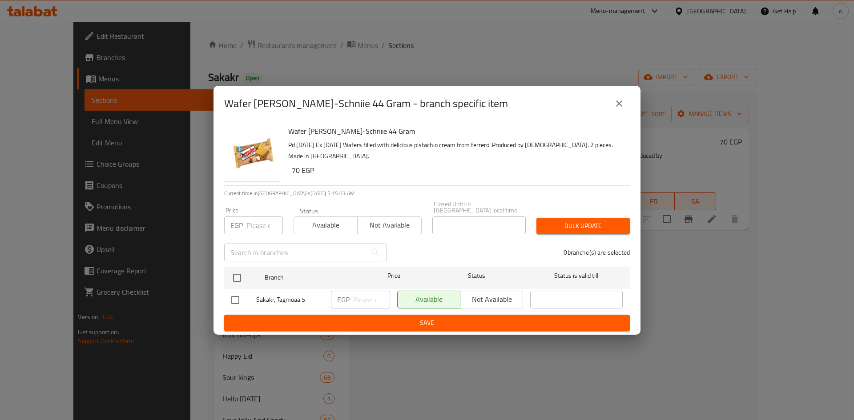
click at [613, 108] on button "close" at bounding box center [619, 103] width 21 height 21
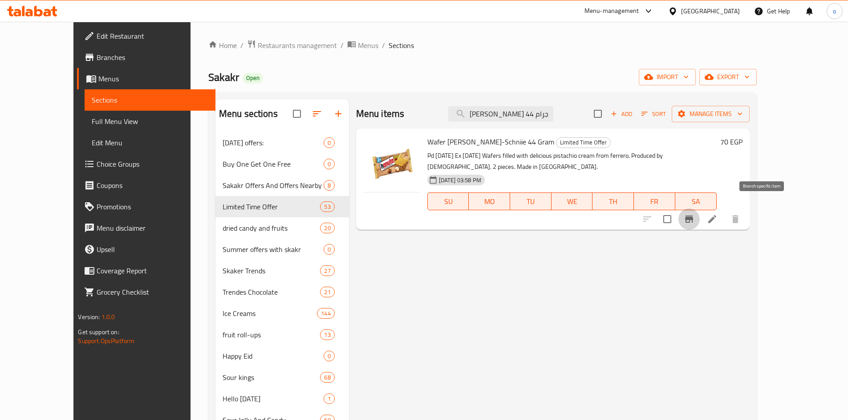
click at [694, 214] on icon "Branch-specific-item" at bounding box center [688, 219] width 11 height 11
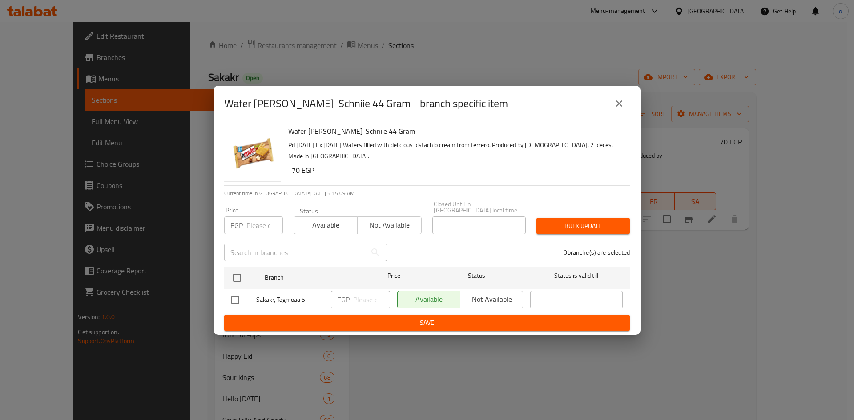
drag, startPoint x: 627, startPoint y: 104, endPoint x: 594, endPoint y: 104, distance: 32.9
click at [626, 104] on button "close" at bounding box center [619, 103] width 21 height 21
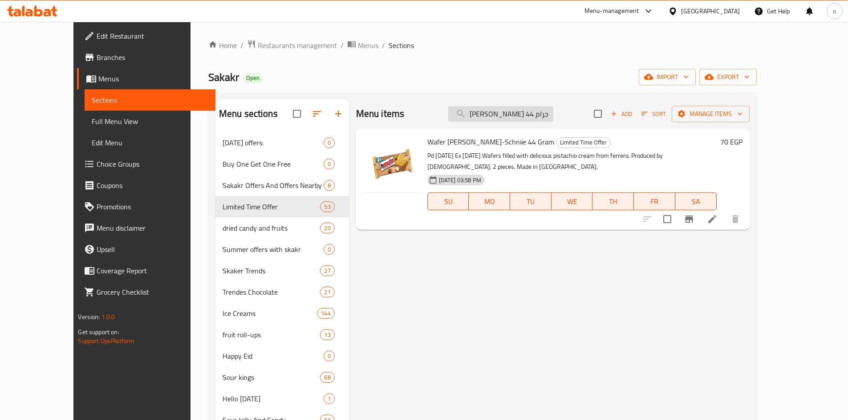
click at [530, 115] on input "[PERSON_NAME] 44 جرام" at bounding box center [500, 114] width 105 height 16
click at [531, 115] on input "[PERSON_NAME] 44 جرام" at bounding box center [500, 114] width 105 height 16
paste input "وكيز العبد شوكولاتة مع رقائق الشوكولاتة 105"
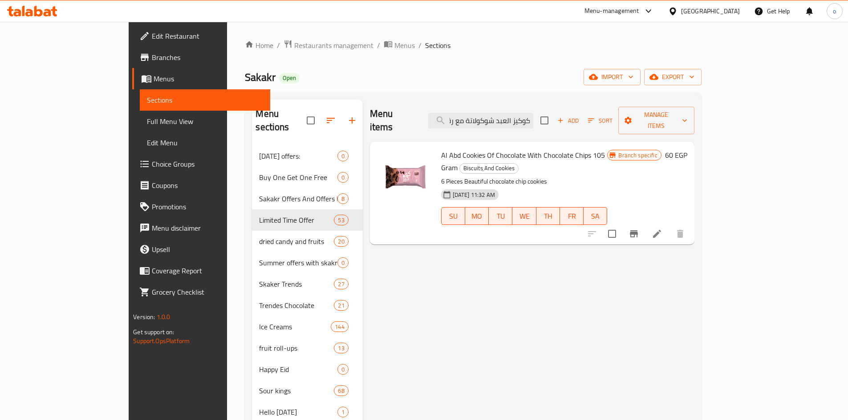
click at [639, 229] on icon "Branch-specific-item" at bounding box center [633, 234] width 11 height 11
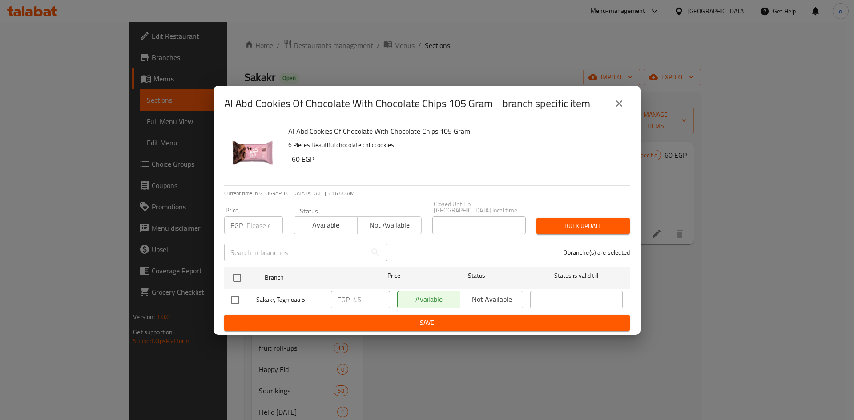
click at [621, 113] on button "close" at bounding box center [619, 103] width 21 height 21
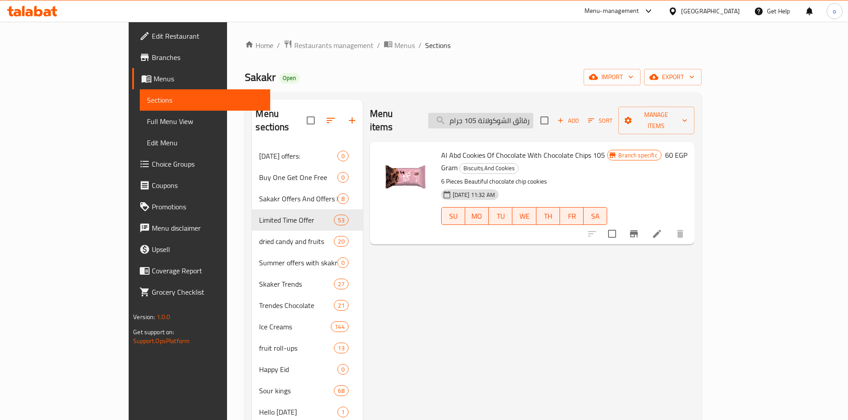
click at [526, 117] on input "كوكيز العبد شوكولاتة مع رقائق الشوكولاتة 105 جرام" at bounding box center [480, 121] width 105 height 16
click at [526, 116] on input "كوكيز العبد شوكولاتة مع رقائق الشوكولاتة 105 جرام" at bounding box center [480, 121] width 105 height 16
paste input "عبوة العبد كوكيز شوكولاتة بقطع الشوكولاتة 12باكو"
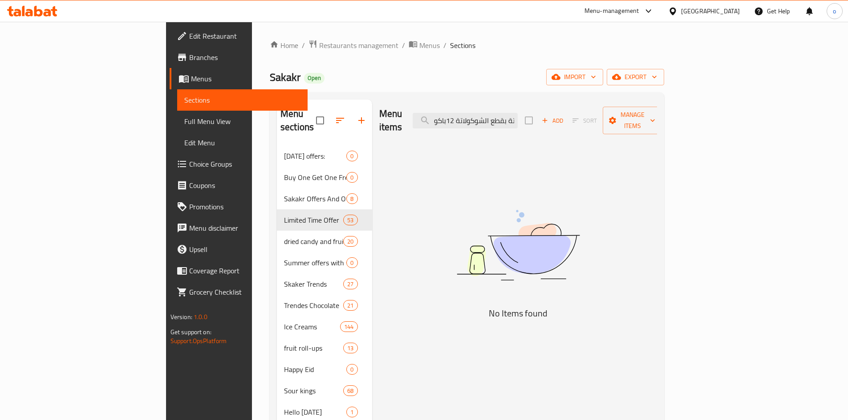
drag, startPoint x: 517, startPoint y: 119, endPoint x: 440, endPoint y: 117, distance: 76.6
click at [440, 117] on div "Menu items عبوة العبد كوكيز شوكولاتة بقطع الشوكولاتة 12باكو Add Sort Manage ite…" at bounding box center [518, 121] width 278 height 42
click at [517, 115] on input "عبوة العبد كوكيز شوكولاتة بقطع الشوكولاتة 12باكو" at bounding box center [464, 121] width 105 height 16
drag, startPoint x: 566, startPoint y: 115, endPoint x: 589, endPoint y: 114, distance: 22.7
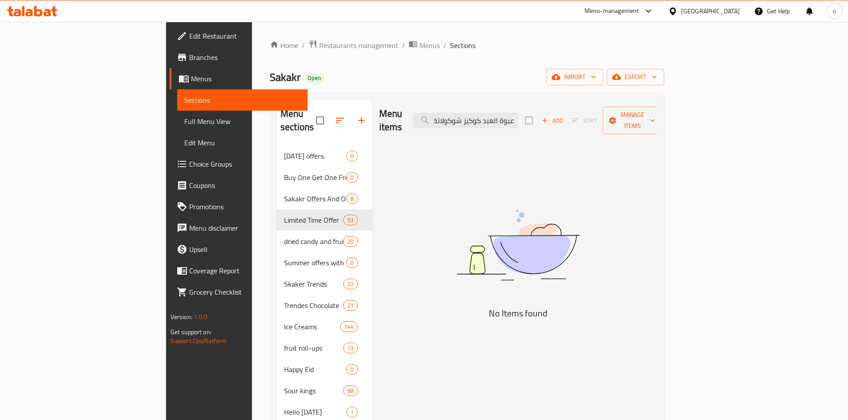
click at [609, 116] on div "Menu items عبوة العبد كوكيز شوكولاتة بقطع الشوكولاتة 12باكو Add Sort Manage ite…" at bounding box center [518, 121] width 278 height 42
drag, startPoint x: 567, startPoint y: 116, endPoint x: 522, endPoint y: 118, distance: 45.0
click at [517, 117] on input "عبوة العبد كوكيز شوكولاتة بقطع الشوكولاتة 12باكو" at bounding box center [464, 121] width 105 height 16
click at [517, 121] on input "عبوة العبد كوكيز شوكولاتة بقطع الشوكولاتة 12باكو" at bounding box center [464, 121] width 105 height 16
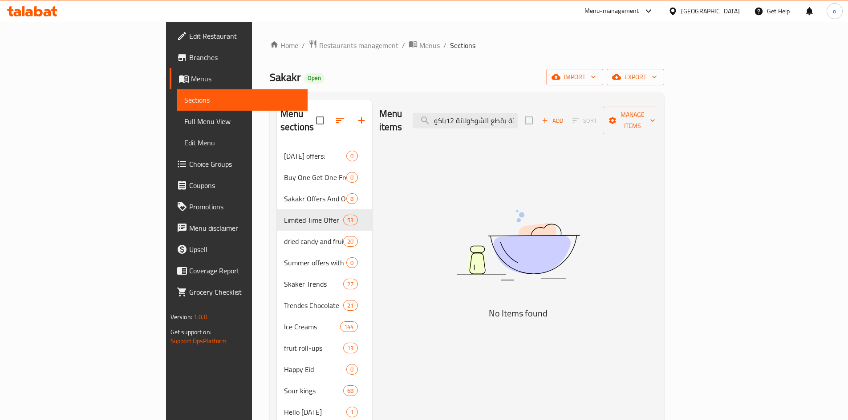
drag, startPoint x: 502, startPoint y: 118, endPoint x: 421, endPoint y: 117, distance: 81.0
click at [421, 117] on div "Menu items عبوة العبد كوكيز شوكولاتة بقطع الشوكولاتة 12باكو Add Sort Manage ite…" at bounding box center [518, 121] width 278 height 42
click at [517, 118] on input "عبوة العبد كوكيز شوكولاتة بقطع الشوكولاتة 12باكو" at bounding box center [464, 121] width 105 height 16
drag, startPoint x: 517, startPoint y: 114, endPoint x: 465, endPoint y: 114, distance: 52.1
click at [465, 114] on div "Menu items عبوة العبد كوكيز شوكولاتة بقطع الشوكولاتة 12باكو Add Sort Manage ite…" at bounding box center [518, 121] width 278 height 42
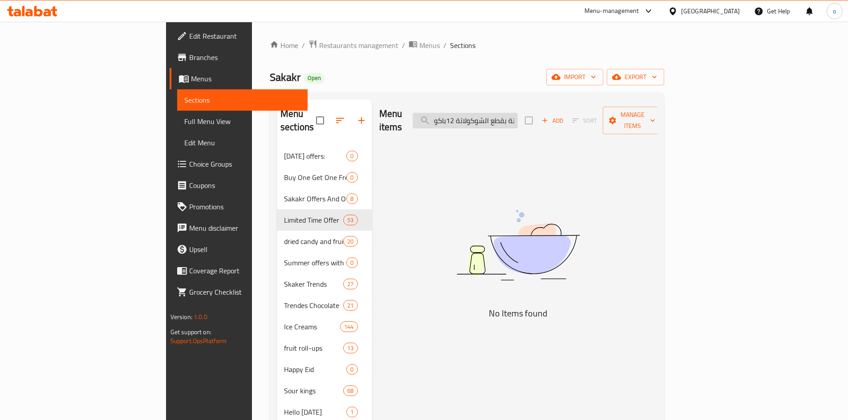
click at [517, 113] on input "عبوة العبد كوكيز شوكولاتة بقطع الشوكولاتة 12باكو" at bounding box center [464, 121] width 105 height 16
drag, startPoint x: 513, startPoint y: 114, endPoint x: 481, endPoint y: 116, distance: 32.1
click at [481, 116] on input "عبوة العبد كوكيز شوكولاتة بقطع الشوكولاتة 12باكو" at bounding box center [464, 121] width 105 height 16
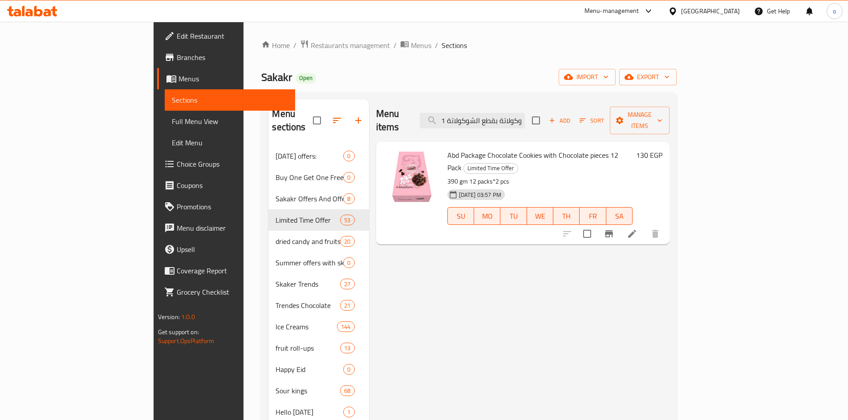
drag, startPoint x: 515, startPoint y: 115, endPoint x: 500, endPoint y: 132, distance: 22.4
click at [445, 121] on div "Menu items عبوة العبد كوكيز شوكولاتة بقطع الشوكولاتة 1 Add Sort Manage items" at bounding box center [522, 121] width 293 height 42
click at [619, 223] on button "Branch-specific-item" at bounding box center [608, 233] width 21 height 21
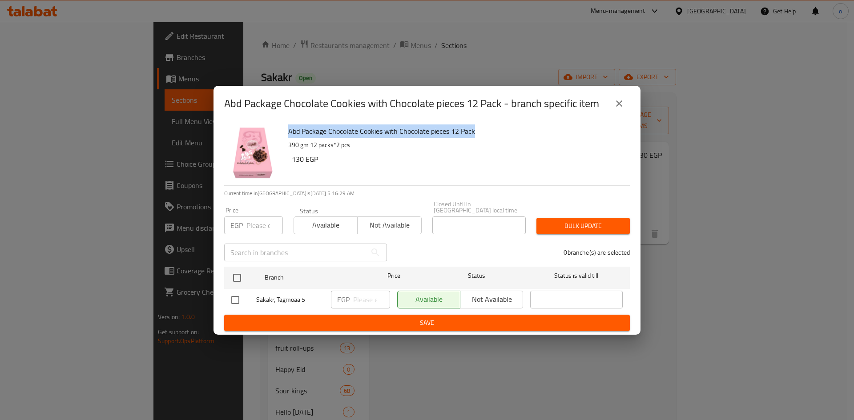
drag, startPoint x: 485, startPoint y: 132, endPoint x: 288, endPoint y: 139, distance: 196.8
click at [288, 139] on div "Abd Package Chocolate Cookies with Chocolate pieces 12 Pack 390 gm 12 packs*2 p…" at bounding box center [456, 153] width 342 height 64
click at [620, 105] on icon "close" at bounding box center [619, 103] width 11 height 11
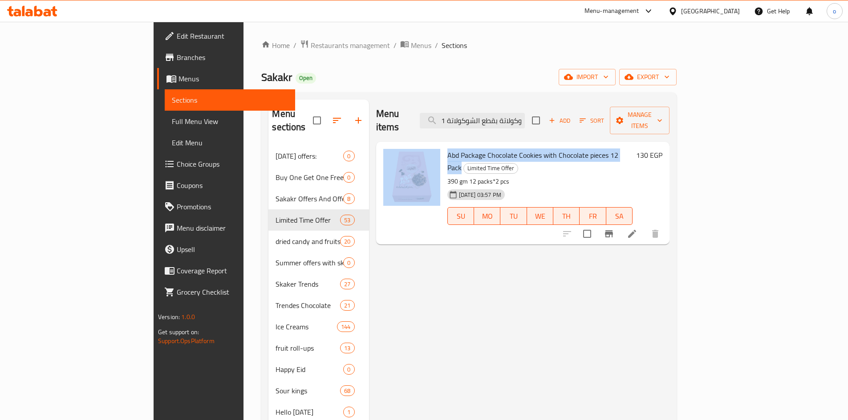
drag, startPoint x: 594, startPoint y: 142, endPoint x: 396, endPoint y: 133, distance: 198.6
click at [389, 145] on div "Abd Package Chocolate Cookies with Chocolate pieces 12 Pack Limited Time Offer …" at bounding box center [523, 193] width 286 height 96
click at [451, 149] on span "Abd Package Chocolate Cookies with Chocolate pieces 12 Pack" at bounding box center [532, 162] width 171 height 26
drag, startPoint x: 594, startPoint y: 143, endPoint x: 410, endPoint y: 143, distance: 184.2
click at [447, 149] on span "Abd Package Chocolate Cookies with Chocolate pieces 12 Pack" at bounding box center [532, 162] width 171 height 26
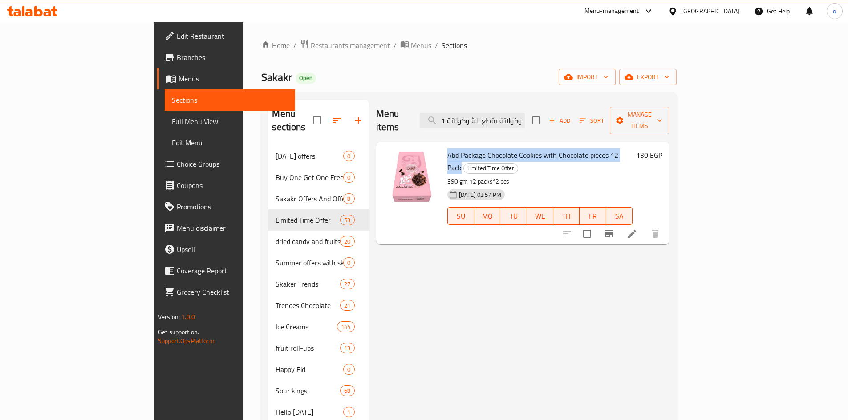
copy span "Abd Package Chocolate Cookies with Chocolate pieces 12 Pack"
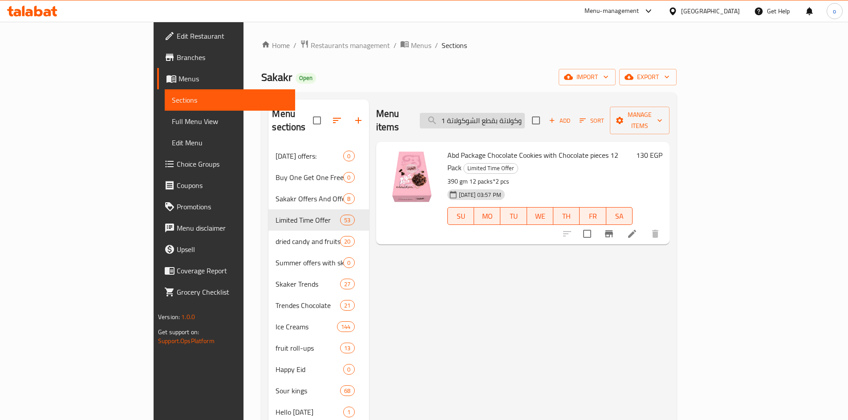
click at [523, 117] on input "عبوة العبد كوكيز شوكولاتة بقطع الشوكولاتة 1" at bounding box center [472, 121] width 105 height 16
click at [523, 116] on input "عبوة العبد كوكيز شوكولاتة بقطع الشوكولاتة 1" at bounding box center [472, 121] width 105 height 16
paste input "عبوة العبد كوكيز شوكولاتة بقطع الشوكولاتة 12باكو"
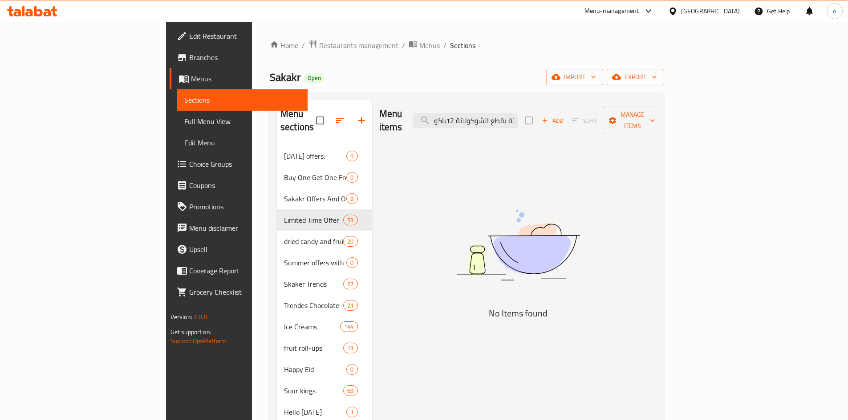
drag, startPoint x: 541, startPoint y: 113, endPoint x: 366, endPoint y: 119, distance: 175.0
click at [379, 119] on div "Menu items عبوة العبد كوكيز شوكولاتة بقطع الشوكولاتة 12باكو Add Sort Manage ite…" at bounding box center [518, 121] width 278 height 42
drag, startPoint x: 550, startPoint y: 112, endPoint x: 378, endPoint y: 128, distance: 173.3
click at [379, 128] on div "Menu items وكيز شوكولاتة بقطع الشوكولاتة 12باكو Add Sort Manage items" at bounding box center [518, 121] width 278 height 42
click at [513, 115] on input "وكيز شوكولاتة بقطع الشوكولاتة 12باكو" at bounding box center [464, 121] width 105 height 16
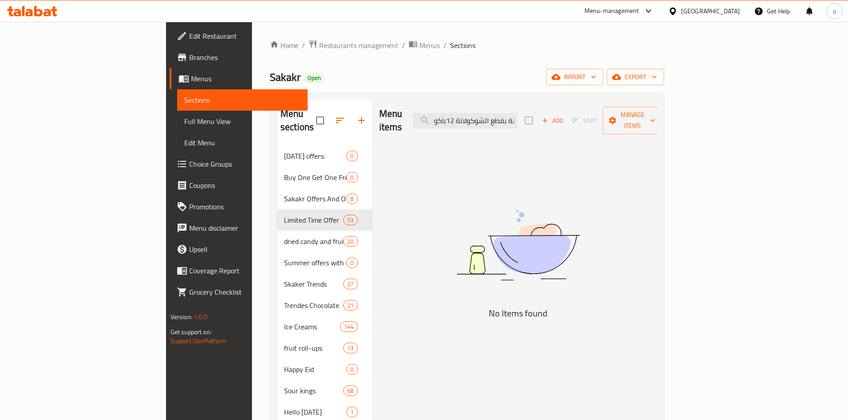
drag, startPoint x: 520, startPoint y: 115, endPoint x: 461, endPoint y: 117, distance: 58.3
click at [461, 117] on div "Menu items وكيز شوكولاتة بقطع الشوكولاتة 12باكو Add Sort Manage items" at bounding box center [518, 121] width 278 height 42
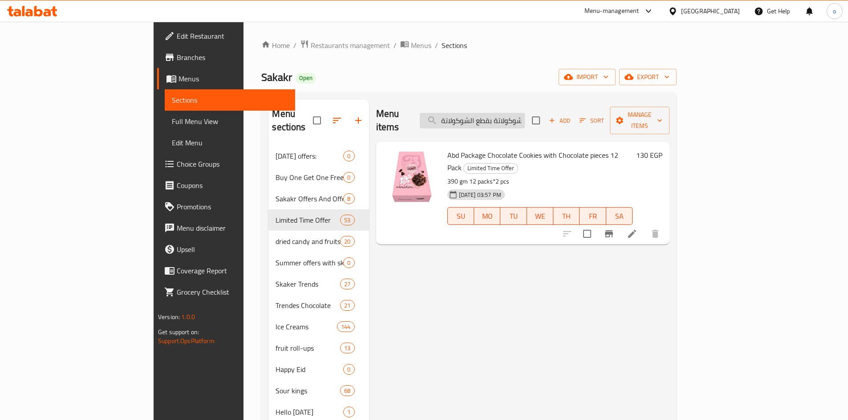
click at [525, 113] on input "وكيز شوكولاتة بقطع الشوكولاتة" at bounding box center [472, 121] width 105 height 16
paste input "وكيز العبد شوكولاتة مع رقائق الشوكولاتة 105 جرام"
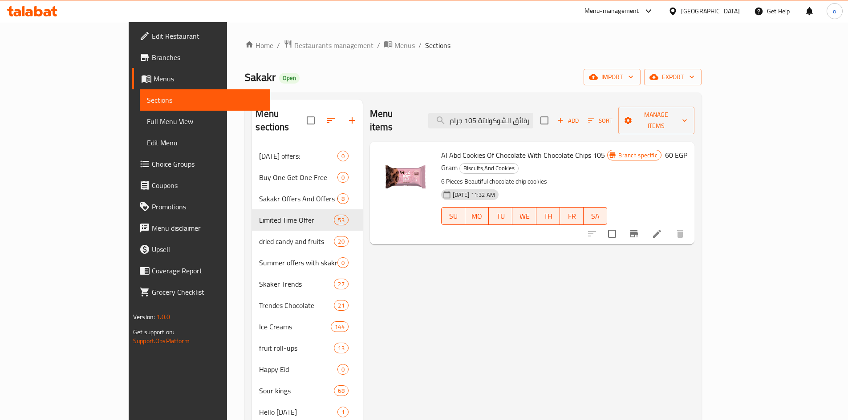
drag, startPoint x: 538, startPoint y: 113, endPoint x: 453, endPoint y: 115, distance: 84.6
click at [437, 113] on div "Menu items كوكيز العبد شوكولاتة مع رقائق الشوكولاتة 105 جرام Add Sort Manage it…" at bounding box center [532, 121] width 324 height 42
type input "كوكيز العبد شوكولاتة مع رقائق الشوكولاتة 105 جرام"
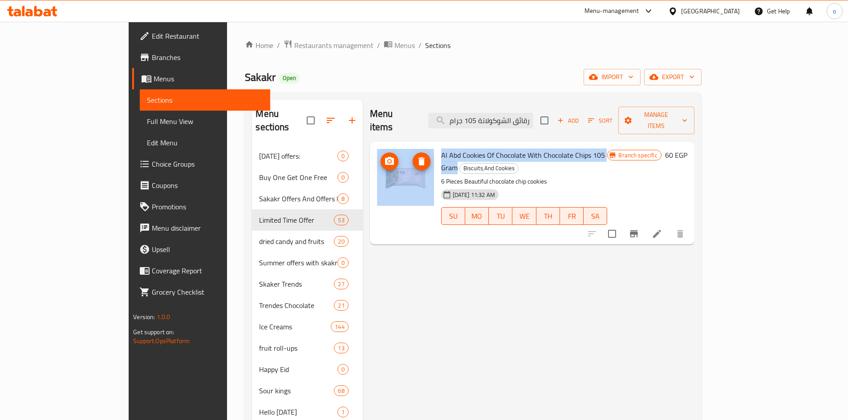
drag, startPoint x: 587, startPoint y: 143, endPoint x: 388, endPoint y: 139, distance: 199.4
click at [388, 145] on div "Al Abd Cookies Of Chocolate With Chocolate Chips 105 Gram Biscuits ِAnd Cookies…" at bounding box center [531, 193] width 317 height 96
copy div "Al Abd Cookies Of Chocolate With Chocolate Chips 105 Gram"
click at [644, 223] on button "Branch-specific-item" at bounding box center [633, 233] width 21 height 21
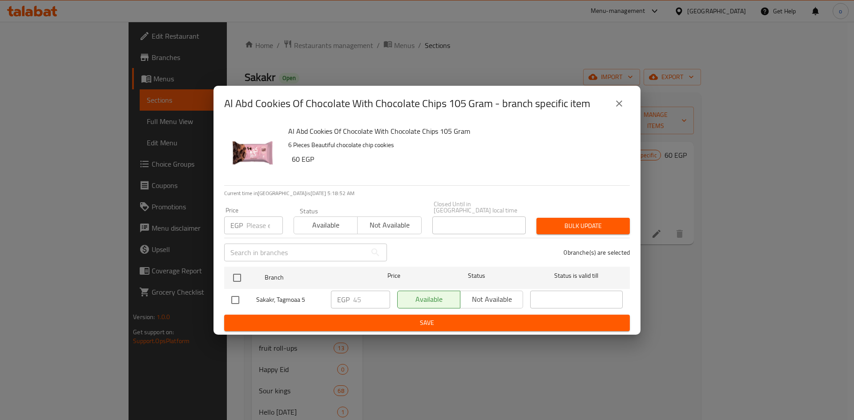
drag, startPoint x: 475, startPoint y: 134, endPoint x: 455, endPoint y: 133, distance: 20.0
click at [465, 134] on h6 "Al Abd Cookies Of Chocolate With Chocolate Chips 105 Gram" at bounding box center [455, 131] width 335 height 12
drag, startPoint x: 436, startPoint y: 135, endPoint x: 288, endPoint y: 140, distance: 148.7
click at [288, 140] on div "Al Abd Cookies Of Chocolate With Chocolate Chips 105 Gram 6 Pieces Beautiful ch…" at bounding box center [456, 153] width 342 height 64
copy h6 "Al Abd Cookies Of Chocolate With Chocolate Chips"
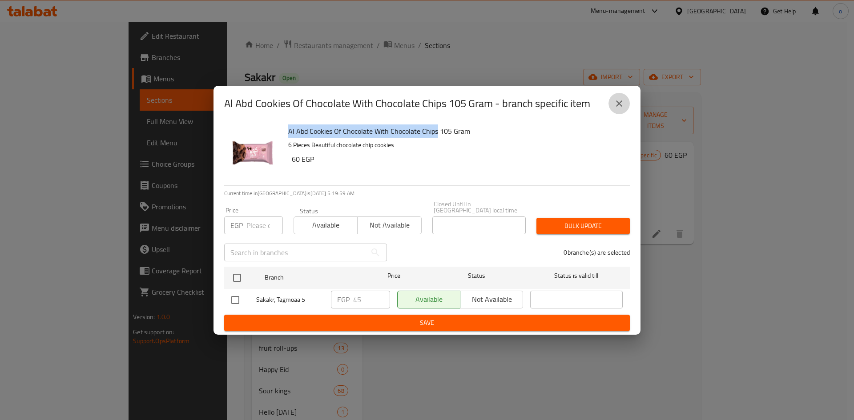
click at [611, 105] on button "close" at bounding box center [619, 103] width 21 height 21
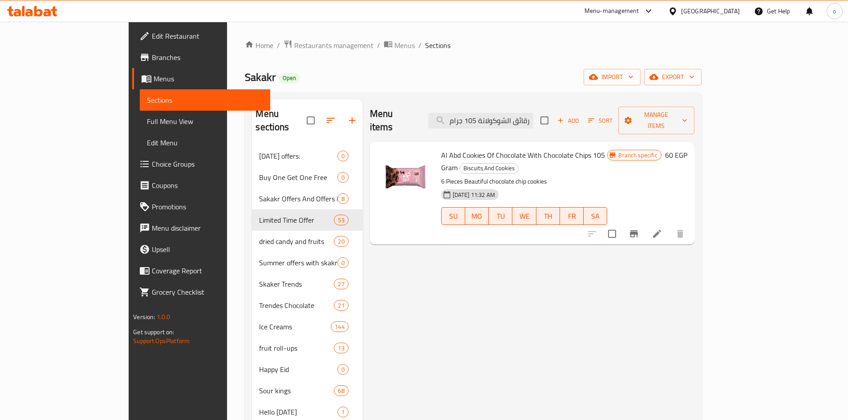
click at [662, 229] on icon at bounding box center [656, 234] width 11 height 11
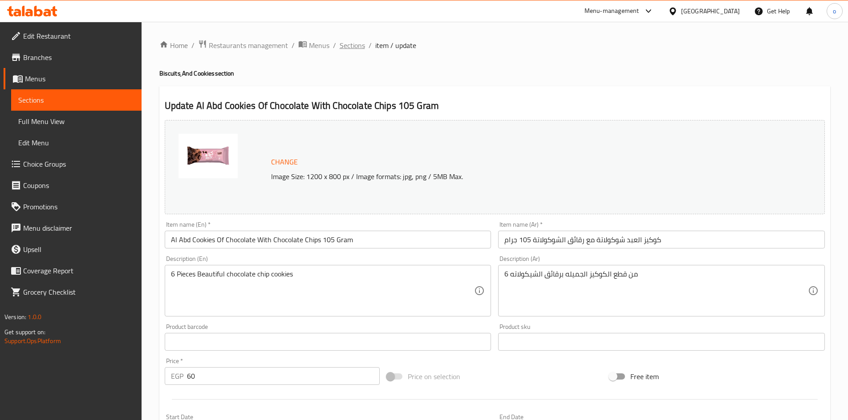
click at [357, 51] on span "Sections" at bounding box center [351, 45] width 25 height 11
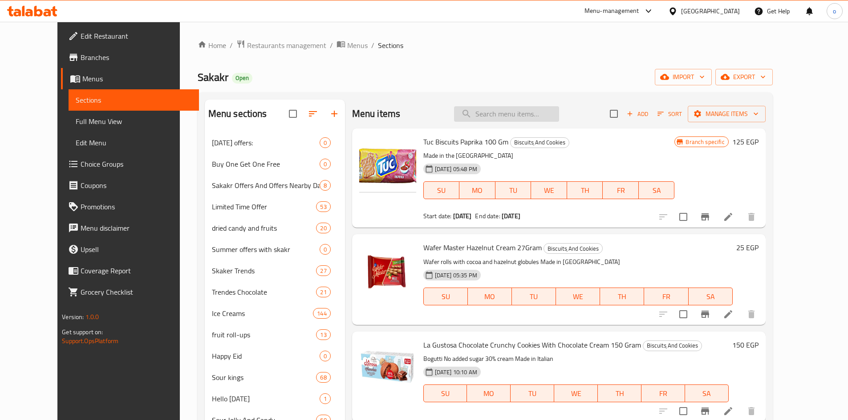
click at [556, 121] on div "Menu items Add Sort Manage items" at bounding box center [558, 114] width 413 height 29
click at [547, 120] on input "search" at bounding box center [506, 114] width 105 height 16
paste input "عبوة العبد كوكيز شوكولاتة بقطع الشوكولاتة 12باكو"
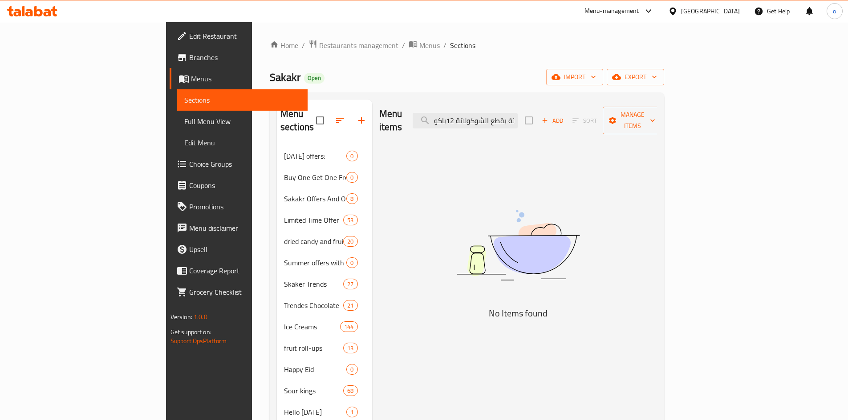
drag, startPoint x: 473, startPoint y: 113, endPoint x: 431, endPoint y: 117, distance: 42.0
click at [431, 117] on div "Menu items عبوة العبد كوكيز شوكولاتة بقطع الشوكولاتة 12باكو Add Sort Manage ite…" at bounding box center [518, 121] width 278 height 42
click at [509, 114] on input "عبوة العبد كوكيز شوكولاتة بقطع الشوكولاتة 12باكو" at bounding box center [464, 121] width 105 height 16
drag, startPoint x: 509, startPoint y: 117, endPoint x: 503, endPoint y: 118, distance: 5.9
click at [508, 117] on input "عبوة العبد كوكيز شوكولاتة بقطع الشوكولاتة 12باكو" at bounding box center [464, 121] width 105 height 16
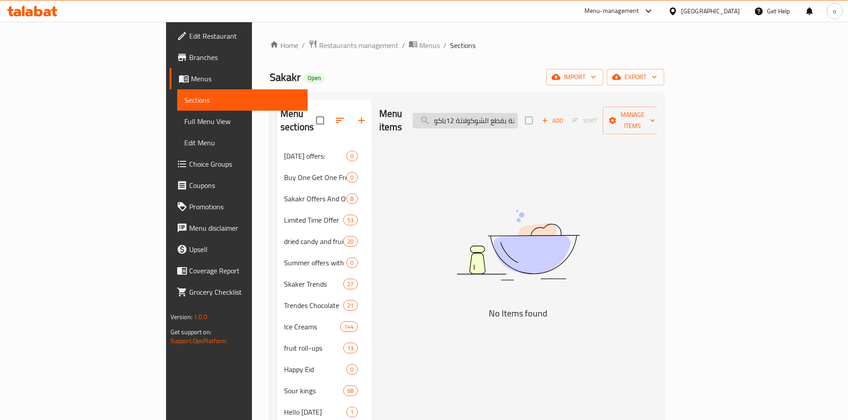
click at [513, 114] on input "عبوة العبد كوكيز شوكولاتة بقطع الشوكولاتة 12باكو" at bounding box center [464, 121] width 105 height 16
click at [492, 116] on input "عبوة العبد كوكيز شوكولاتة بقطع الشوكولاتة 12باكو" at bounding box center [464, 121] width 105 height 16
drag, startPoint x: 509, startPoint y: 114, endPoint x: 466, endPoint y: 120, distance: 43.6
click at [467, 120] on div "Menu items عبوة العبد كوكيز شوكولاتة بقطع الشوكولاتة 12باكو Add Sort Manage ite…" at bounding box center [518, 121] width 278 height 42
type input "12باكو"
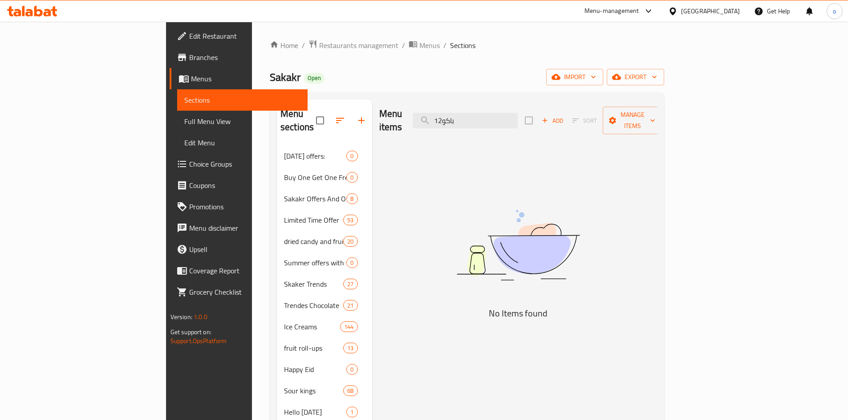
drag, startPoint x: 522, startPoint y: 116, endPoint x: 470, endPoint y: 118, distance: 52.6
click at [470, 118] on div "Menu items 12باكو Add Sort Manage items" at bounding box center [518, 121] width 278 height 42
paste input "عبوة العبد كوكيز شوكولاتة بقطع الشوكولاتة 12باكو"
click at [517, 120] on input "عبوة العبد كوكيز شوكولاتة بقطع الشوكولاتة 12باكو" at bounding box center [464, 121] width 105 height 16
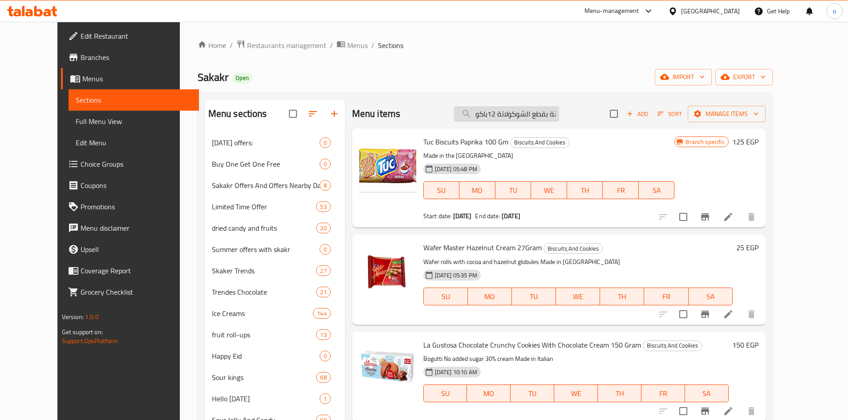
scroll to position [0, 75]
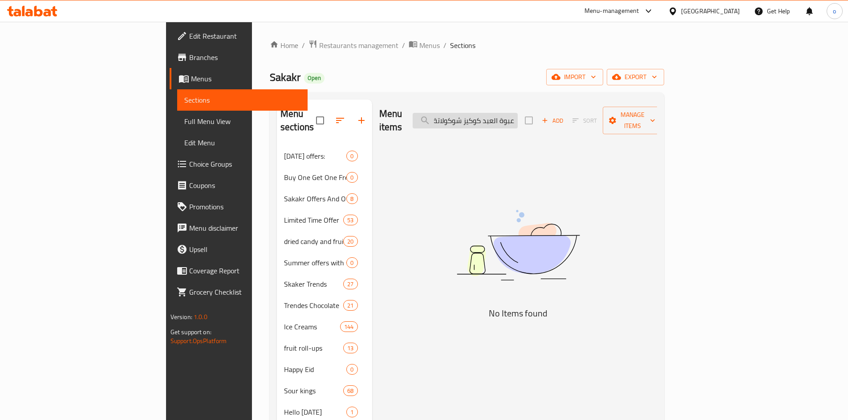
paste input "عبوة العبد كوكيز شوكولاتة بقطع الشوكولاتة 12باكو"
click at [517, 121] on input "عبوة العبد عبوة العبد كوكيز شوكولاتة بقطع الشوكولاتة 12باكوكوكيز شوكولاتة بقطع …" at bounding box center [464, 121] width 105 height 16
drag, startPoint x: 554, startPoint y: 117, endPoint x: 548, endPoint y: 116, distance: 5.4
click at [517, 117] on input "عبوة العبد عبوة العبد كوكيز شوكولاتة بقطع الشوكولاتة 12باكوكوكيز شوكولاتة بقطع …" at bounding box center [464, 121] width 105 height 16
click at [517, 116] on input "عبوة العبد عبوة العبد كوكيز شوكولاتة بقطع الشوكولاتة 12باكوكوكيز شوكولاتة بقطع …" at bounding box center [464, 121] width 105 height 16
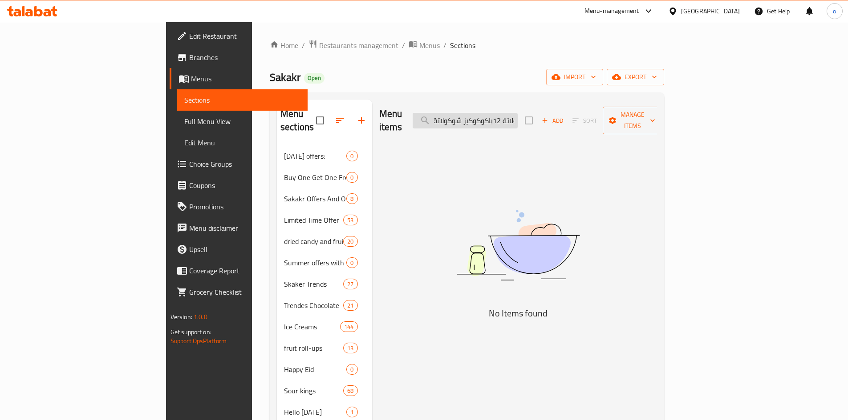
click at [517, 116] on input "عبوة العبد عبوة العبد كوكيز شوكولاتة بقطع الشوكولاتة 12باكوكوكيز شوكولاتة بقطع …" at bounding box center [464, 121] width 105 height 16
type input "عبوة العبد عبوة العبد كوكيز شوكولاتة بقطع الشوكولاتة شوكولاتة بقطع الشوكولاتة 1…"
click at [517, 116] on input "عبوة العبد عبوة العبد كوكيز شوكولاتة بقطع الشوكولاتة شوكولاتة بقطع الشوكولاتة 1…" at bounding box center [464, 121] width 105 height 16
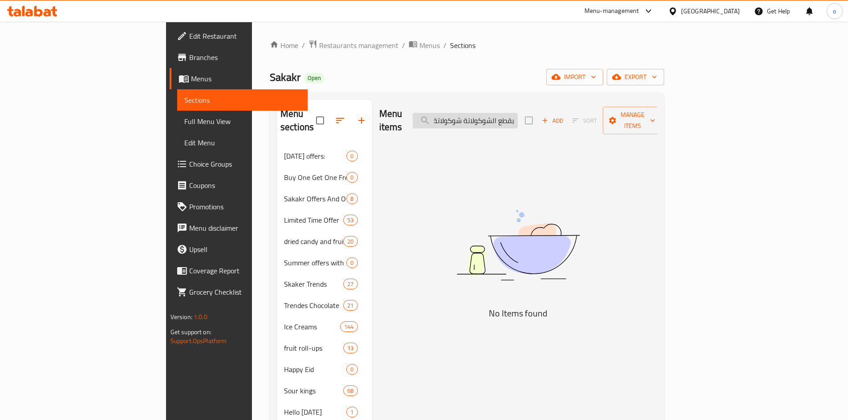
click at [517, 116] on input "عبوة العبد عبوة العبد كوكيز شوكولاتة بقطع الشوكولاتة شوكولاتة بقطع الشوكولاتة 1…" at bounding box center [464, 121] width 105 height 16
click at [517, 117] on input "عبوة العبد عبوة العبد كوكيز شوكولاتة بقطع الشوكولاتة شوكولاتة بقطع الشوكولاتة 1…" at bounding box center [464, 121] width 105 height 16
paste input "عبوة العبد كوكيز شوكولاتة بقطع الشوكولاتة 12باكو"
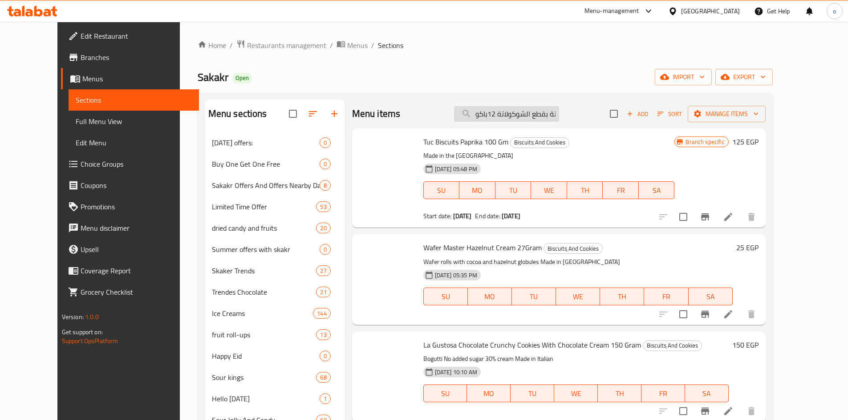
click at [538, 116] on input "عبوة العبد كوكيز شوكولاتة بقطع الشوكولاتة 12باكو" at bounding box center [506, 114] width 105 height 16
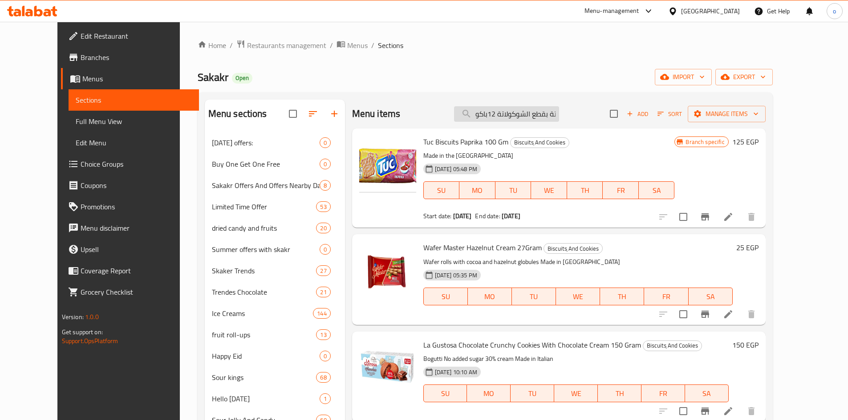
scroll to position [0, 75]
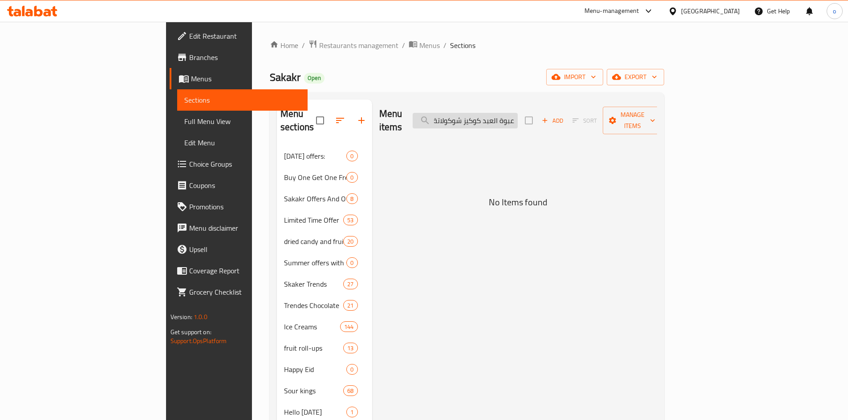
paste input "عبوة العبد كوكيز شوكولاتة بقطع الشوكولاتة 12باكو"
type input "عبوة العبد كعبوة العبد كوكيز شوكولاتة بقطع الشوكولاتة 12باكووكيز شوكولاتة بقطع …"
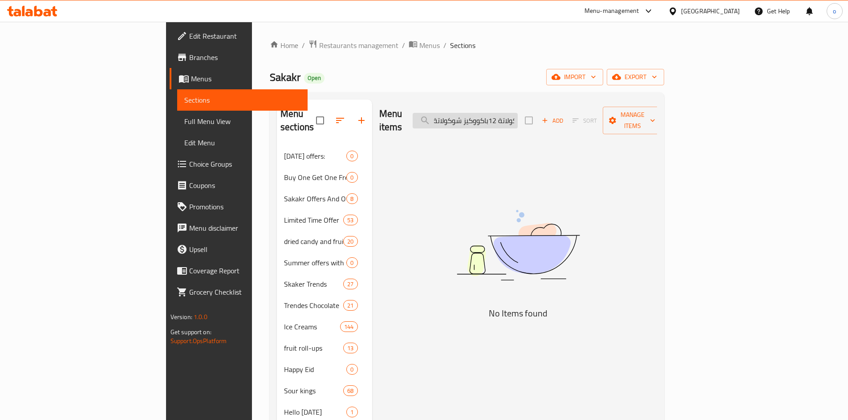
click at [517, 120] on input "عبوة العبد كعبوة العبد كوكيز شوكولاتة بقطع الشوكولاتة 12باكووكيز شوكولاتة بقطع …" at bounding box center [464, 121] width 105 height 16
click at [517, 116] on input "عبوة العبد كعبوة العبد كوكيز شوكولاتة بقطع الشوكولاتة 12باكووكيز شوكولاتة بقطع …" at bounding box center [464, 121] width 105 height 16
click at [517, 115] on input "عبوة العبد كعبوة العبد كوكيز شوكولاتة بقطع الشوكولاتة 12باكووكيز شوكولاتة بقطع …" at bounding box center [464, 121] width 105 height 16
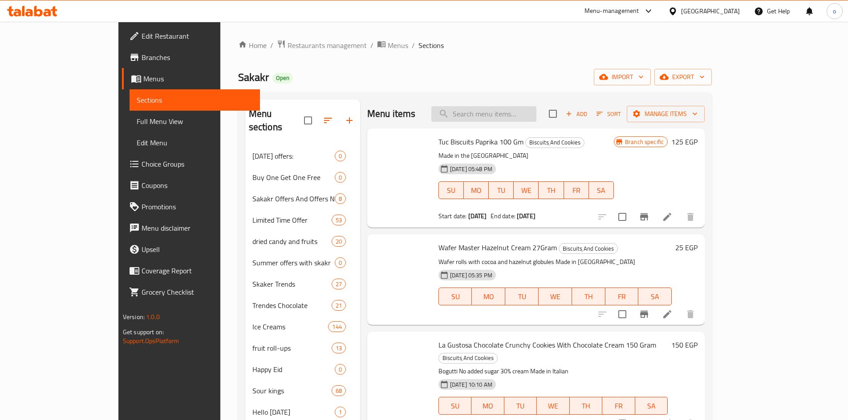
paste input "عبوة العبد كوكيز شوكولاتة بقطع الشوكولاتة 12باكو"
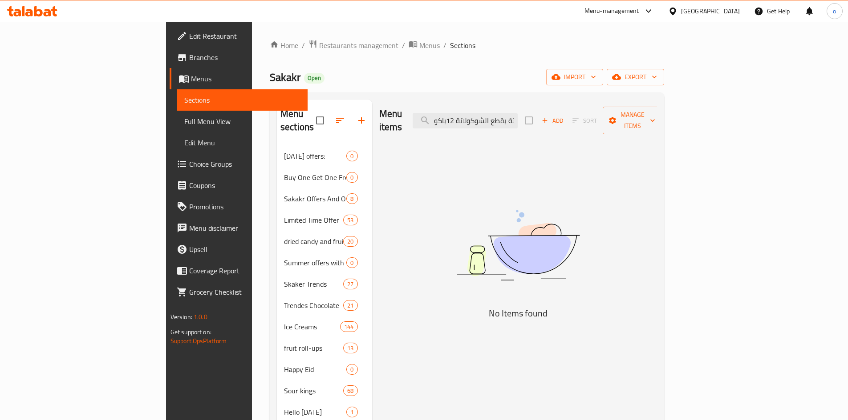
drag, startPoint x: 515, startPoint y: 116, endPoint x: 428, endPoint y: 120, distance: 87.3
click at [428, 120] on div "Menu items عبوة العبد كوكيز شوكولاتة بقطع الشوكولاتة 12باكو Add Sort Manage ite…" at bounding box center [518, 121] width 278 height 42
click at [502, 114] on input "عبوة العبد كوكيز شوكولاتة بقطع الشوكولاتة 12باكو" at bounding box center [464, 121] width 105 height 16
drag, startPoint x: 509, startPoint y: 115, endPoint x: 478, endPoint y: 119, distance: 30.9
click at [478, 119] on input "عبوة العبد كوكيز شوكولاتة بقطع الشوكولاتة 12باكو" at bounding box center [464, 121] width 105 height 16
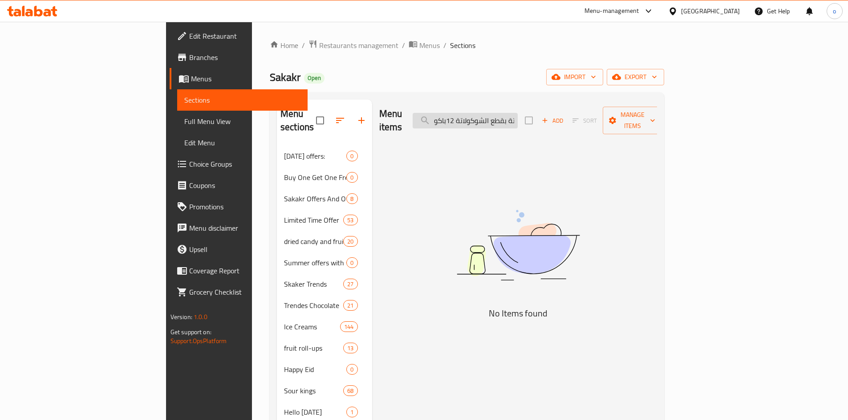
click at [509, 114] on input "عبوة العبد كوكيز شوكولاتة بقطع الشوكولاتة 12باكو" at bounding box center [464, 121] width 105 height 16
click at [500, 116] on input "عبوة العبد كوكيز شوكولاتة بقطع الشوكولاتة 12باكو" at bounding box center [464, 121] width 105 height 16
drag, startPoint x: 509, startPoint y: 113, endPoint x: 497, endPoint y: 115, distance: 12.1
click at [497, 115] on input "عبوة العبد كوكيز شوكولاتة بقطع الشوكولاتة 12باكو" at bounding box center [464, 121] width 105 height 16
click at [501, 114] on input "عبوة العبد كوكيز شوكولاتة بقطع الشوكولاتة 12باكو" at bounding box center [464, 121] width 105 height 16
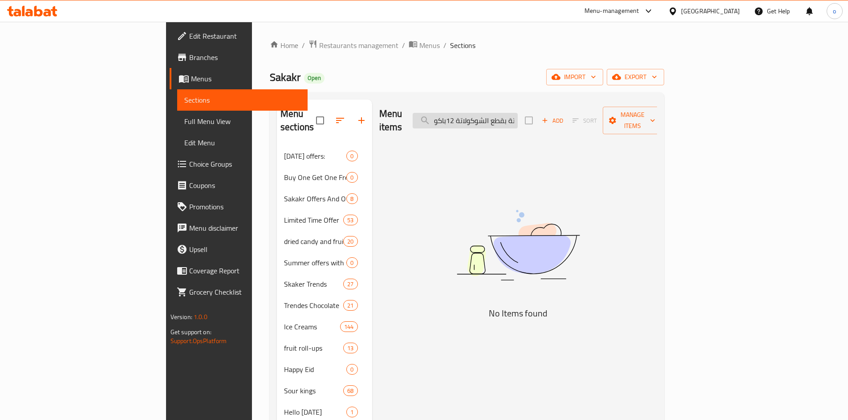
click at [501, 114] on input "عبوة العبد كوكيز شوكولاتة بقطع الشوكولاتة 12باكو" at bounding box center [464, 121] width 105 height 16
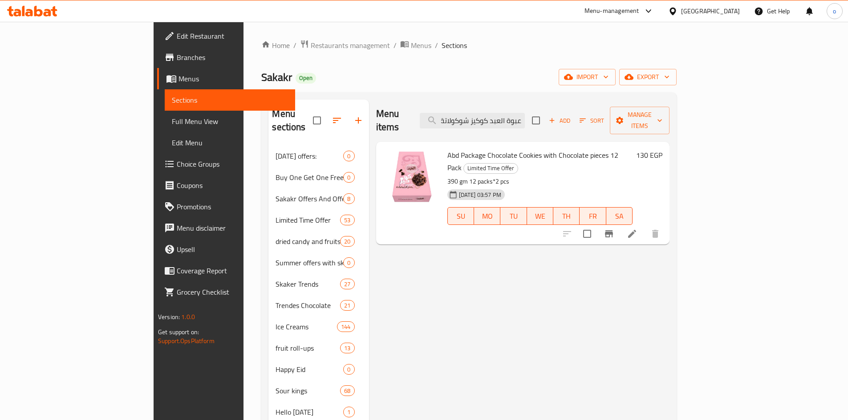
type input "عبوة العبد كوكيز شوكولاتة بقطع الشوكولاتة"
drag, startPoint x: 520, startPoint y: 142, endPoint x: 526, endPoint y: 145, distance: 7.0
click at [526, 149] on span "Abd Package Chocolate Cookies with Chocolate pieces 12 Pack" at bounding box center [532, 162] width 171 height 26
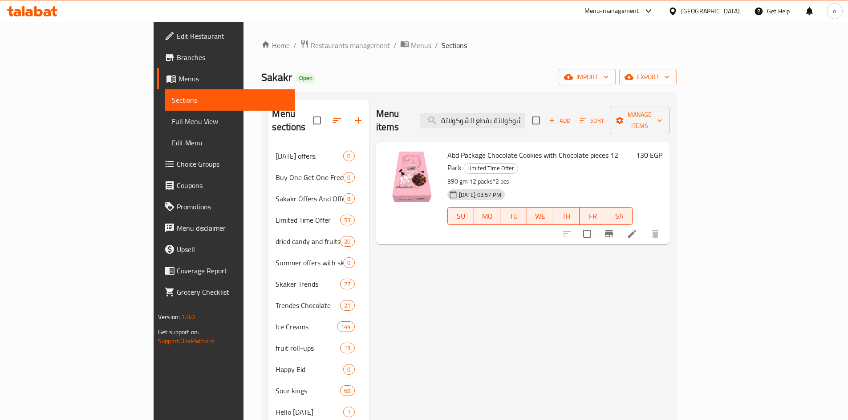
click at [644, 226] on li at bounding box center [631, 234] width 25 height 16
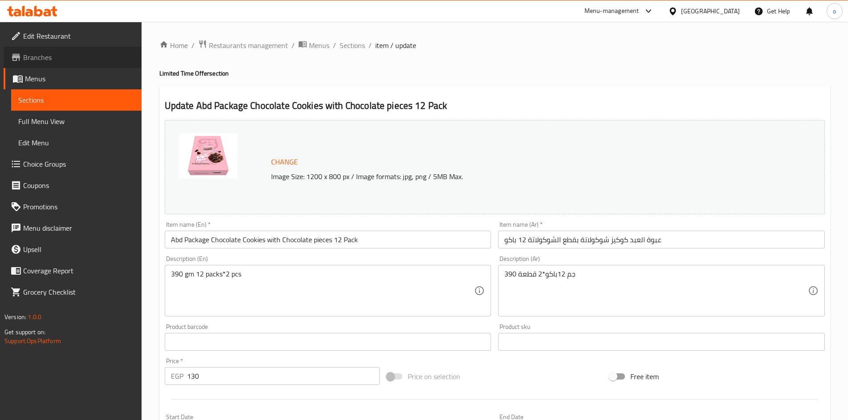
click at [52, 61] on span "Branches" at bounding box center [78, 57] width 111 height 11
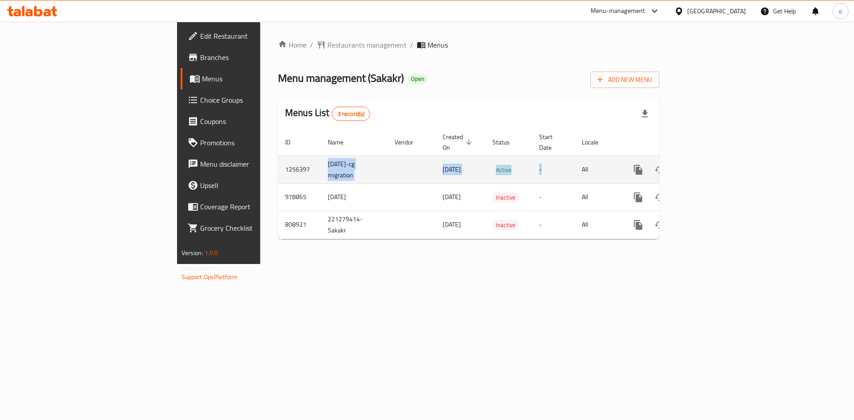
drag, startPoint x: 282, startPoint y: 157, endPoint x: 736, endPoint y: 200, distance: 456.4
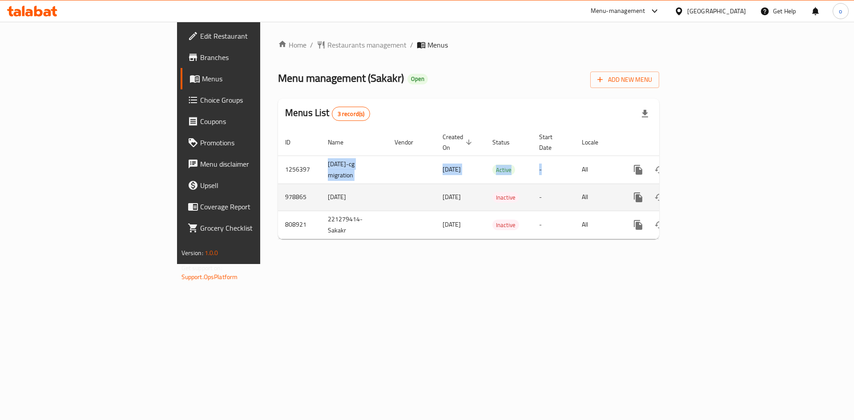
click at [613, 156] on tr "1256397 [DATE]-cg migration [DATE] Active - All" at bounding box center [499, 170] width 442 height 28
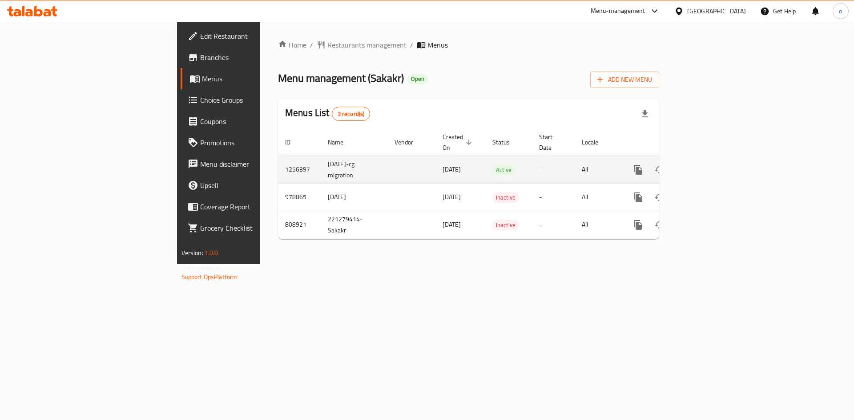
drag, startPoint x: 829, startPoint y: 153, endPoint x: 823, endPoint y: 157, distance: 7.8
click at [720, 156] on td "enhanced table" at bounding box center [671, 170] width 100 height 28
click at [708, 165] on icon "enhanced table" at bounding box center [702, 170] width 11 height 11
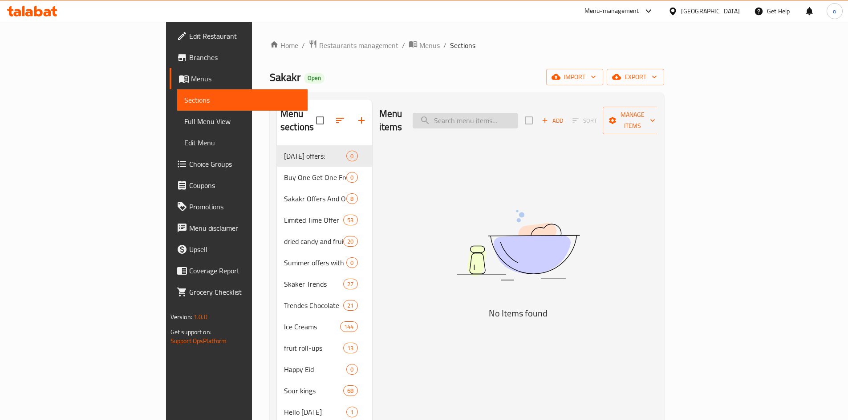
click at [517, 120] on input "search" at bounding box center [464, 121] width 105 height 16
paste input "كوكيز العبد شوكولاتة مع رقائق الشوكولاتة 105 جرام"
drag, startPoint x: 510, startPoint y: 116, endPoint x: 363, endPoint y: 125, distance: 148.0
click at [379, 125] on div "Menu items كوكيز العبد شوكولاتة مع رقائق الشوكولاتة 105 جرام Add Sort Manage it…" at bounding box center [518, 121] width 278 height 42
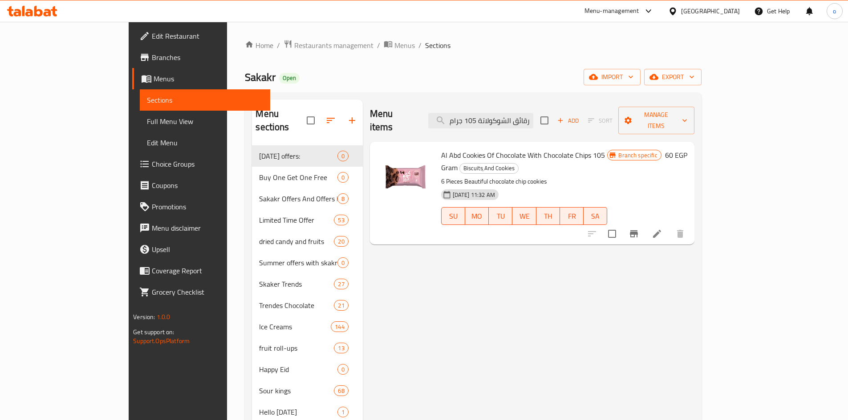
type input "مع رقائق الشوكولاتة 105 جرام"
click at [509, 149] on span "Al Abd Cookies Of Chocolate With Chocolate Chips 105 Gram" at bounding box center [523, 162] width 164 height 26
copy h6 "Al Abd Cookies Of Chocolate With Chocolate Chips 105 Gram"
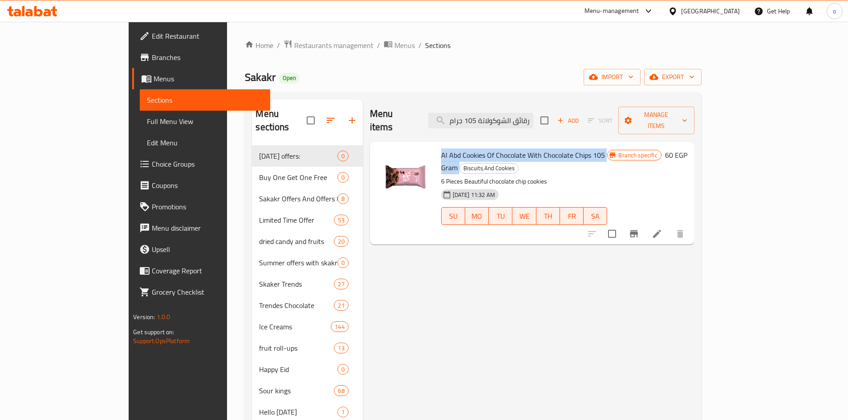
click at [132, 46] on link "Edit Restaurant" at bounding box center [201, 35] width 138 height 21
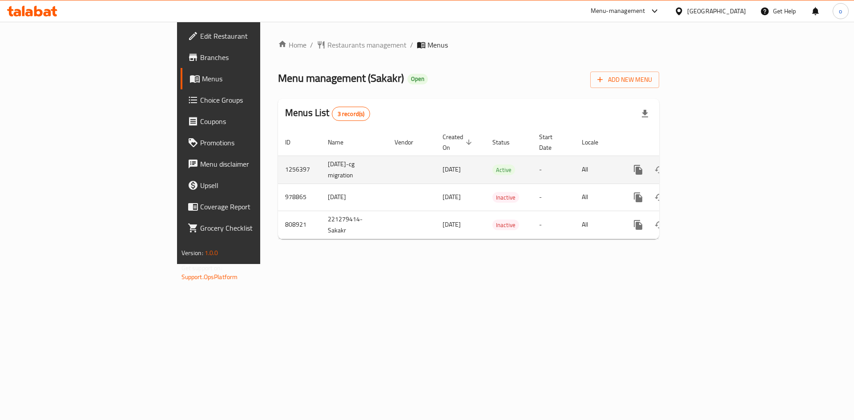
click at [720, 156] on td "enhanced table" at bounding box center [671, 170] width 100 height 28
click at [713, 159] on link "enhanced table" at bounding box center [702, 169] width 21 height 21
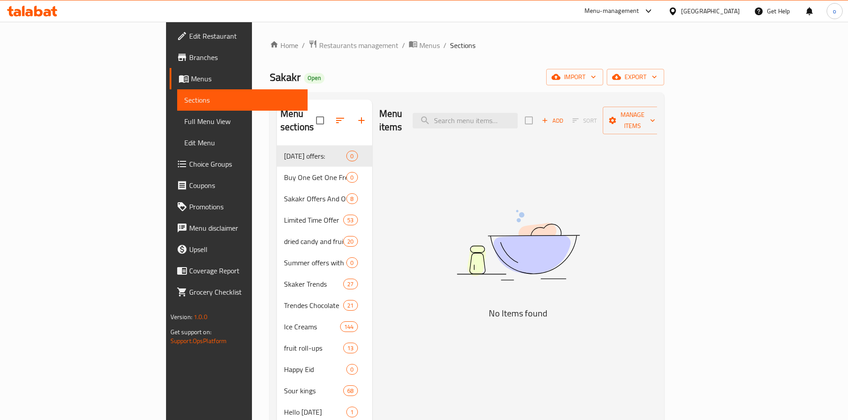
click at [527, 126] on div "Menu items Add Sort Manage items" at bounding box center [518, 121] width 278 height 42
click at [517, 116] on input "search" at bounding box center [464, 121] width 105 height 16
paste input "عبوة العبد كوكيز شوكولاتة بقطع الشوكولاتة 12باكو"
drag, startPoint x: 509, startPoint y: 120, endPoint x: 412, endPoint y: 118, distance: 97.0
click at [412, 118] on div "Menu items عبوة العبد كوكيز شوكولاتة بقطع الشوكولاتة 12باكو Add Sort Manage ite…" at bounding box center [518, 121] width 278 height 42
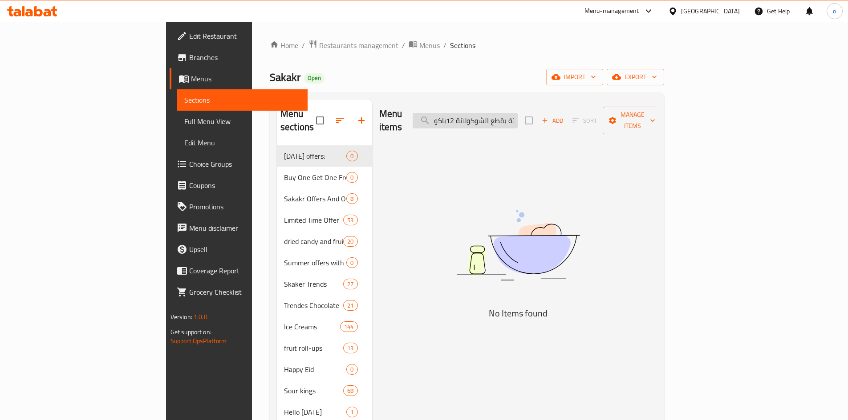
drag, startPoint x: 507, startPoint y: 116, endPoint x: 480, endPoint y: 118, distance: 27.7
click at [480, 118] on input "ولاتة بقطع الشوكولاتة 12باكو" at bounding box center [464, 121] width 105 height 16
drag, startPoint x: 502, startPoint y: 119, endPoint x: 497, endPoint y: 112, distance: 8.3
click at [497, 113] on input "ولاتة بقطع الشوكولاتة 12ب" at bounding box center [464, 121] width 105 height 16
click at [497, 119] on input "ولاتة بقطع الشوكولاتة 12ب" at bounding box center [464, 121] width 105 height 16
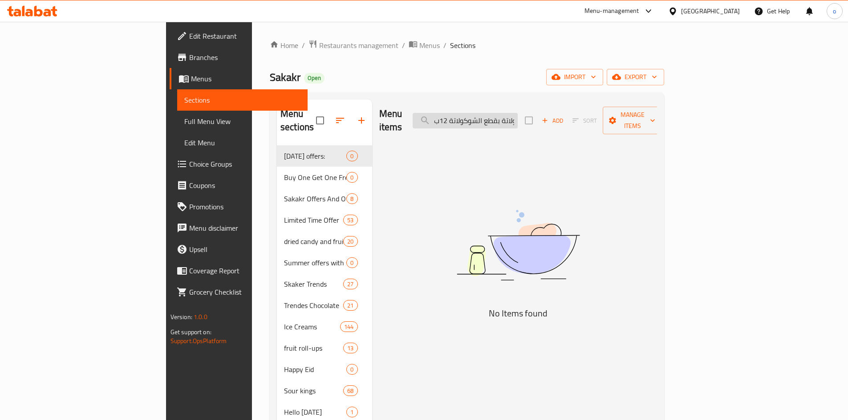
drag, startPoint x: 502, startPoint y: 118, endPoint x: 489, endPoint y: 119, distance: 13.4
click at [489, 119] on input "ولاتة بقطع الشوكولاتة 12ب" at bounding box center [464, 121] width 105 height 16
click at [499, 115] on input "ولاتة بقطع الشوكولاتة 12ب" at bounding box center [464, 121] width 105 height 16
drag, startPoint x: 500, startPoint y: 114, endPoint x: 491, endPoint y: 114, distance: 9.3
click at [491, 114] on input "ولاتة بقطع الشوكولاتة 12ب" at bounding box center [464, 121] width 105 height 16
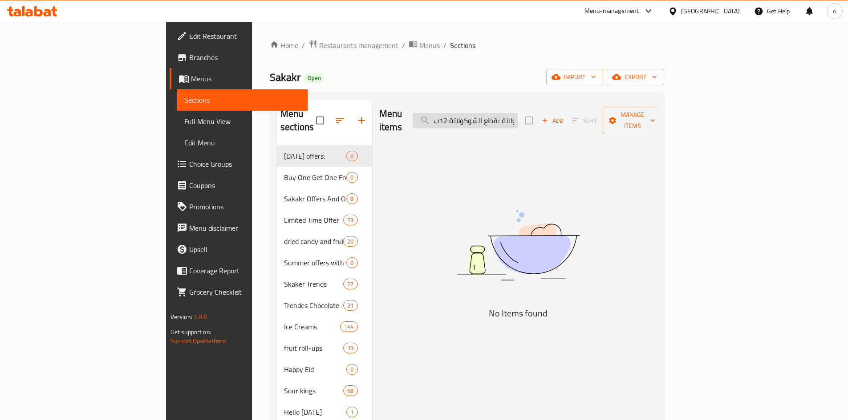
click at [502, 118] on input "ولاتة بقطع الشوكولاتة 12ب" at bounding box center [464, 121] width 105 height 16
click at [501, 114] on input "ولاتة بقطع الشوكولاتة 12ب" at bounding box center [464, 121] width 105 height 16
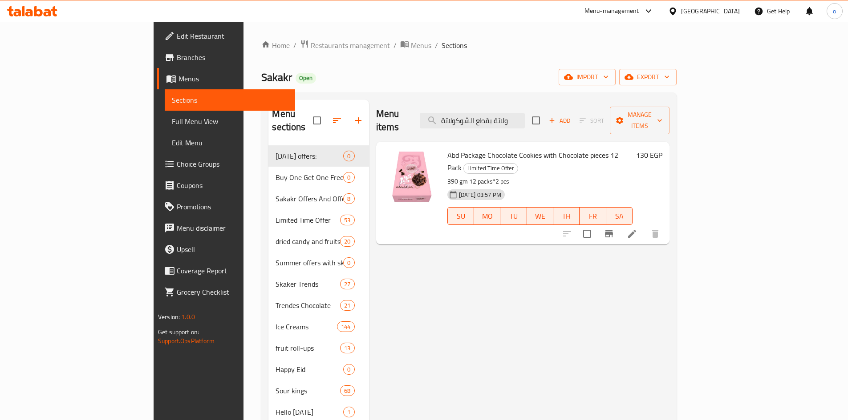
click at [555, 149] on span "Abd Package Chocolate Cookies with Chocolate pieces 12 Pack" at bounding box center [532, 162] width 171 height 26
copy h6 "Abd Package Chocolate Cookies with Chocolate pieces 12 Pack"
click at [517, 101] on div "Menu items ولاتة بقطع الشوكولاتة Add Sort Manage items" at bounding box center [522, 121] width 293 height 42
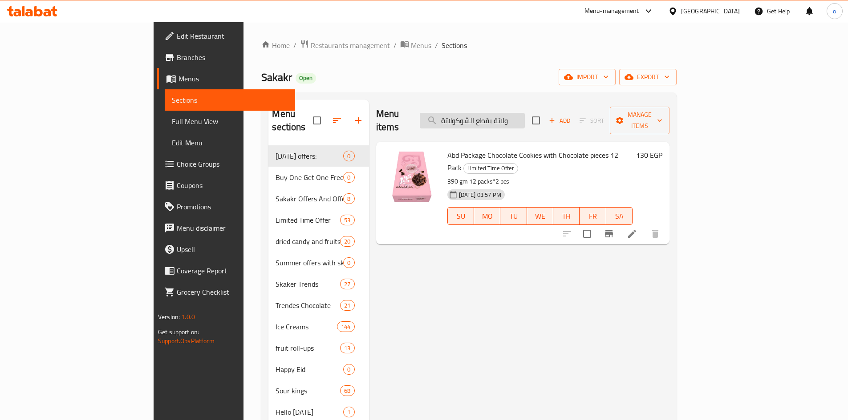
click at [517, 113] on input "ولاتة بقطع الشوكولاتة" at bounding box center [472, 121] width 105 height 16
paste input "يلكا شوكو كاو 40 جرام"
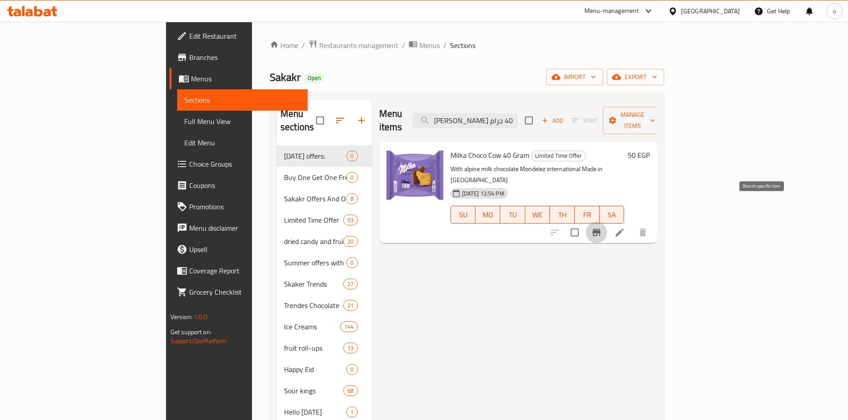
click at [600, 229] on icon "Branch-specific-item" at bounding box center [596, 232] width 8 height 7
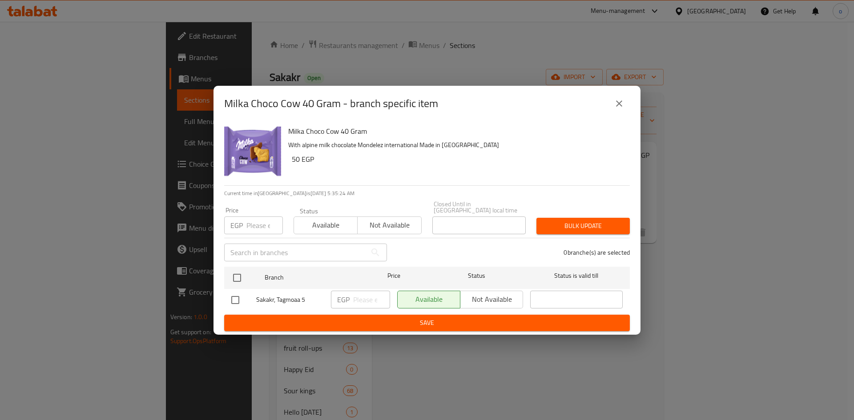
click at [619, 109] on icon "close" at bounding box center [619, 103] width 11 height 11
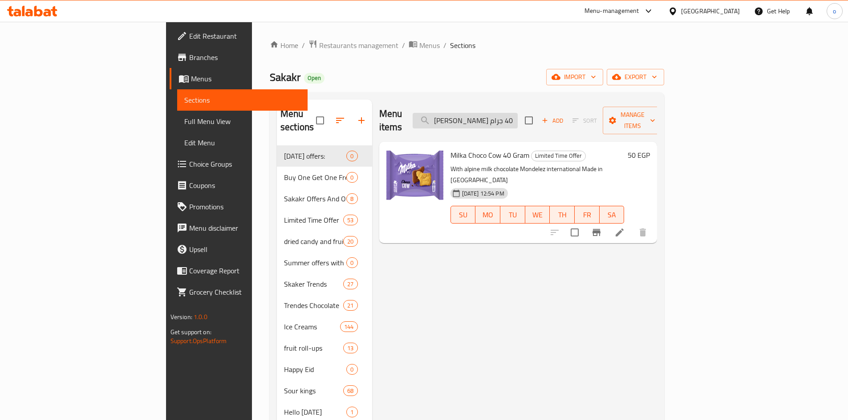
click at [517, 121] on input "[PERSON_NAME] كاو 40 جرام" at bounding box center [464, 121] width 105 height 16
paste input "[PERSON_NAME] 44"
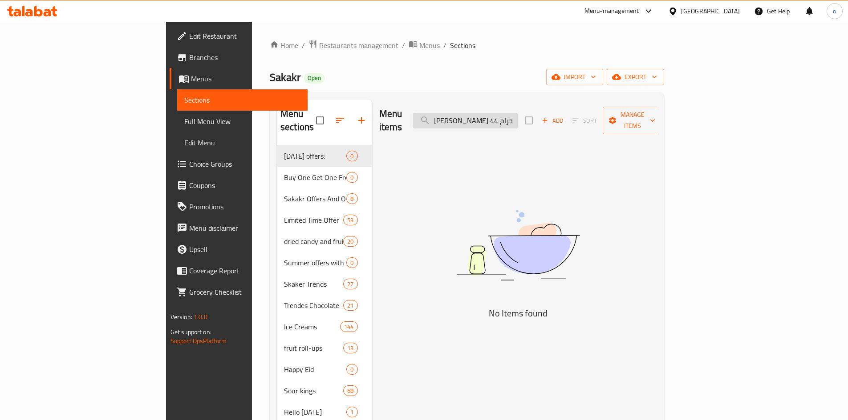
drag, startPoint x: 539, startPoint y: 111, endPoint x: 480, endPoint y: 115, distance: 59.3
click at [411, 110] on div "Menu items [PERSON_NAME] 44 جرام Add Sort Manage items" at bounding box center [518, 121] width 278 height 42
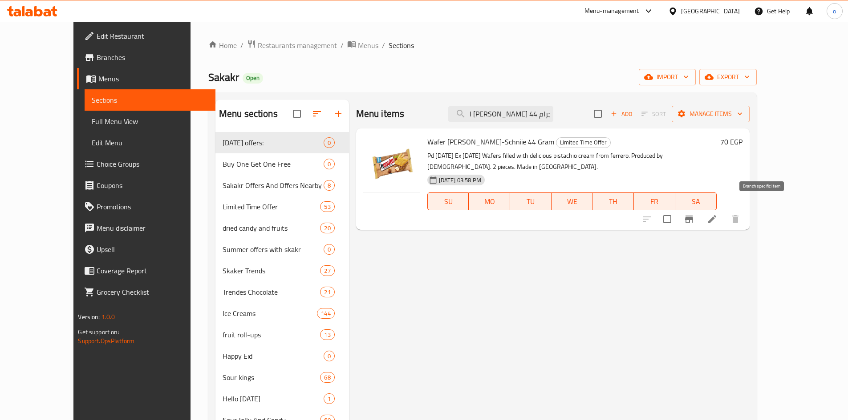
click at [699, 209] on button "Branch-specific-item" at bounding box center [688, 219] width 21 height 21
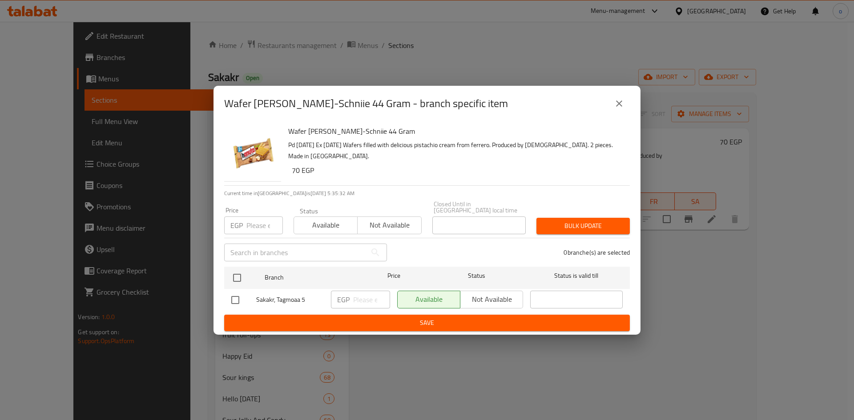
click at [327, 137] on h6 "Wafer [PERSON_NAME]-Schniie 44 Gram" at bounding box center [455, 131] width 335 height 12
copy h6 "Wafer [PERSON_NAME]-Schniie 44 Gram"
click at [619, 107] on icon "close" at bounding box center [619, 103] width 11 height 11
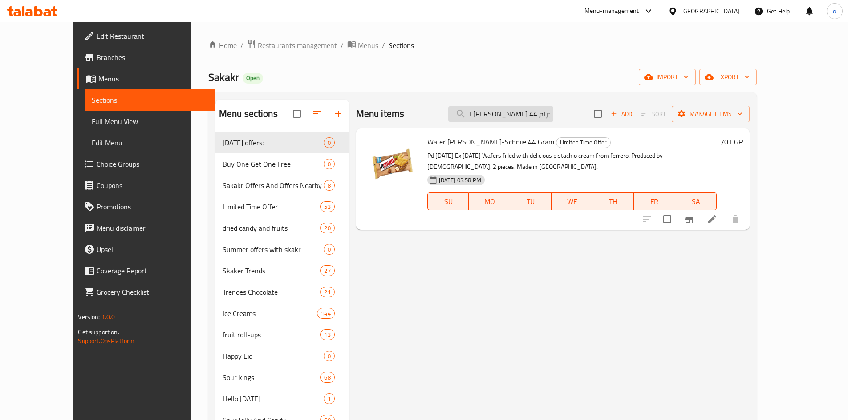
click at [553, 115] on input "ا [PERSON_NAME] 44 جرام" at bounding box center [500, 114] width 105 height 16
paste input "[PERSON_NAME] كاو 40"
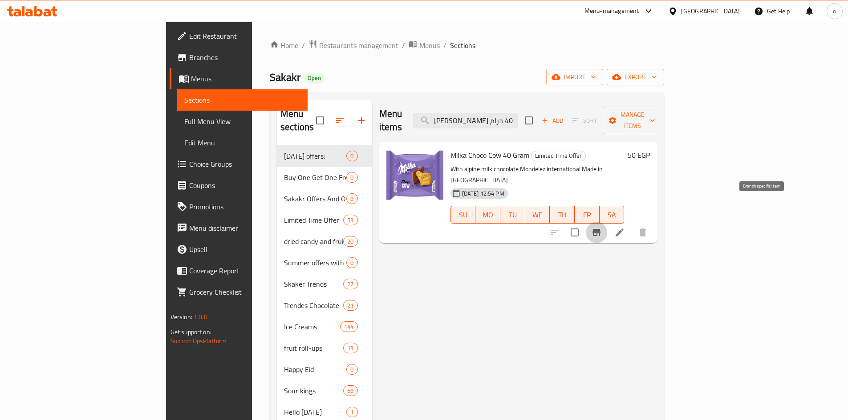
click at [600, 229] on icon "Branch-specific-item" at bounding box center [596, 232] width 8 height 7
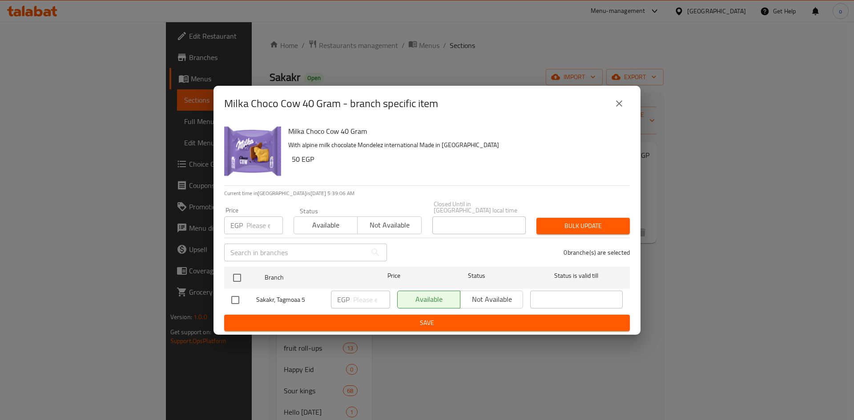
click at [615, 105] on icon "close" at bounding box center [619, 103] width 11 height 11
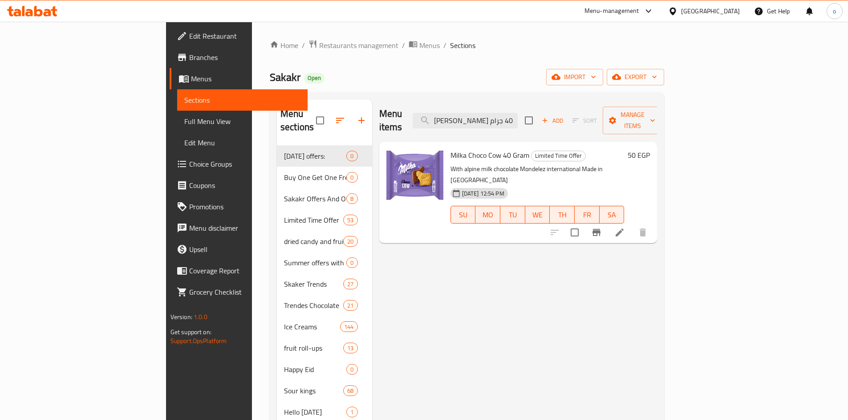
click at [516, 127] on div "Menu items ميلكا شوكو كاو 40 جرام Add Sort Manage items" at bounding box center [518, 121] width 278 height 42
click at [517, 120] on input "[PERSON_NAME] كاو 40 جرام" at bounding box center [464, 121] width 105 height 16
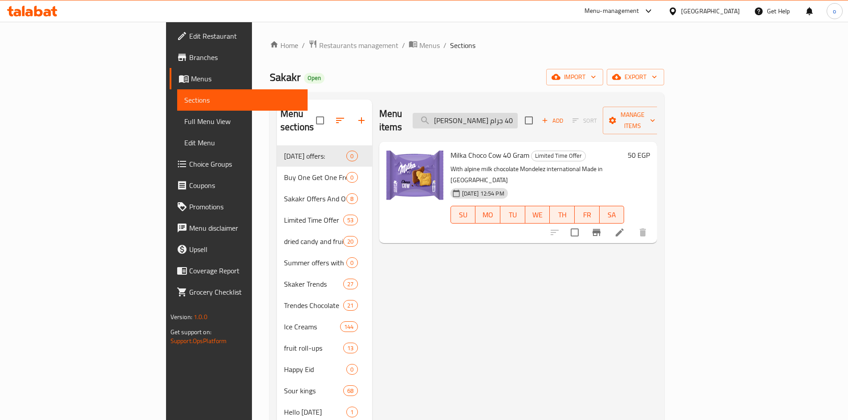
paste input "[PERSON_NAME] 44"
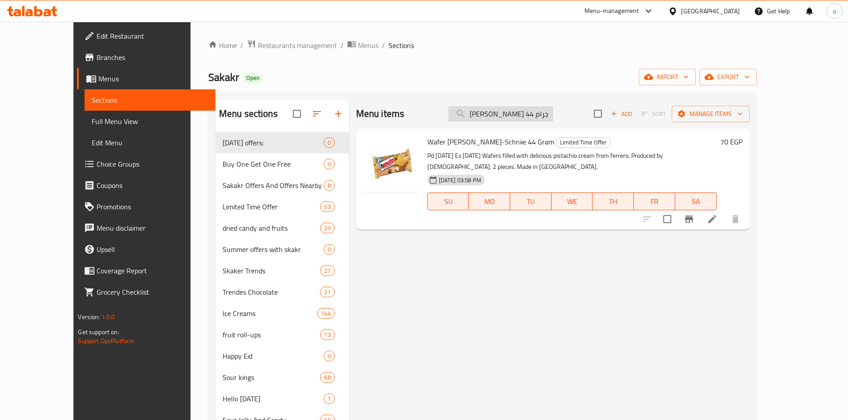
click at [526, 114] on input "[PERSON_NAME] 44 جرام" at bounding box center [500, 114] width 105 height 16
type input "[PERSON_NAME] 44 جرام"
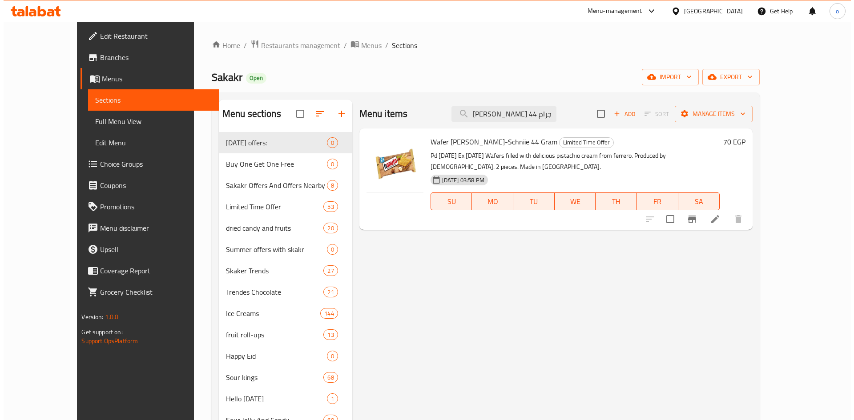
scroll to position [0, 0]
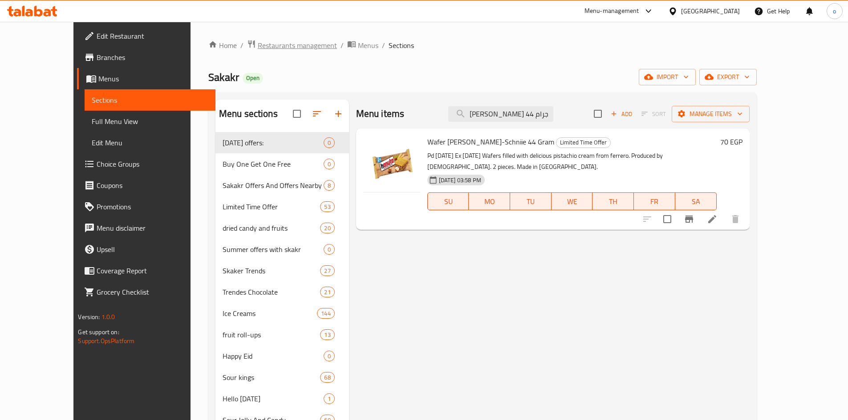
click at [258, 51] on span "Restaurants management" at bounding box center [297, 45] width 79 height 11
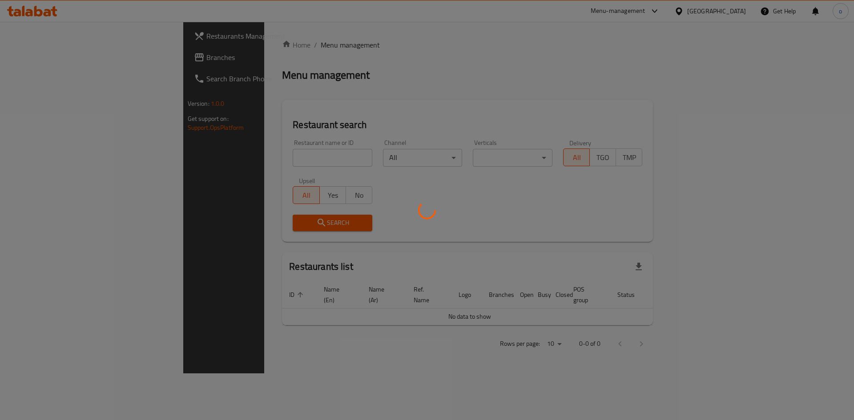
click at [93, 61] on div at bounding box center [427, 210] width 854 height 420
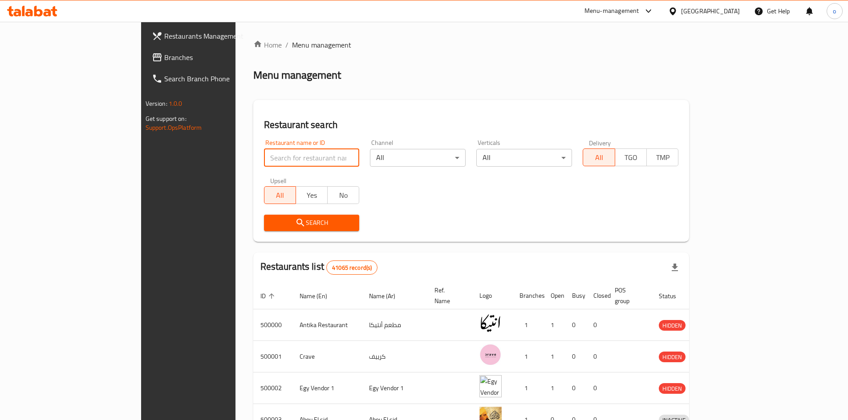
click at [264, 159] on input "search" at bounding box center [312, 158] width 96 height 18
paste input "700444"
type input "700444"
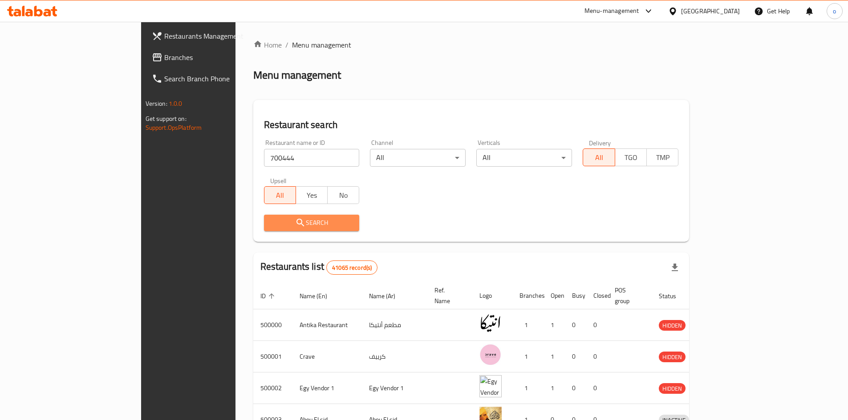
click at [271, 225] on span "Search" at bounding box center [311, 223] width 81 height 11
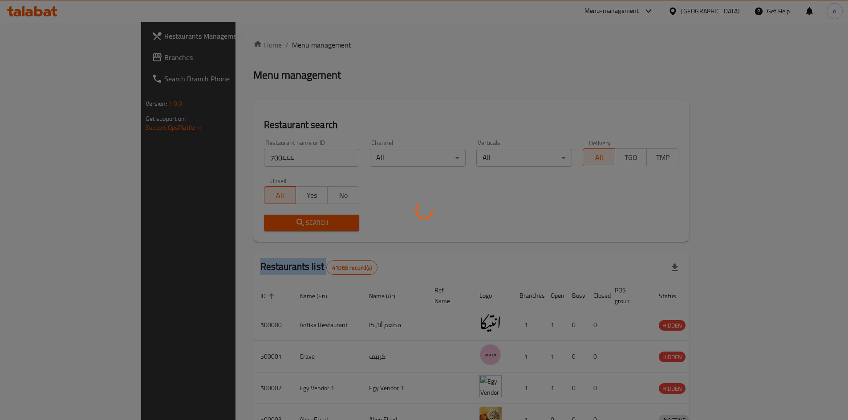
click at [217, 225] on div at bounding box center [424, 210] width 848 height 420
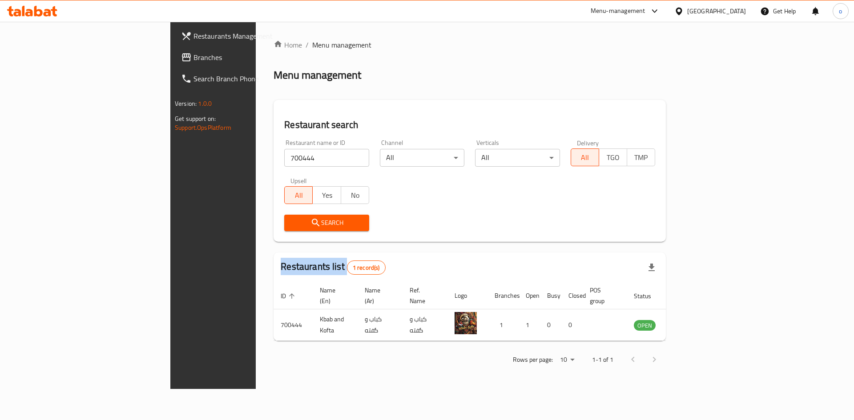
click at [194, 54] on span "Branches" at bounding box center [250, 57] width 113 height 11
click at [174, 27] on link "Restaurants Management" at bounding box center [243, 35] width 139 height 21
